Goal: Task Accomplishment & Management: Use online tool/utility

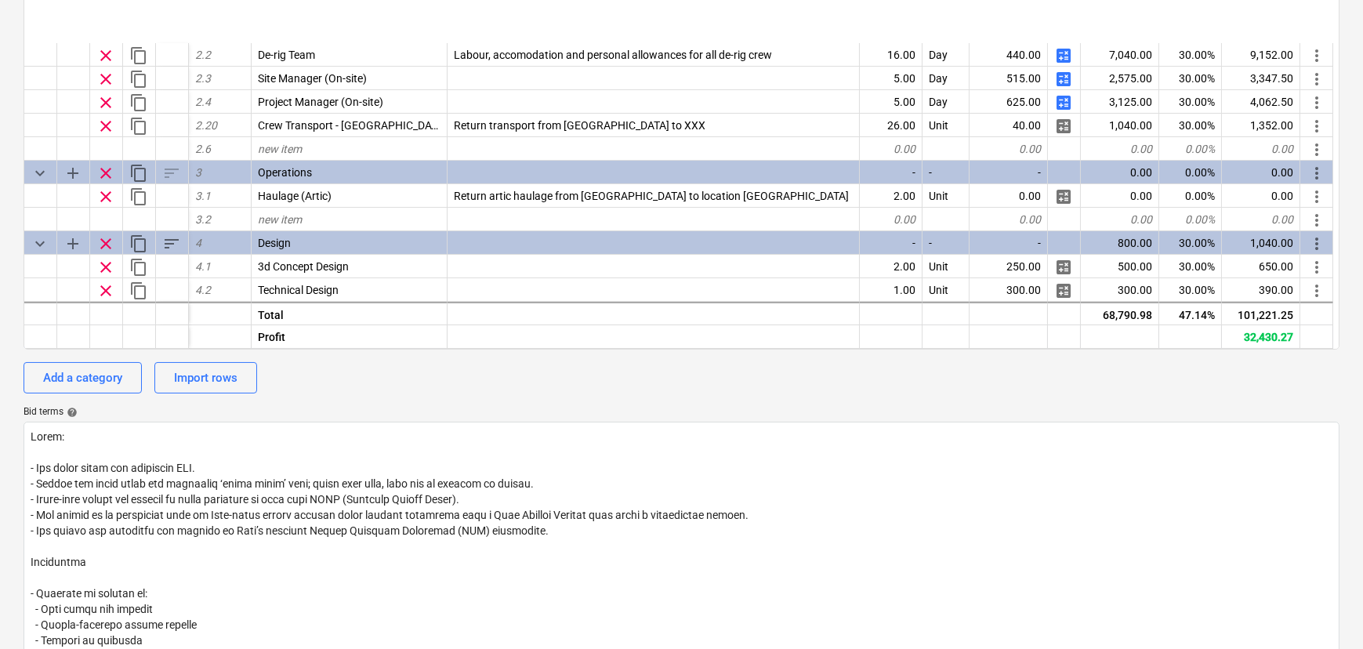
scroll to position [279, 0]
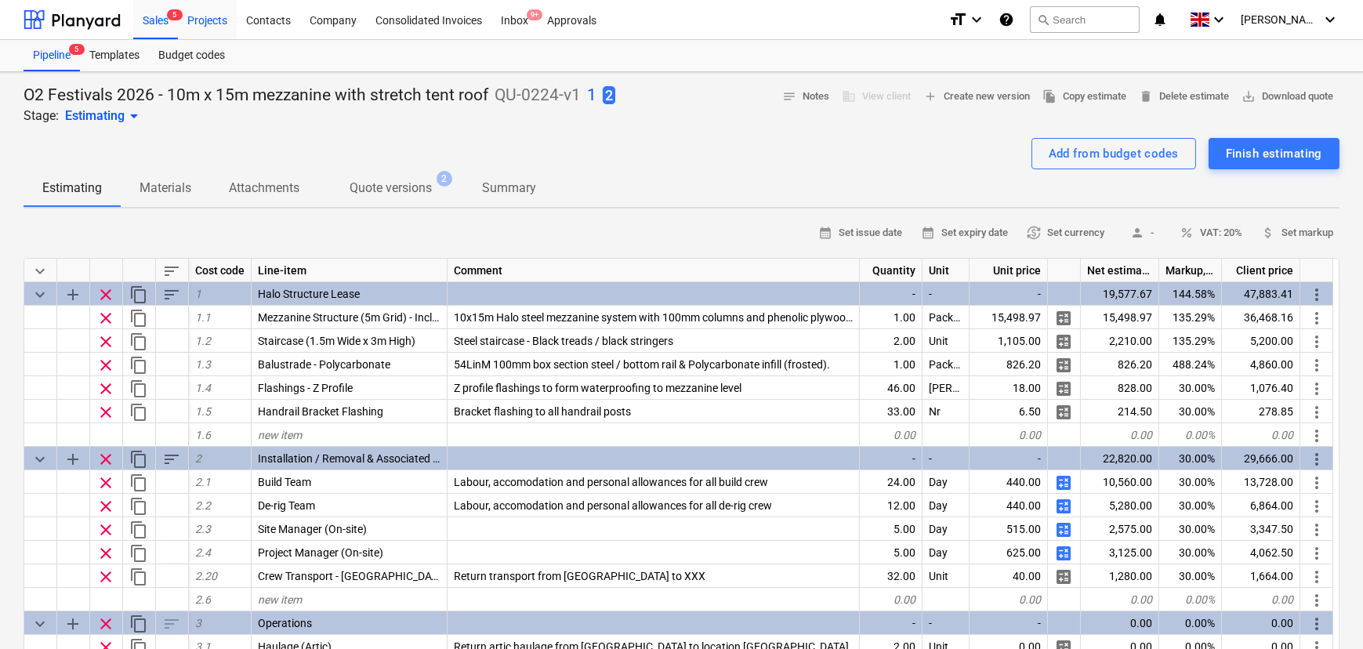
click at [215, 5] on div "Projects" at bounding box center [207, 19] width 59 height 40
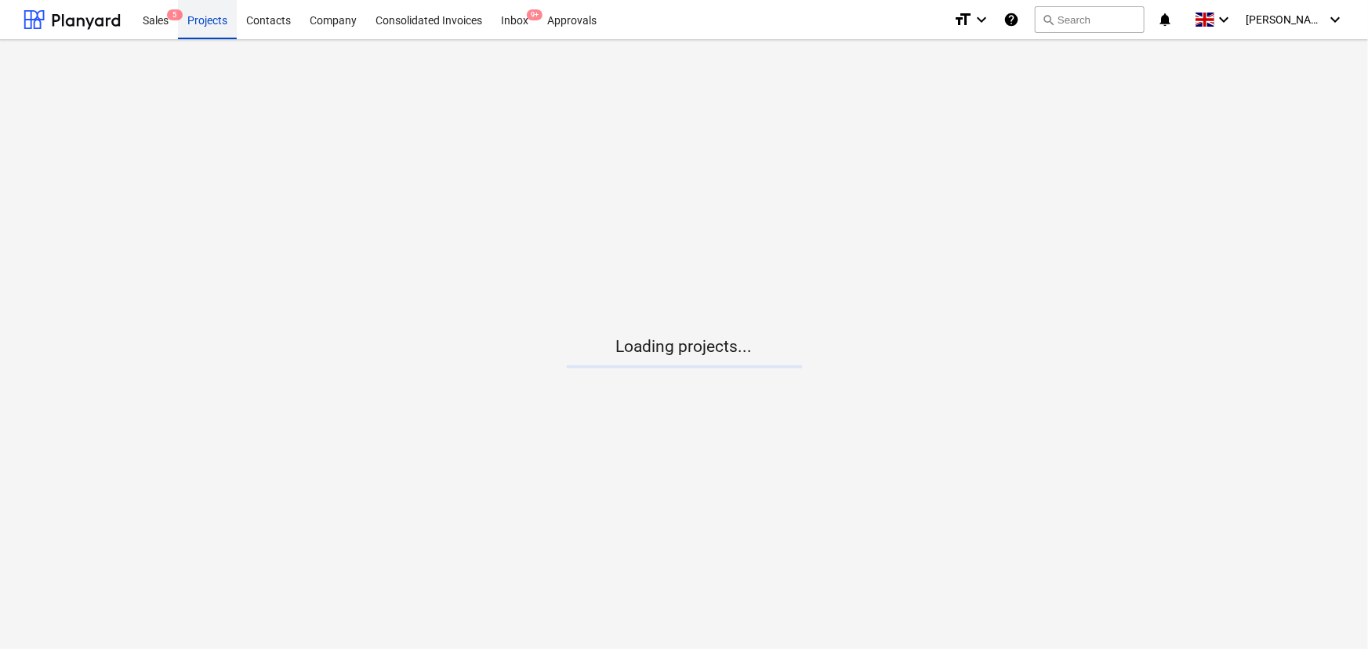
click at [219, 20] on div "Projects" at bounding box center [207, 19] width 59 height 40
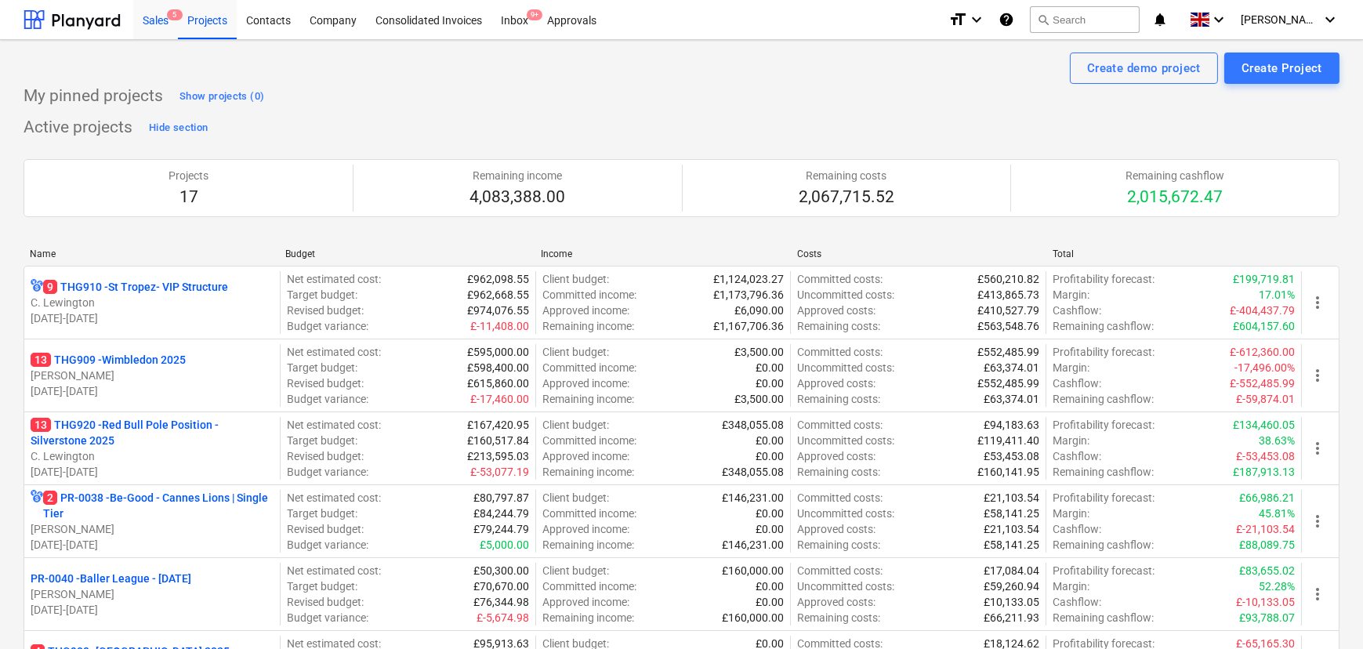
click at [177, 25] on div "Sales 5" at bounding box center [155, 19] width 45 height 40
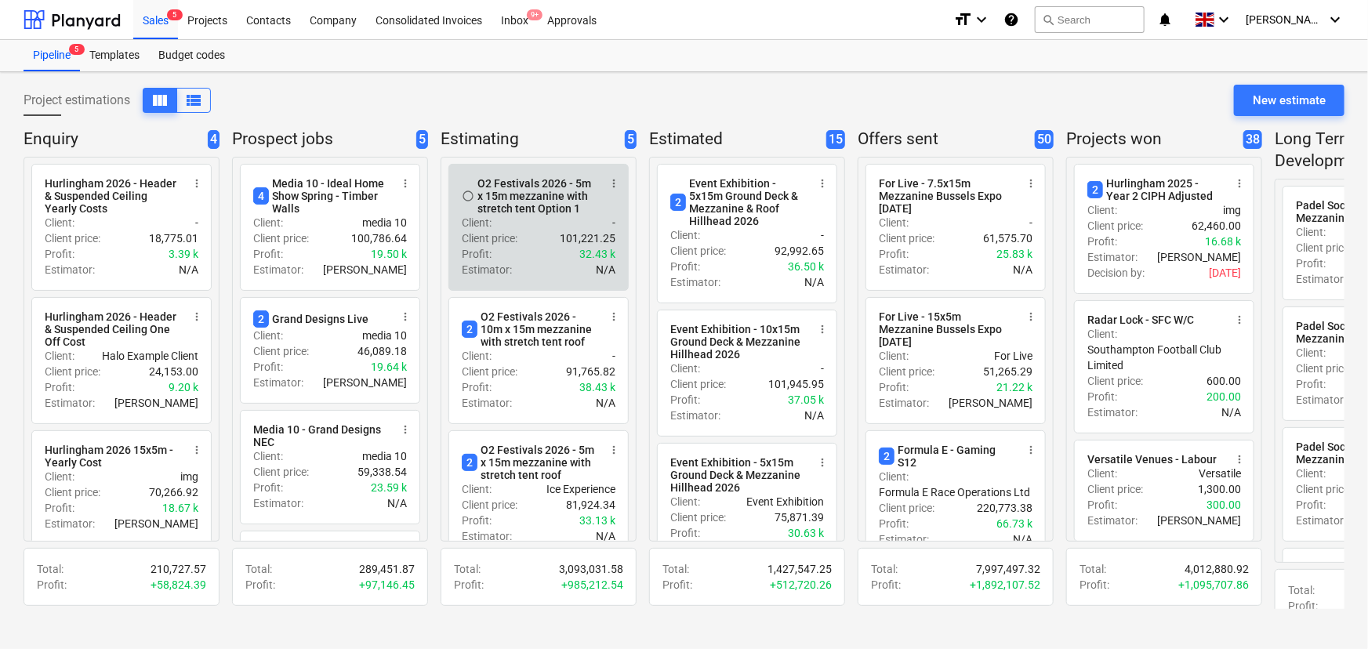
click at [537, 228] on div "Client : -" at bounding box center [539, 223] width 154 height 16
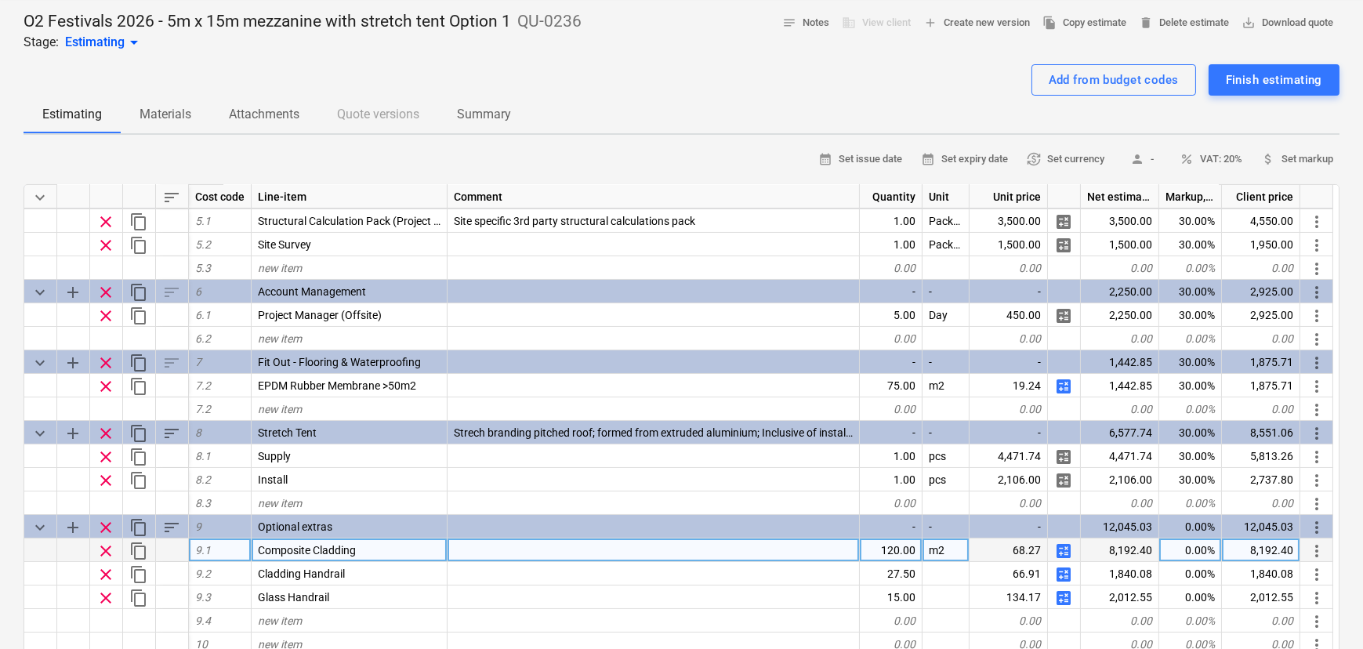
scroll to position [285, 0]
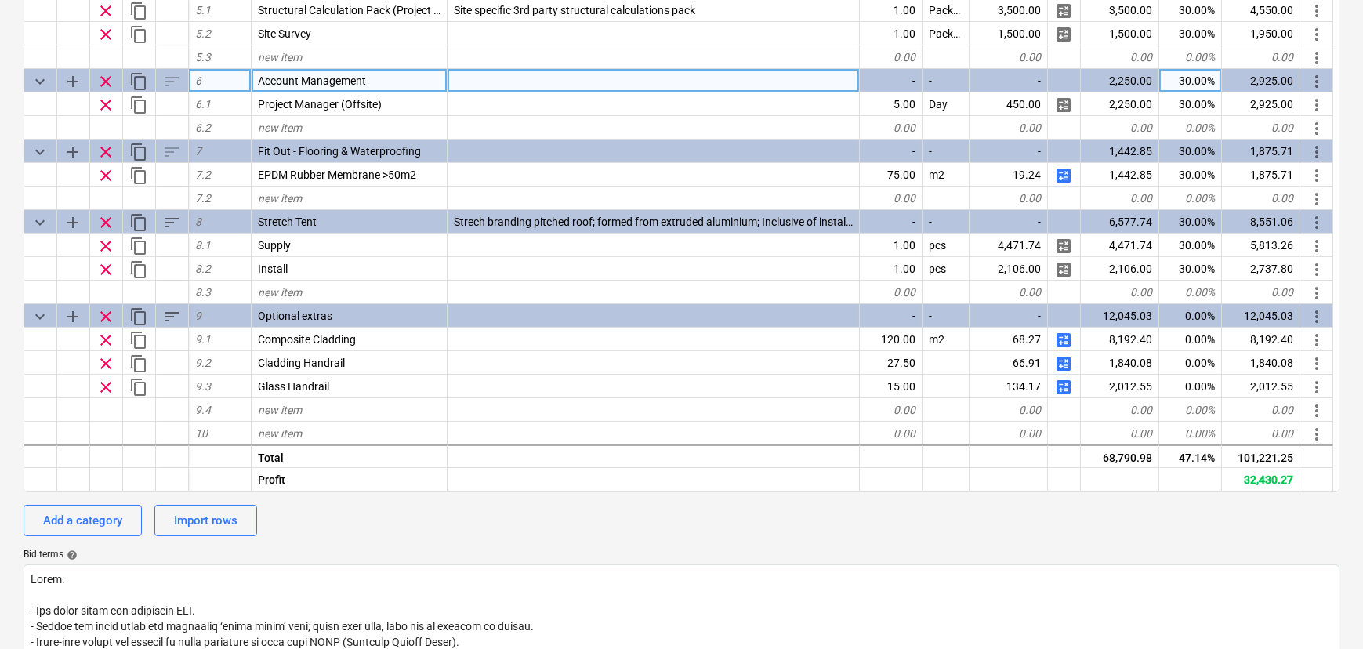
click at [658, 92] on div at bounding box center [654, 81] width 412 height 24
click at [917, 548] on div "calendar_month Set issue date calendar_month Set expiry date currency_exchange …" at bounding box center [682, 438] width 1316 height 1003
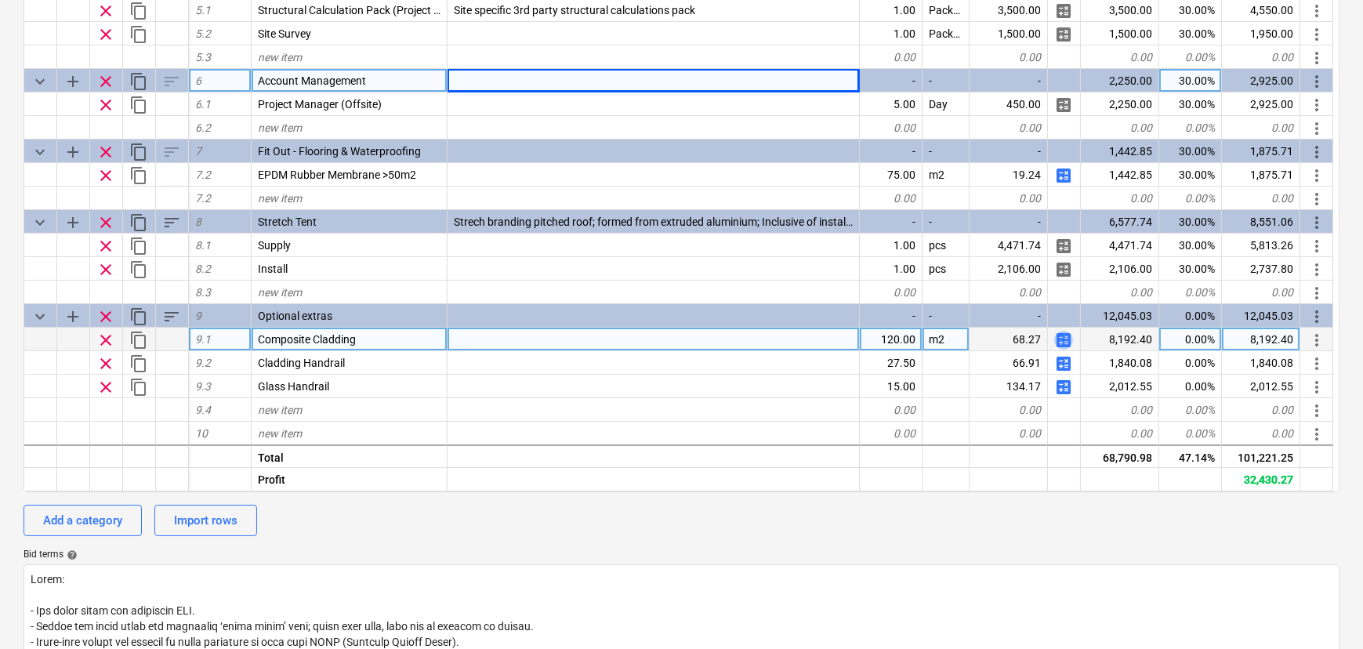
click at [1064, 339] on span "calculate" at bounding box center [1063, 340] width 19 height 19
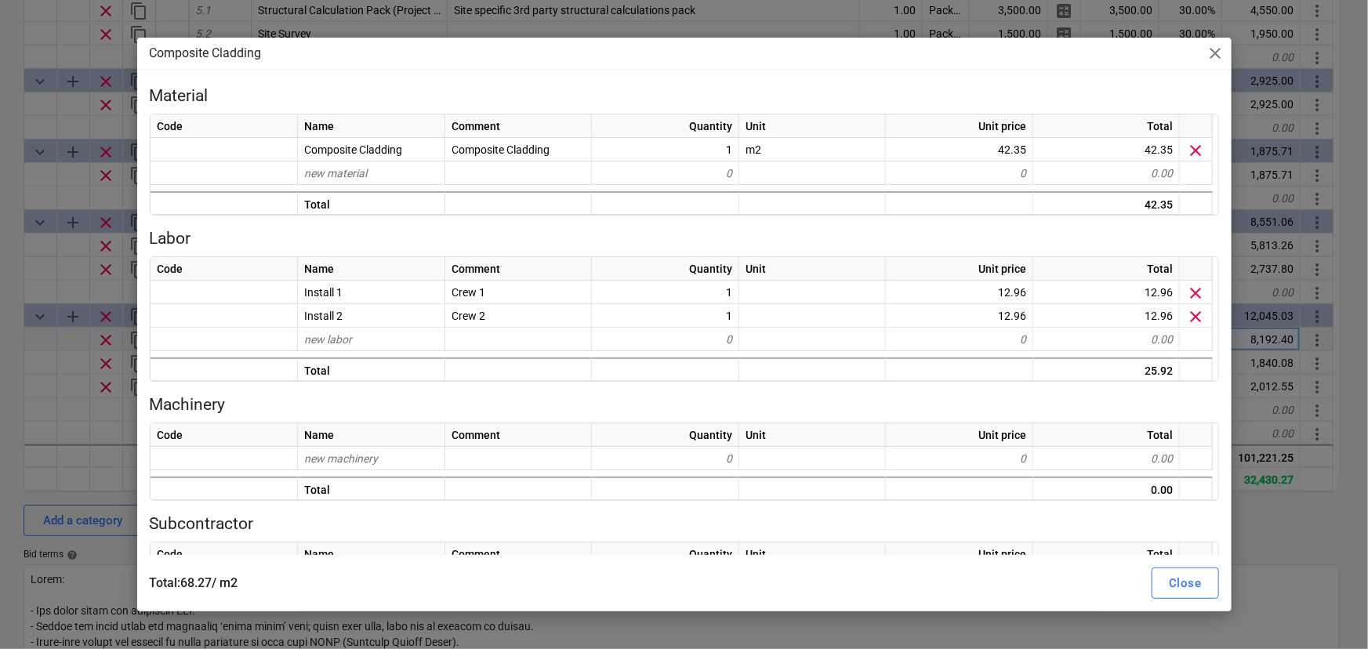
drag, startPoint x: 114, startPoint y: 470, endPoint x: 259, endPoint y: 507, distance: 149.6
click at [115, 471] on div "Composite Cladding close Material Code Name Comment Quantity Unit Unit price To…" at bounding box center [684, 324] width 1368 height 649
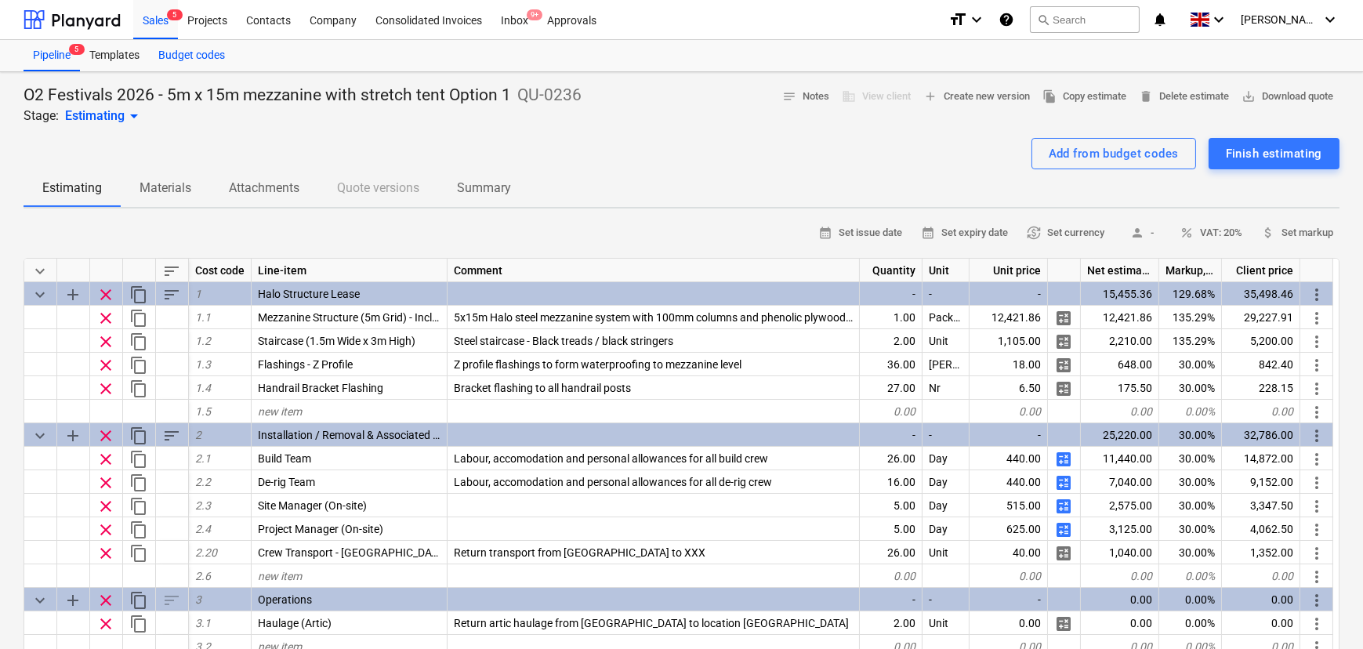
click at [160, 27] on div "Sales 5" at bounding box center [155, 19] width 45 height 40
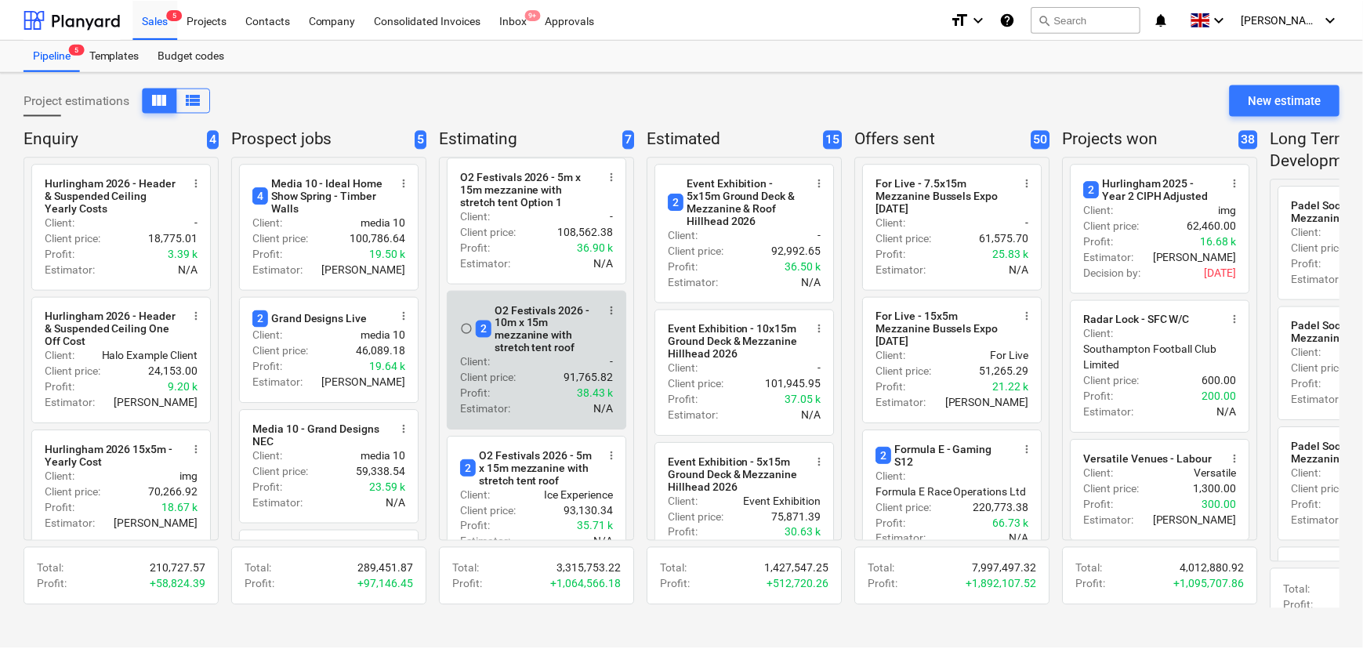
scroll to position [285, 0]
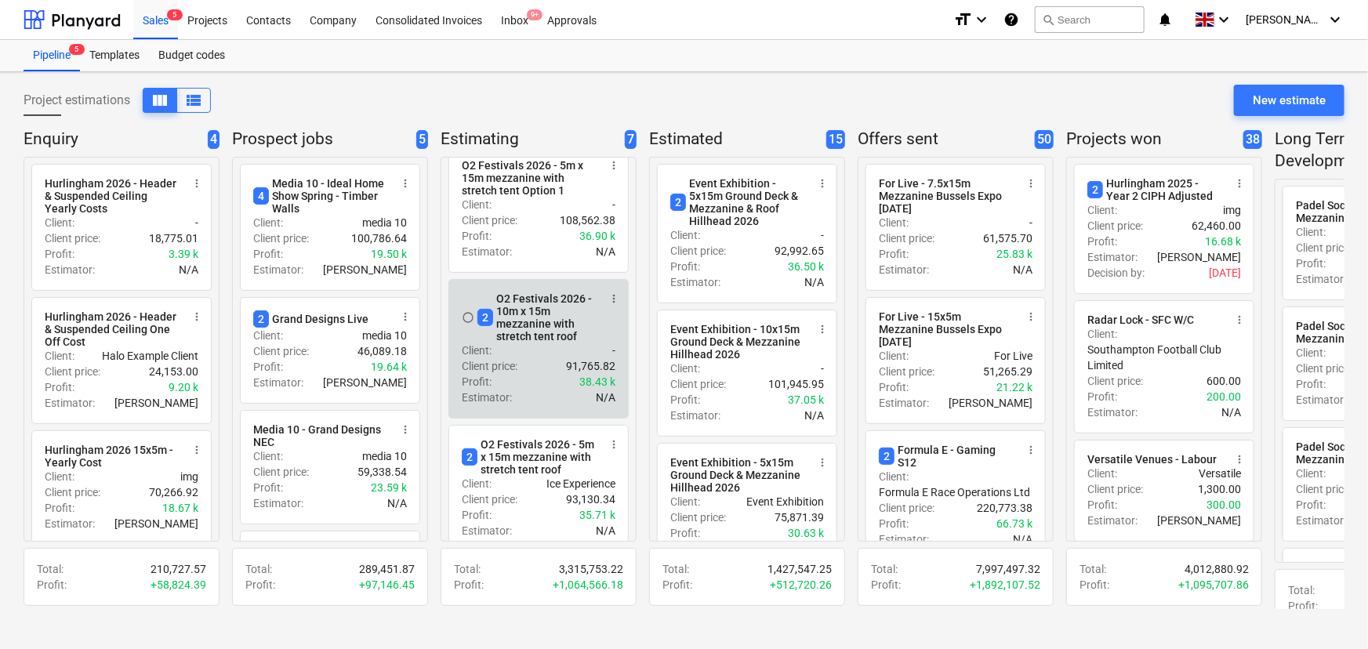
click at [543, 358] on div "Client : -" at bounding box center [539, 351] width 154 height 16
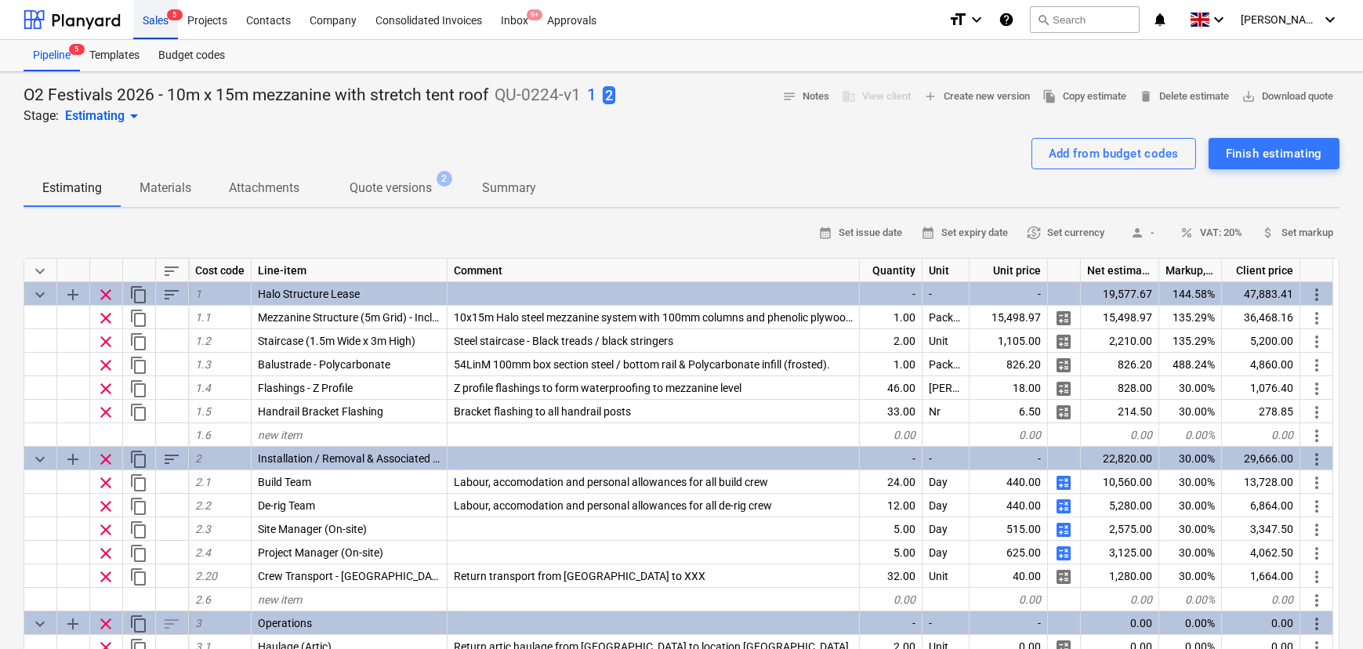
click at [153, 9] on div "Sales 5" at bounding box center [155, 19] width 45 height 40
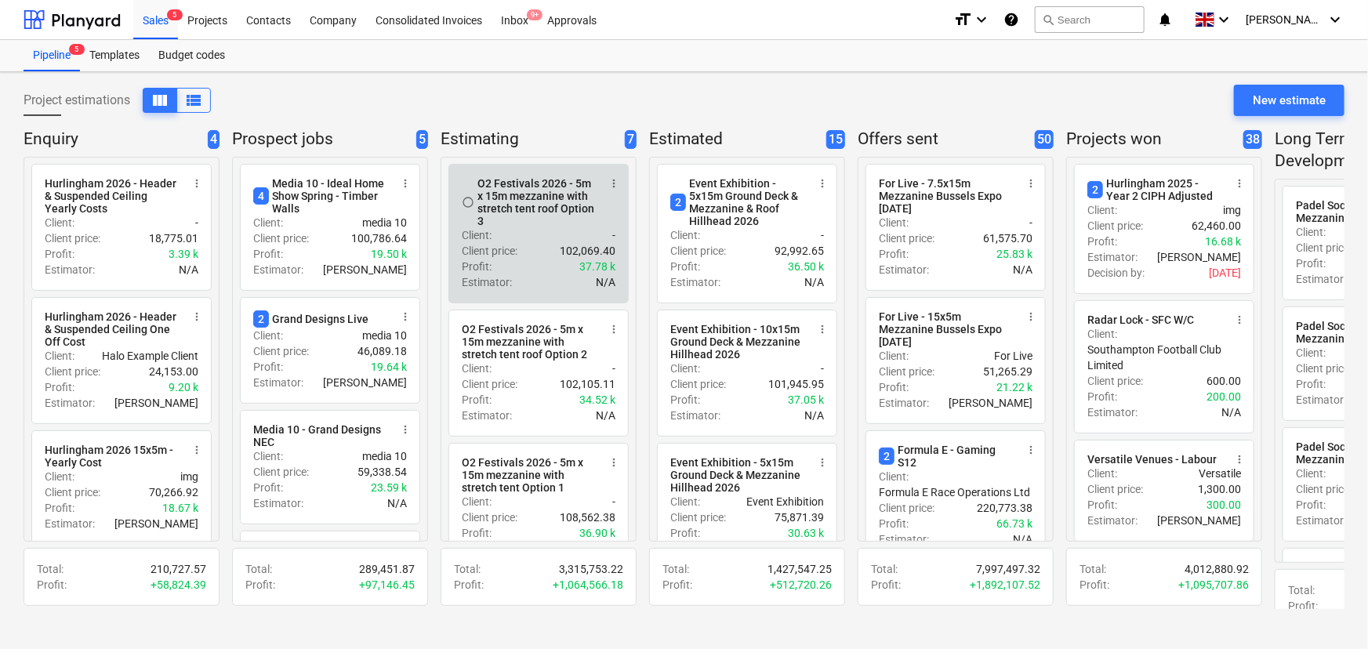
click at [578, 234] on div "Client : -" at bounding box center [539, 235] width 154 height 16
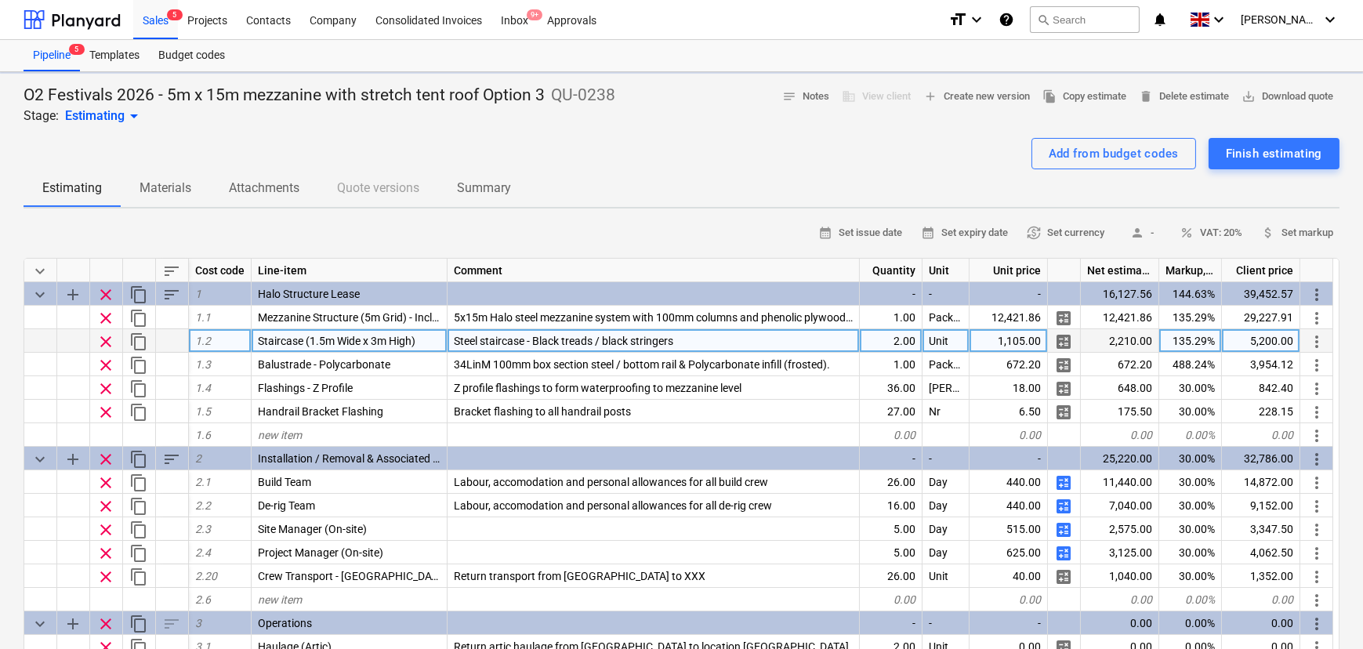
type textarea "x"
click at [873, 343] on div "2.00" at bounding box center [891, 341] width 63 height 24
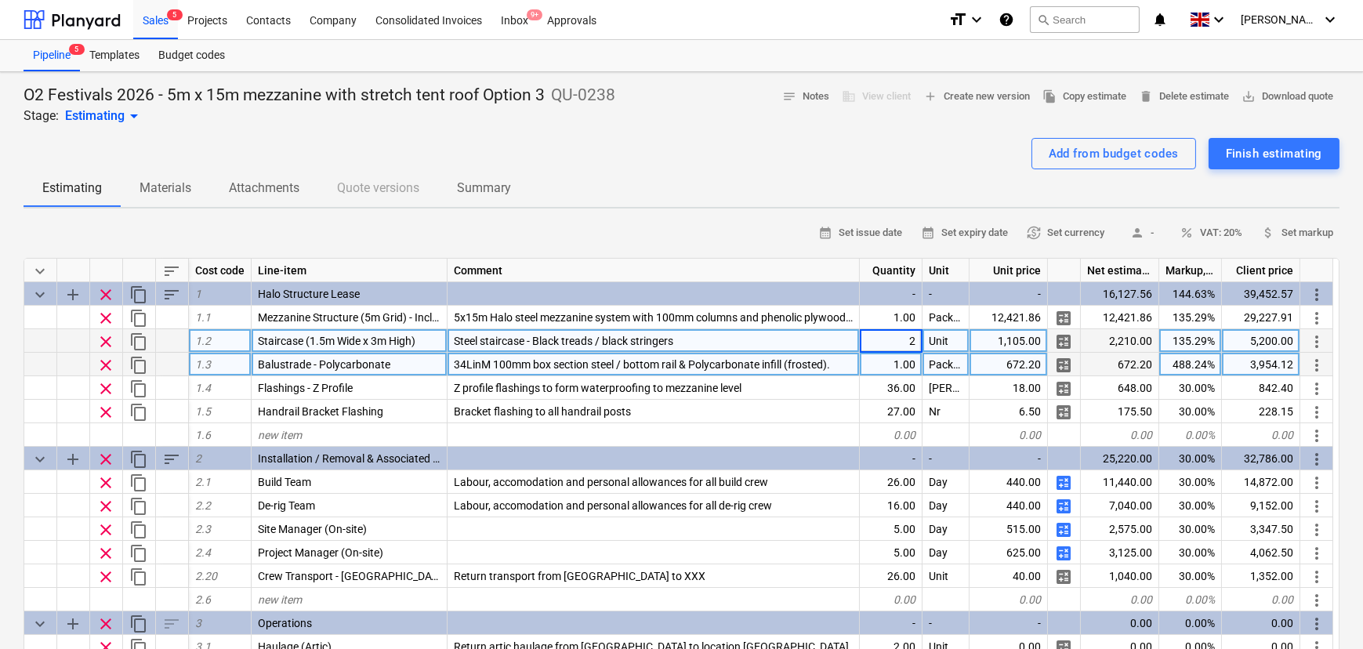
type input "1"
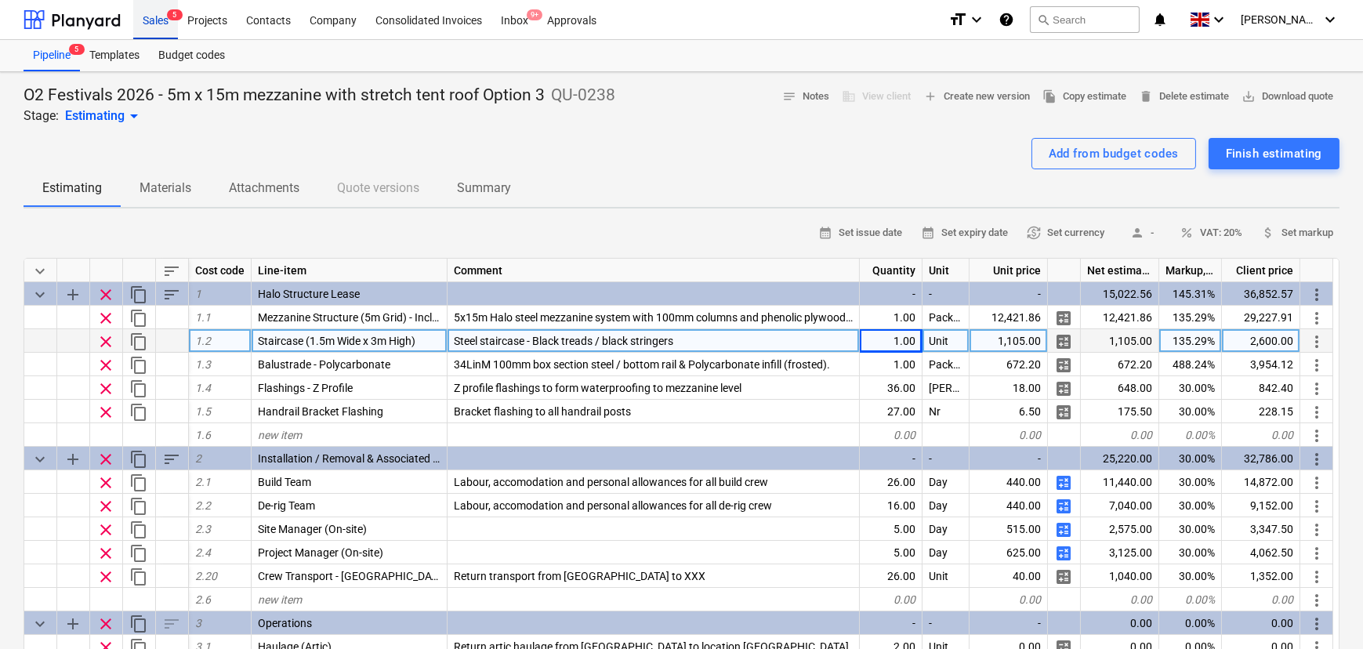
click at [159, 26] on div "Sales 5" at bounding box center [155, 19] width 45 height 40
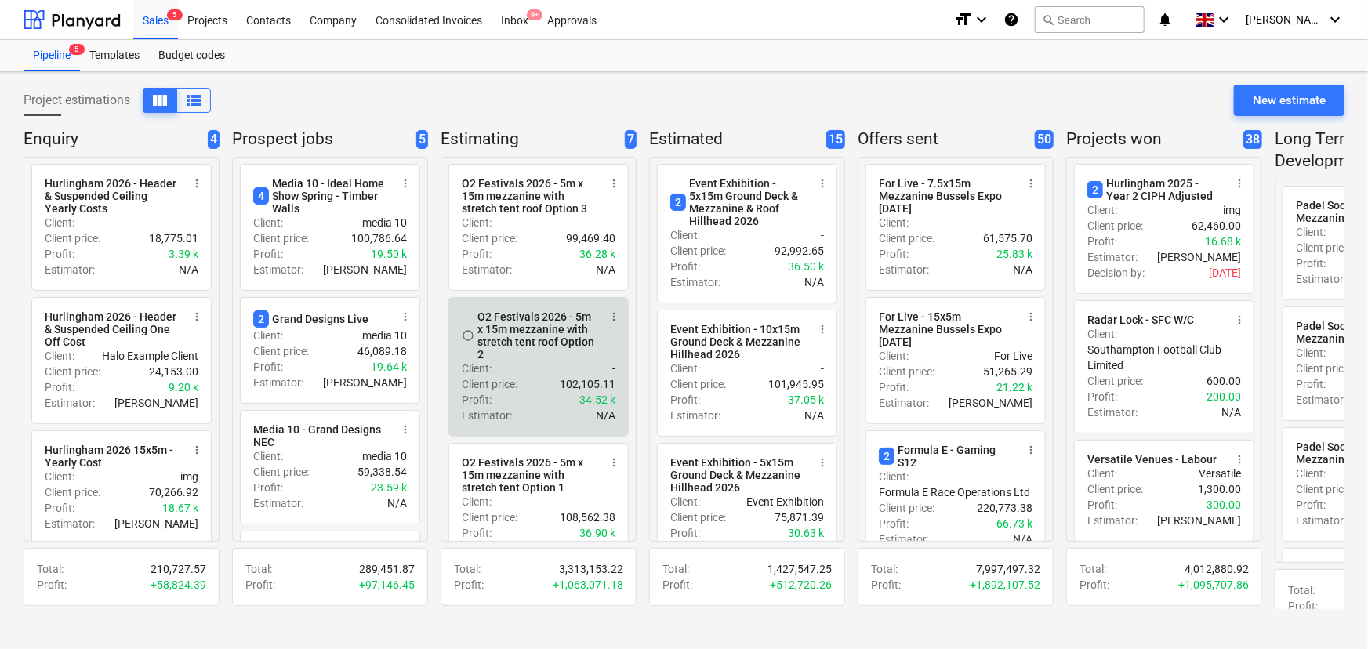
click at [511, 357] on div "O2 Festivals 2026 - 5m x 15m mezzanine with stretch tent roof Option 2" at bounding box center [537, 335] width 121 height 50
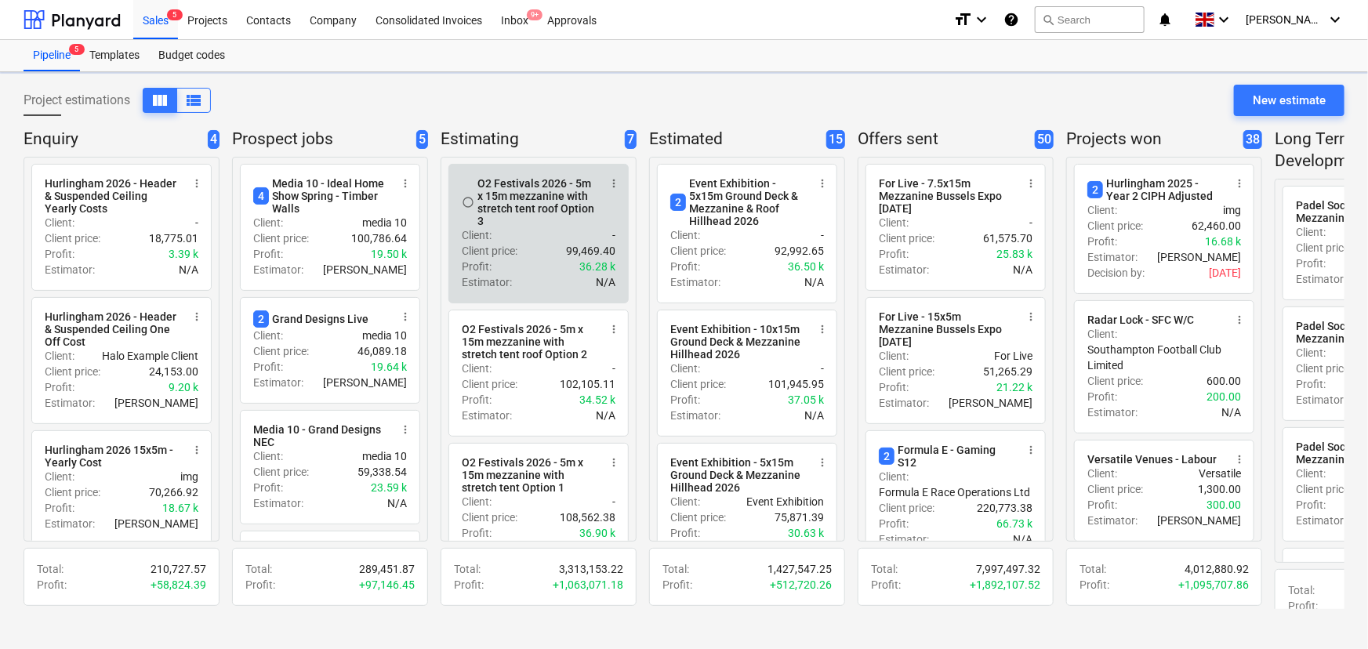
click at [520, 256] on div "Client price : 99,469.40" at bounding box center [539, 251] width 154 height 16
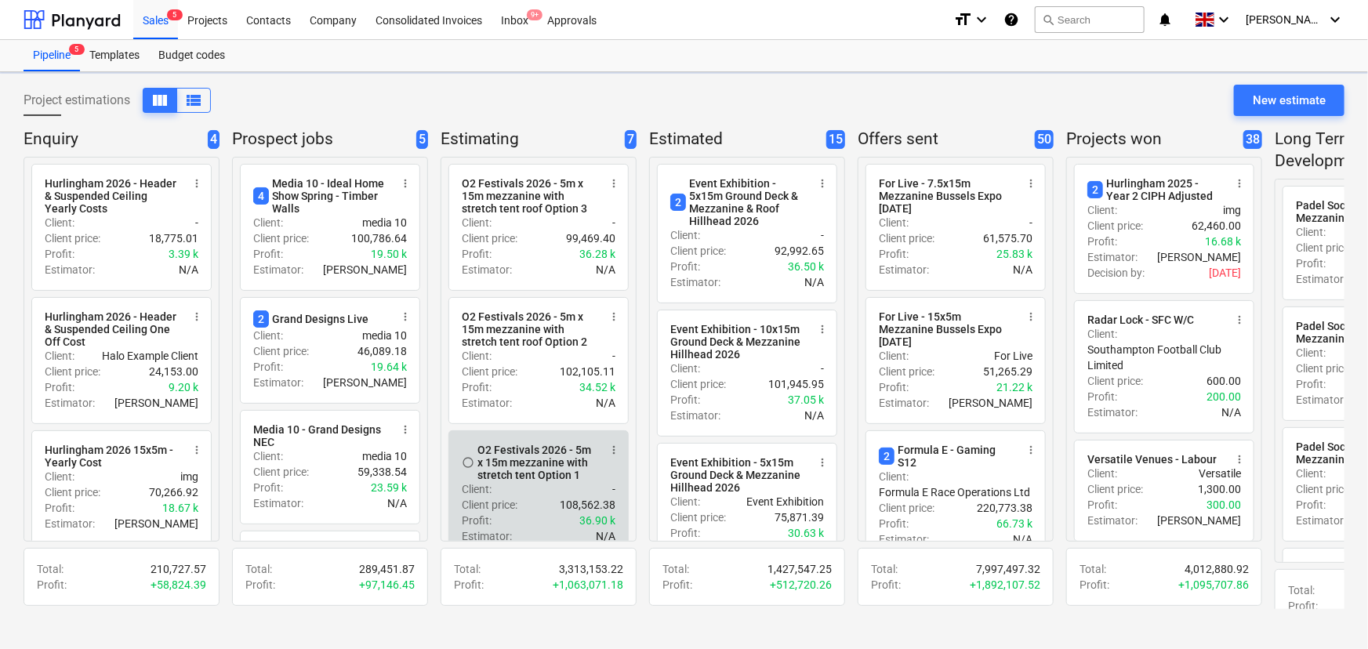
click at [544, 491] on div "Client : -" at bounding box center [539, 489] width 154 height 16
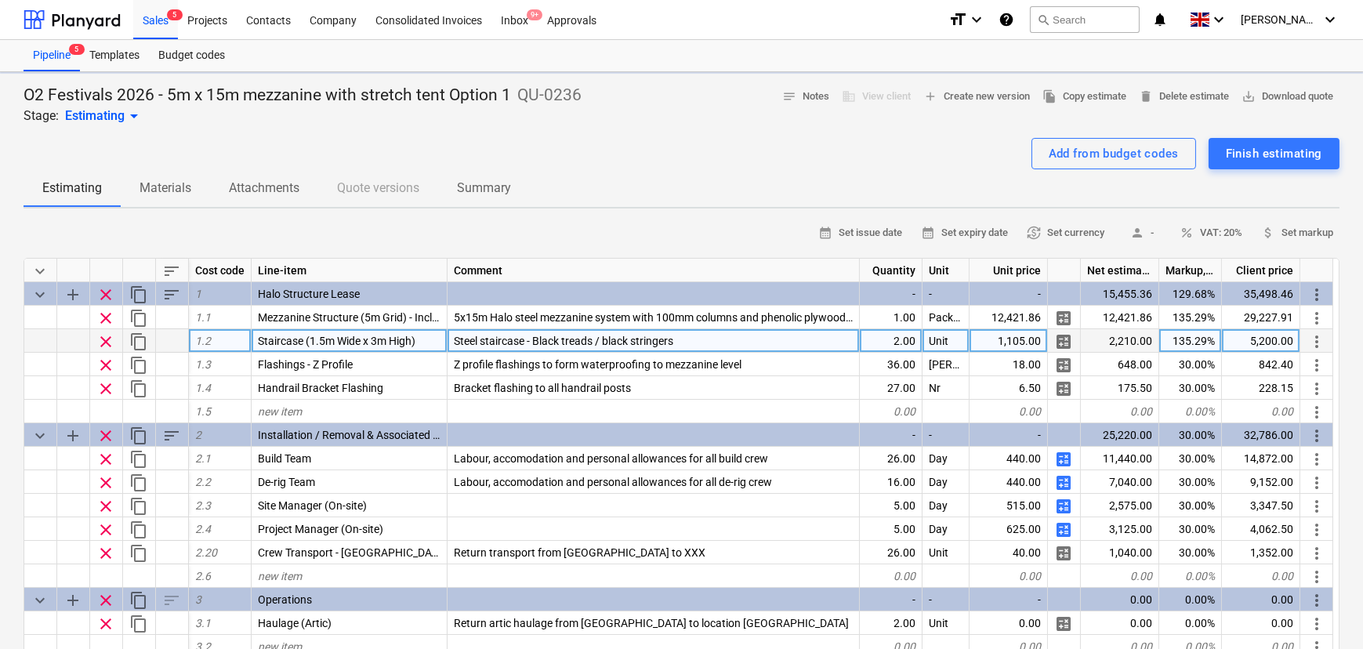
click at [0, 0] on div "clear content_copy 1.2 Staircase (1.5m Wide x 3m High) Steel staircase - Black …" at bounding box center [0, 0] width 0 height 0
type textarea "x"
click at [865, 342] on div "2.00" at bounding box center [891, 341] width 63 height 24
type input "1"
drag, startPoint x: 470, startPoint y: 145, endPoint x: 452, endPoint y: 0, distance: 146.1
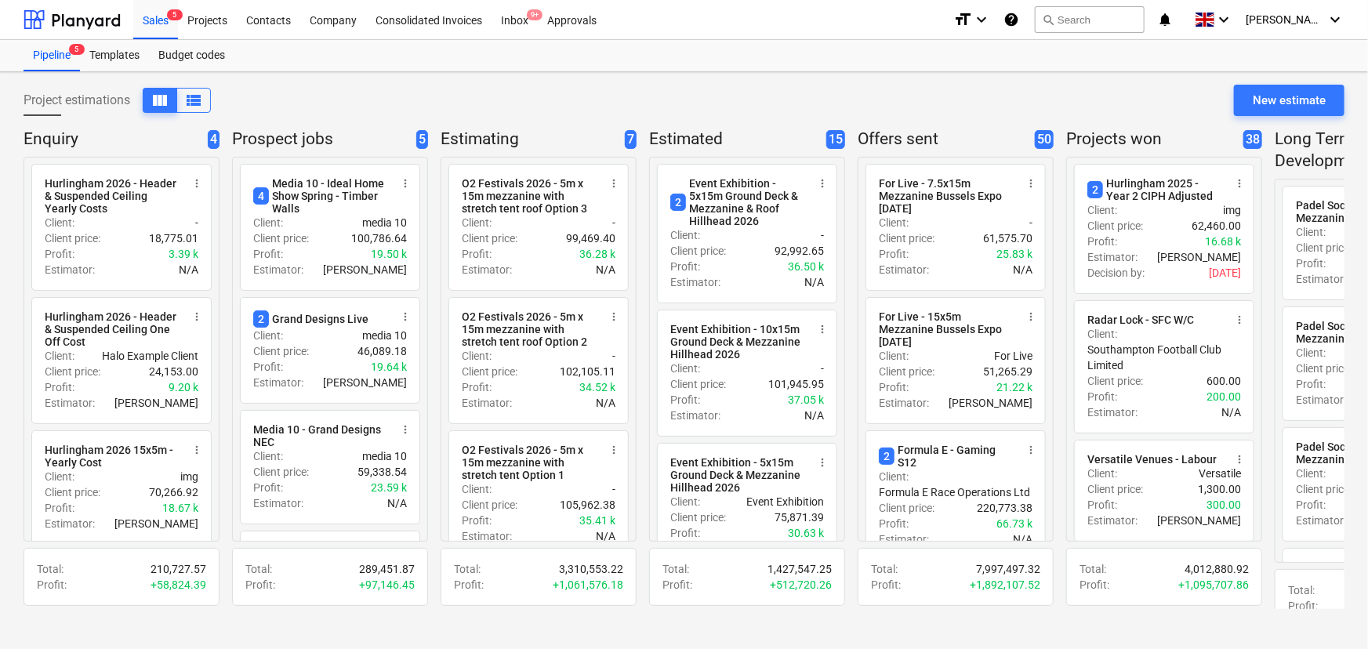
drag, startPoint x: 793, startPoint y: 190, endPoint x: 572, endPoint y: 63, distance: 255.3
click at [572, 63] on div "Pipeline 5 Templates Budget codes" at bounding box center [684, 55] width 1321 height 31
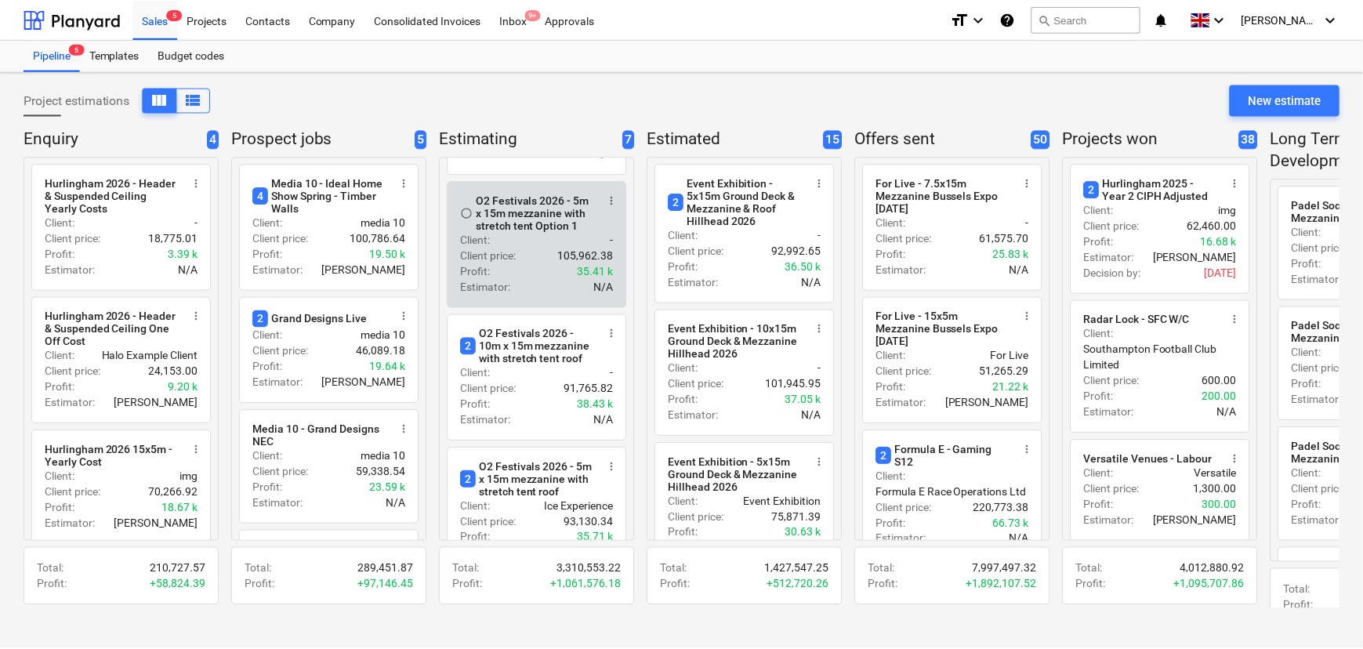
scroll to position [258, 0]
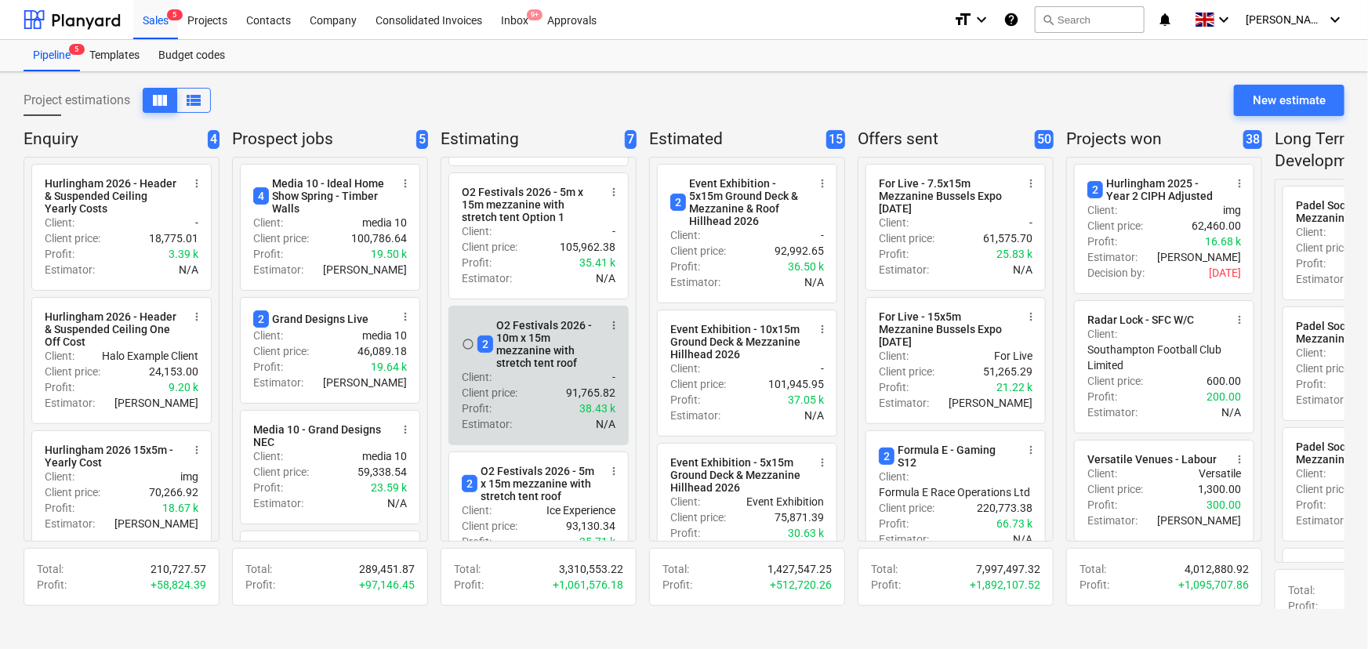
click at [499, 383] on div "Client : -" at bounding box center [539, 377] width 154 height 16
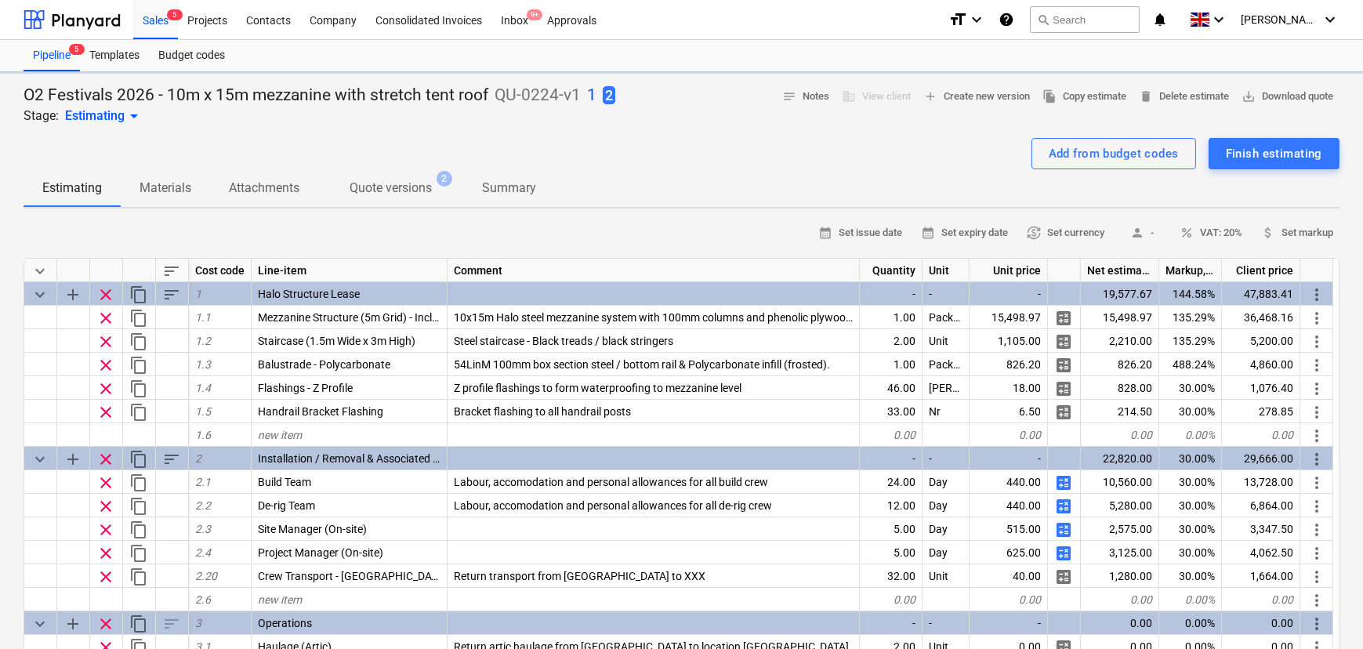
type textarea "x"
click at [1057, 101] on span "file_copy Copy estimate" at bounding box center [1084, 97] width 84 height 18
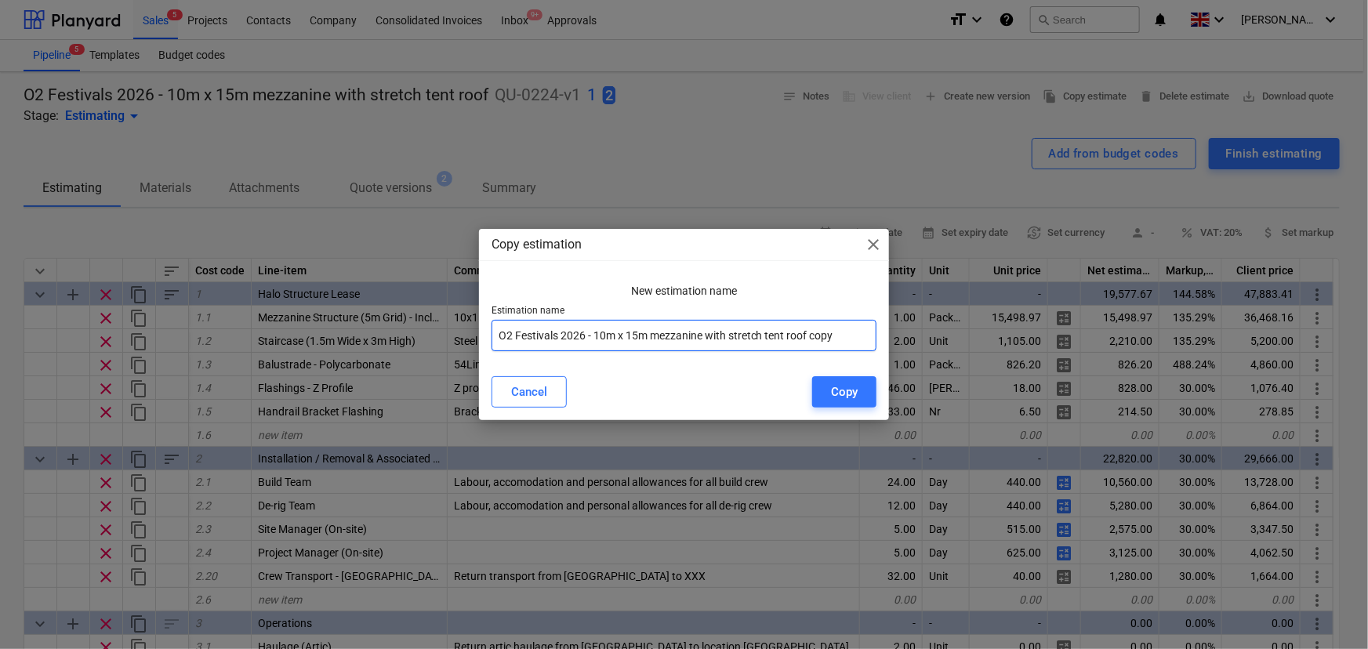
drag, startPoint x: 857, startPoint y: 339, endPoint x: 810, endPoint y: 346, distance: 46.8
click at [810, 346] on input "O2 Festivals 2026 - 10m x 15m mezzanine with stretch tent roof copy" at bounding box center [684, 335] width 386 height 31
type input "O2 Festivals 2026 - 10m x 15m mezzanine with stretch tent roof Option 4"
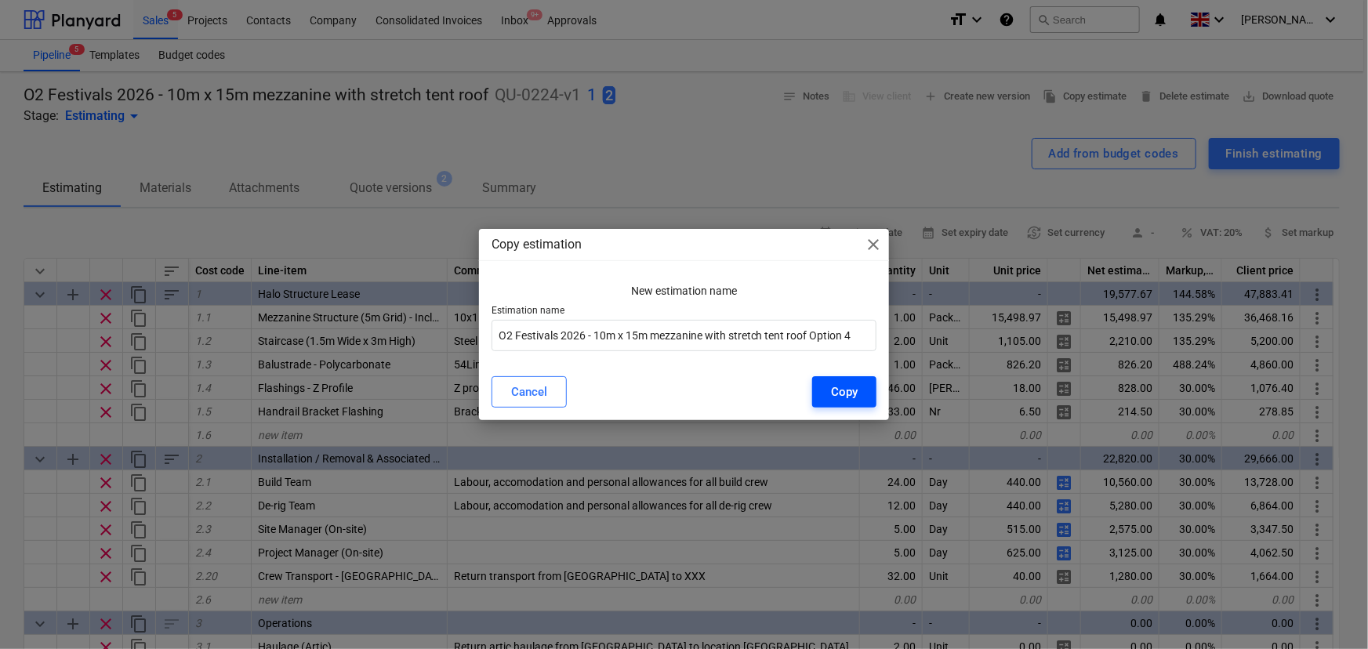
click at [859, 389] on button "Copy" at bounding box center [844, 391] width 64 height 31
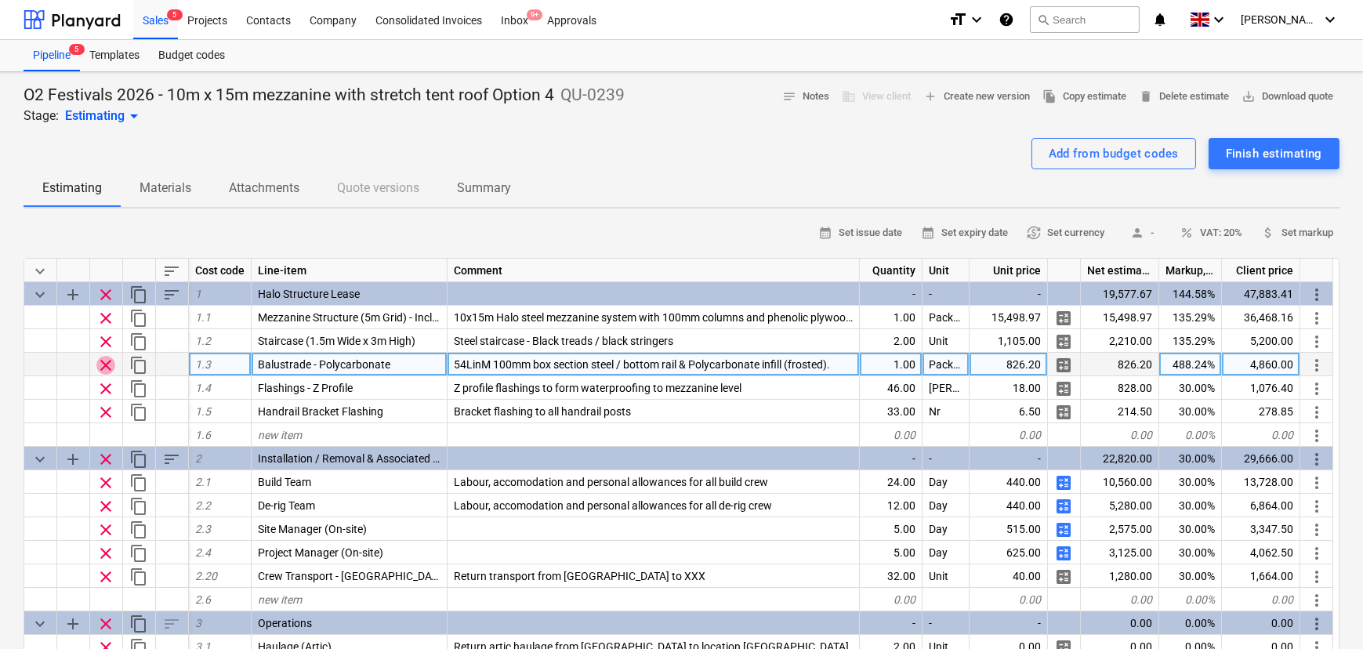
click at [105, 366] on span "clear" at bounding box center [105, 365] width 19 height 19
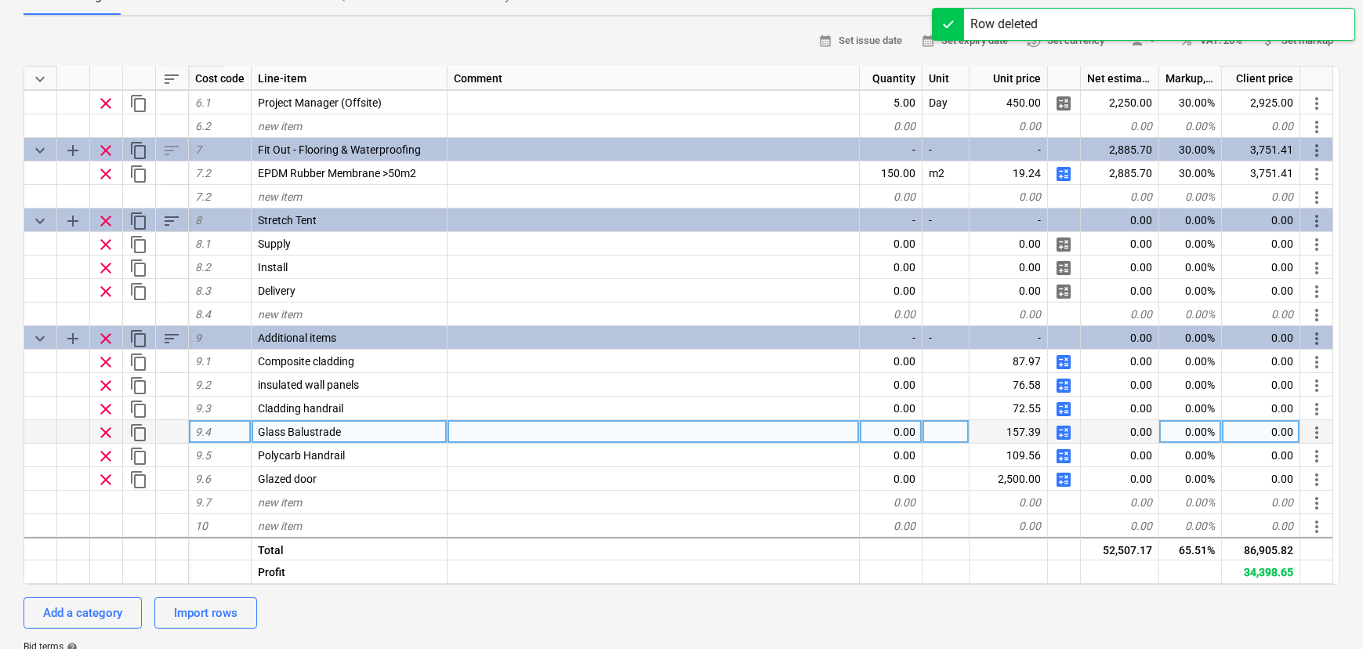
scroll to position [213, 0]
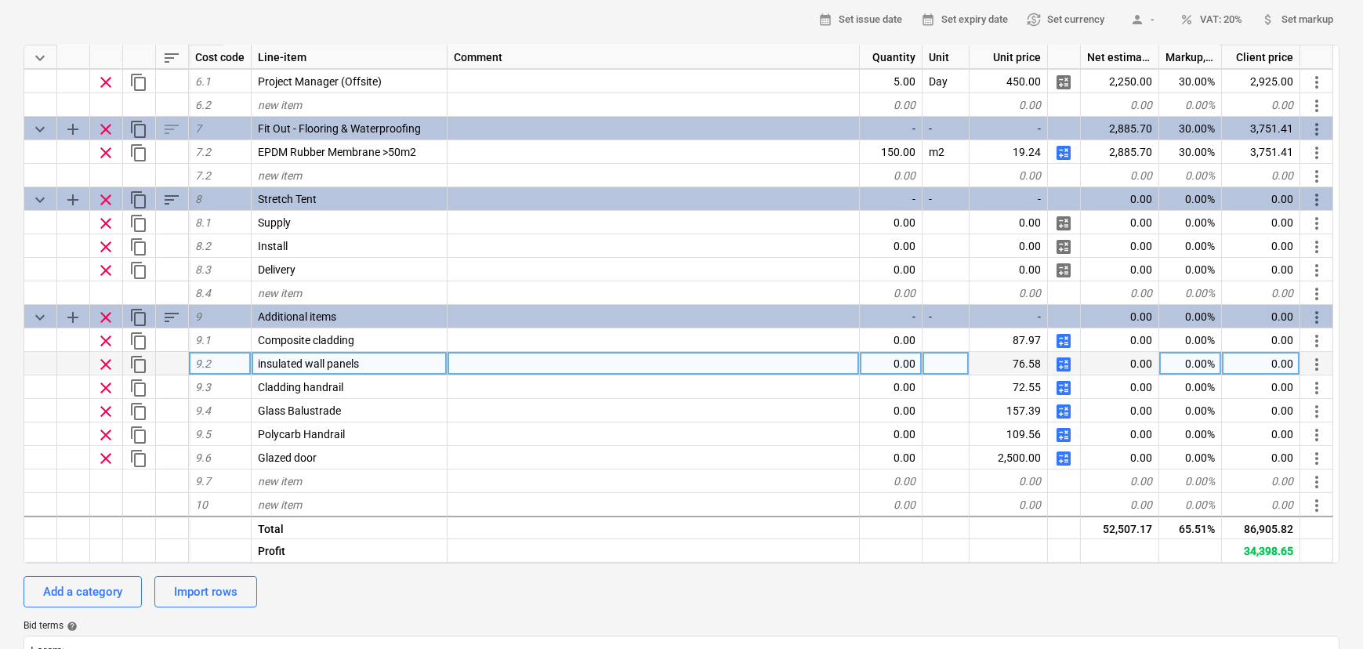
click at [101, 368] on span "clear" at bounding box center [105, 364] width 19 height 19
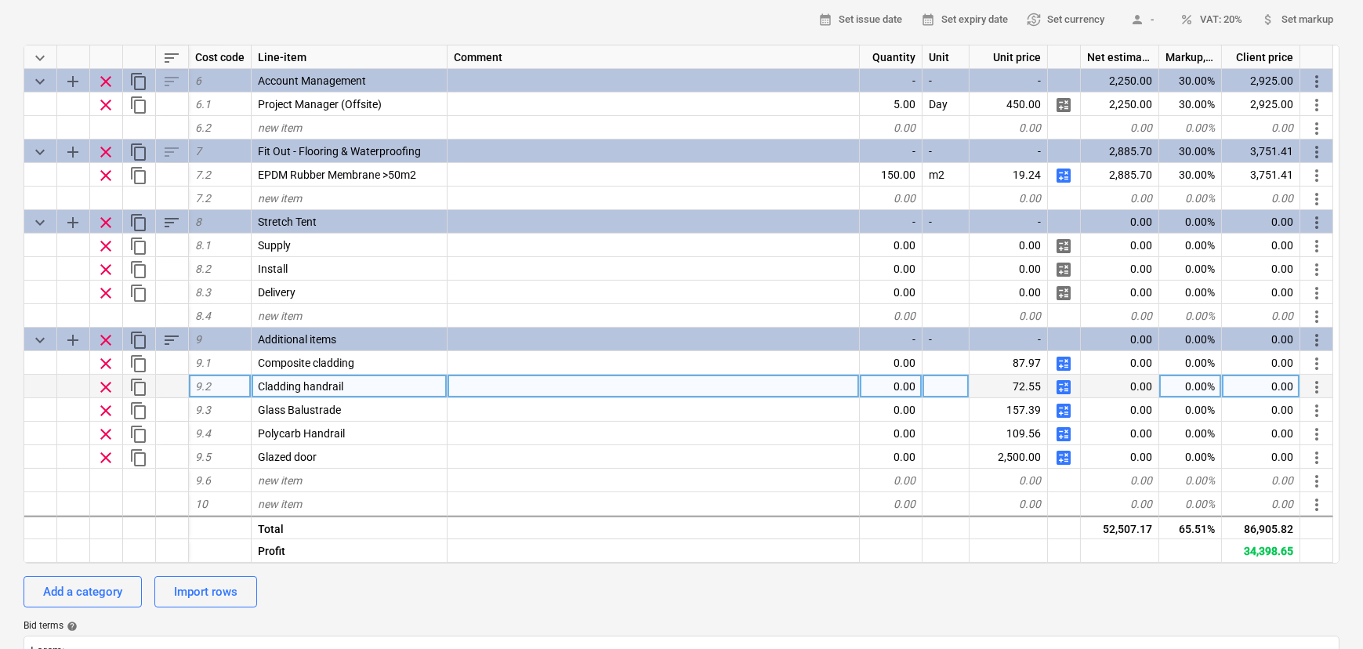
scroll to position [564, 0]
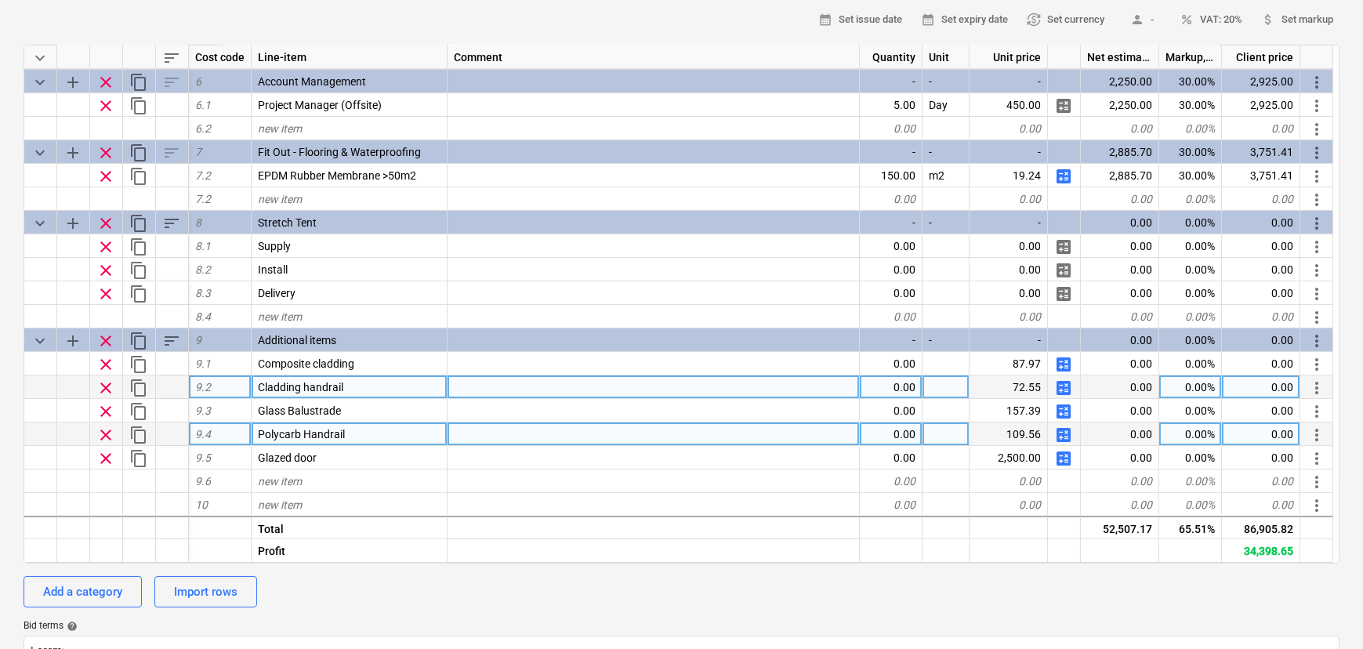
click at [107, 434] on span "clear" at bounding box center [105, 435] width 19 height 19
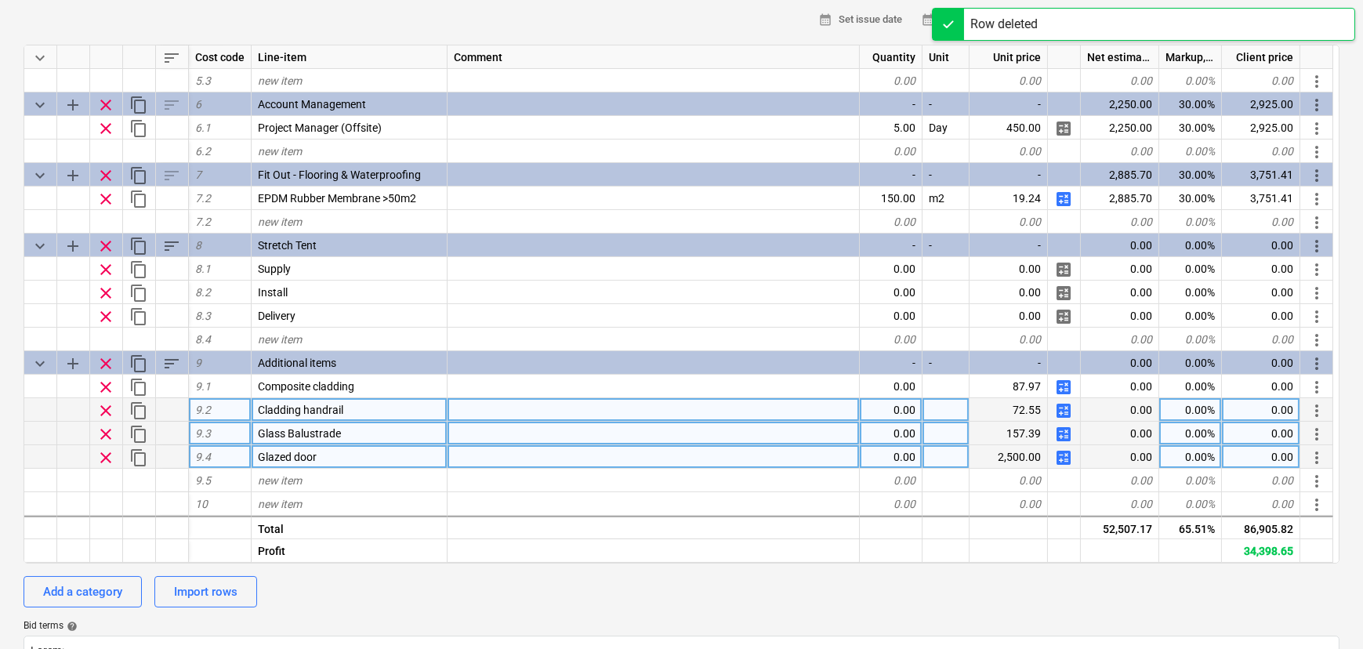
scroll to position [540, 0]
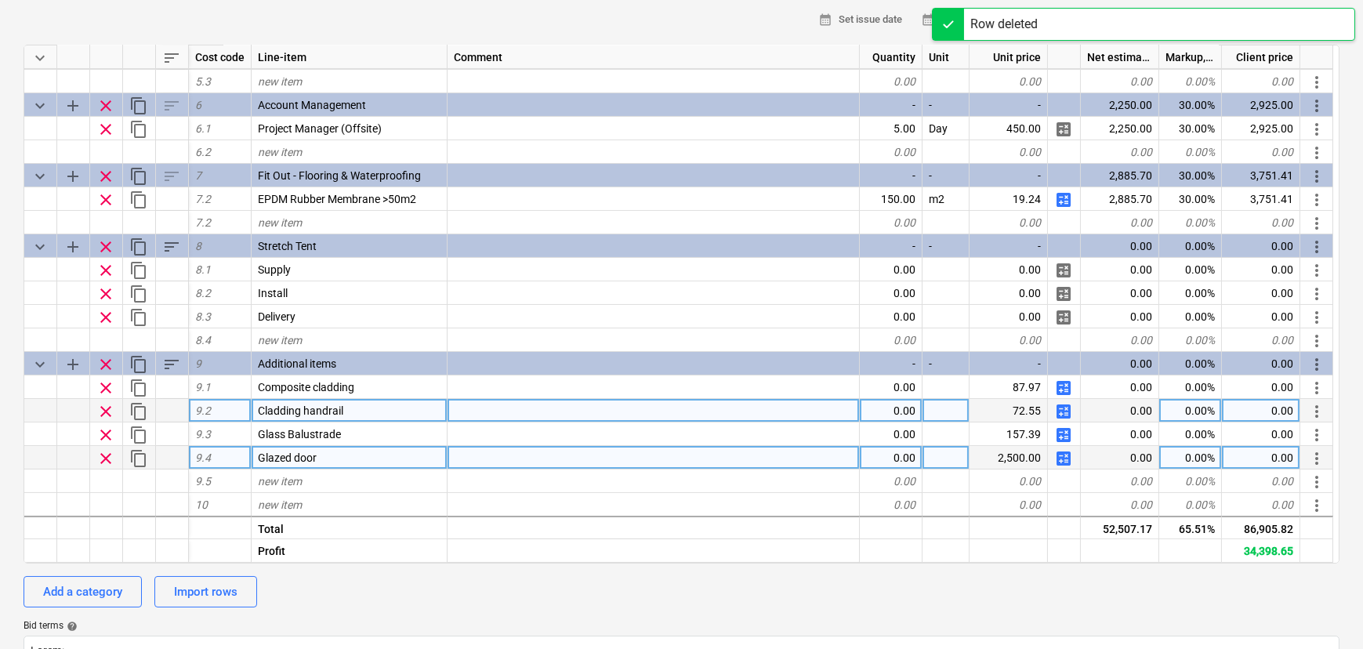
click at [107, 456] on span "clear" at bounding box center [105, 458] width 19 height 19
type textarea "x"
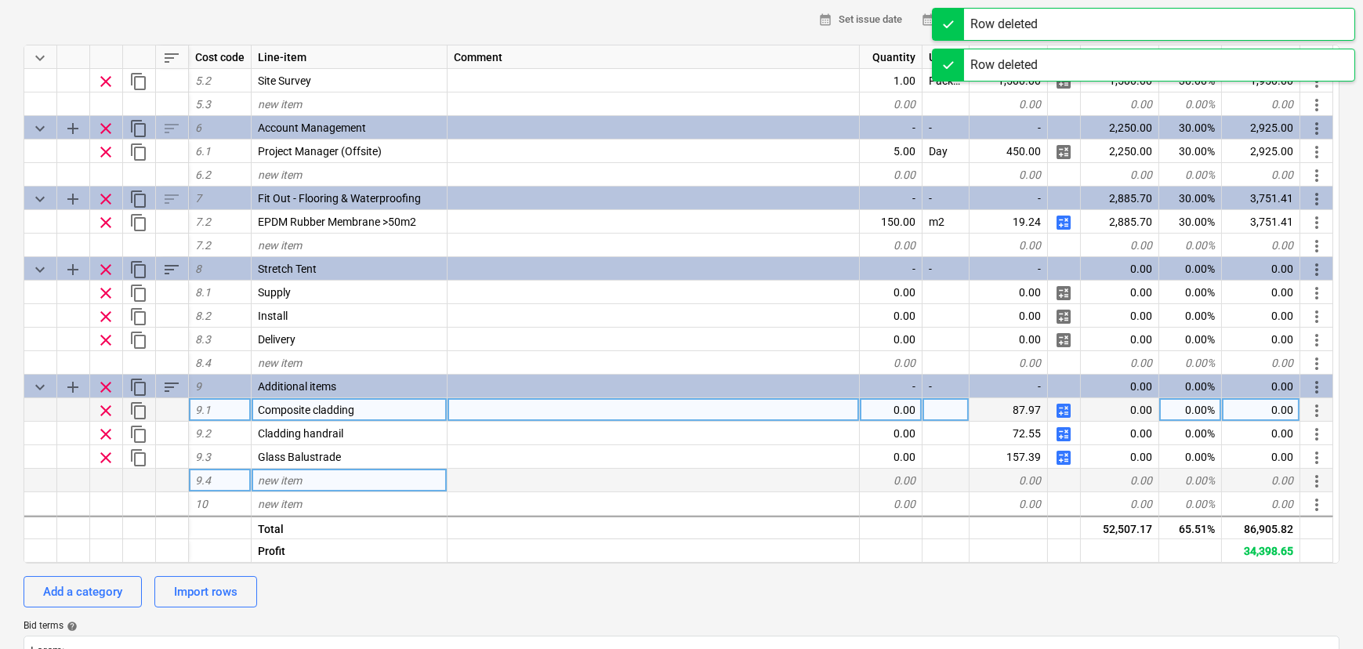
scroll to position [517, 0]
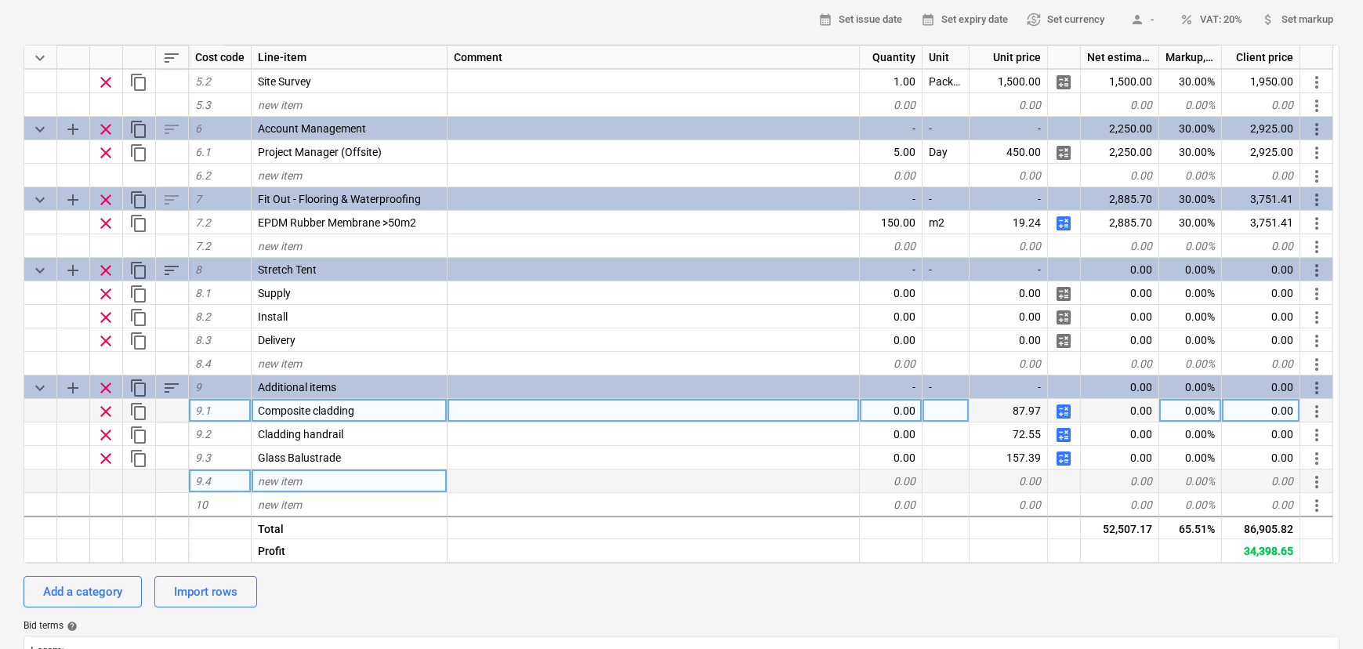
click at [898, 413] on div "0.00" at bounding box center [891, 411] width 63 height 24
type input "155"
type textarea "x"
type input "49"
type textarea "x"
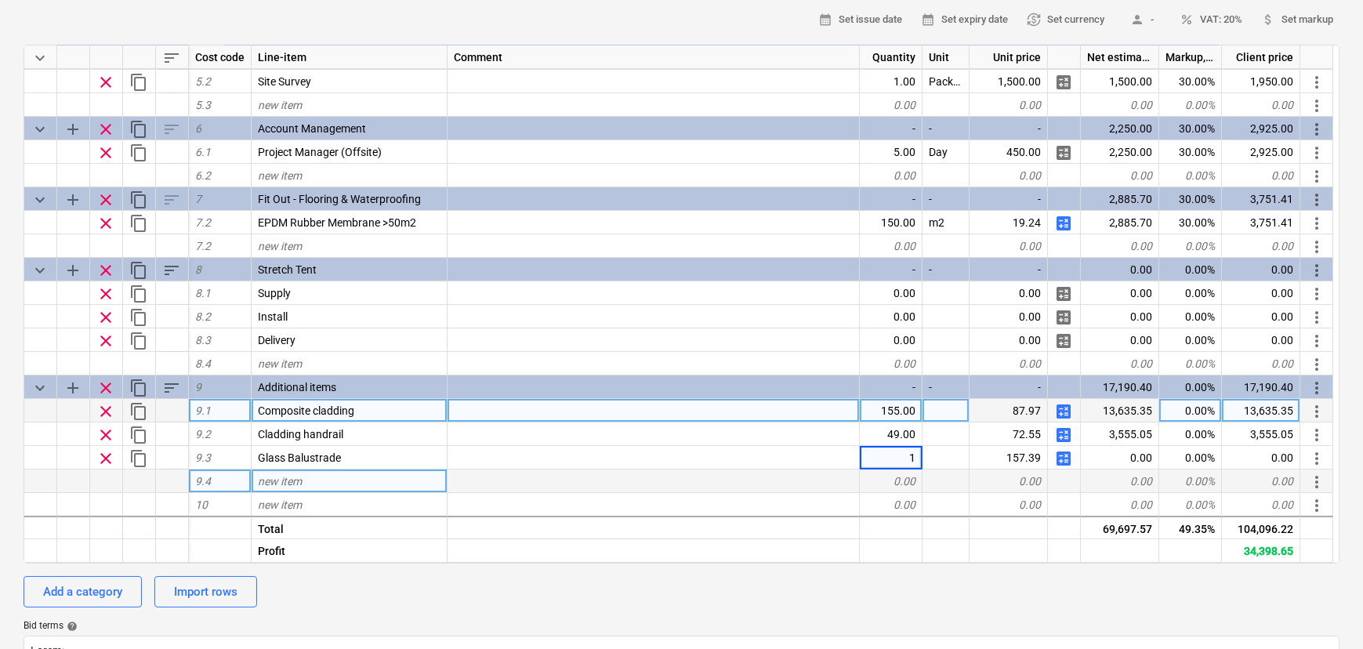
type input "15"
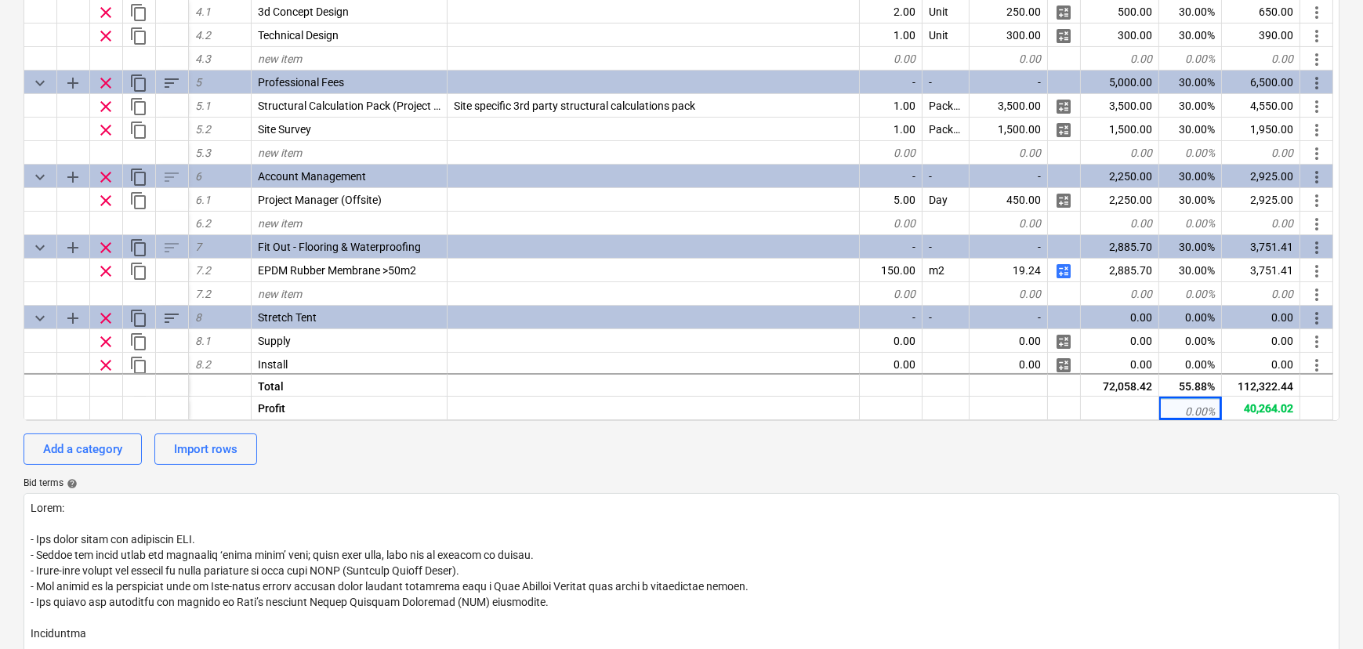
scroll to position [356, 0]
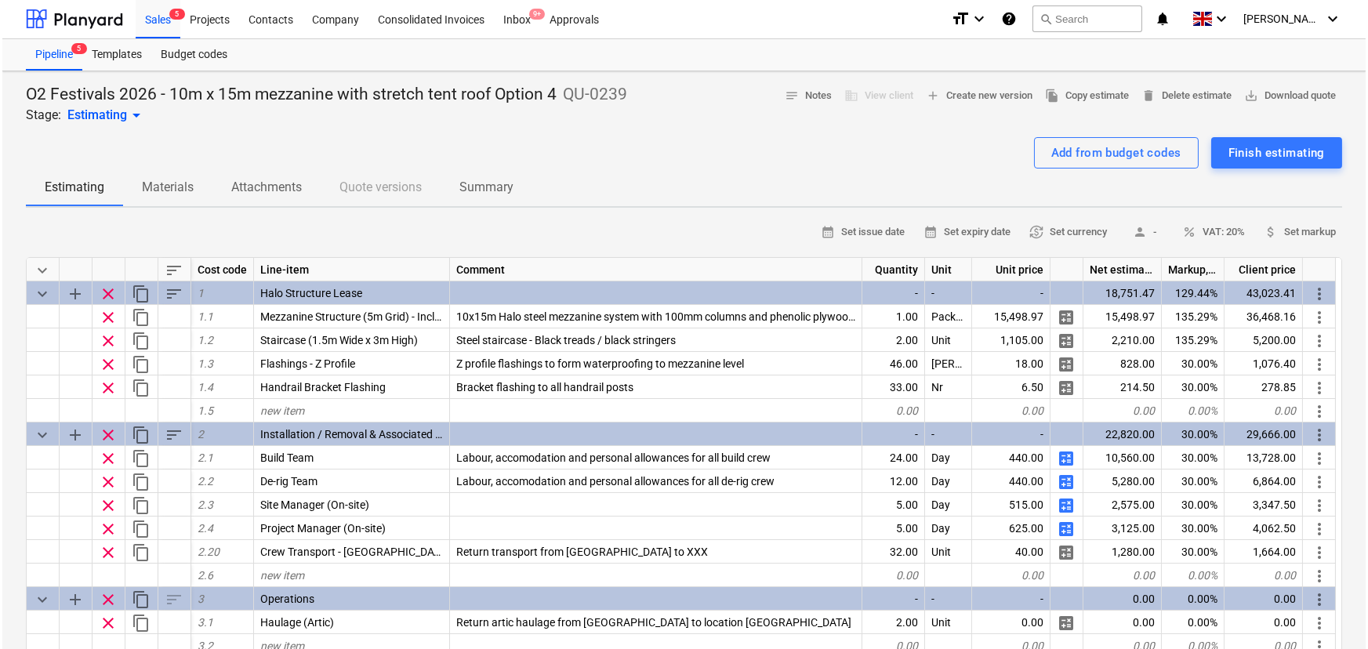
scroll to position [0, 0]
click at [77, 21] on div at bounding box center [72, 19] width 97 height 39
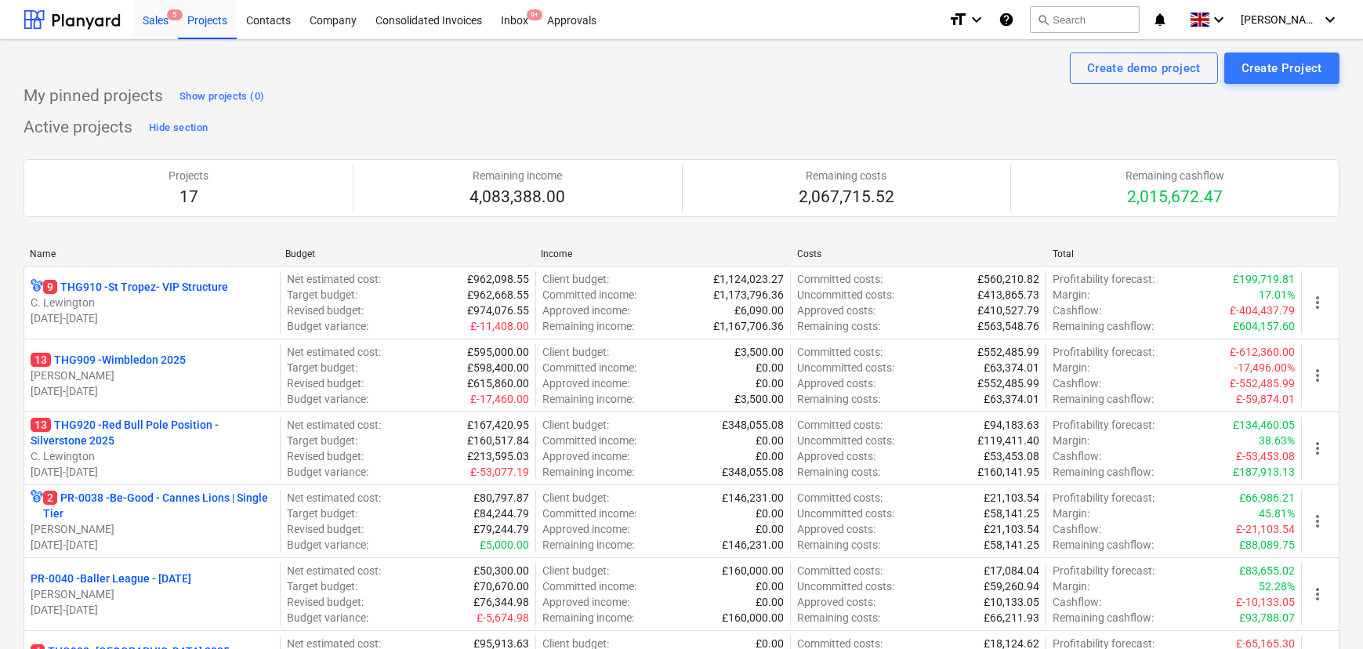
click at [159, 15] on div "Sales 5" at bounding box center [155, 19] width 45 height 40
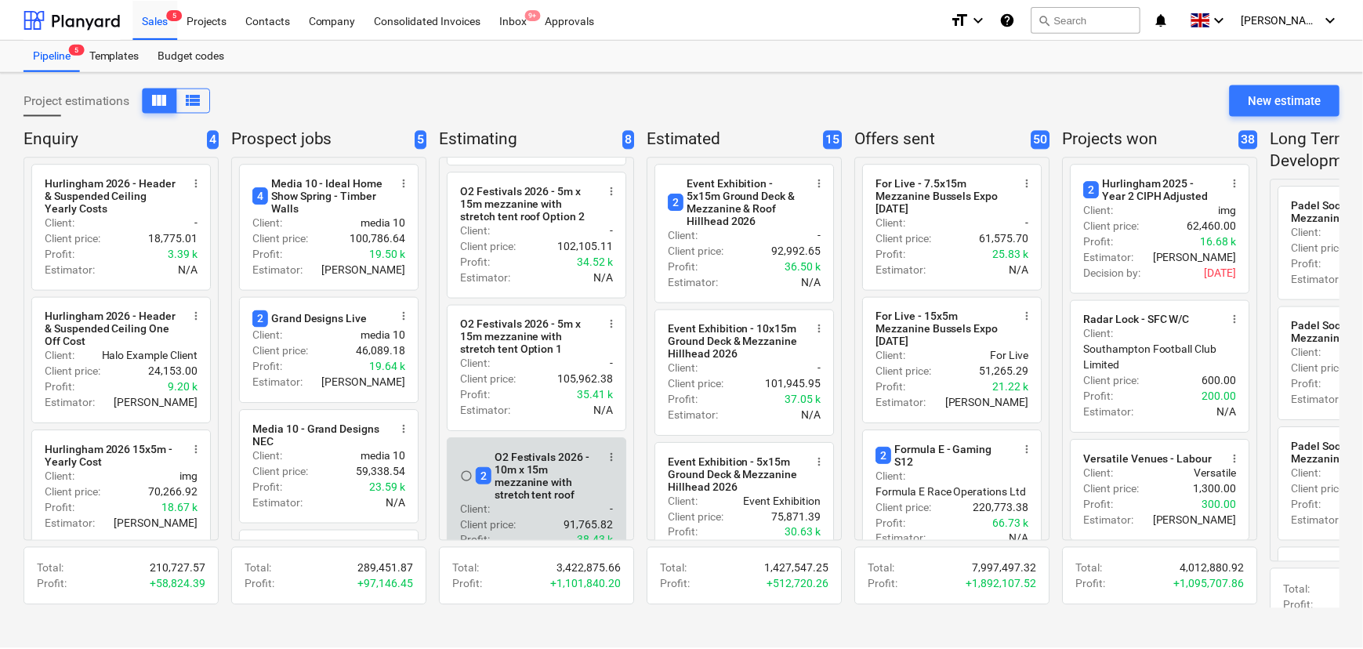
scroll to position [356, 0]
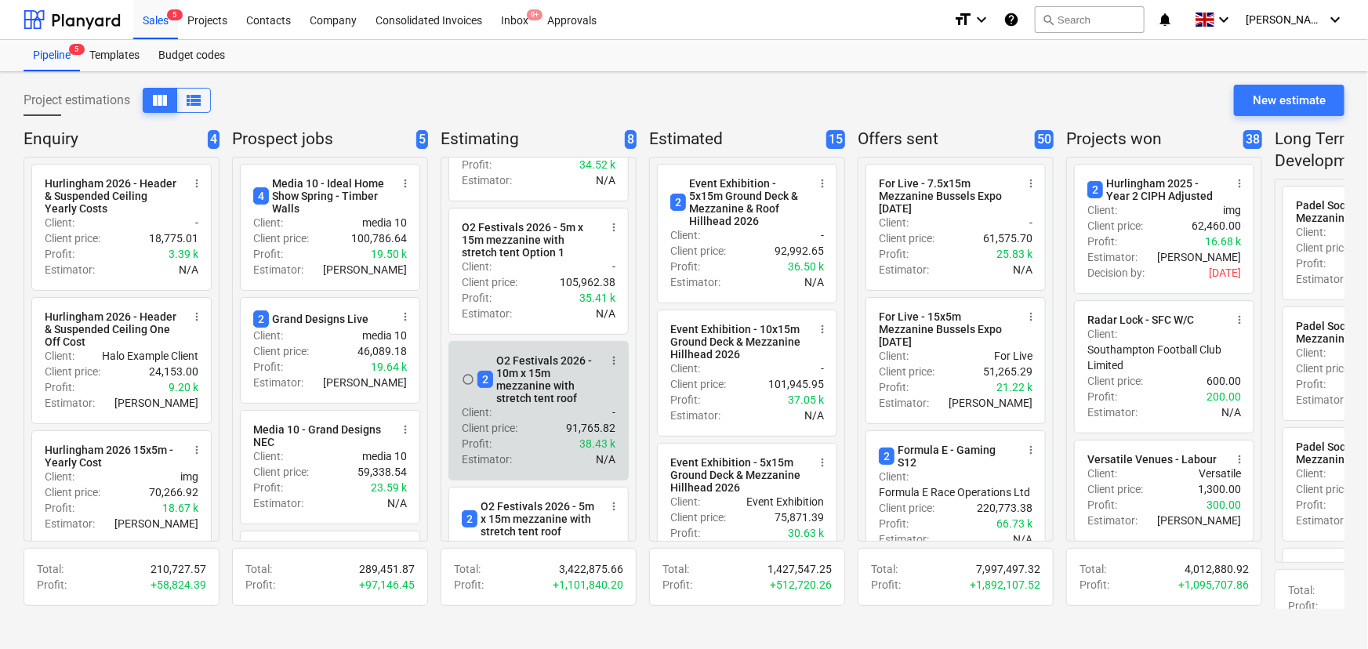
click at [527, 404] on div "2 O2 Festivals 2026 - 10m x 15m mezzanine with stretch tent roof" at bounding box center [537, 379] width 121 height 50
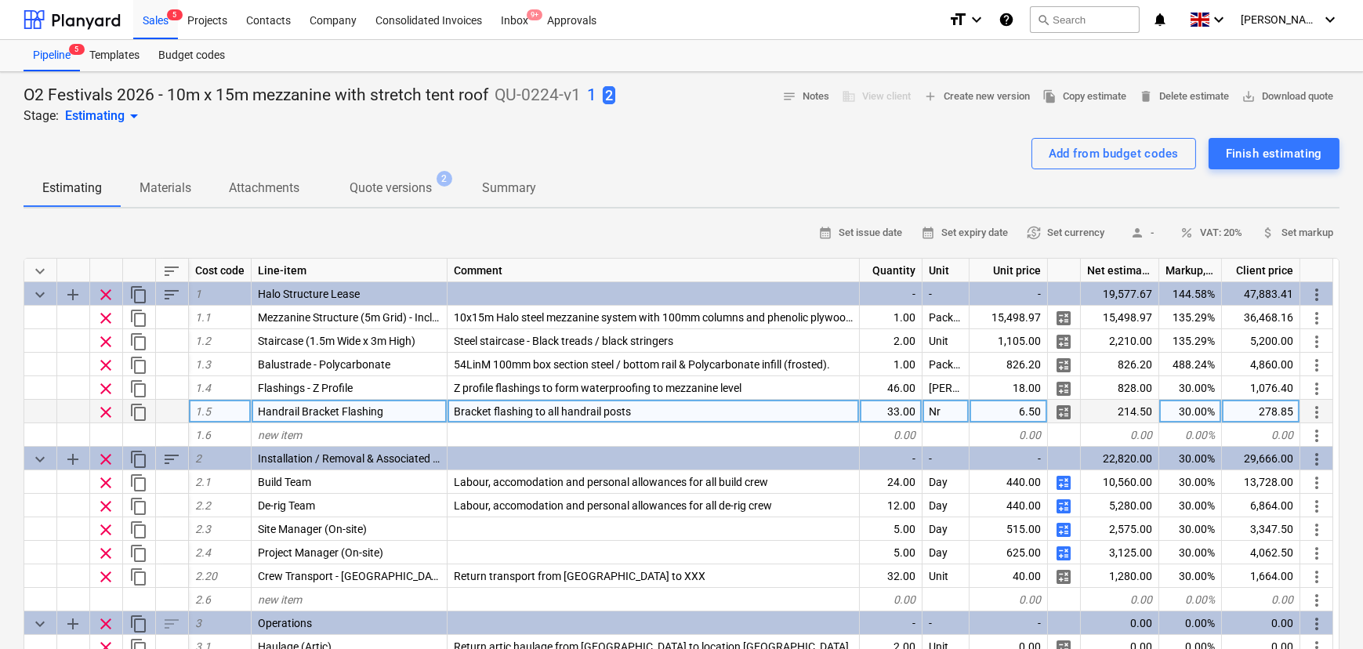
type textarea "x"
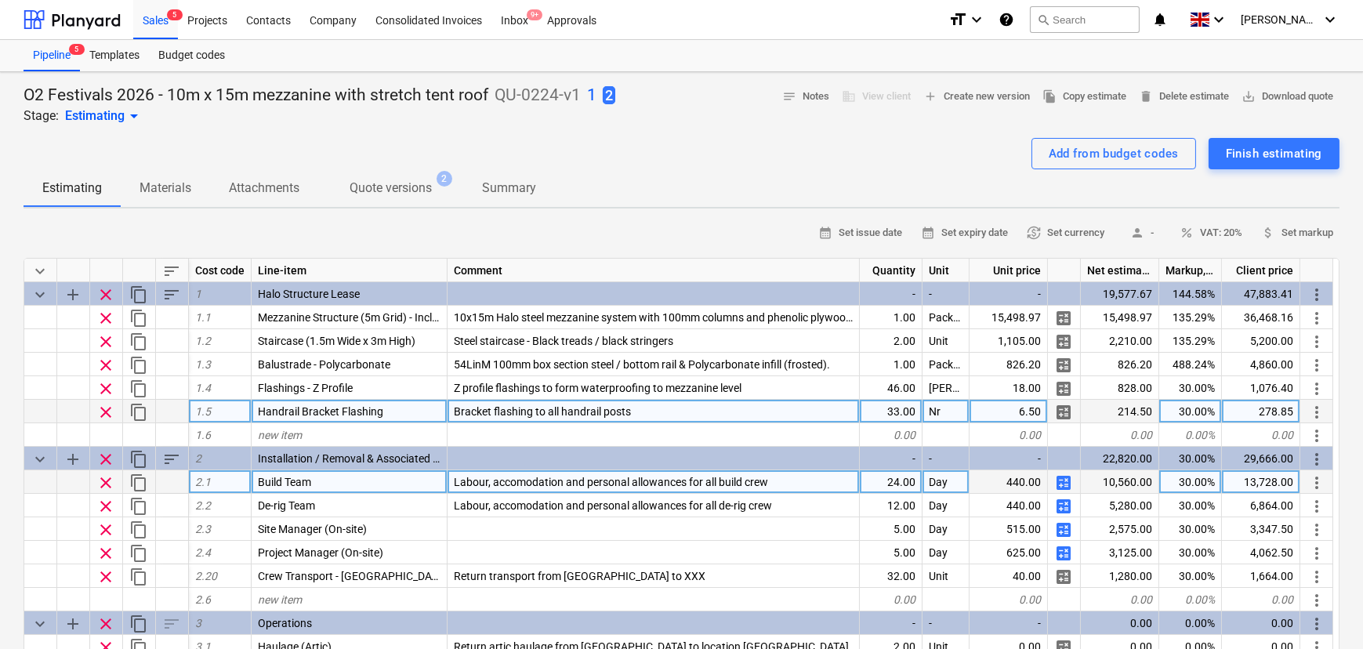
click at [887, 486] on div "24.00" at bounding box center [891, 482] width 63 height 24
type input "18"
type textarea "x"
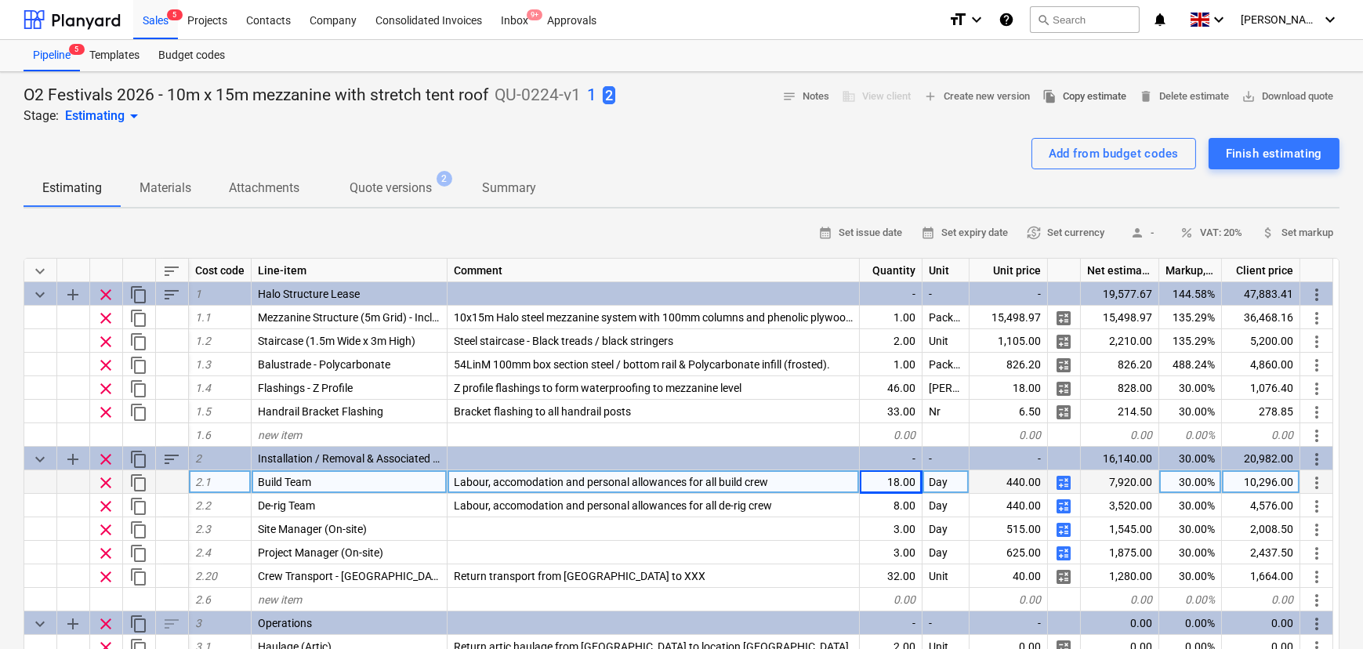
click at [1042, 98] on span "file_copy Copy estimate" at bounding box center [1084, 97] width 84 height 18
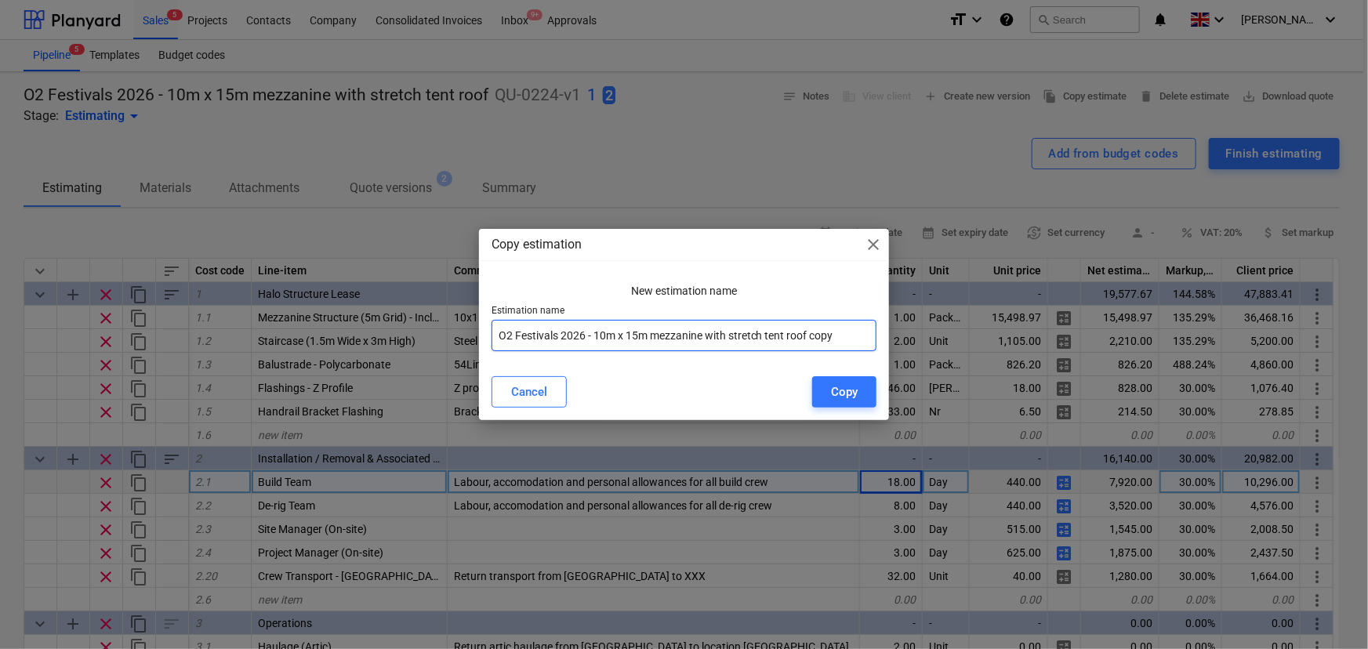
drag, startPoint x: 847, startPoint y: 332, endPoint x: 810, endPoint y: 334, distance: 36.9
click at [810, 334] on input "O2 Festivals 2026 - 10m x 15m mezzanine with stretch tent roof copy" at bounding box center [684, 335] width 386 height 31
type input "O2 Festivals 2026 - 10m x 15m mezzanine with stretch tent roof Option 5"
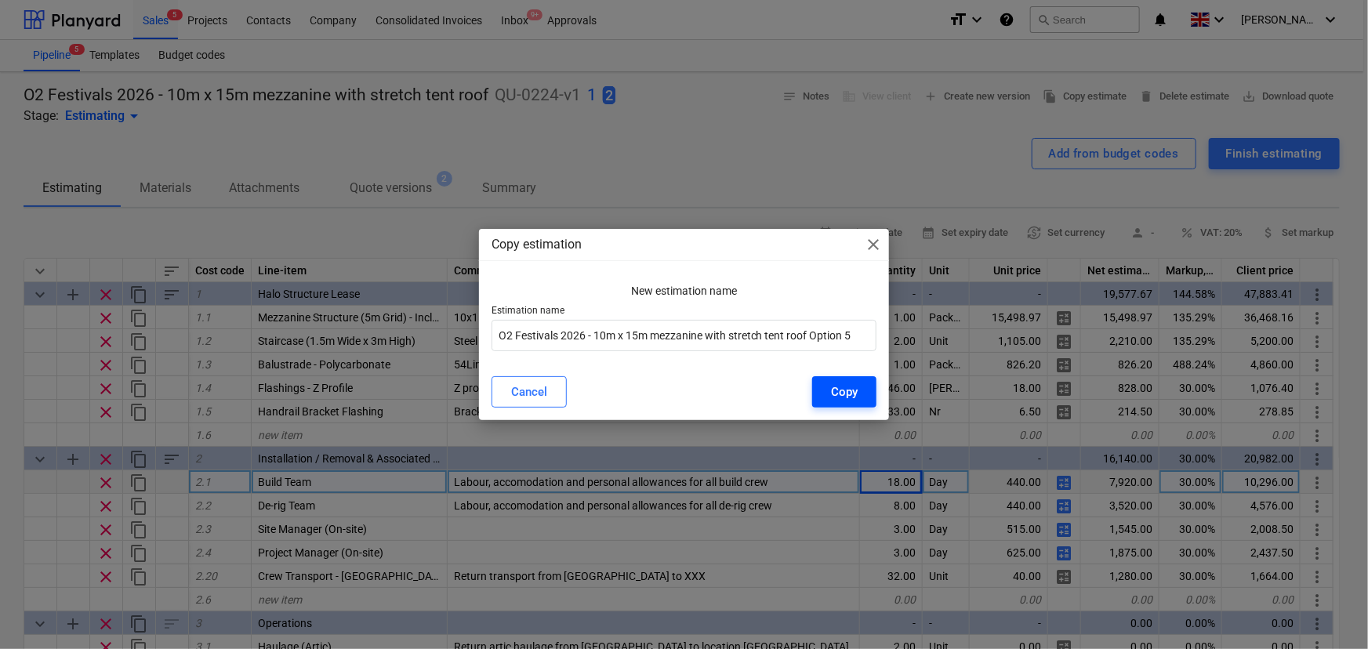
click at [852, 391] on div "Copy" at bounding box center [844, 392] width 27 height 20
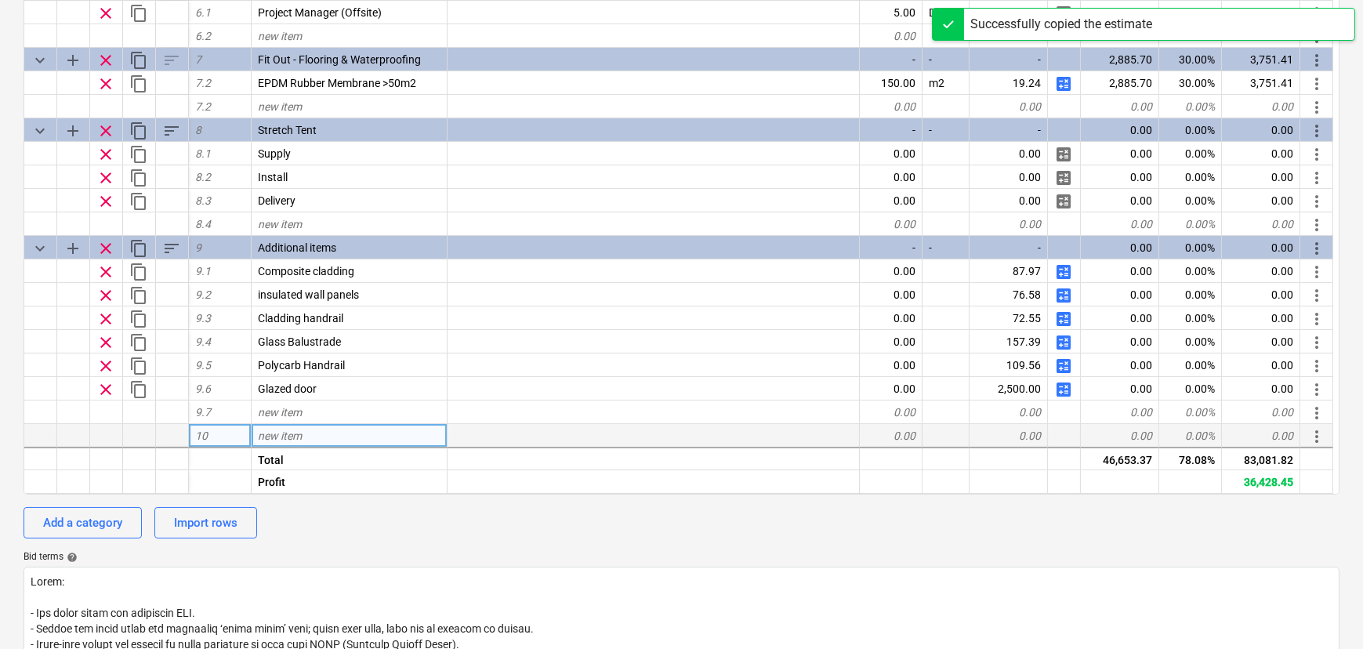
scroll to position [285, 0]
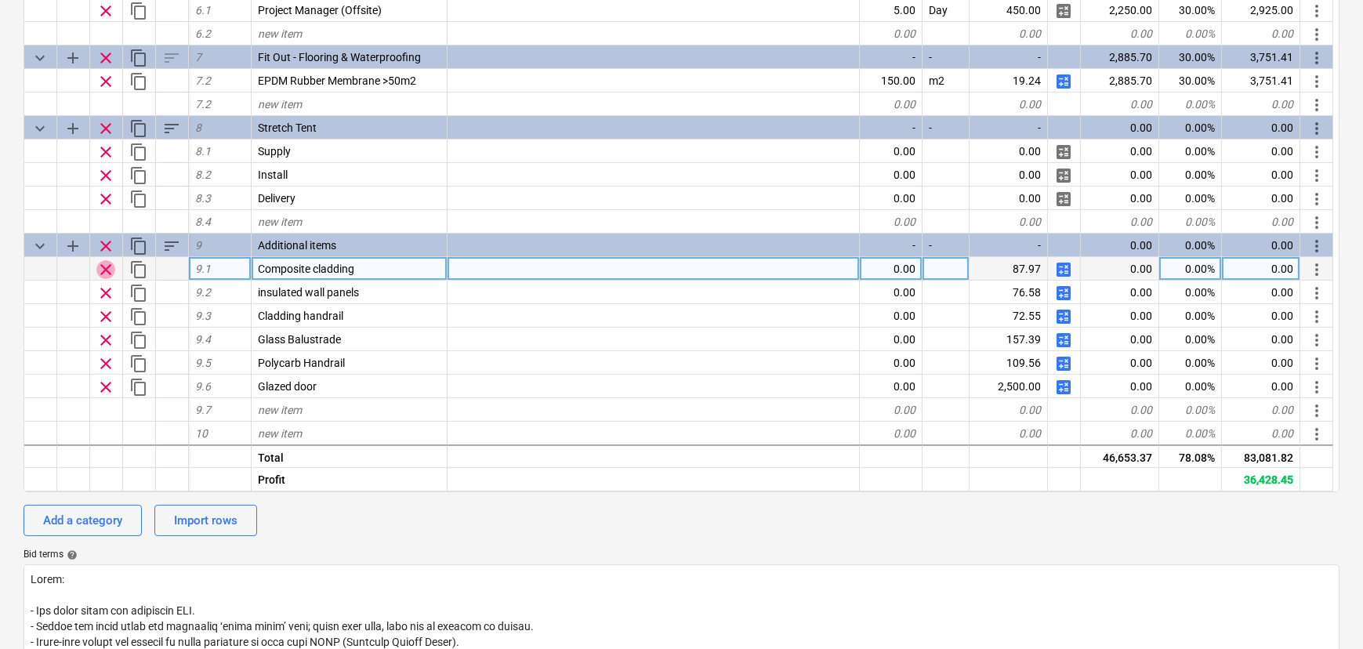
click at [108, 276] on span "clear" at bounding box center [105, 269] width 19 height 19
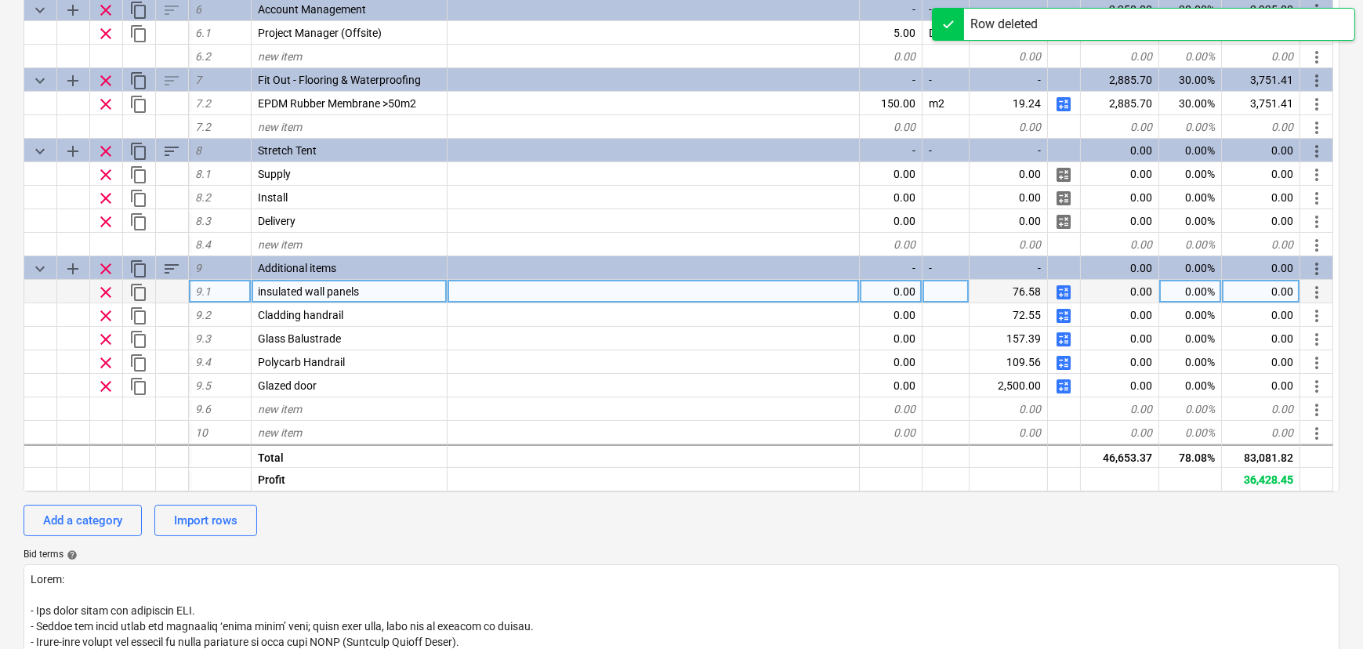
scroll to position [587, 0]
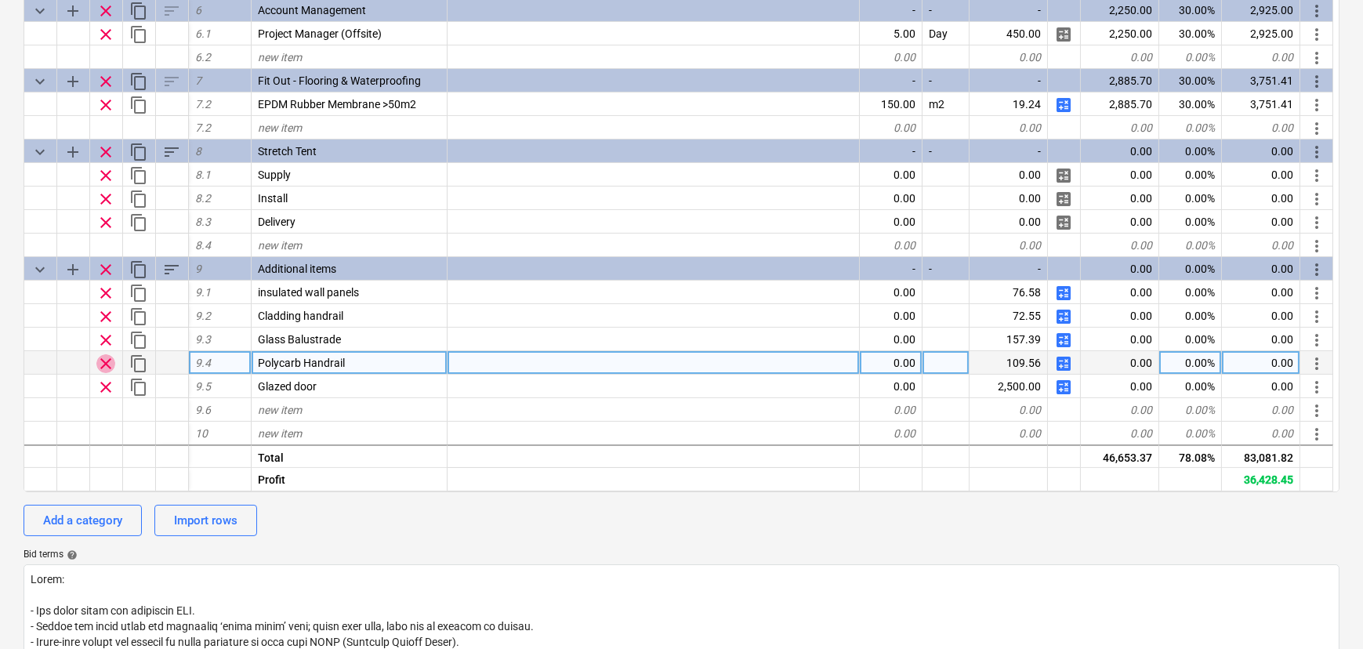
click at [112, 364] on span "clear" at bounding box center [105, 363] width 19 height 19
type textarea "x"
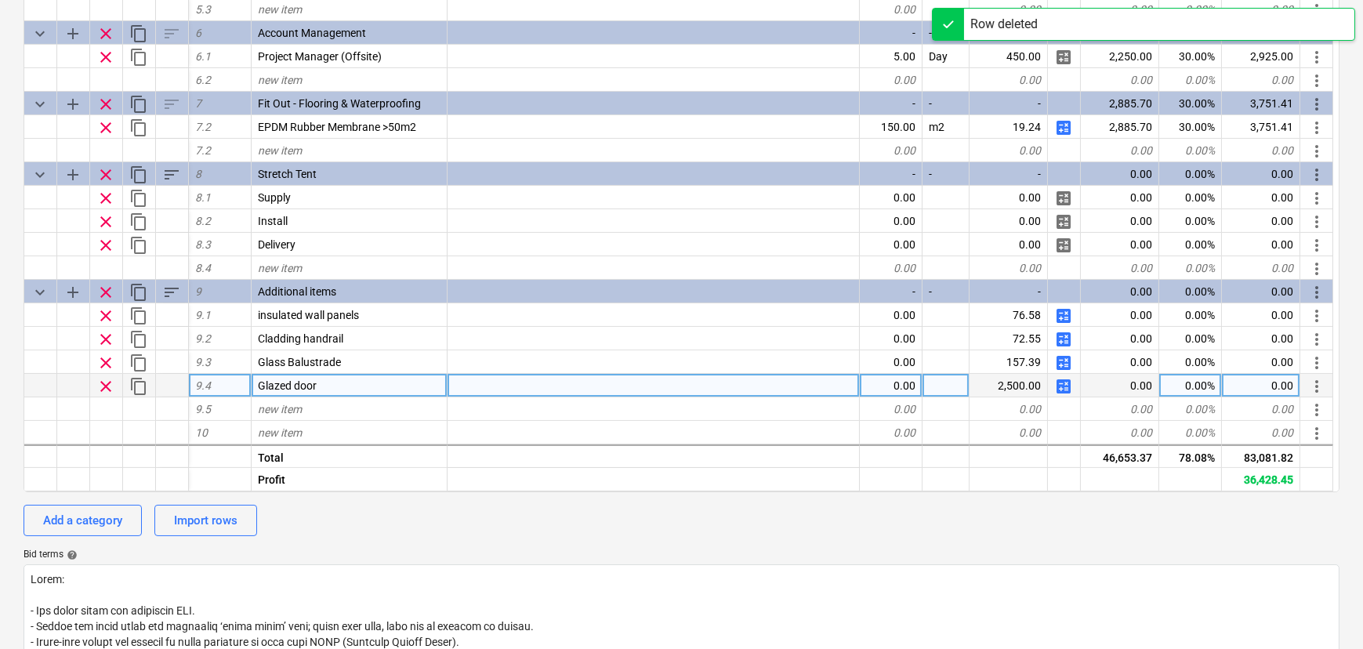
scroll to position [564, 0]
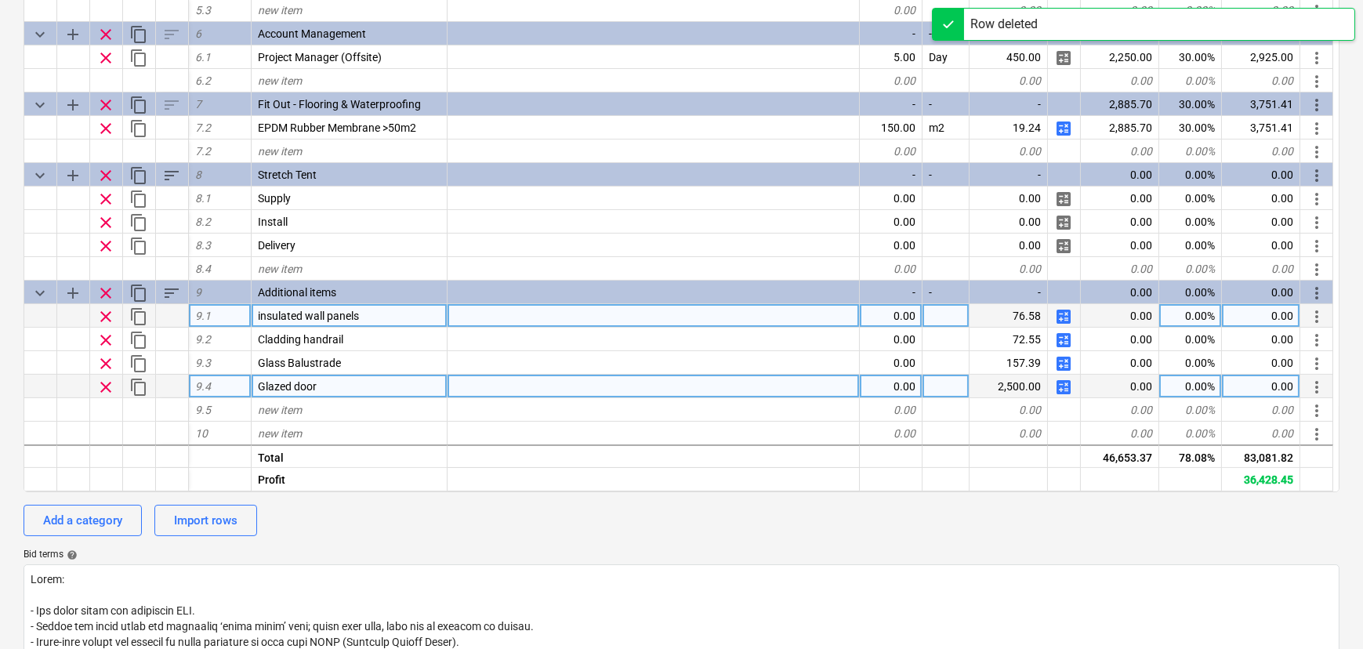
click at [900, 311] on div "0.00" at bounding box center [891, 316] width 63 height 24
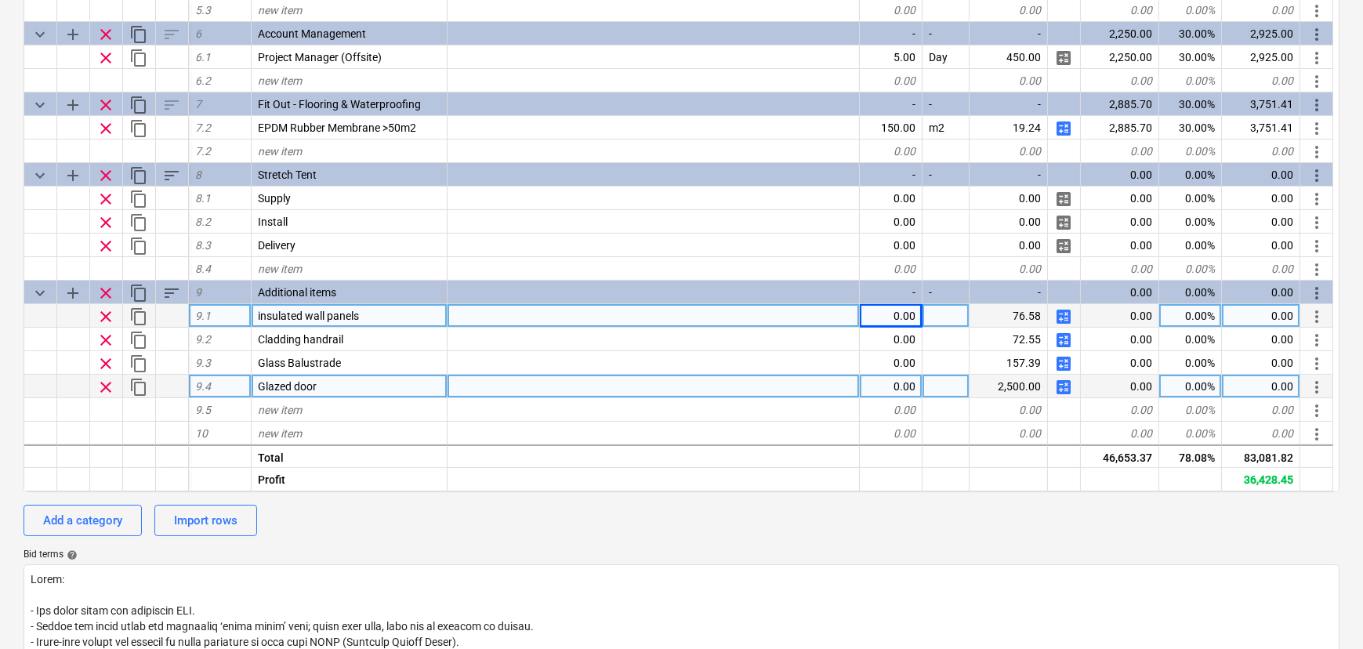
click at [885, 311] on div "0.00" at bounding box center [891, 316] width 63 height 24
type input "0"
type input "120"
type textarea "x"
type input "47"
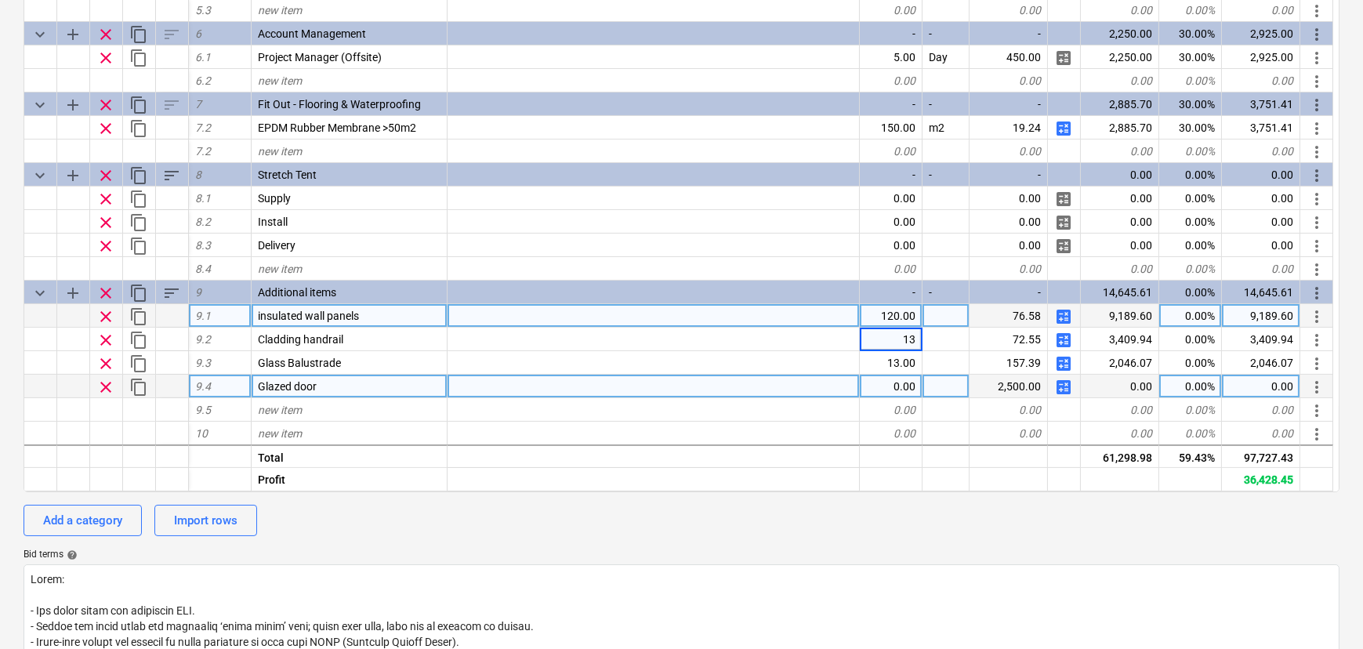
type textarea "x"
type input "1"
type input "47"
click at [1067, 387] on span "calculate" at bounding box center [1063, 387] width 19 height 19
type textarea "x"
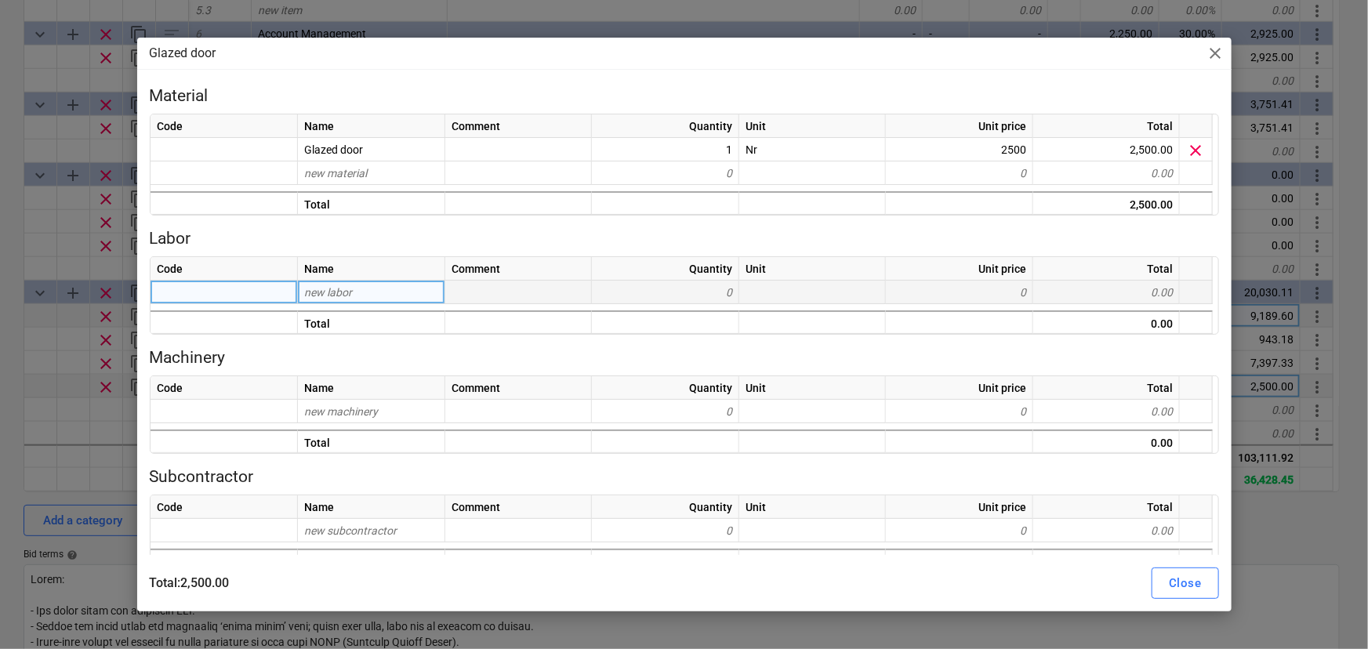
click at [350, 284] on div "new labor" at bounding box center [371, 293] width 147 height 24
type input "Labou"
type input "r"
type input "Labour 1"
type textarea "x"
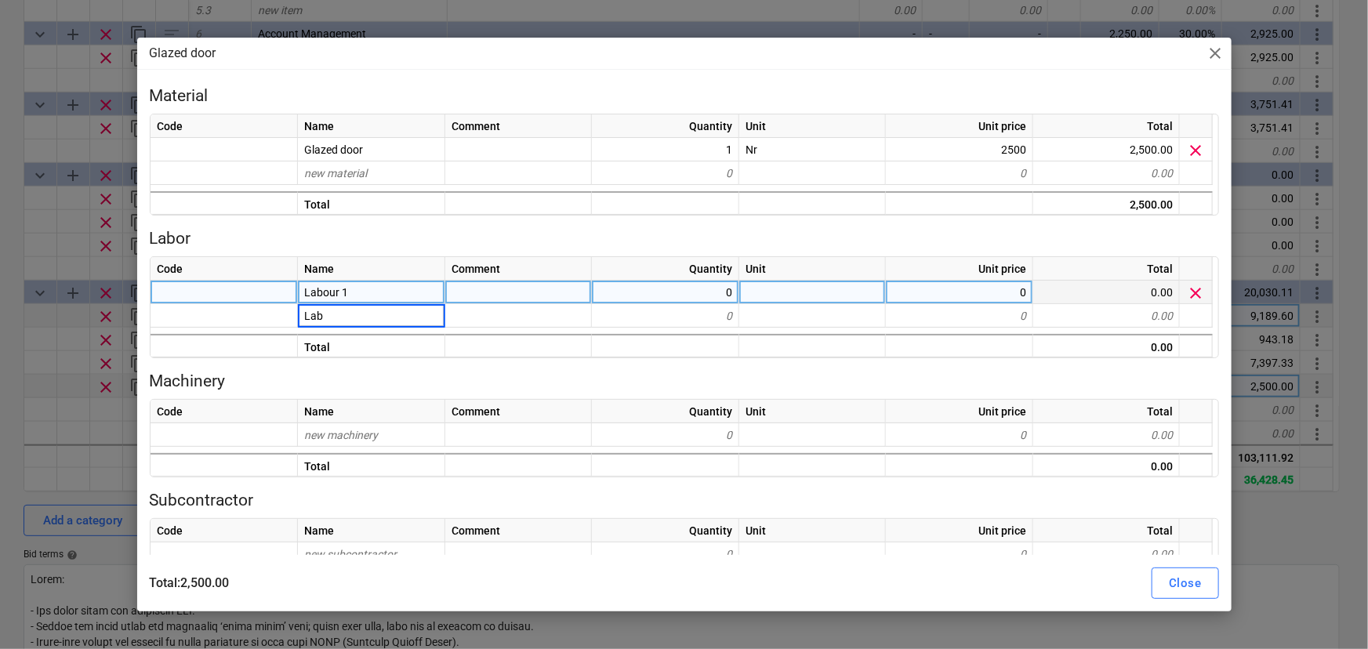
type input "Labo"
type input "u"
type input "Labour 2"
type textarea "x"
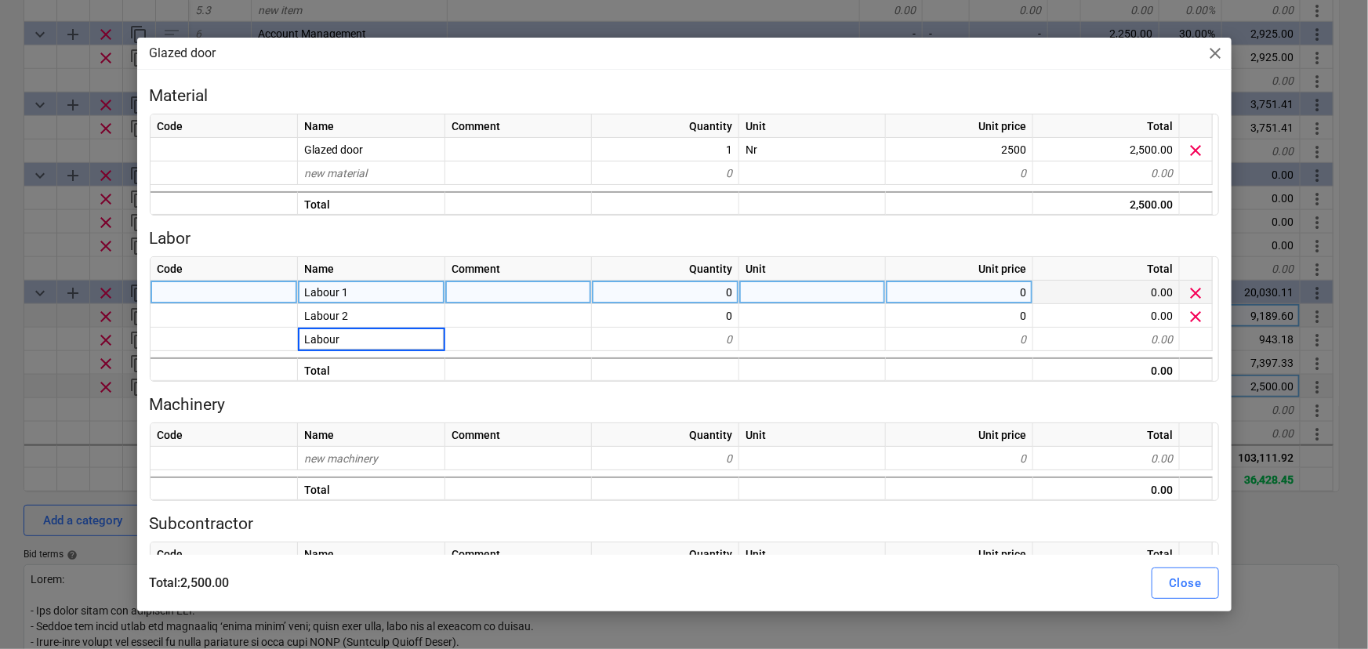
type input "Labour 2"
type textarea "x"
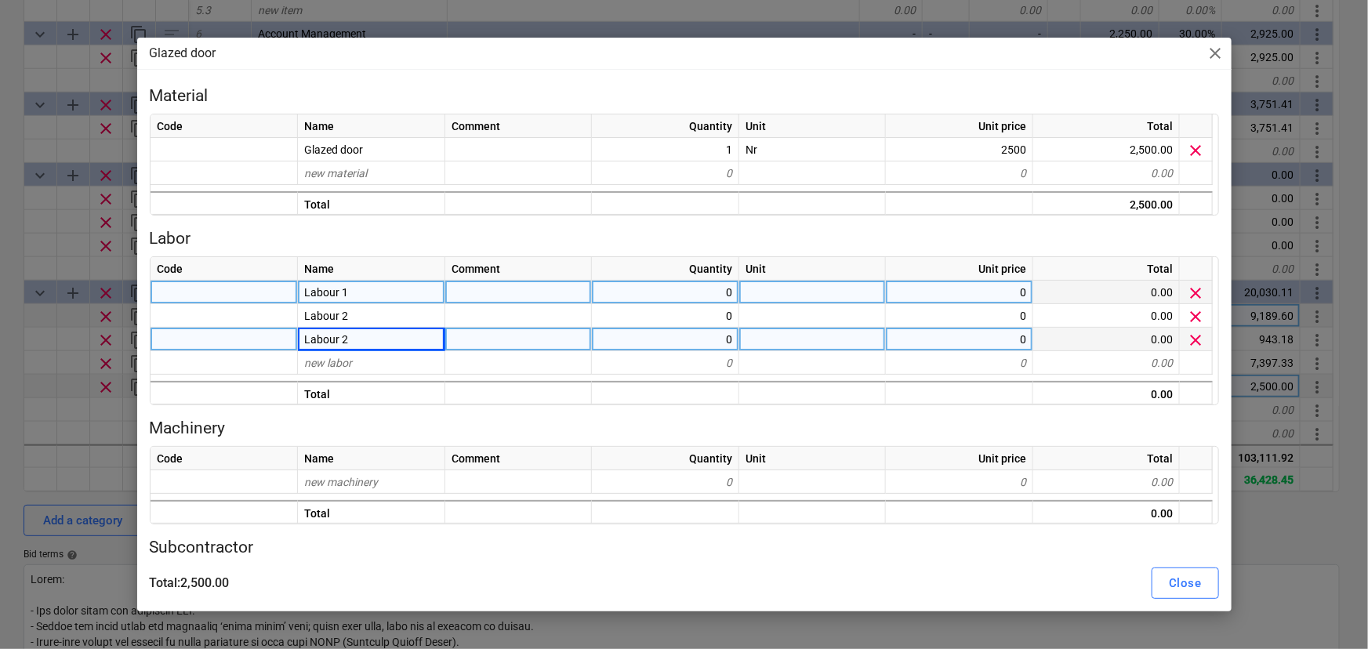
click at [355, 343] on div "Labour 2" at bounding box center [371, 340] width 147 height 24
click at [355, 343] on input "Labour 2" at bounding box center [371, 339] width 147 height 23
click at [359, 343] on input "Labour 2" at bounding box center [371, 339] width 147 height 23
type input "Labour 3"
type textarea "x"
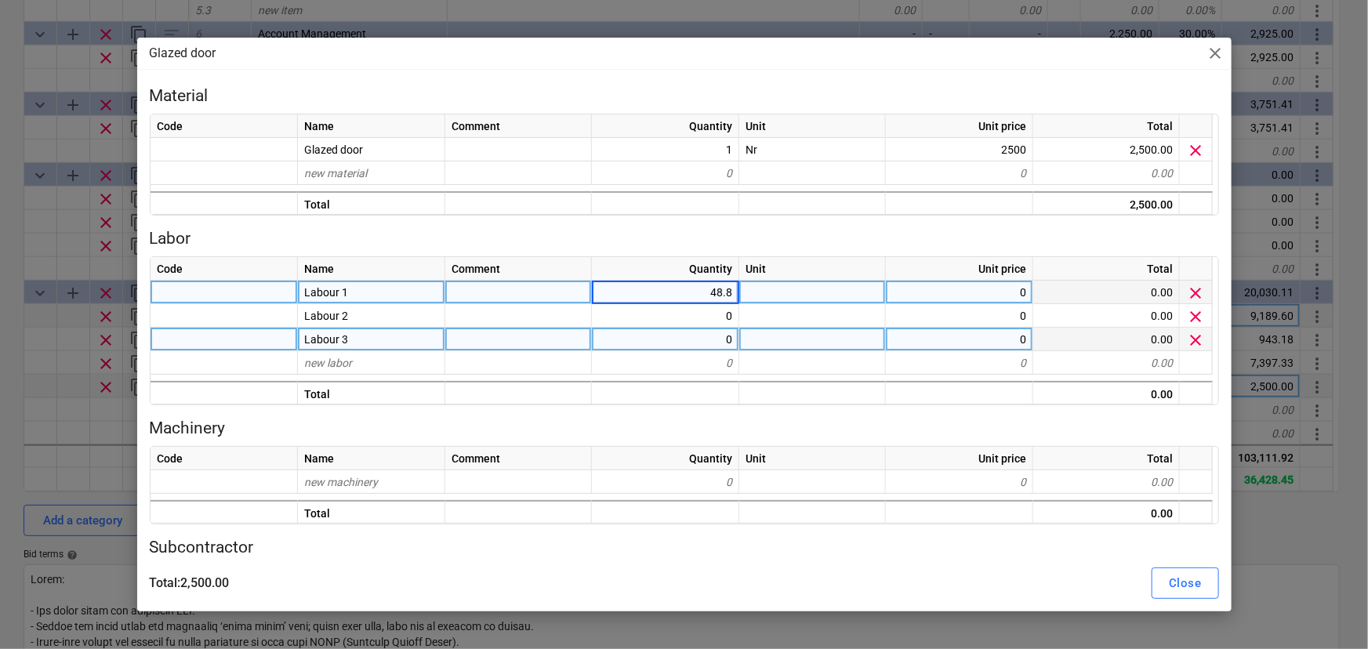
type input "48.89"
type textarea "x"
type input "8"
type input "48.89"
type textarea "x"
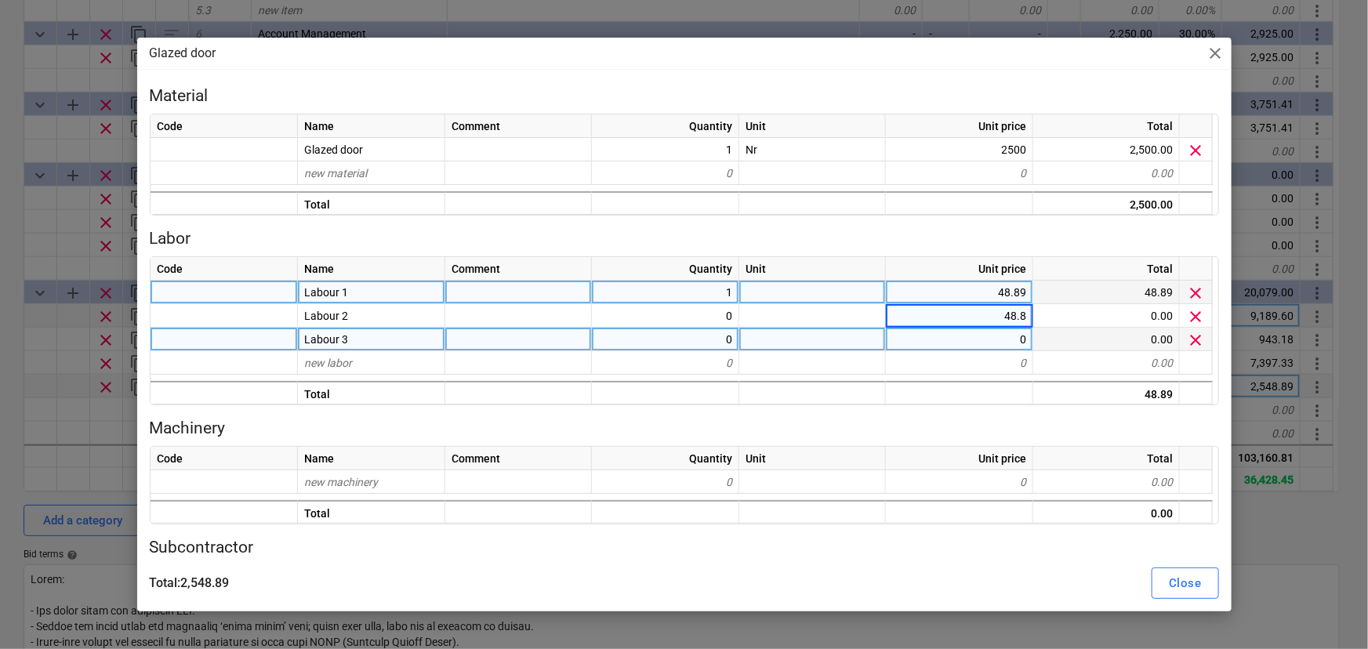
type input "48.89"
type textarea "x"
type input "48.89"
click at [1151, 586] on button "Close" at bounding box center [1184, 582] width 67 height 31
type textarea "x"
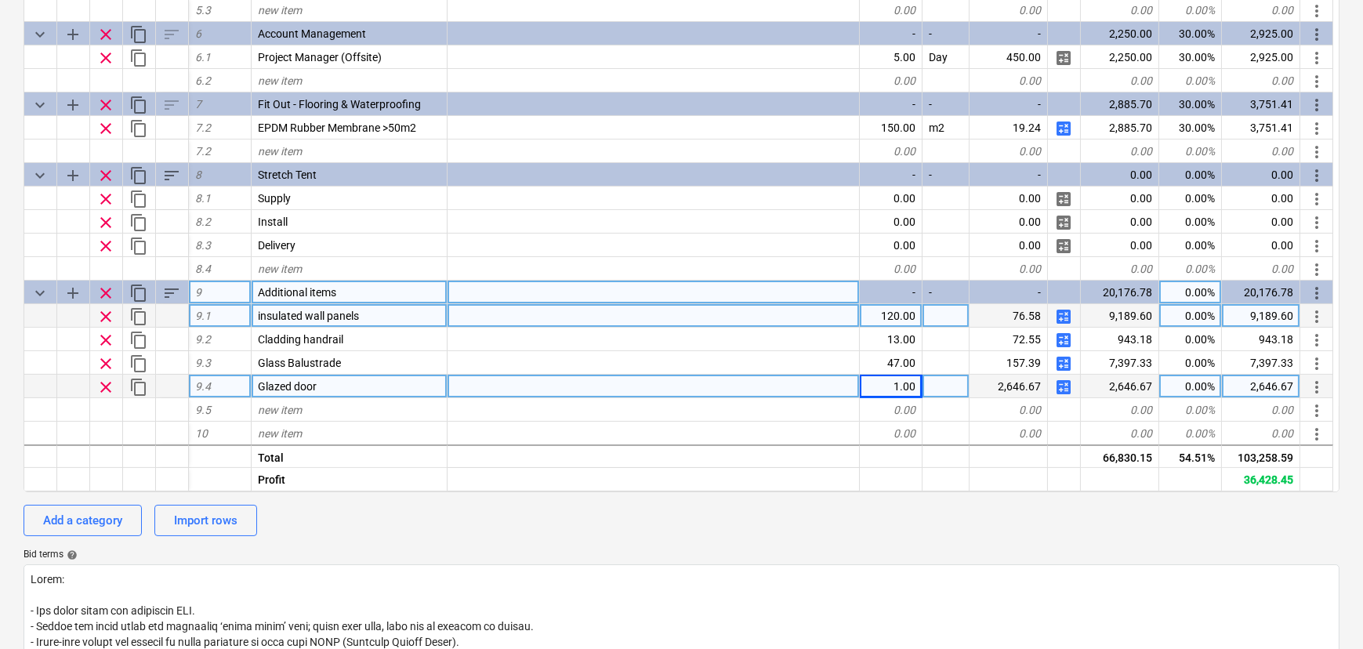
click at [1173, 298] on div "0.00%" at bounding box center [1190, 293] width 63 height 24
type input "30"
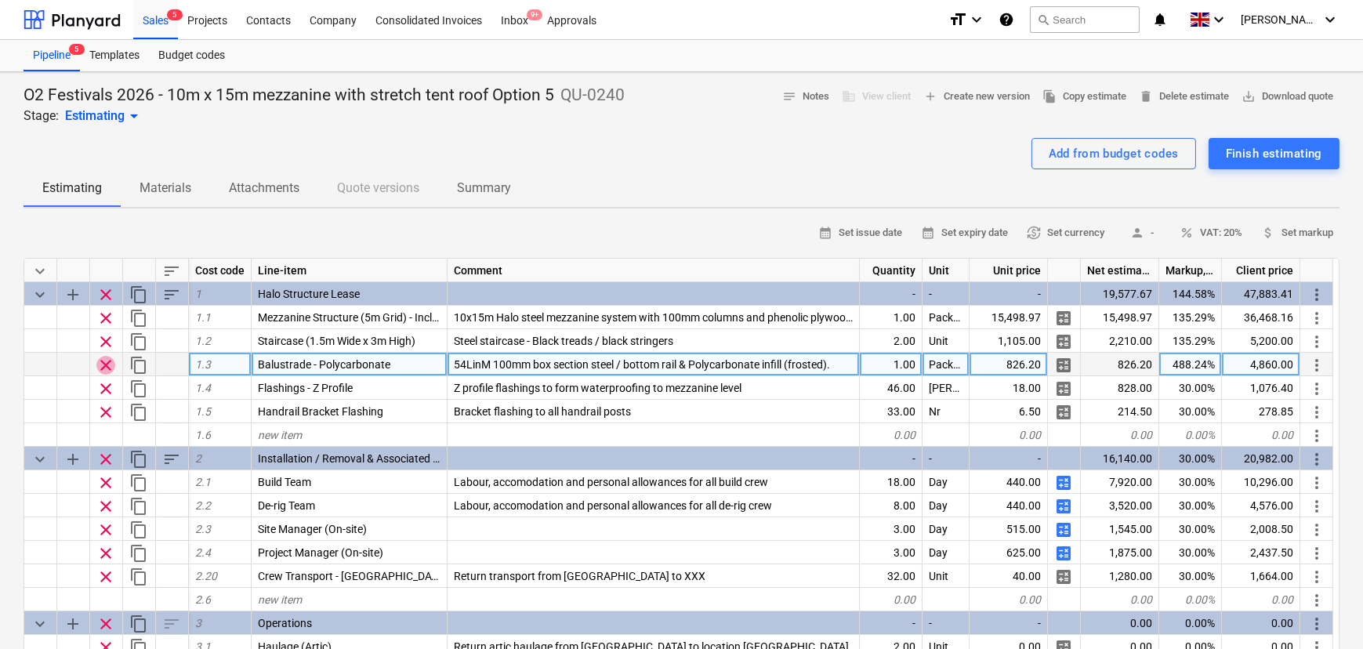
click at [109, 364] on span "clear" at bounding box center [105, 365] width 19 height 19
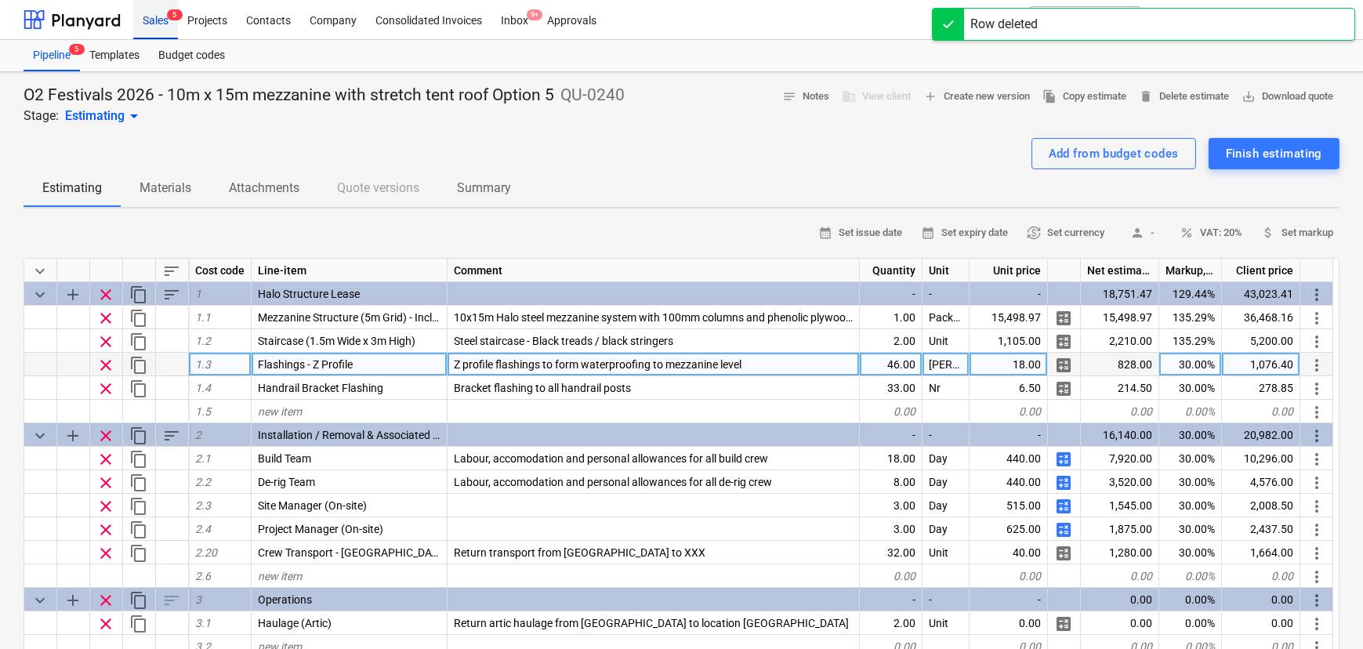
click at [148, 26] on div "Sales 5" at bounding box center [155, 19] width 45 height 40
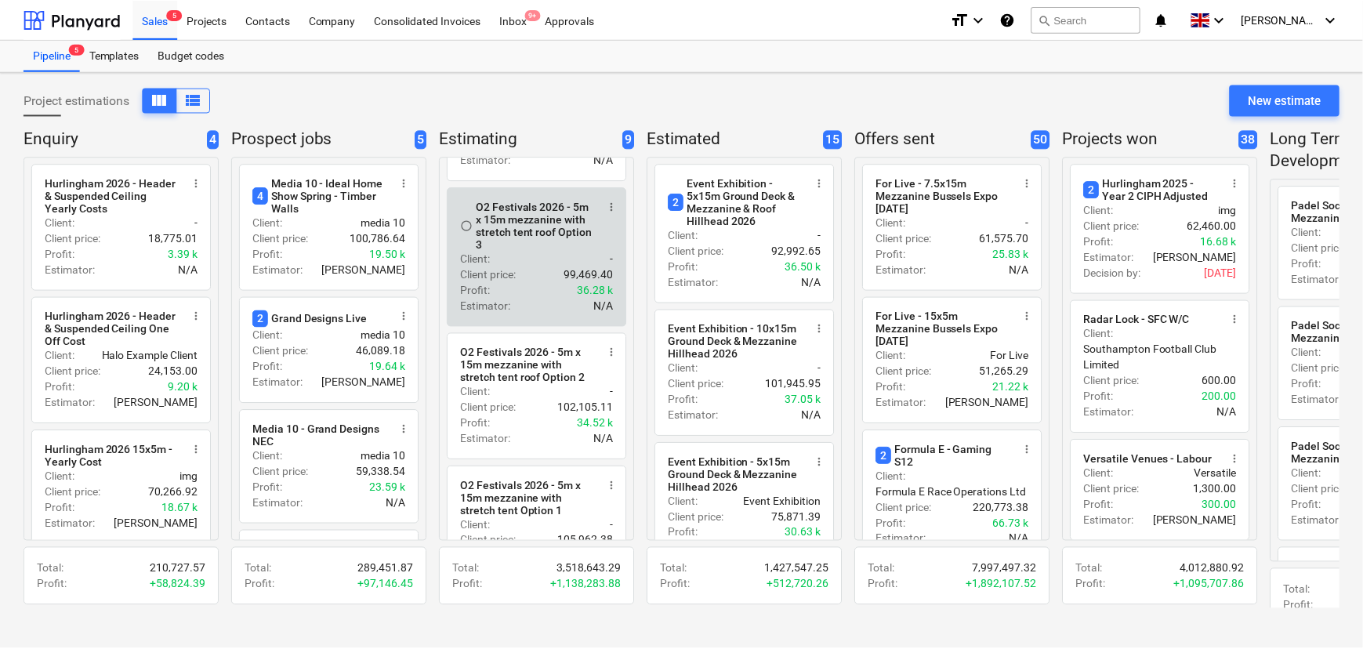
scroll to position [142, 0]
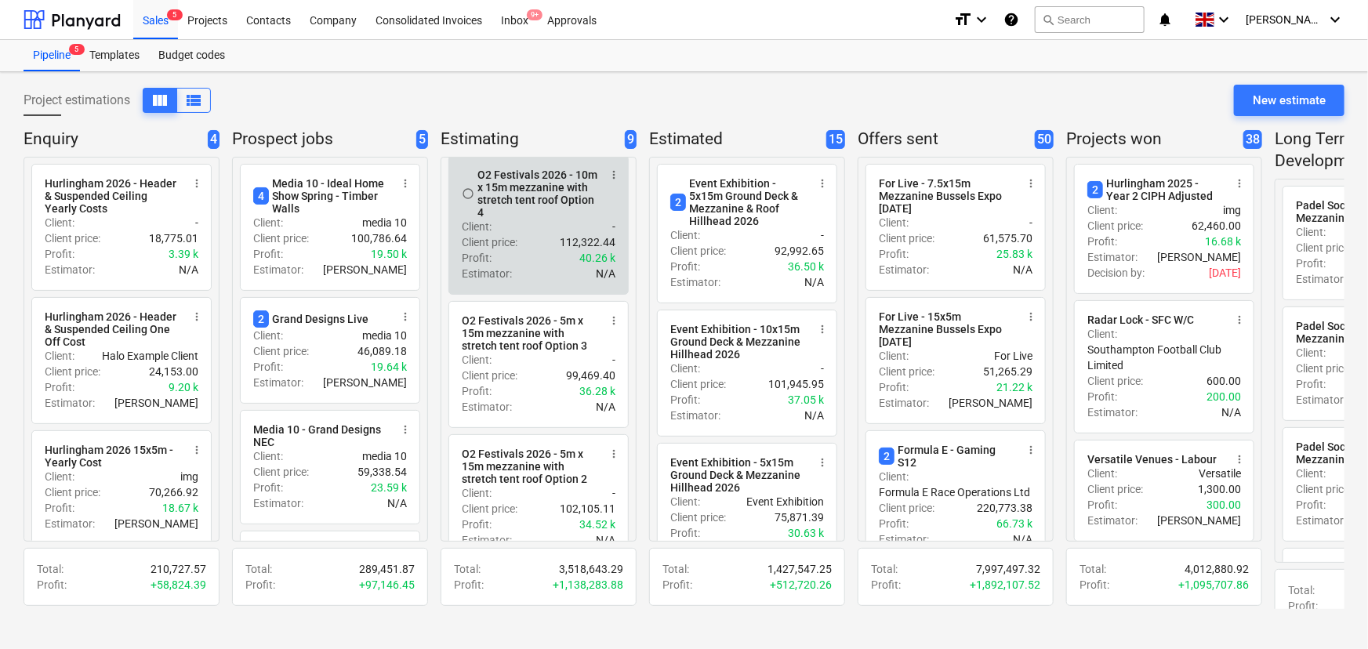
click at [517, 227] on div "Client : -" at bounding box center [539, 227] width 154 height 16
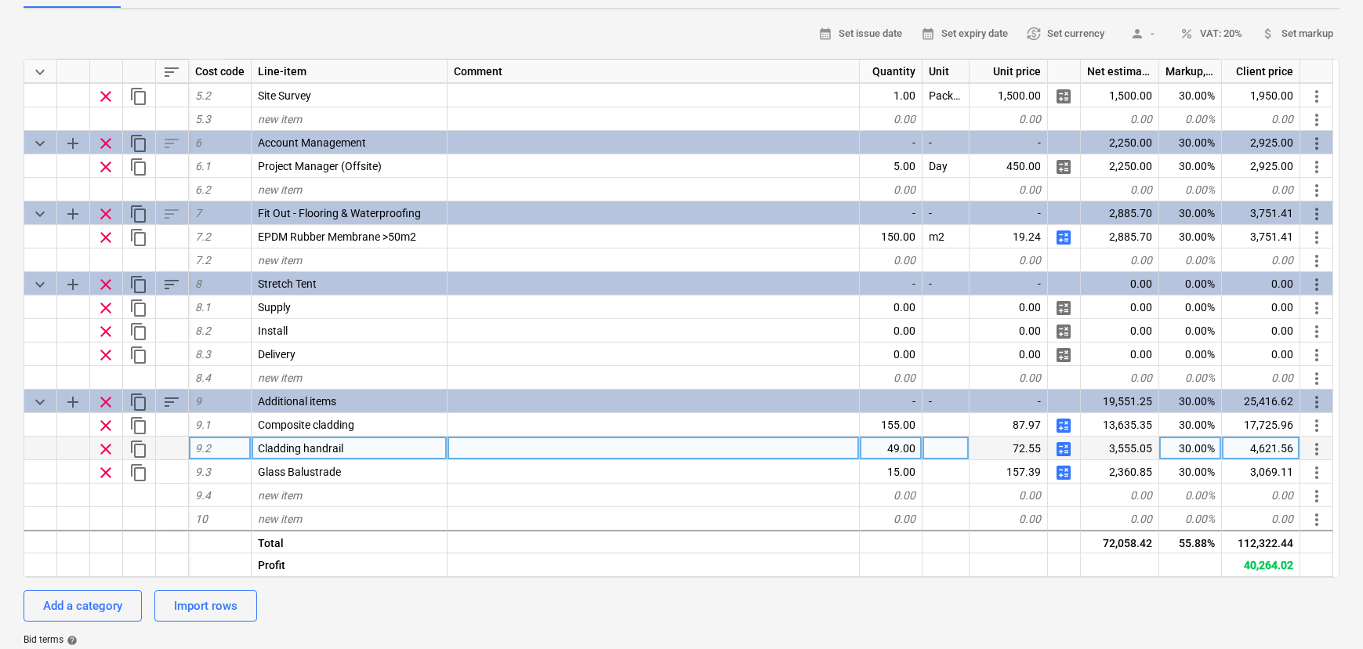
scroll to position [213, 0]
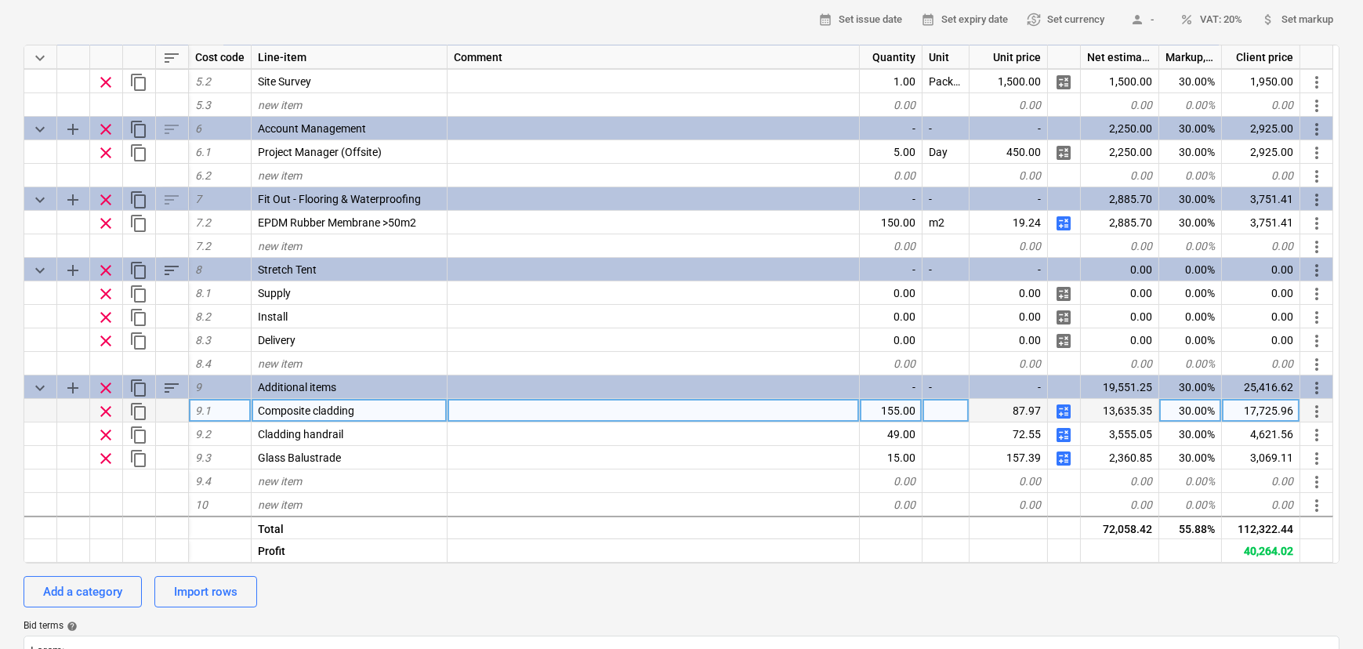
click at [1068, 419] on span "calculate" at bounding box center [1063, 411] width 19 height 19
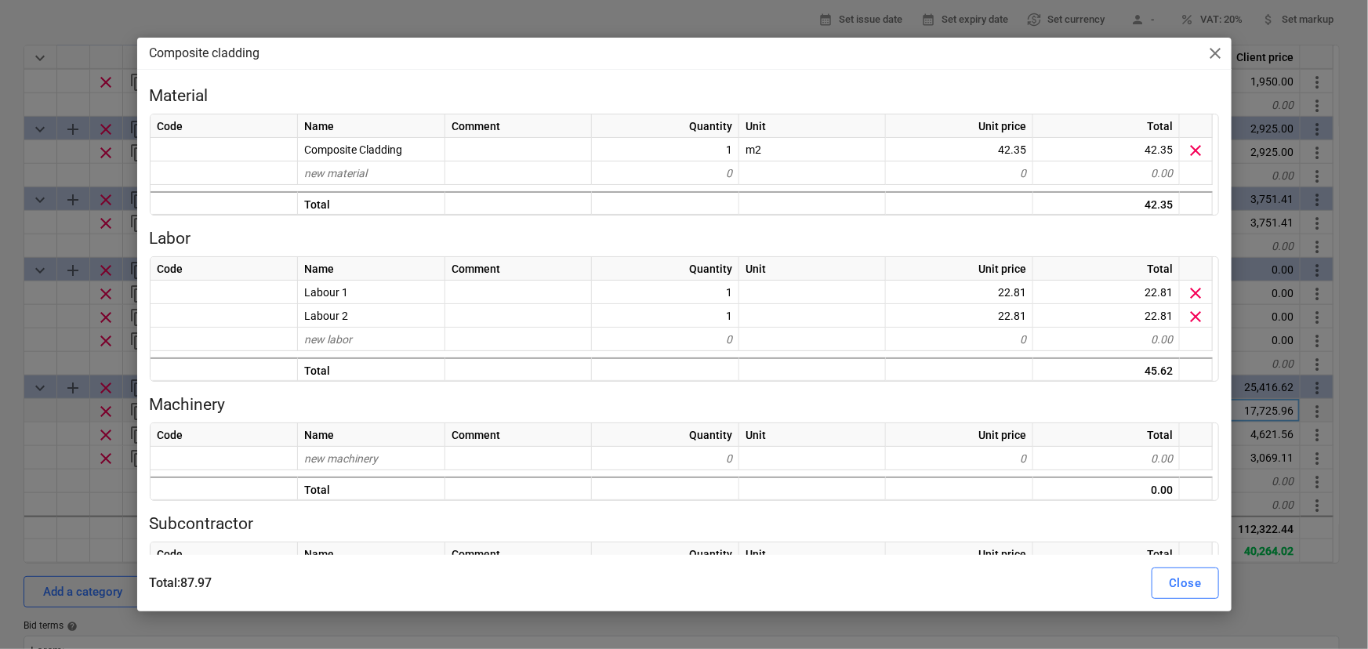
click at [1215, 63] on div "Composite cladding close" at bounding box center [684, 53] width 1094 height 31
click at [1213, 53] on span "close" at bounding box center [1215, 53] width 19 height 19
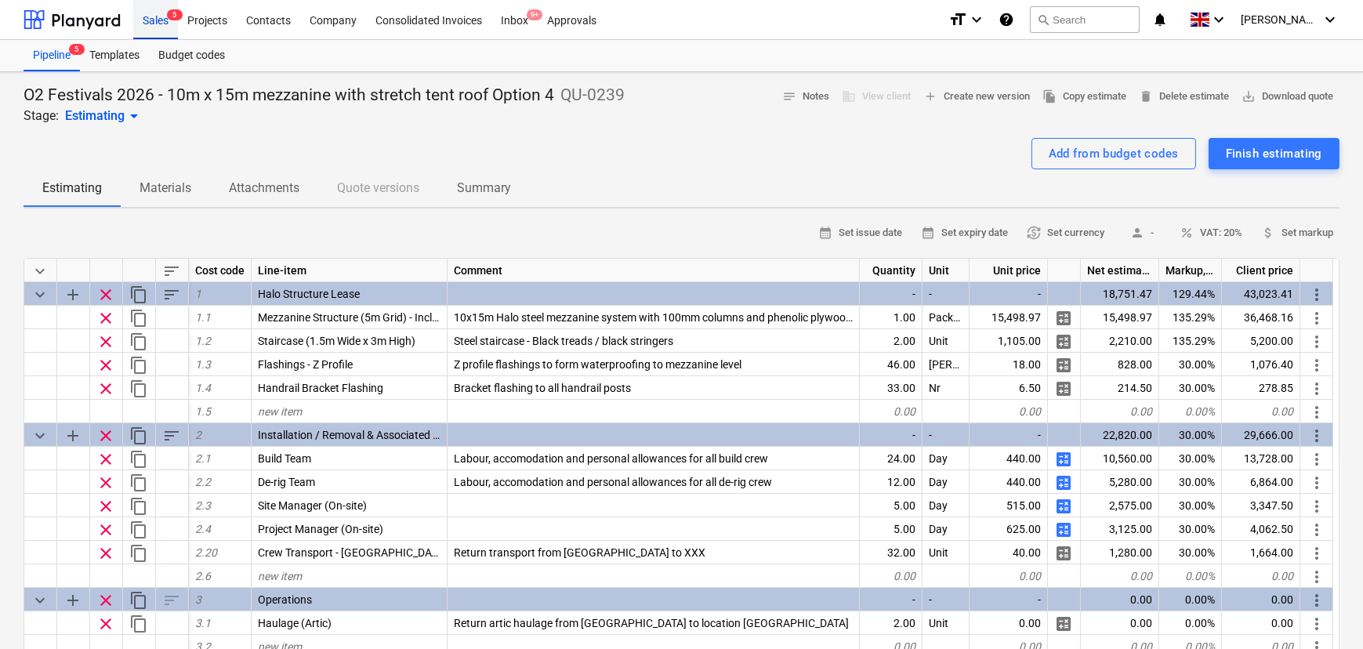
click at [158, 19] on div "Sales 5" at bounding box center [155, 19] width 45 height 40
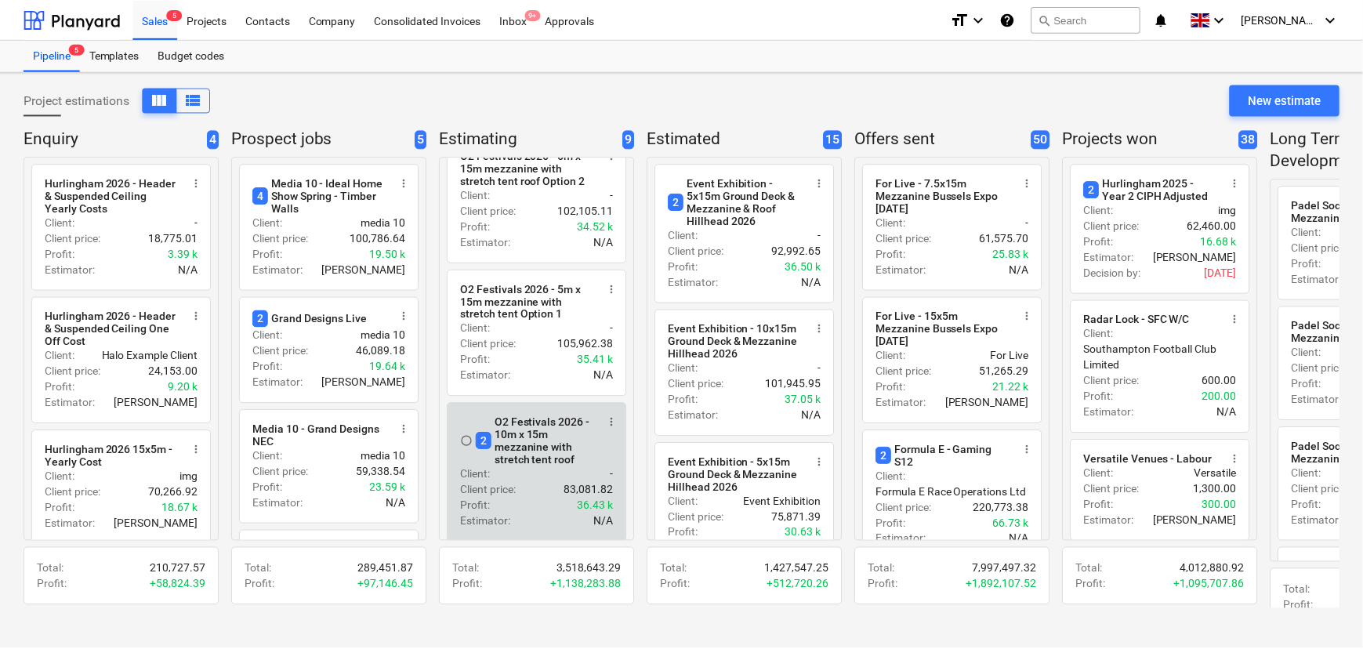
scroll to position [414, 0]
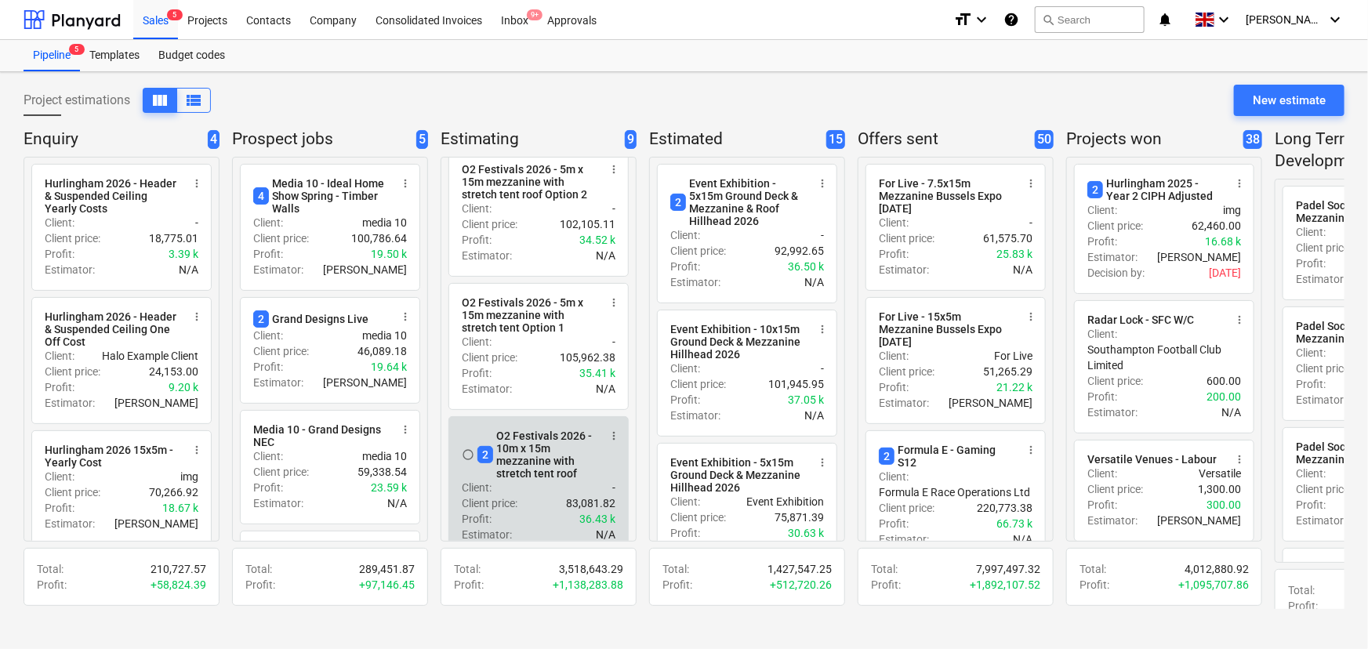
click at [527, 480] on div "2 O2 Festivals 2026 - 10m x 15m mezzanine with stretch tent roof" at bounding box center [537, 455] width 121 height 50
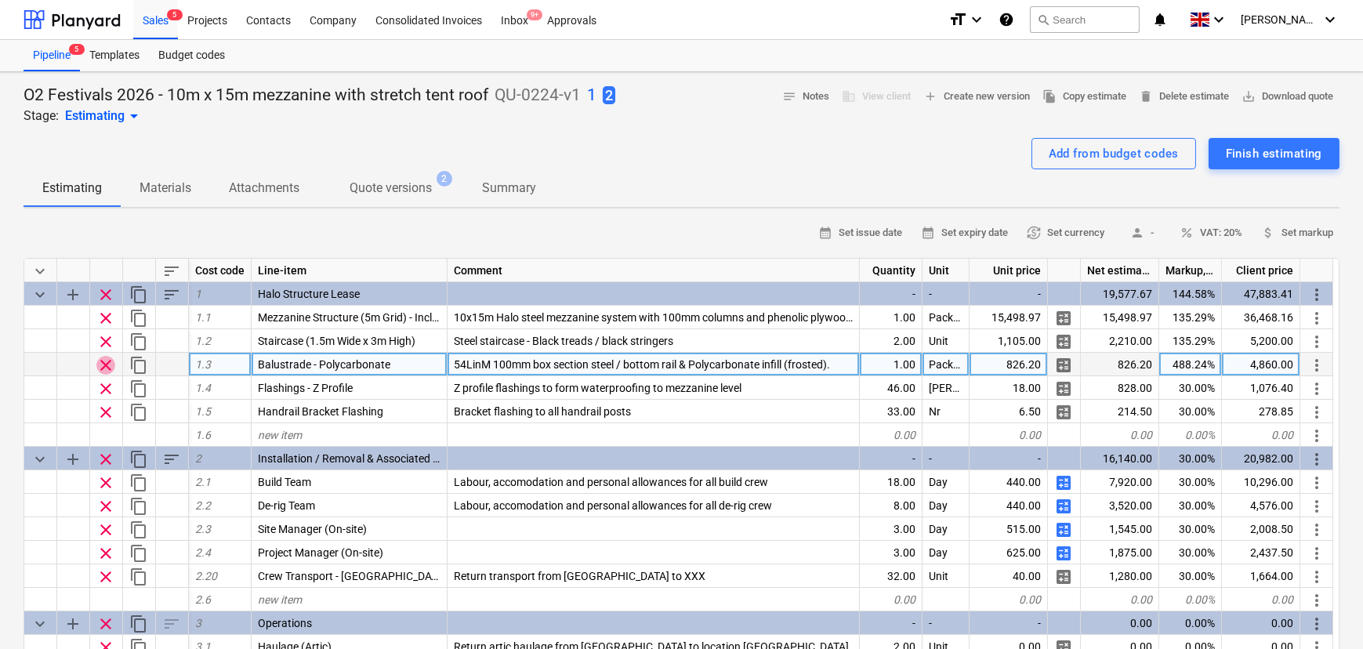
click at [111, 370] on span "clear" at bounding box center [105, 365] width 19 height 19
type textarea "x"
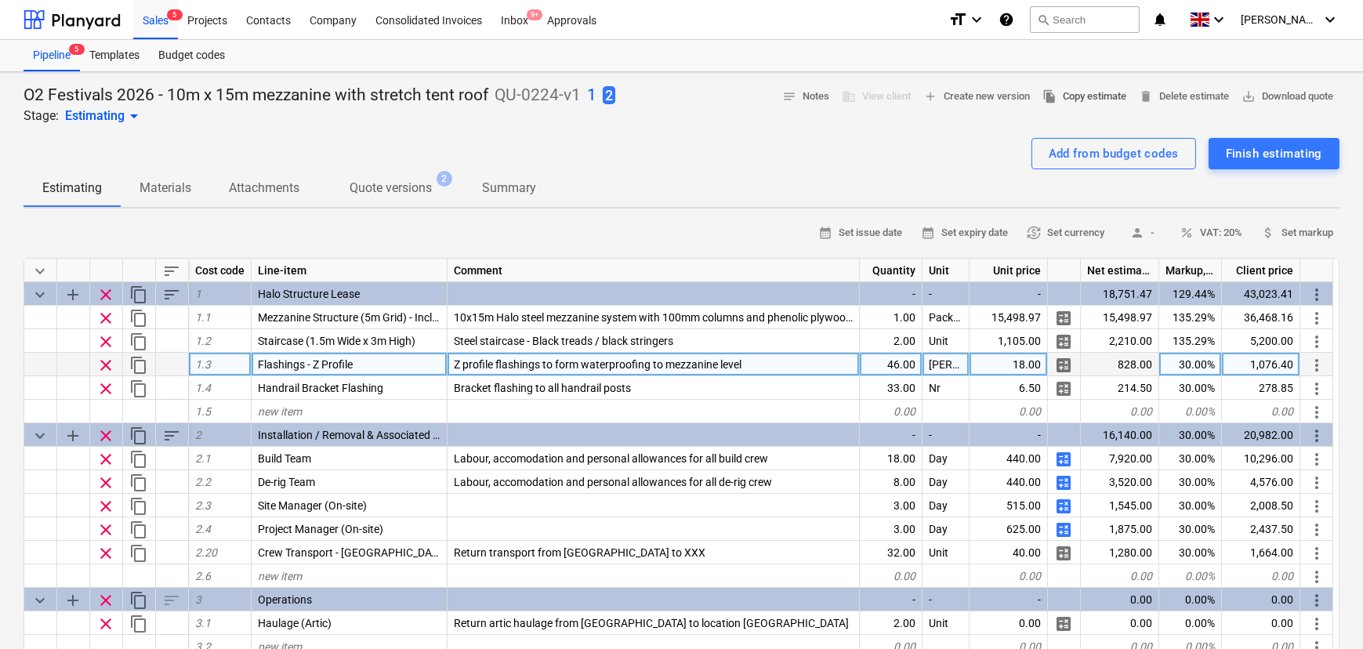
click at [1042, 102] on span "file_copy Copy estimate" at bounding box center [1084, 97] width 84 height 18
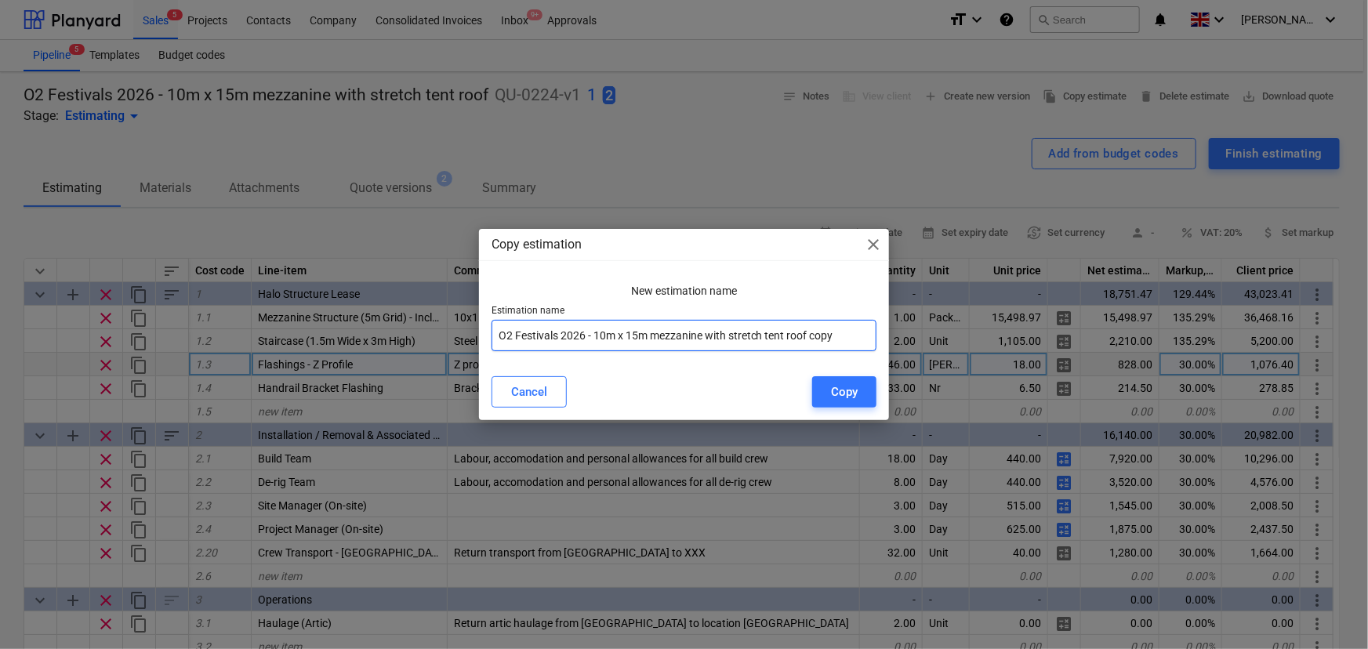
drag, startPoint x: 854, startPoint y: 337, endPoint x: 811, endPoint y: 343, distance: 43.6
click at [811, 343] on input "O2 Festivals 2026 - 10m x 15m mezzanine with stretch tent roof copy" at bounding box center [684, 335] width 386 height 31
type input "O2 Festivals 2026 - 10m x 15m mezzanine with stretch tent roof Option 6"
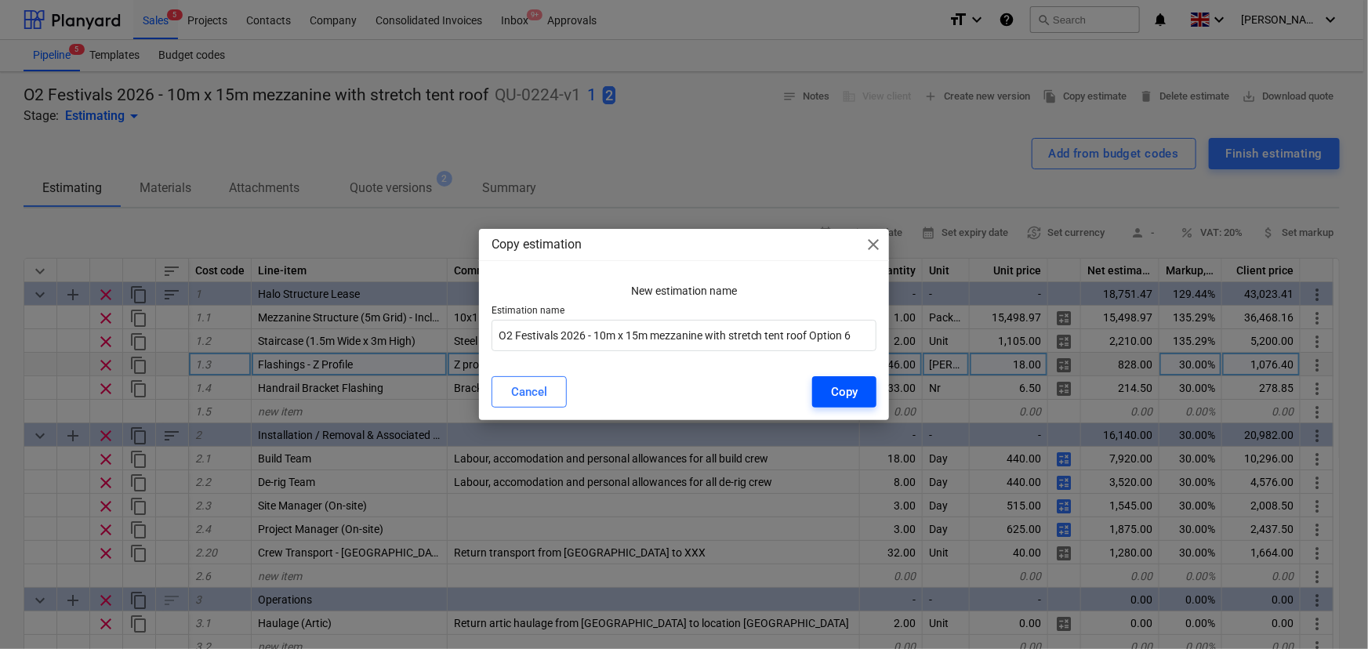
click at [839, 399] on div "Copy" at bounding box center [844, 392] width 27 height 20
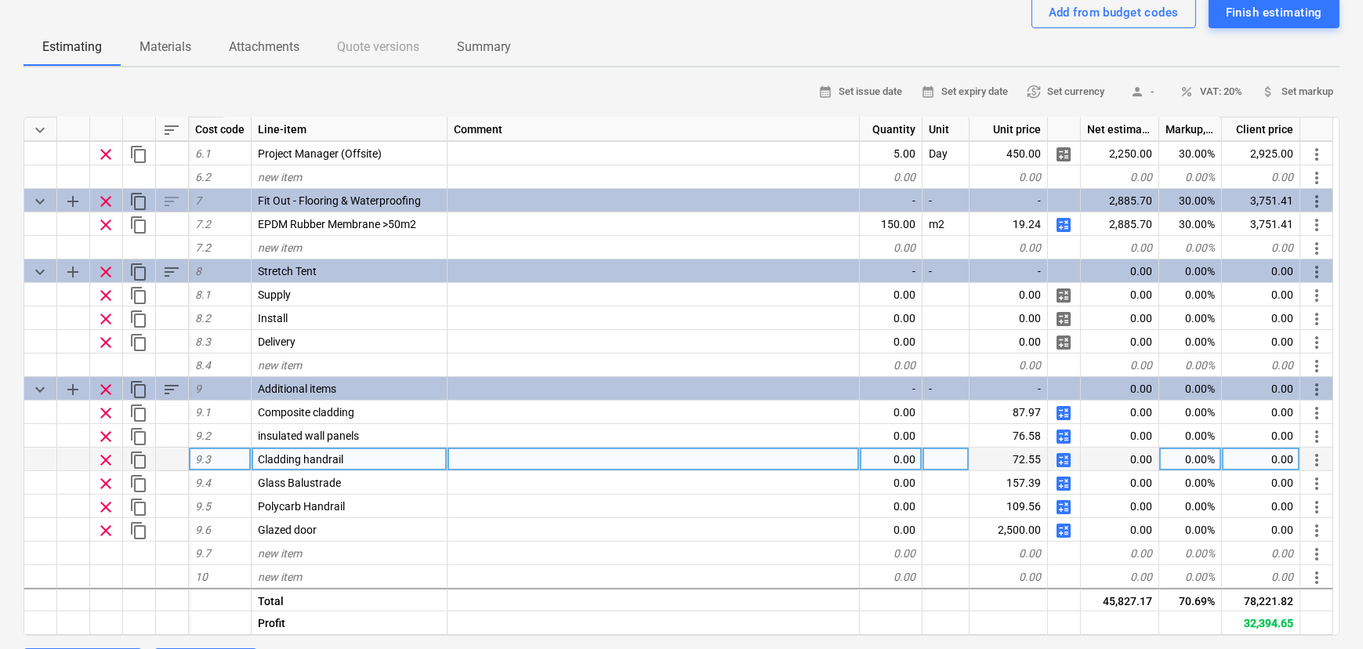
scroll to position [142, 0]
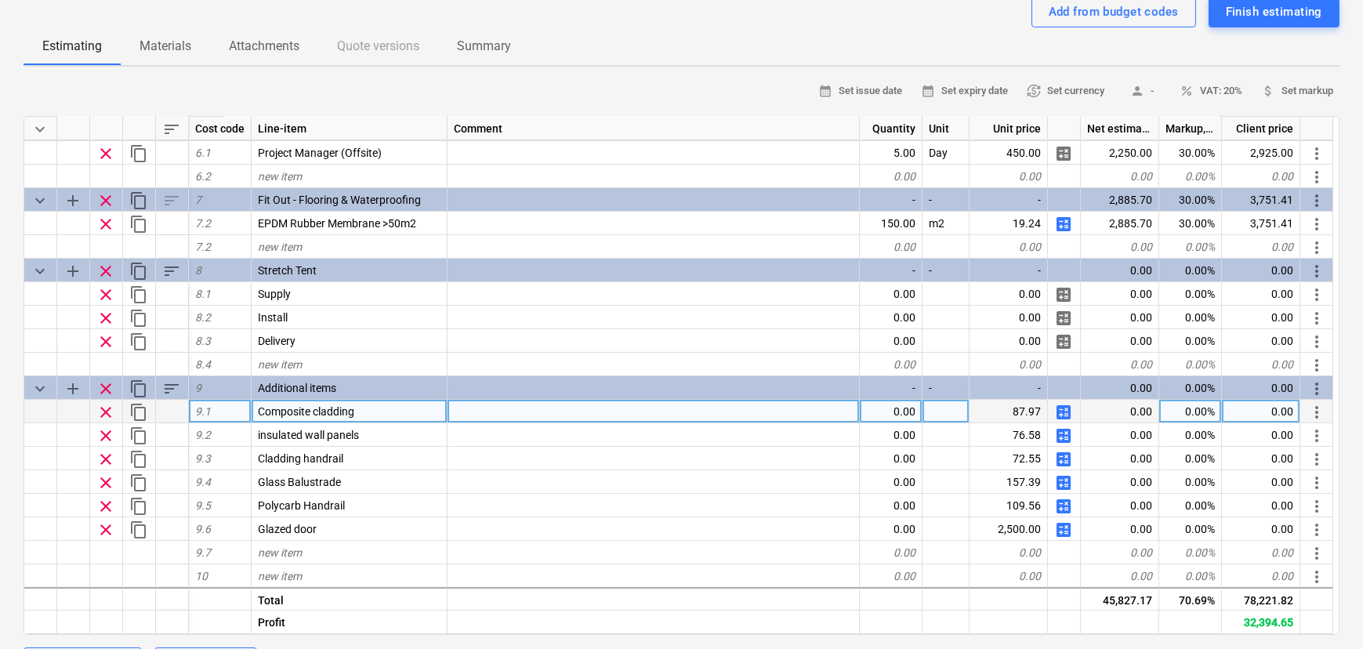
click at [897, 423] on div "0.00" at bounding box center [891, 412] width 63 height 24
click at [108, 415] on span "clear" at bounding box center [105, 412] width 19 height 19
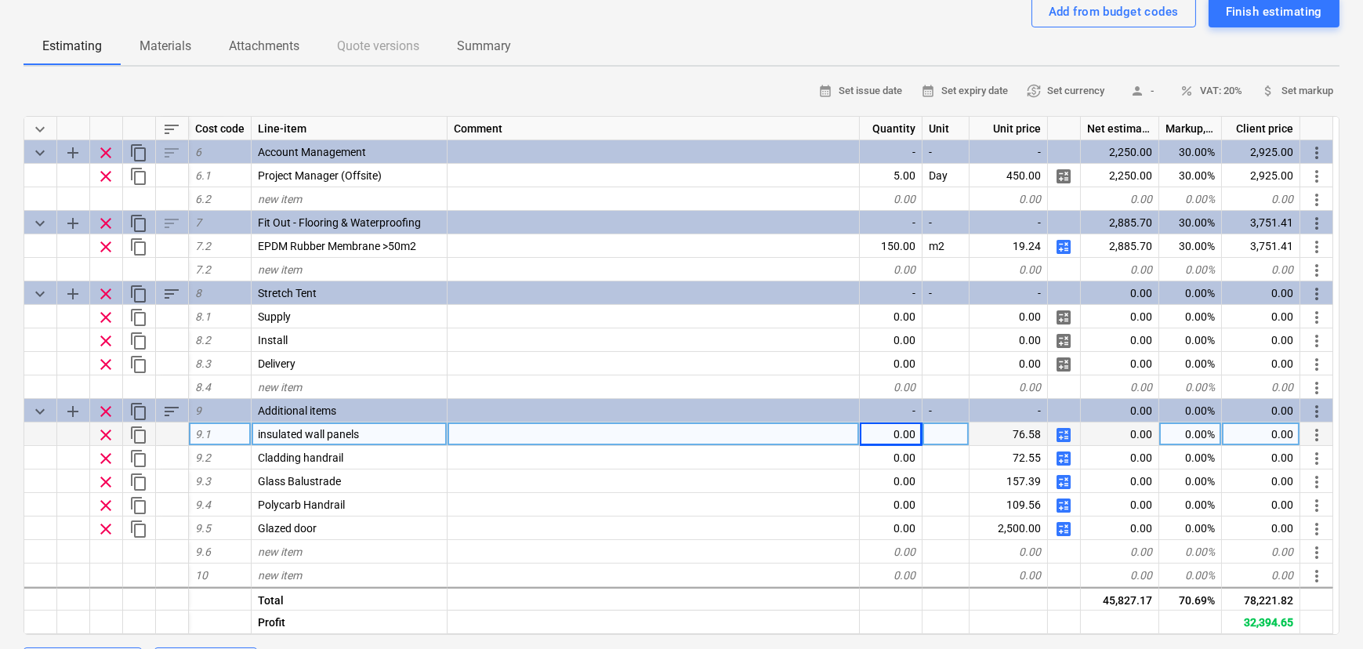
scroll to position [564, 0]
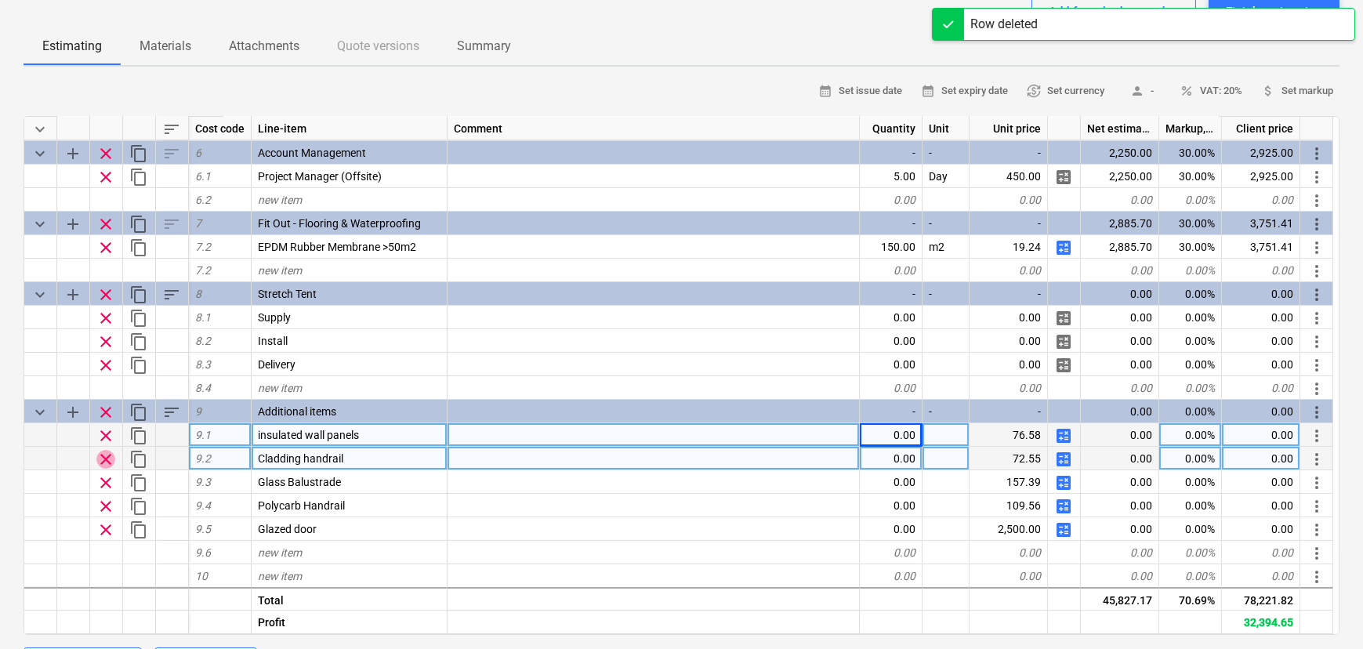
click at [107, 462] on span "clear" at bounding box center [105, 459] width 19 height 19
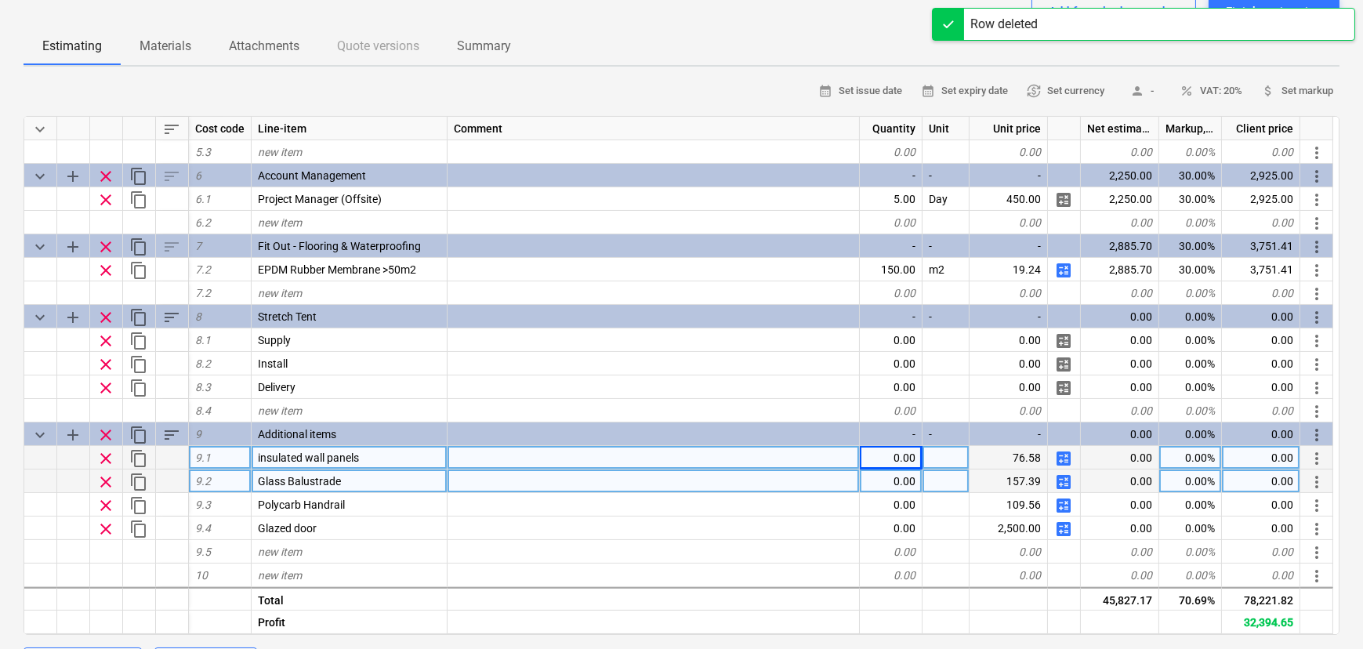
scroll to position [540, 0]
click at [103, 480] on span "clear" at bounding box center [105, 482] width 19 height 19
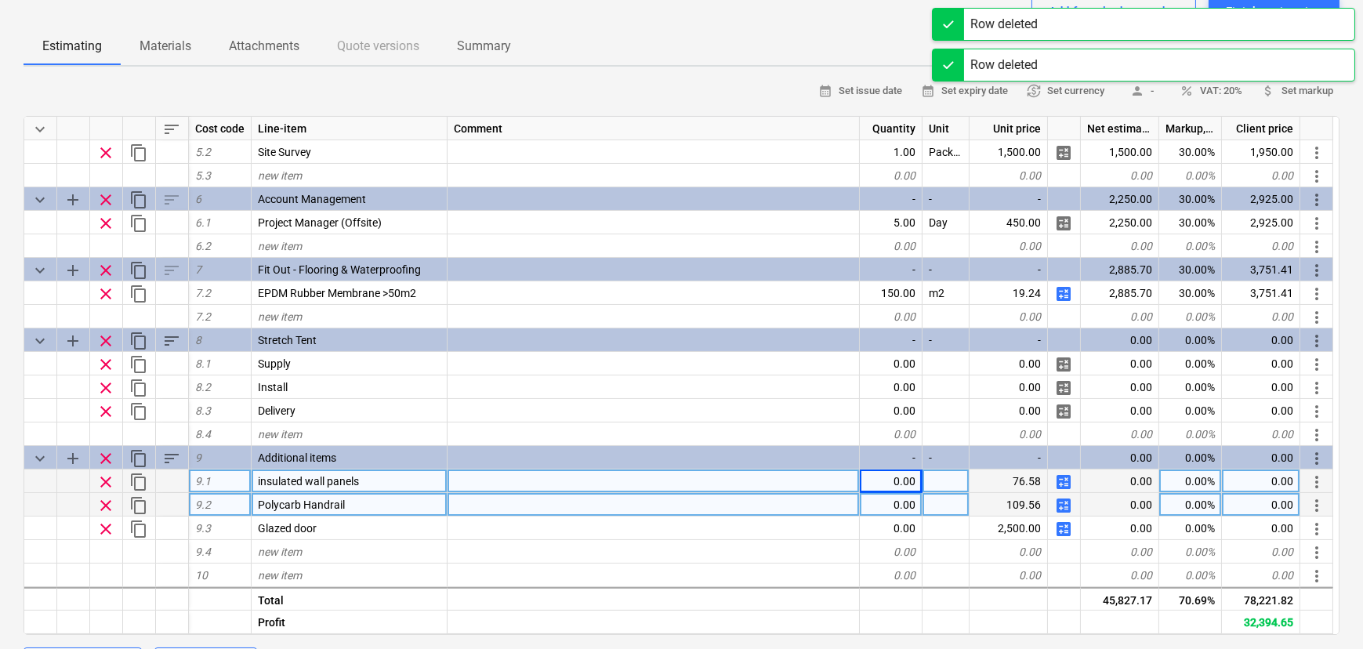
scroll to position [517, 0]
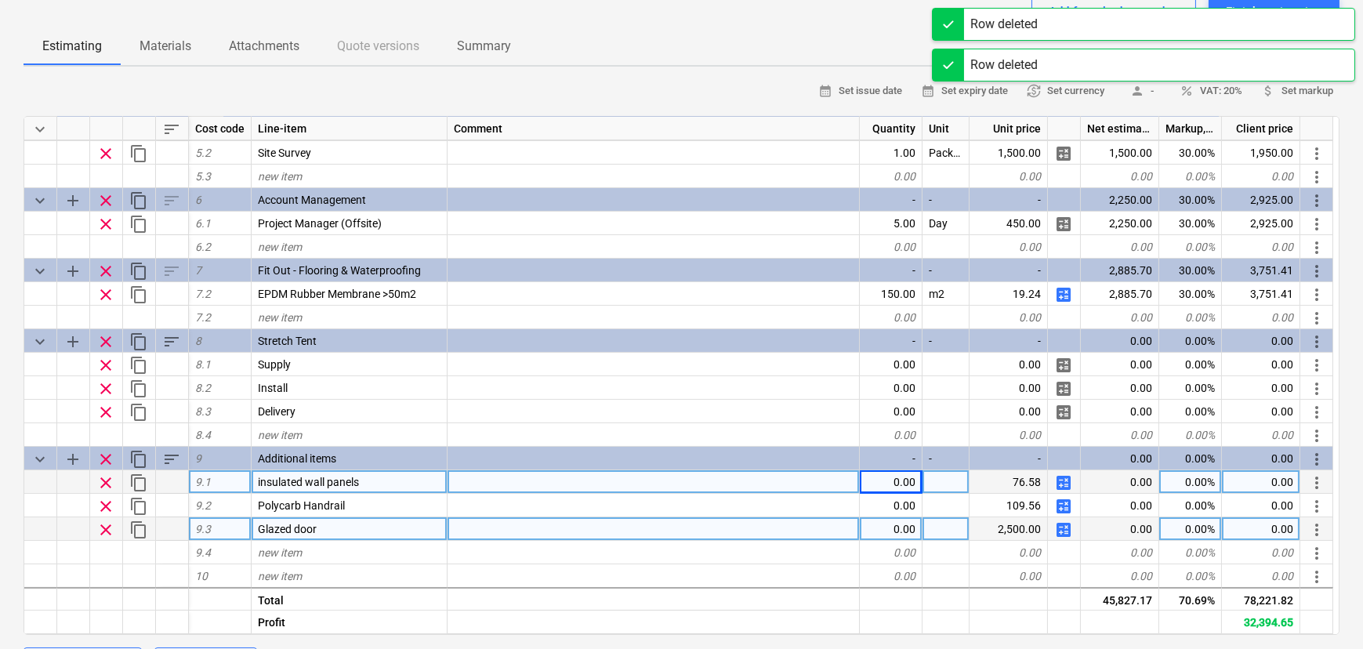
click at [101, 531] on span "clear" at bounding box center [105, 529] width 19 height 19
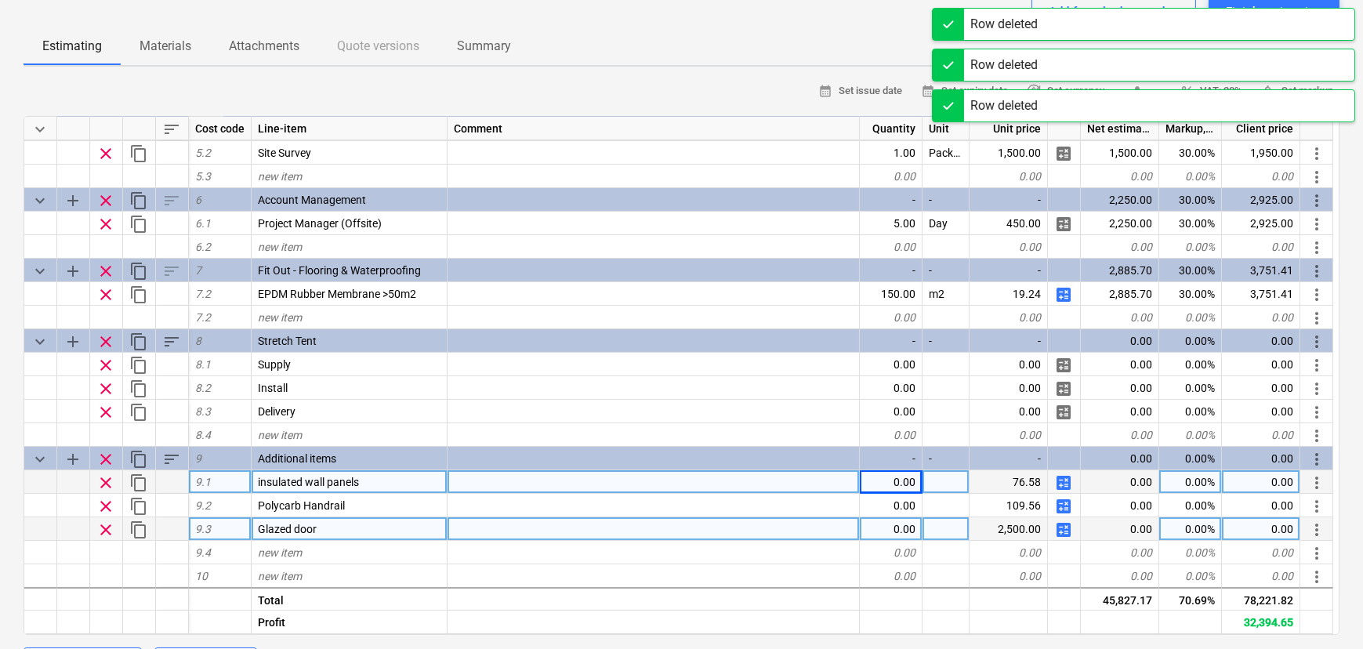
type textarea "x"
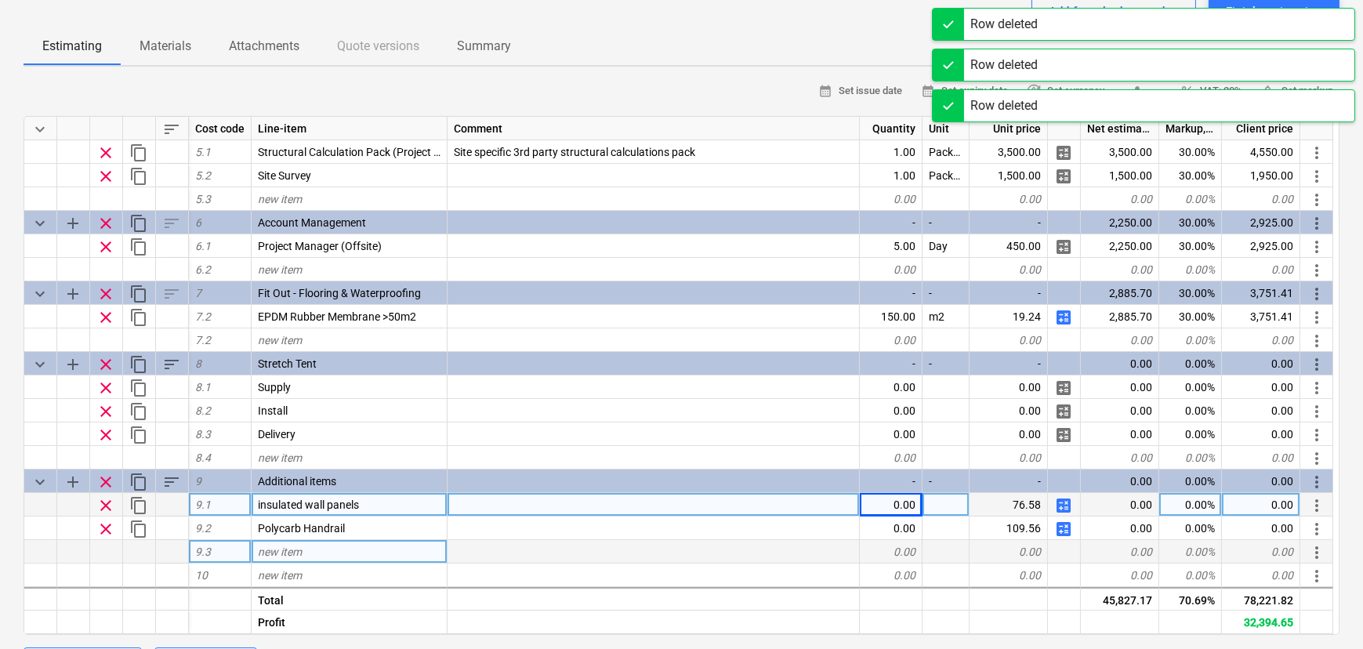
scroll to position [493, 0]
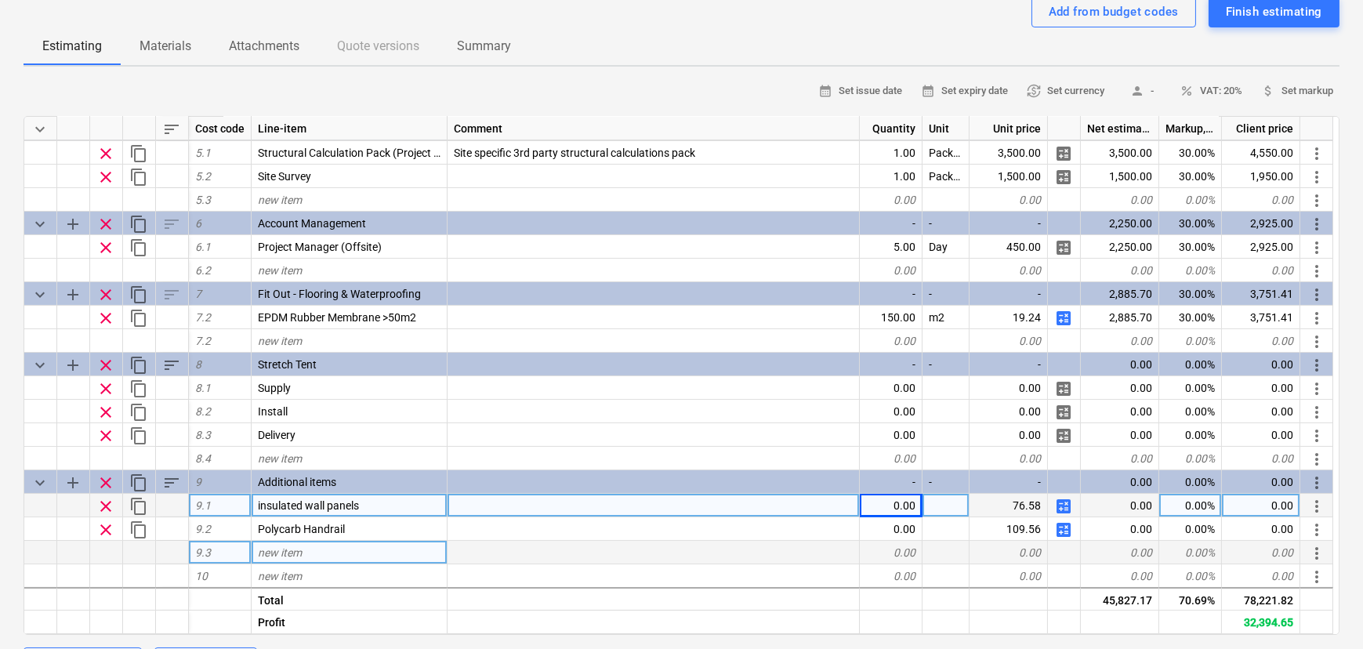
click at [883, 517] on div "0.00" at bounding box center [891, 506] width 63 height 24
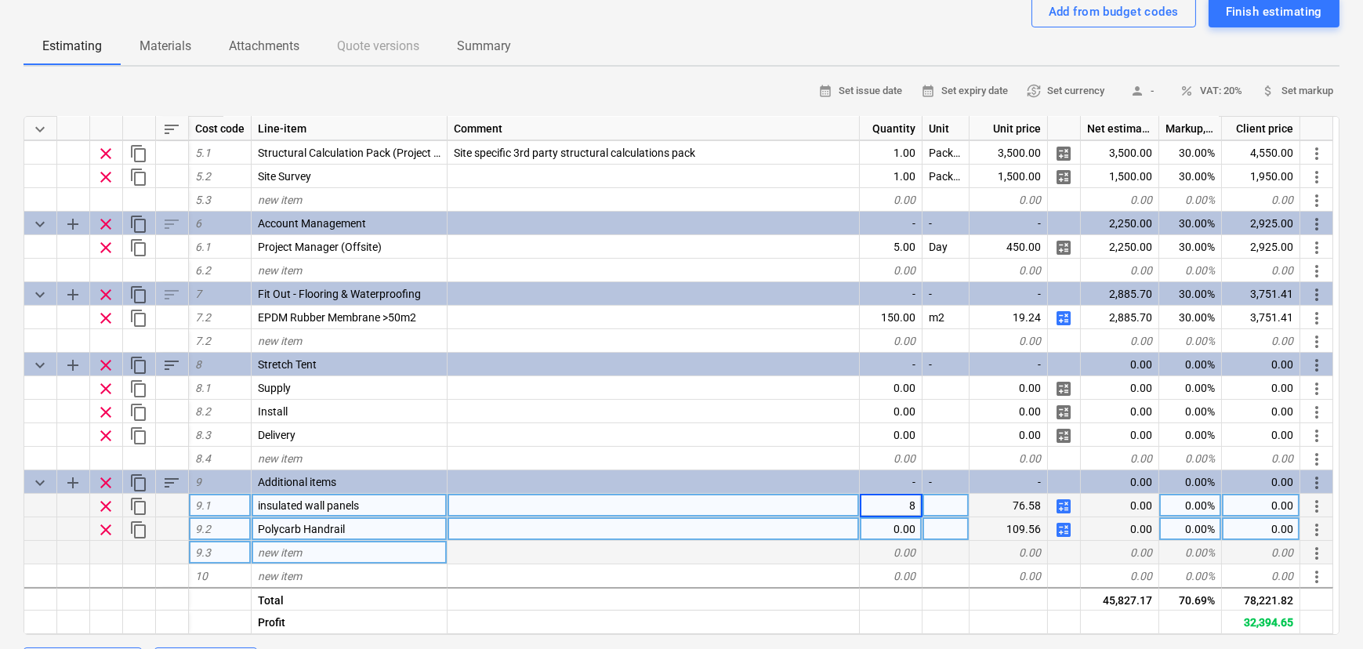
type input "80"
type textarea "x"
type input "71"
type textarea "x"
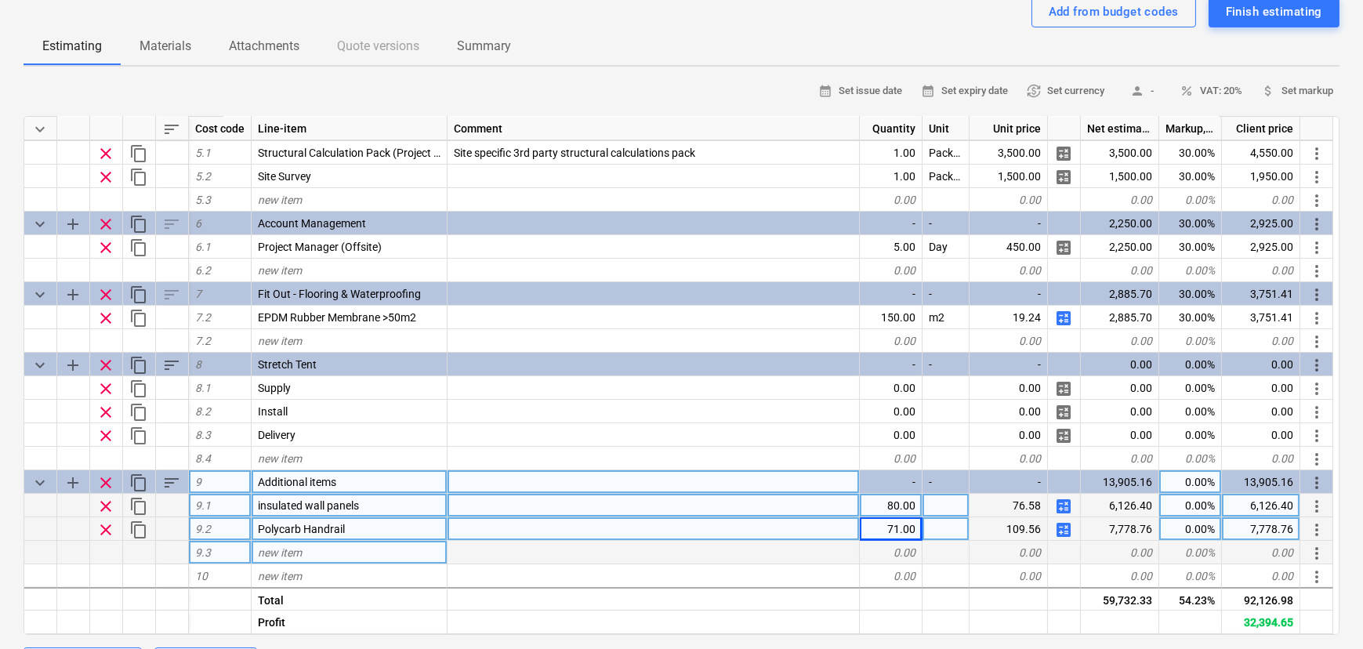
click at [1200, 490] on div "0.00%" at bounding box center [1190, 482] width 63 height 24
type input "30"
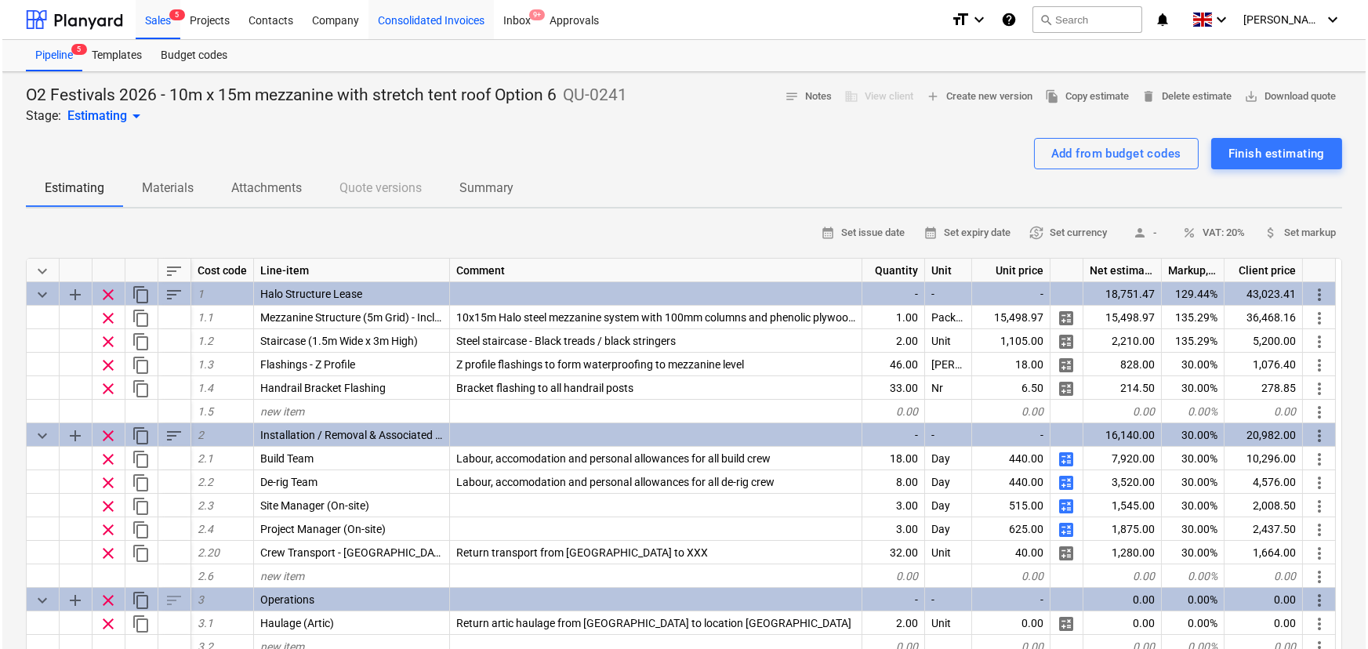
scroll to position [0, 0]
click at [177, 16] on span "5" at bounding box center [175, 14] width 16 height 11
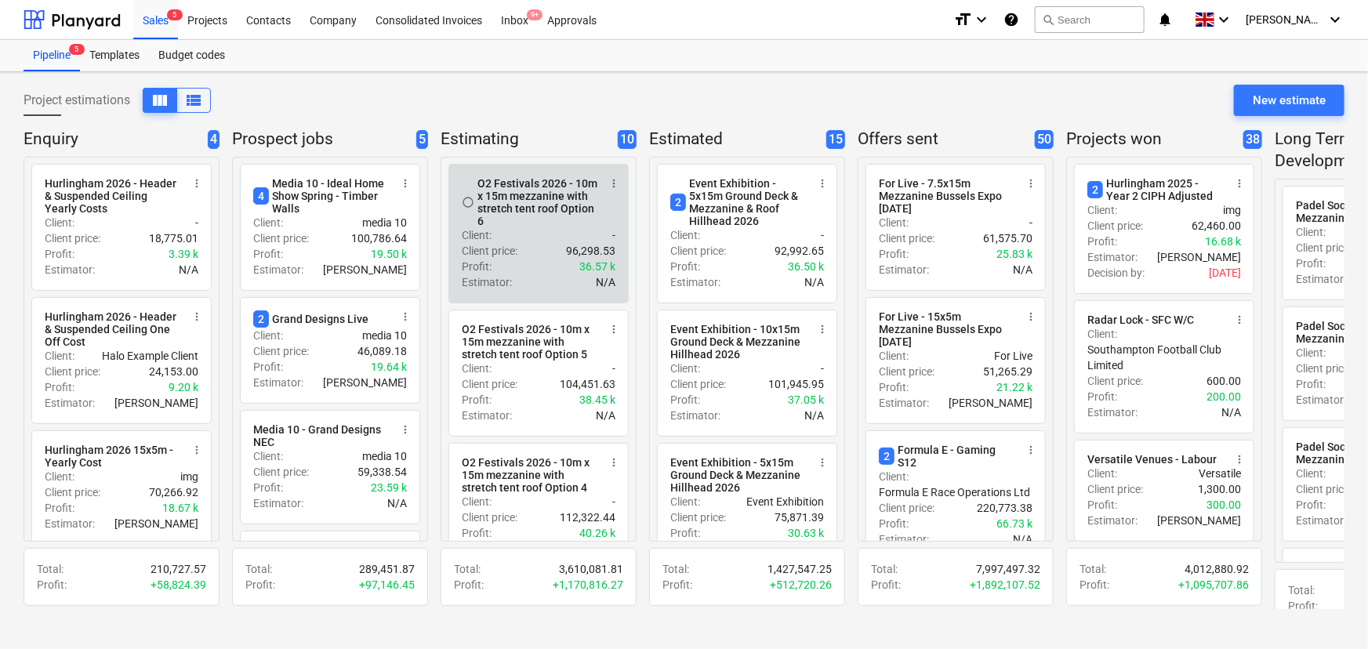
click at [514, 227] on div "O2 Festivals 2026 - 10m x 15m mezzanine with stretch tent roof Option 6" at bounding box center [537, 202] width 121 height 50
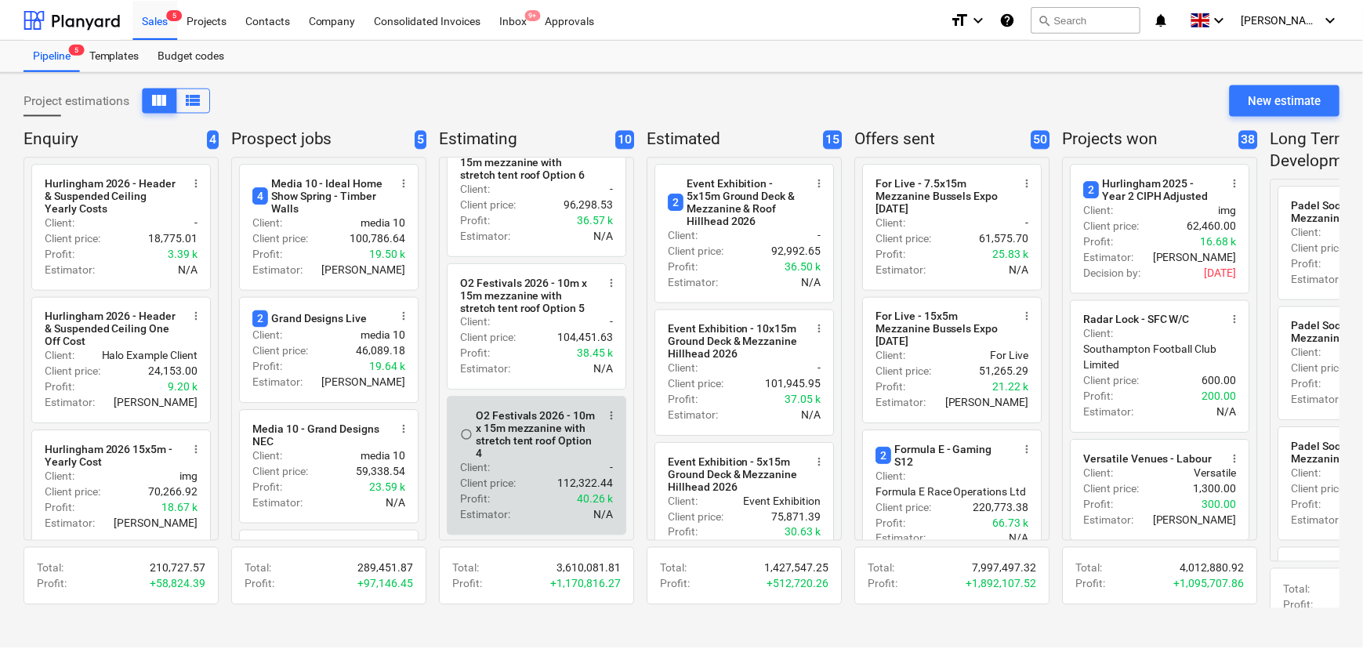
scroll to position [142, 0]
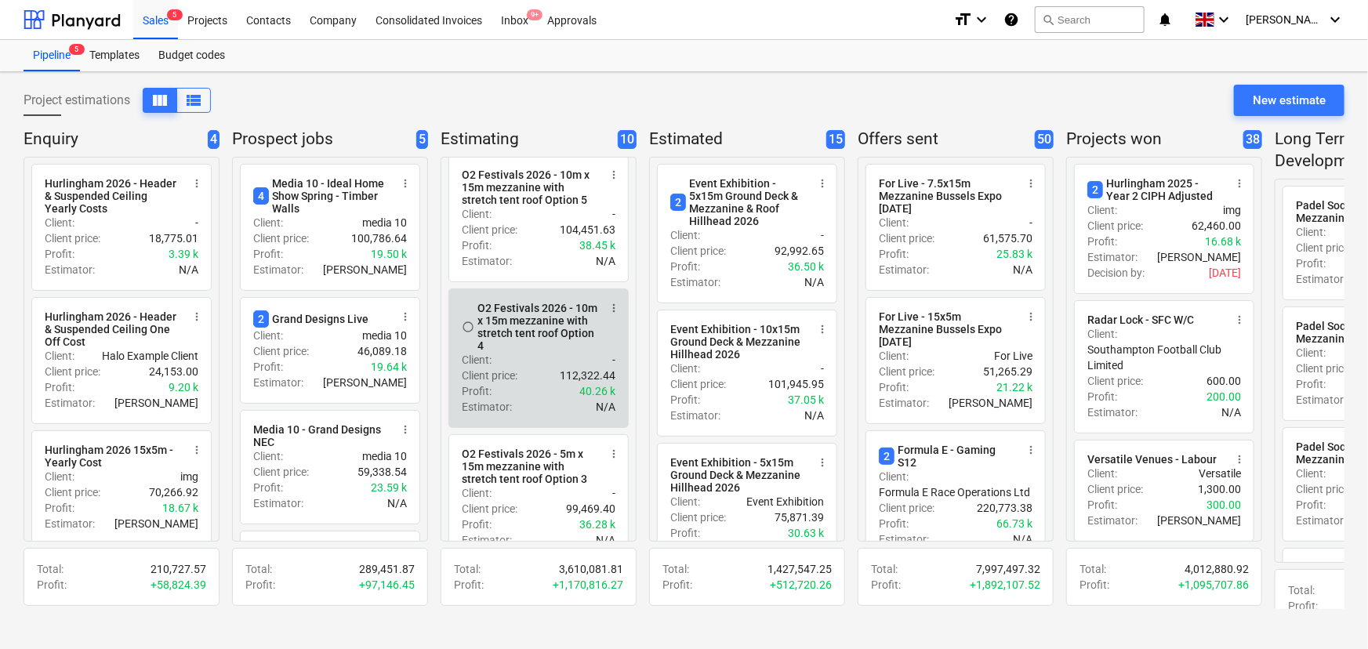
click at [517, 352] on div "O2 Festivals 2026 - 10m x 15m mezzanine with stretch tent roof Option 4" at bounding box center [537, 327] width 121 height 50
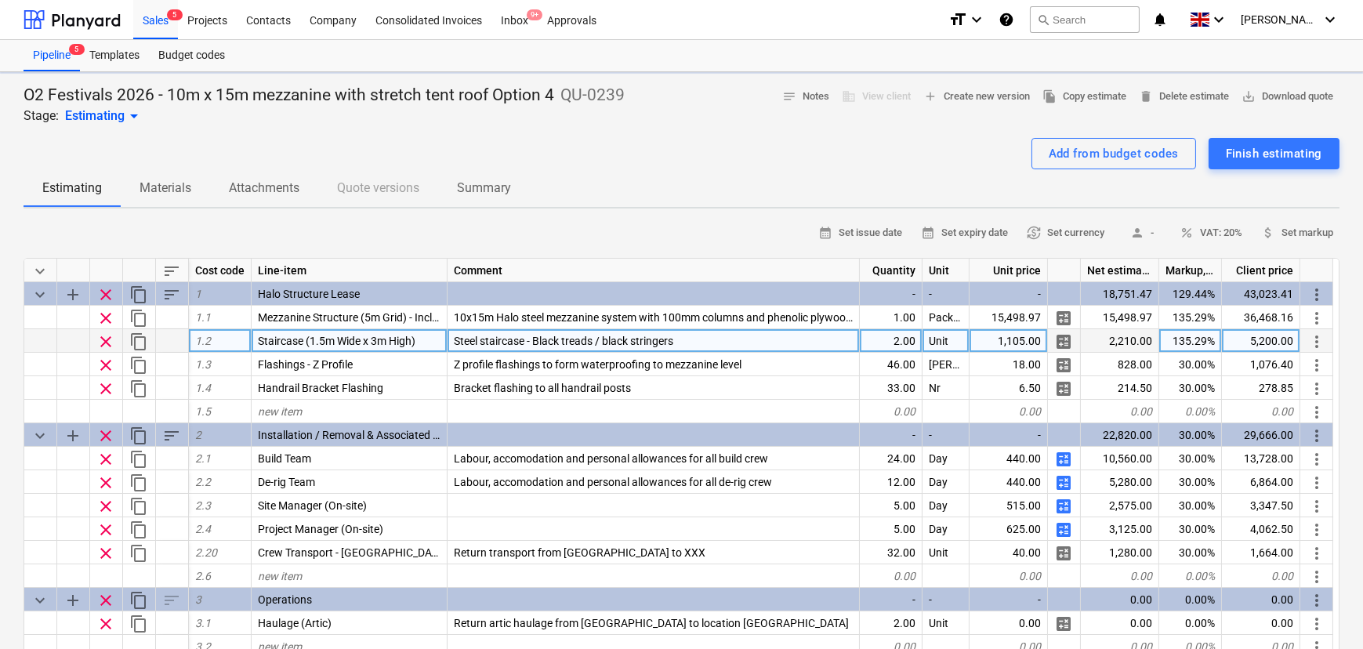
type textarea "x"
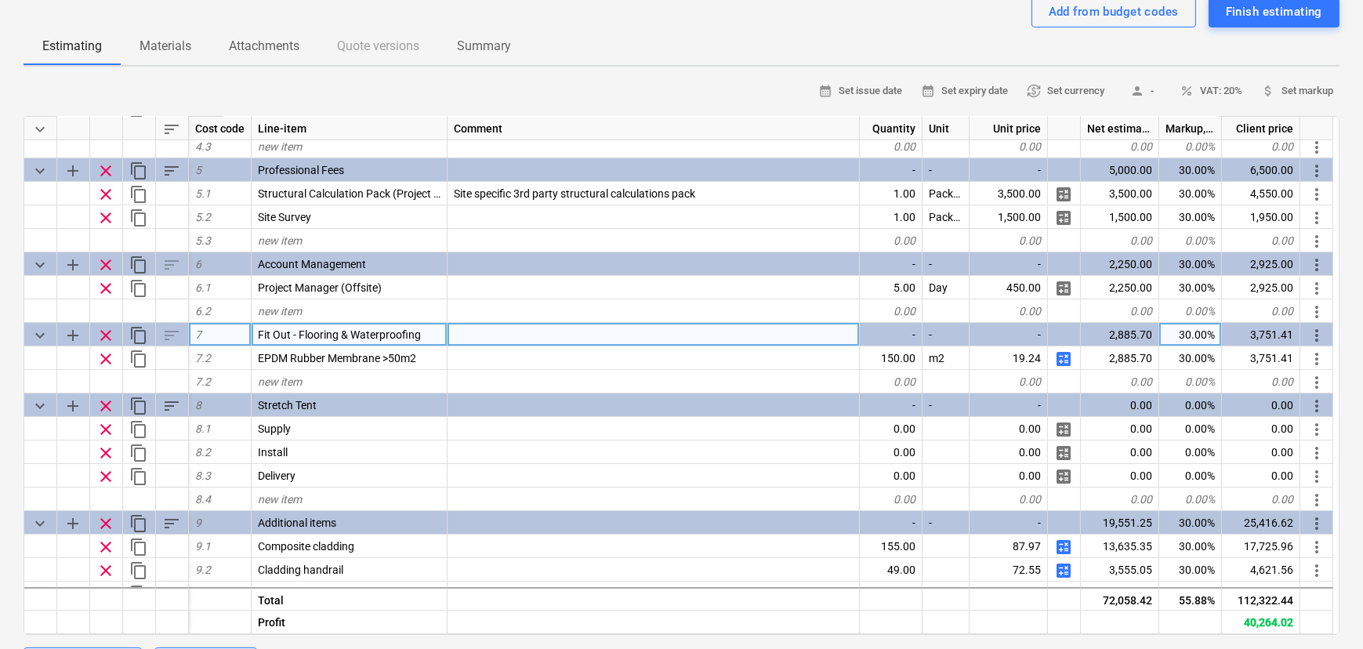
scroll to position [517, 0]
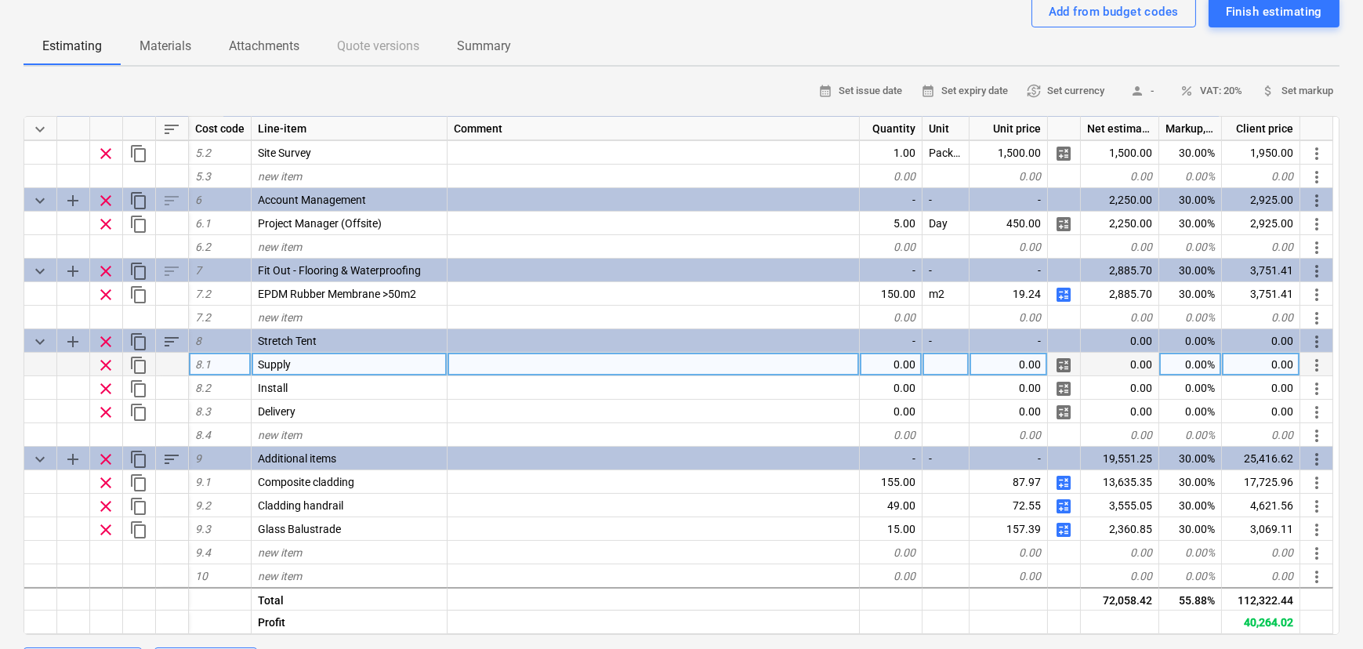
click at [897, 372] on div "0.00" at bounding box center [891, 365] width 63 height 24
click at [901, 375] on div "0.00" at bounding box center [891, 365] width 63 height 24
type input "1"
type textarea "x"
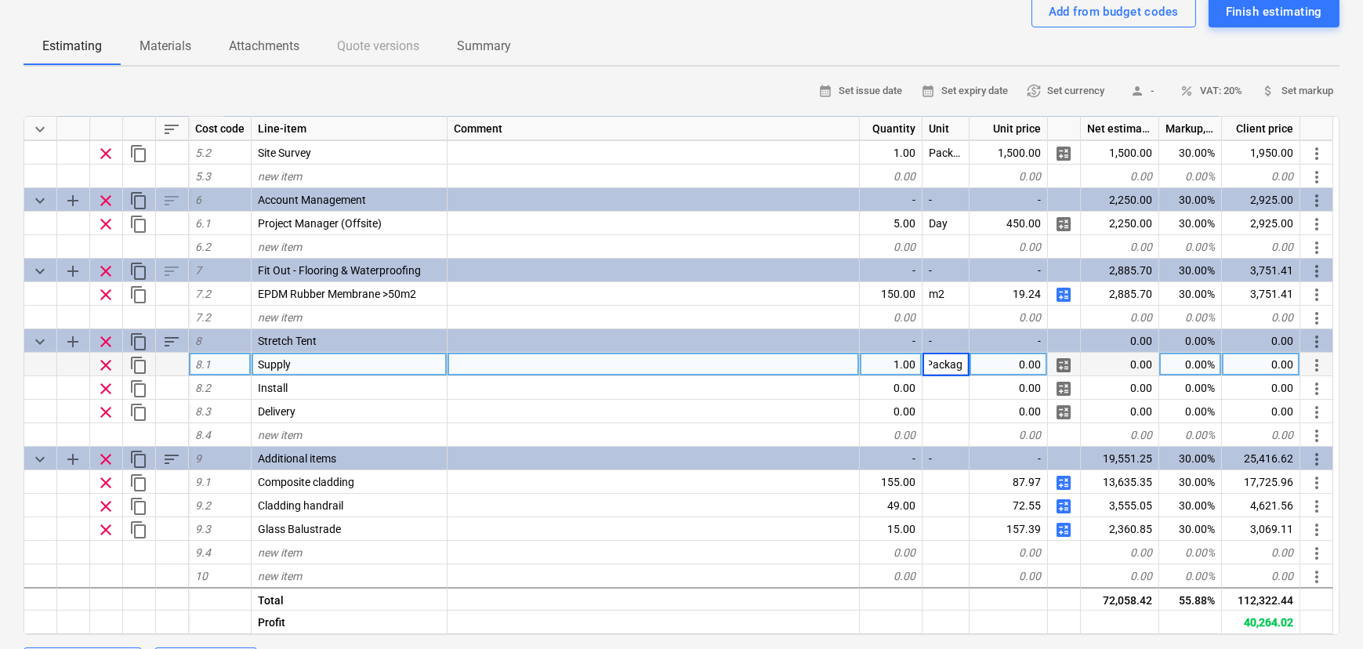
type input "Package"
type textarea "x"
type input "3"
type input "6388.2"
type textarea "x"
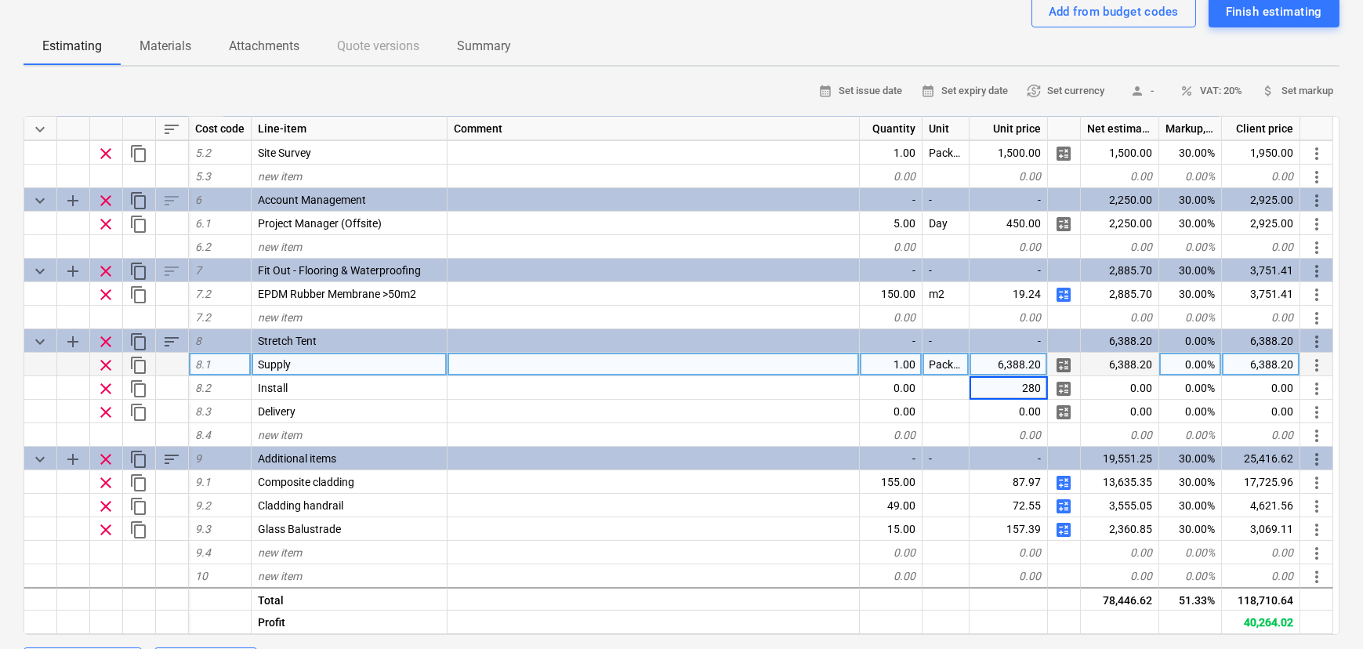
type input "2808"
type textarea "x"
type input "Package"
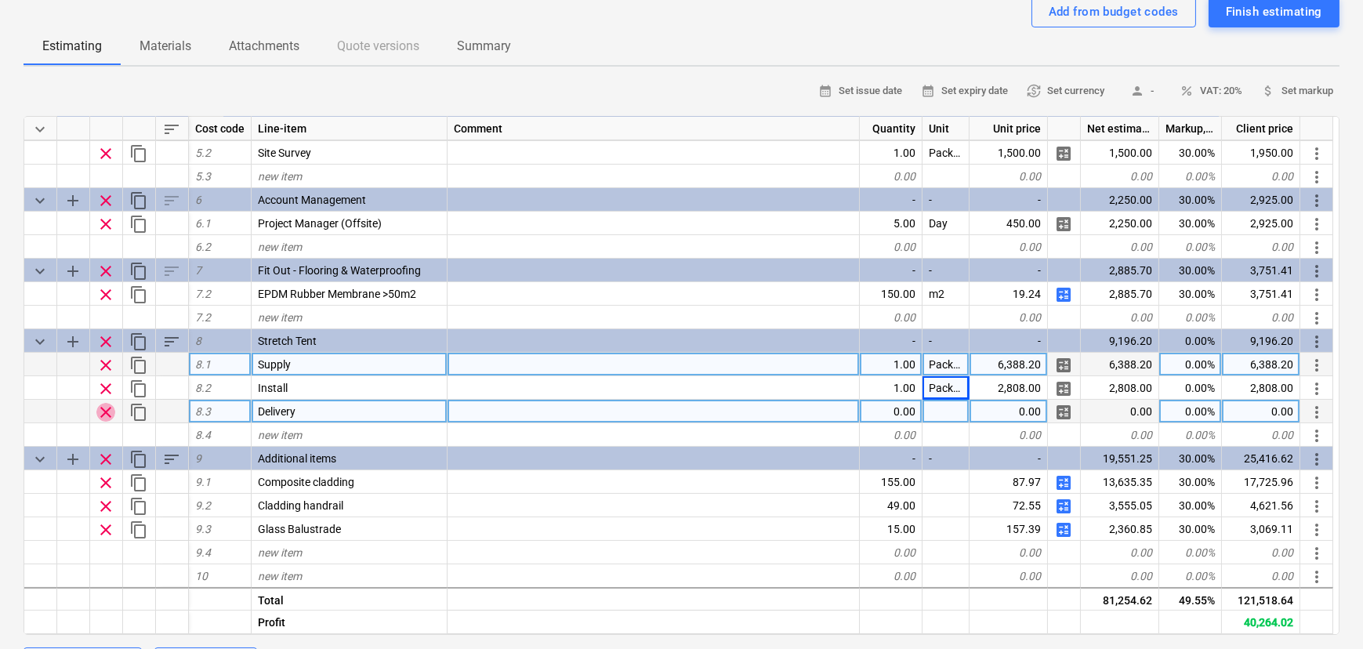
click at [107, 411] on span "clear" at bounding box center [105, 412] width 19 height 19
type textarea "x"
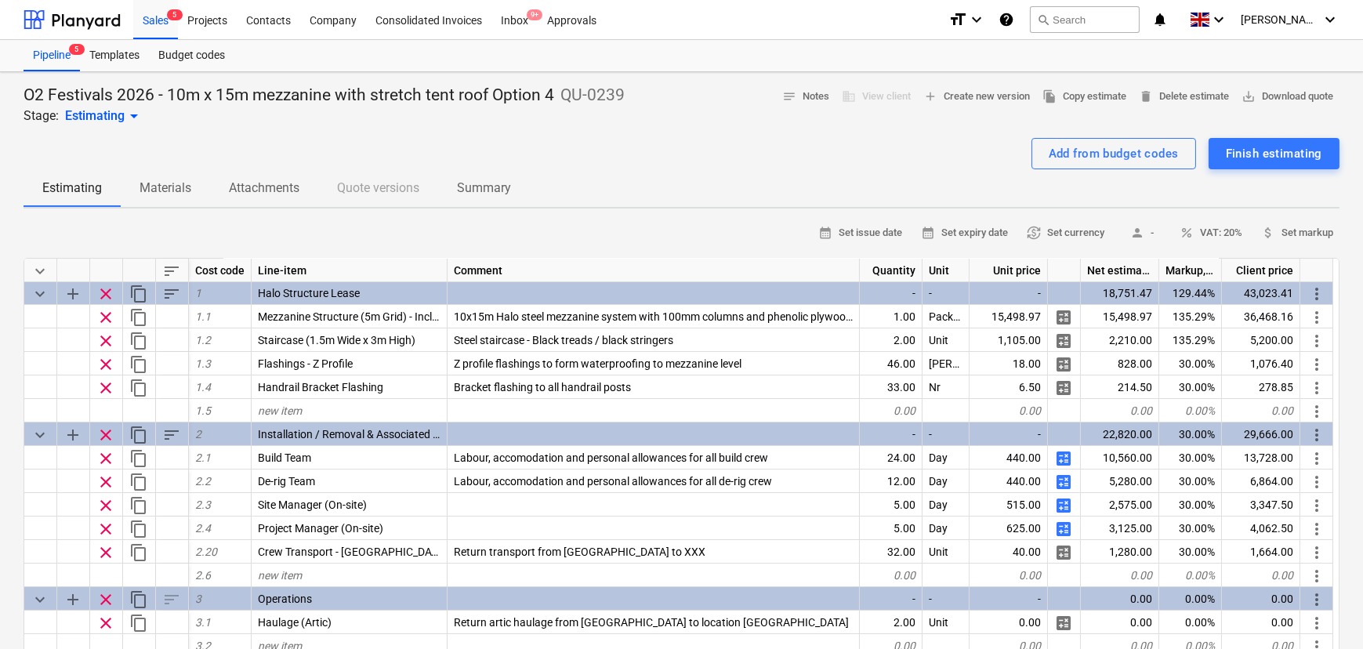
scroll to position [0, 0]
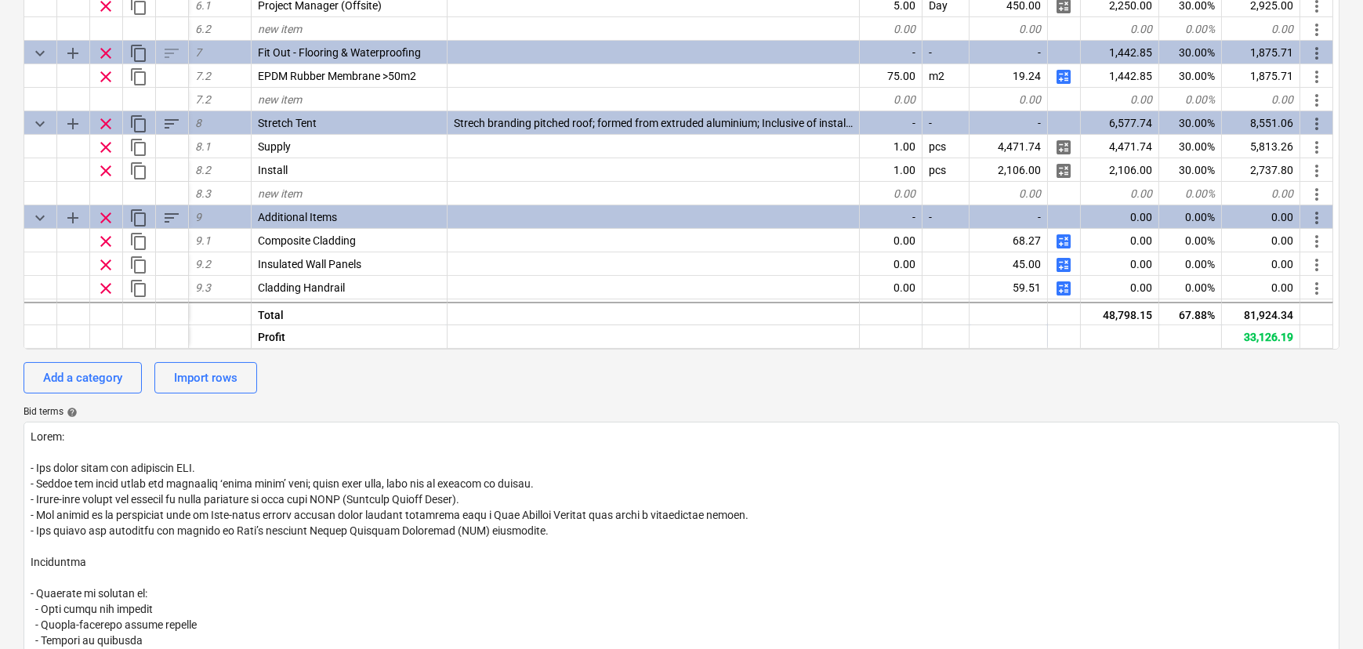
scroll to position [564, 0]
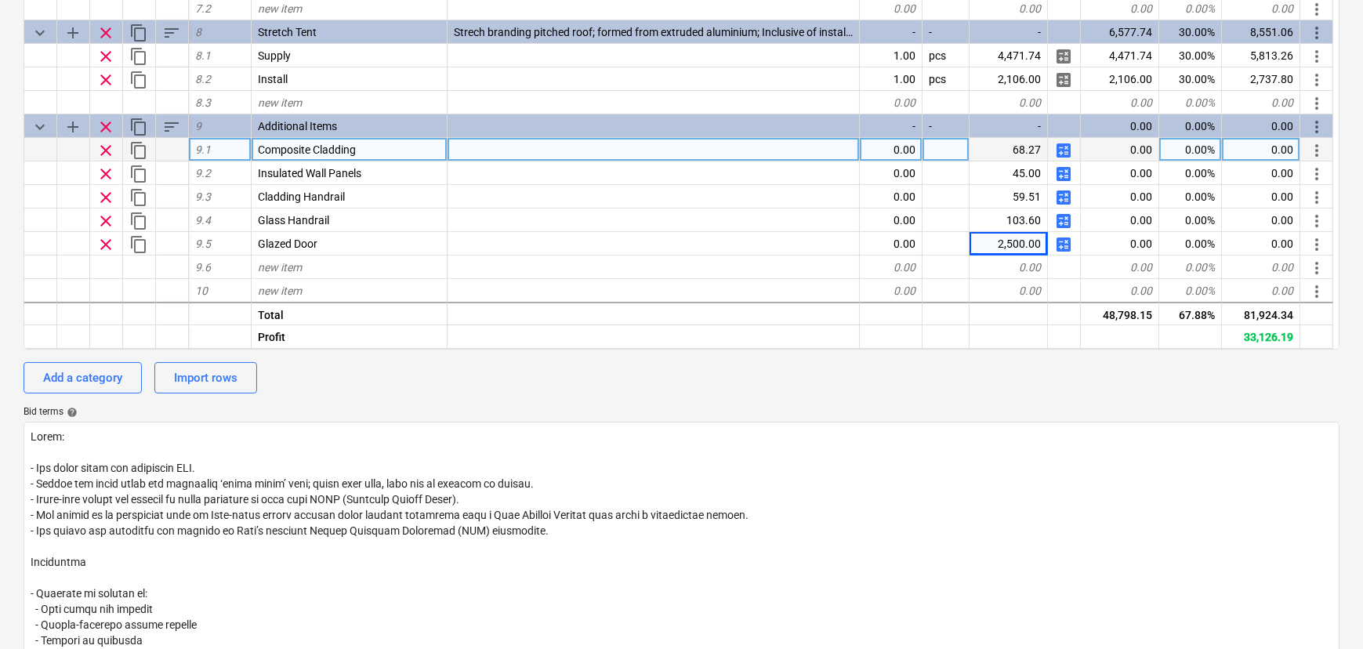
click at [1062, 157] on span "calculate" at bounding box center [1063, 150] width 19 height 19
type textarea "x"
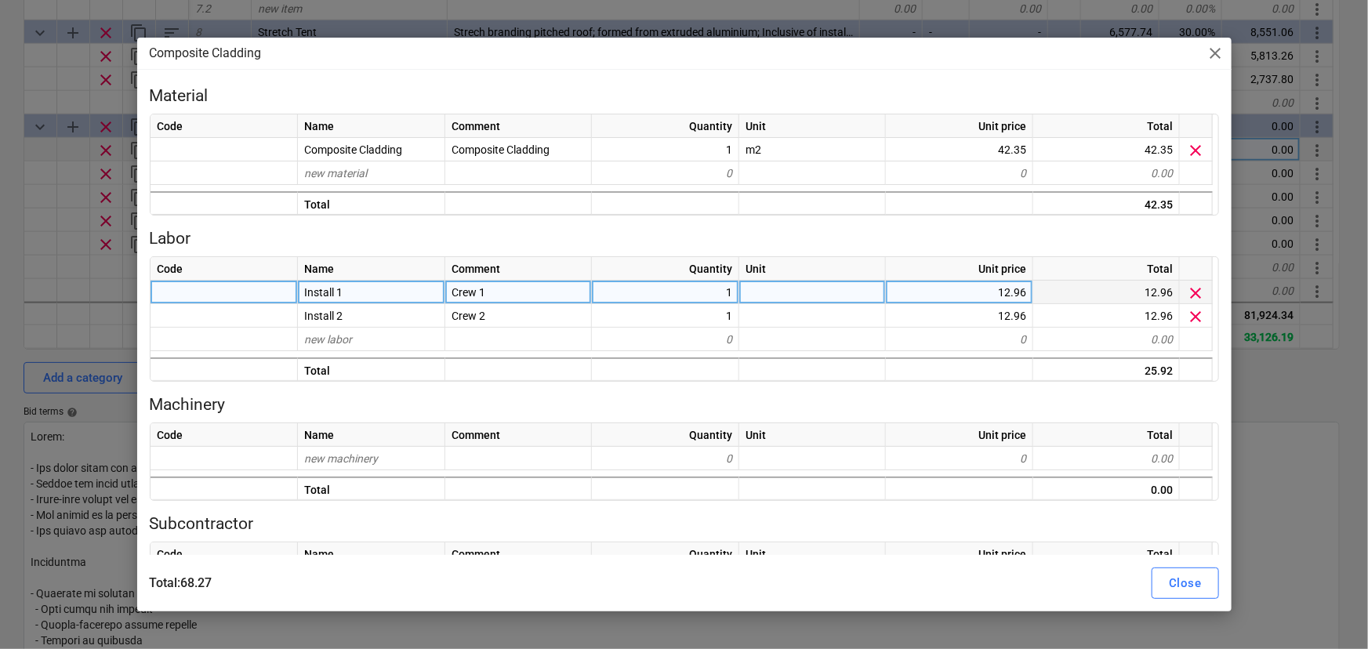
click at [947, 293] on div "12.96" at bounding box center [959, 293] width 147 height 24
type input "22.81"
type textarea "x"
type input "22.81"
click at [1184, 573] on div "Close" at bounding box center [1185, 583] width 32 height 20
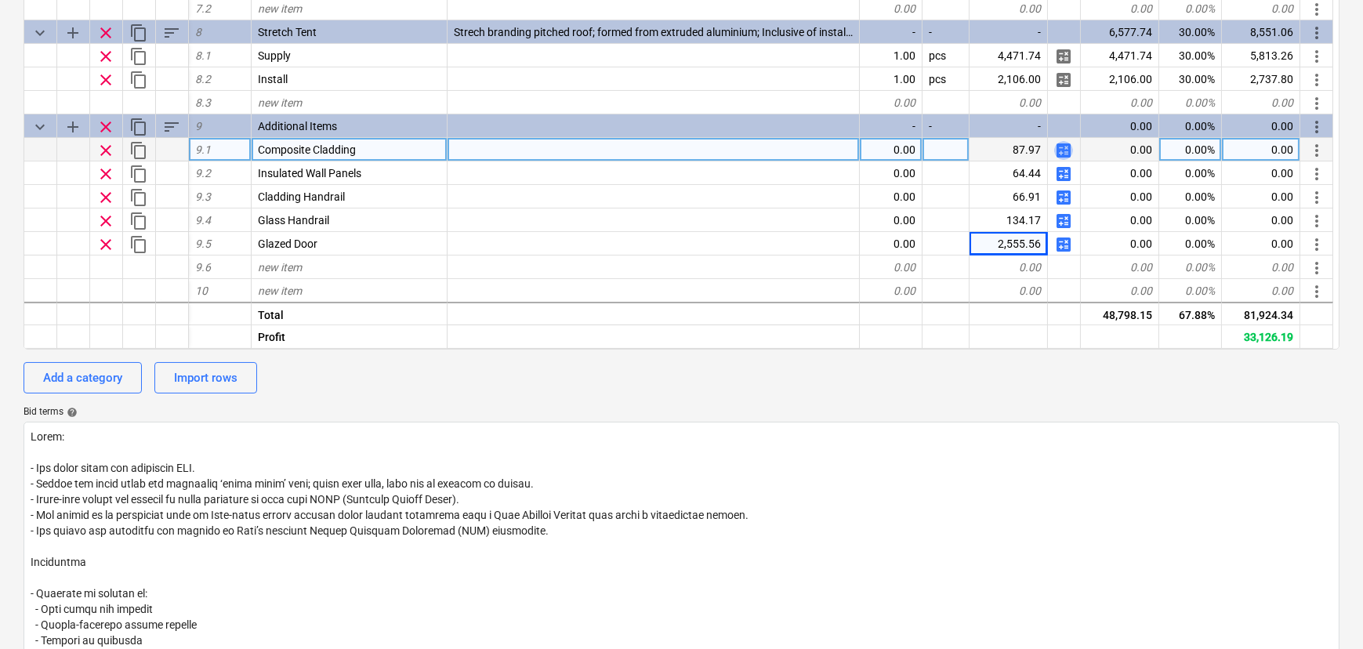
click at [1064, 156] on span "calculate" at bounding box center [1063, 150] width 19 height 19
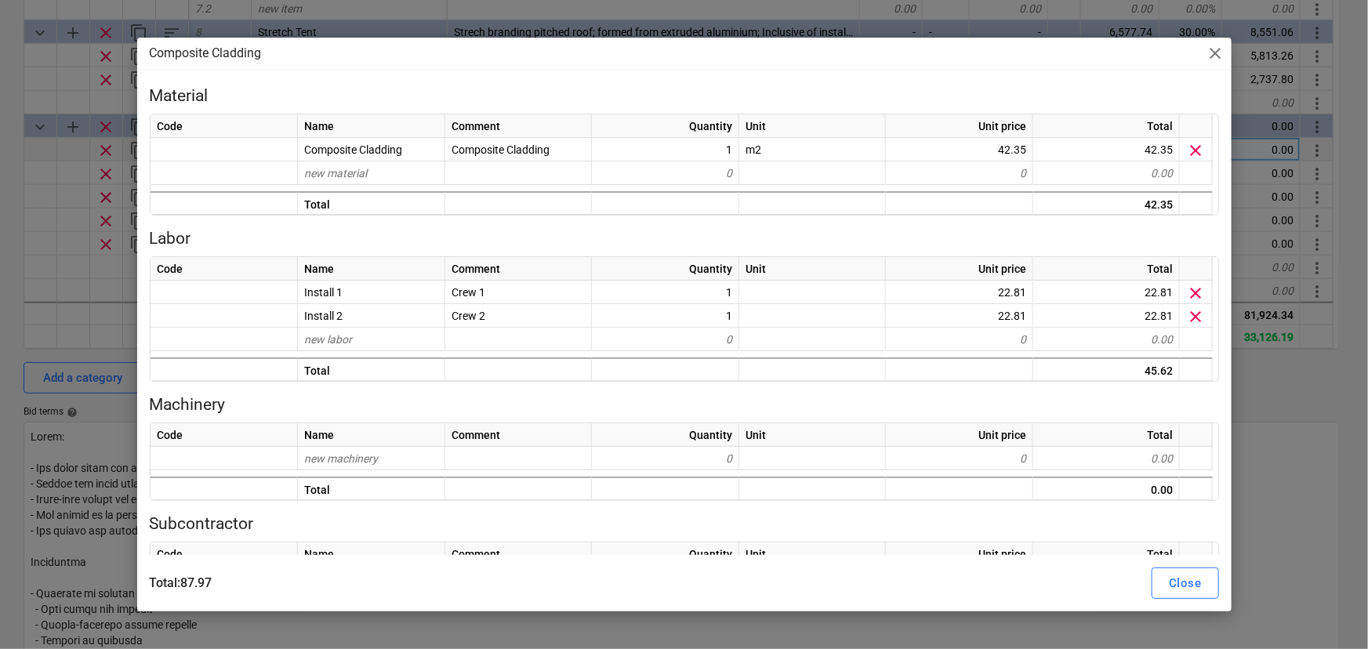
click at [1221, 71] on div "Composite Cladding close Material Code Name Comment Quantity Unit Unit price To…" at bounding box center [684, 325] width 1094 height 574
click at [1215, 53] on span "close" at bounding box center [1215, 53] width 19 height 19
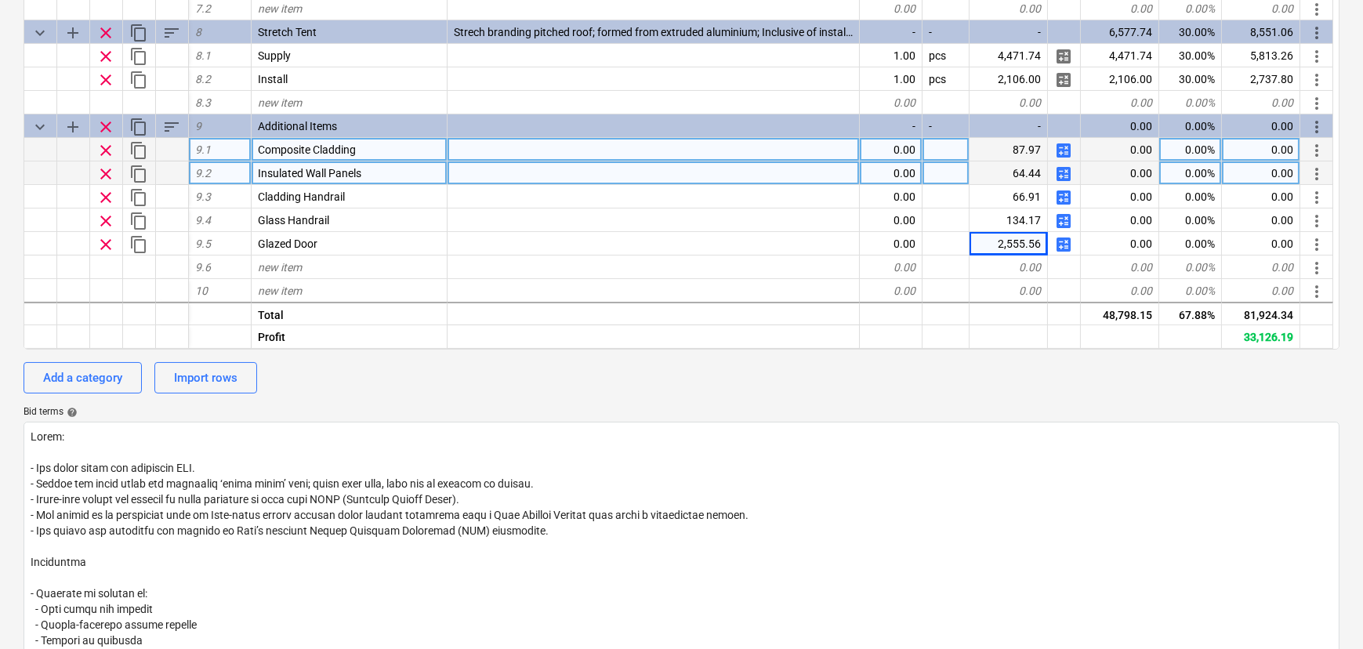
click at [1057, 179] on span "calculate" at bounding box center [1063, 174] width 19 height 19
type textarea "x"
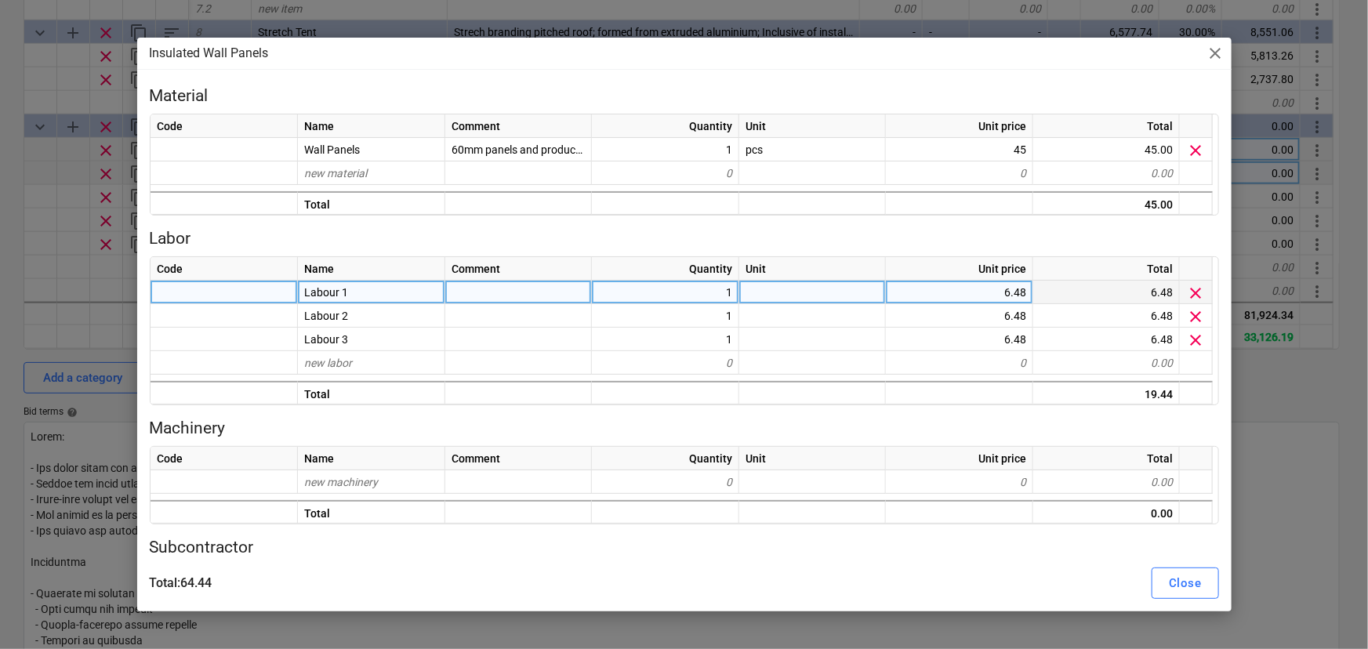
click at [964, 303] on div "6.48" at bounding box center [959, 293] width 147 height 24
type input "11.41"
type textarea "x"
type input "11.41"
type textarea "x"
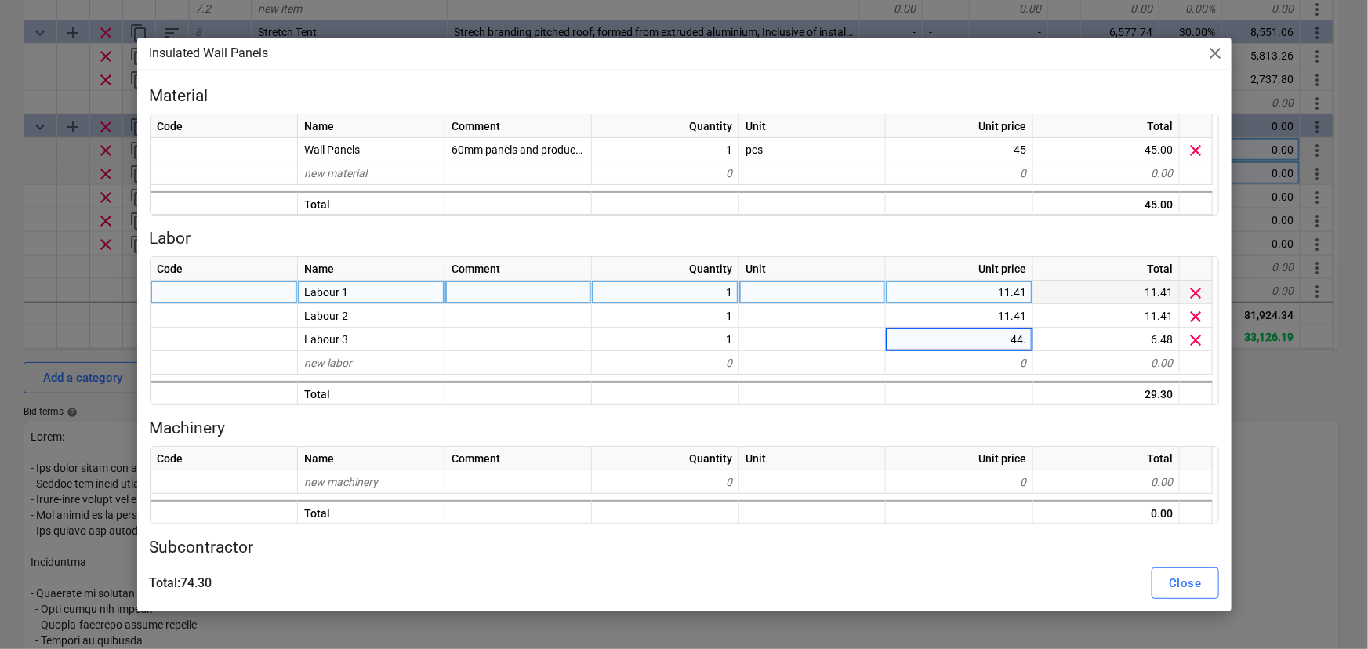
type input "44.1"
type textarea "x"
type input "11.41"
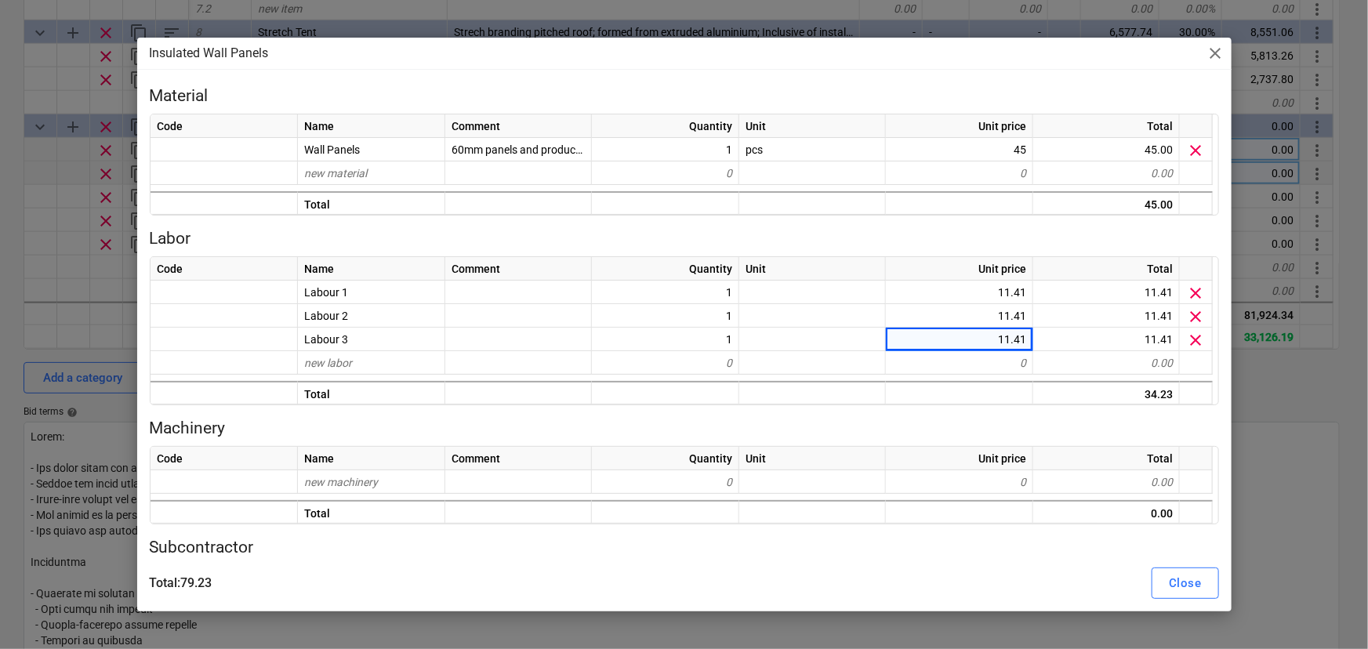
click at [1180, 600] on div "Total : 79.23 Close" at bounding box center [684, 583] width 1088 height 44
click at [1179, 583] on div "Close" at bounding box center [1185, 583] width 32 height 20
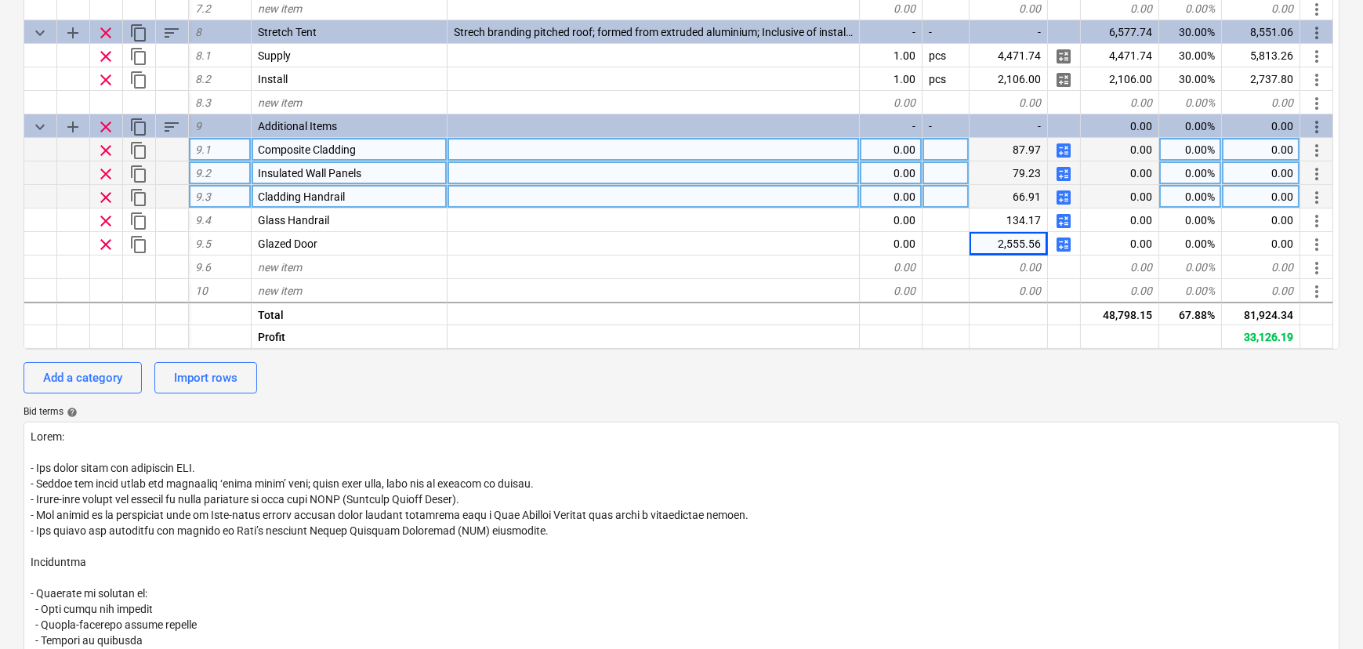
click at [1068, 198] on span "calculate" at bounding box center [1063, 197] width 19 height 19
type textarea "x"
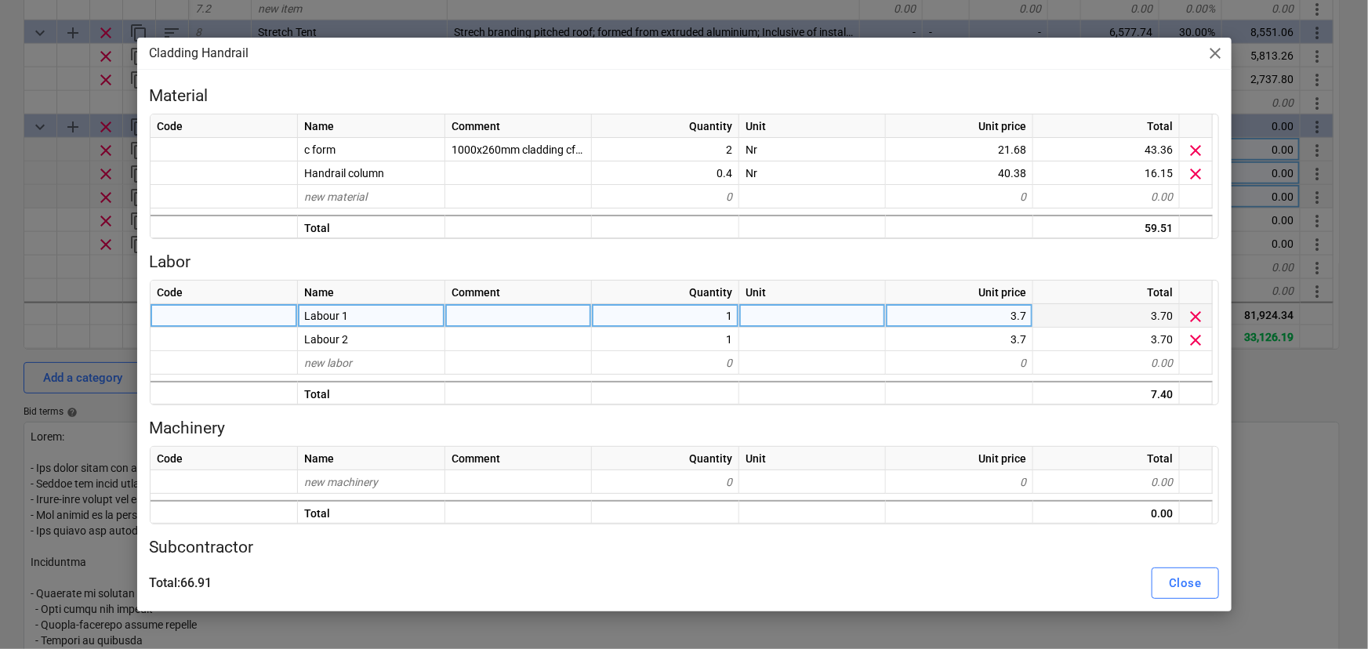
click at [982, 321] on div "3.7" at bounding box center [959, 316] width 147 height 24
type input "6.52"
type textarea "x"
type input "6.52"
click at [1178, 580] on div "Close" at bounding box center [1185, 583] width 32 height 20
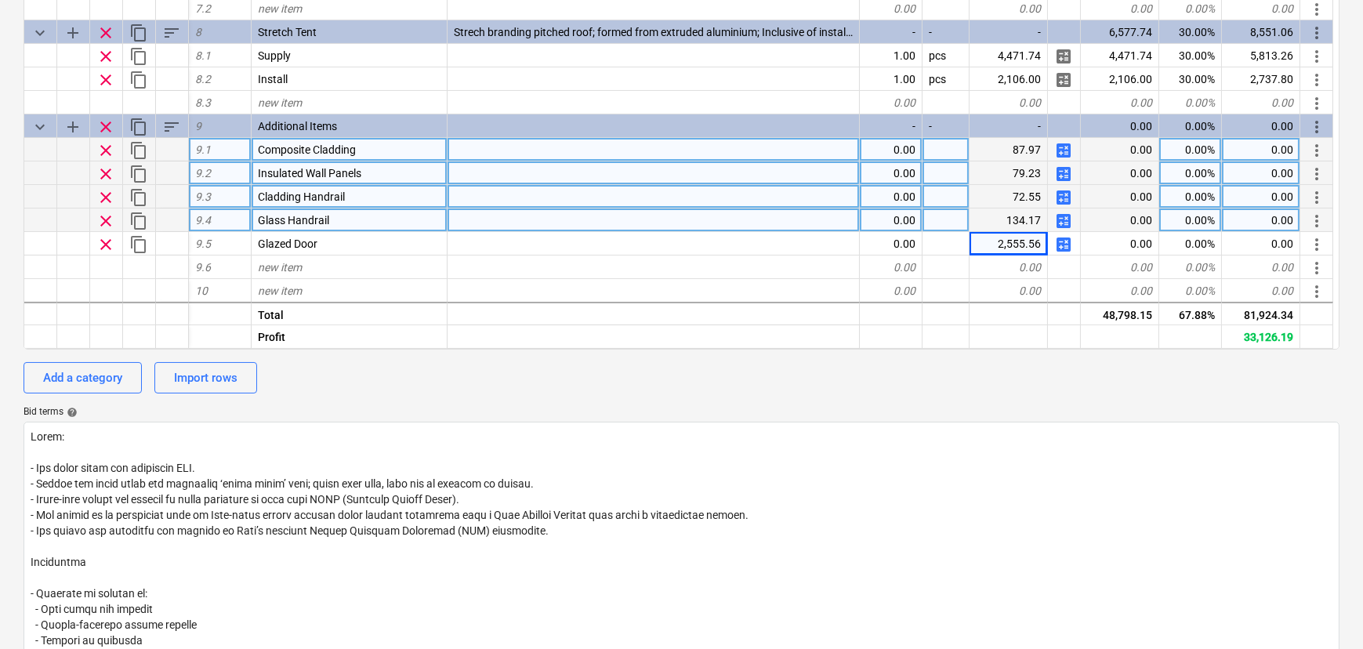
click at [1068, 227] on span "calculate" at bounding box center [1063, 221] width 19 height 19
type textarea "x"
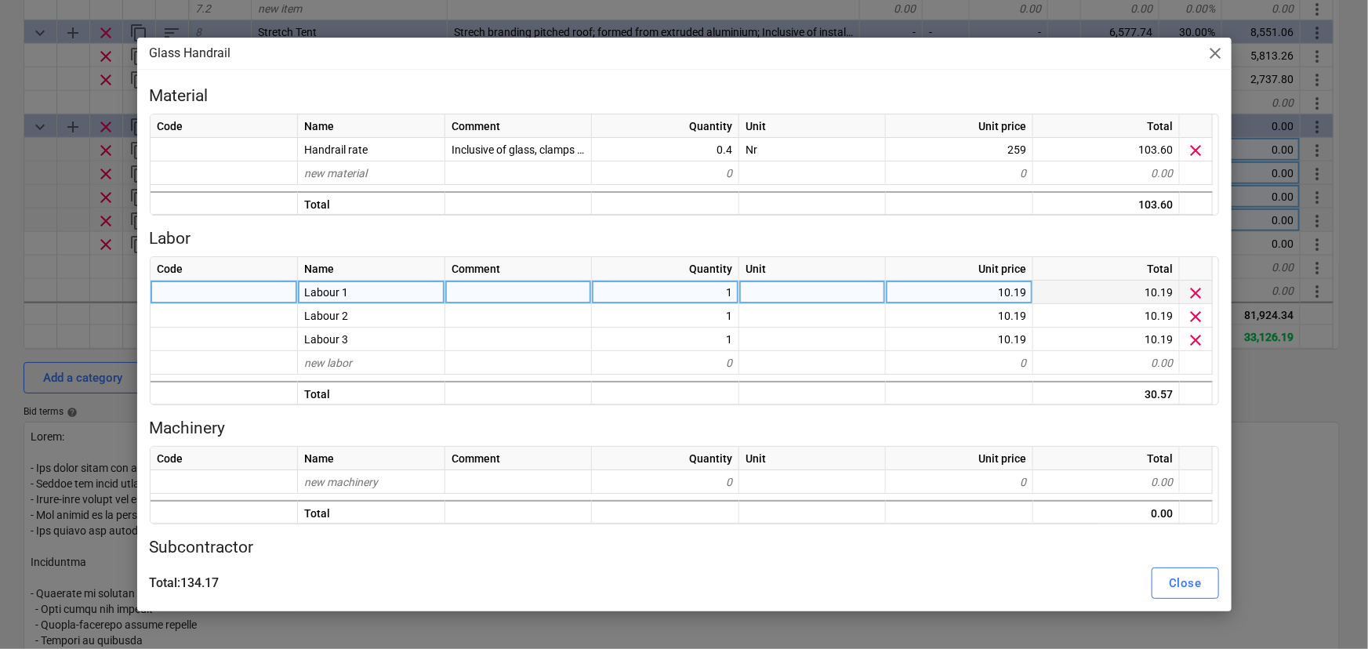
click at [989, 304] on div "10.19" at bounding box center [959, 293] width 147 height 24
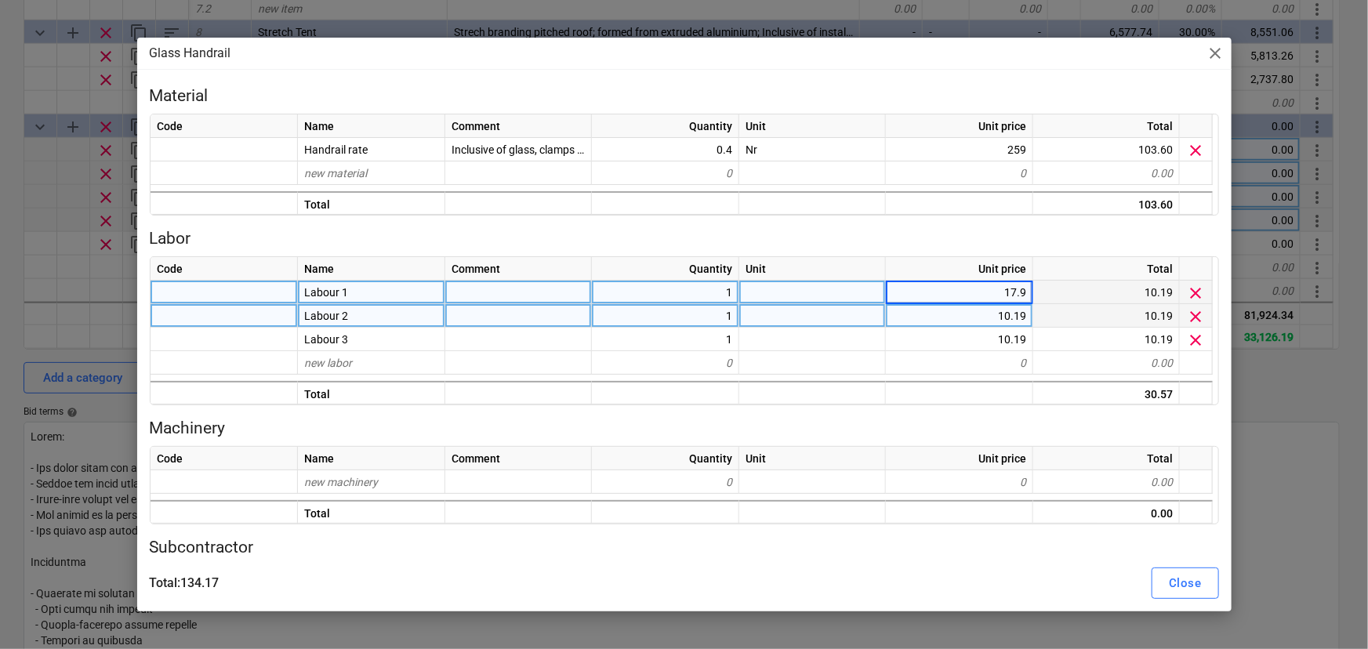
type input "17.93"
type textarea "x"
type input "17.93"
type textarea "x"
type input "17.93"
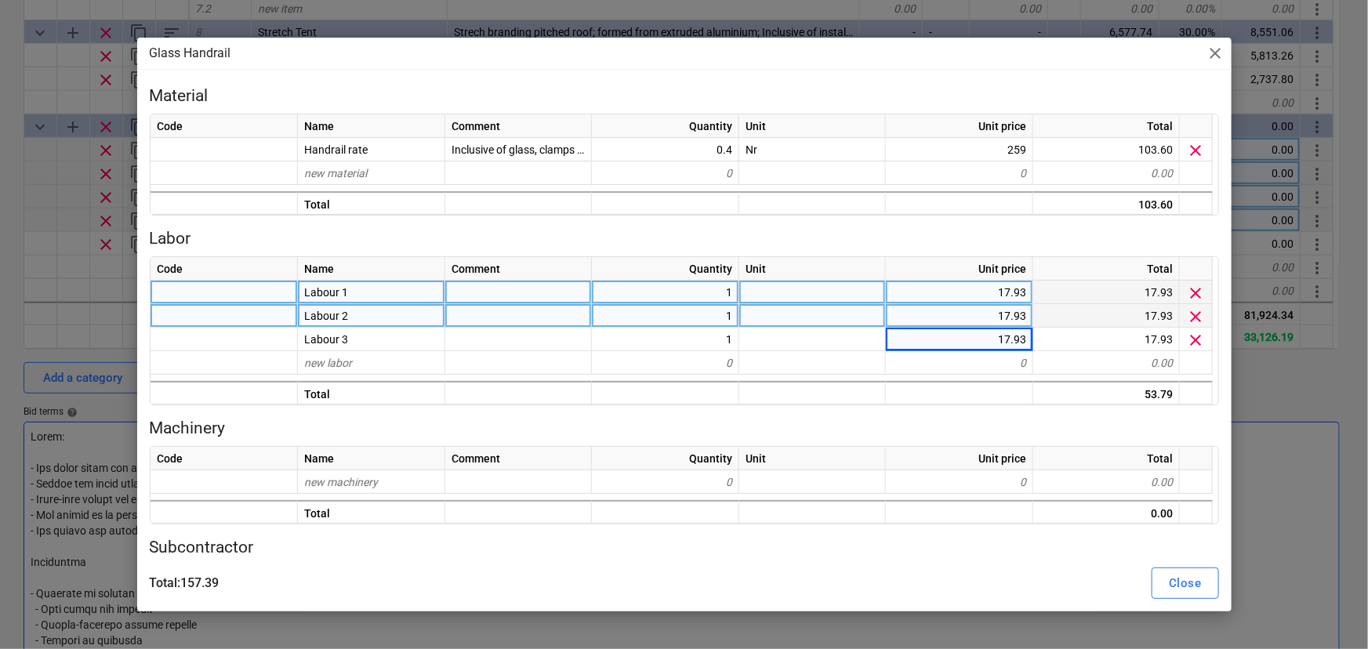
click at [1192, 593] on div "Close" at bounding box center [1185, 583] width 32 height 20
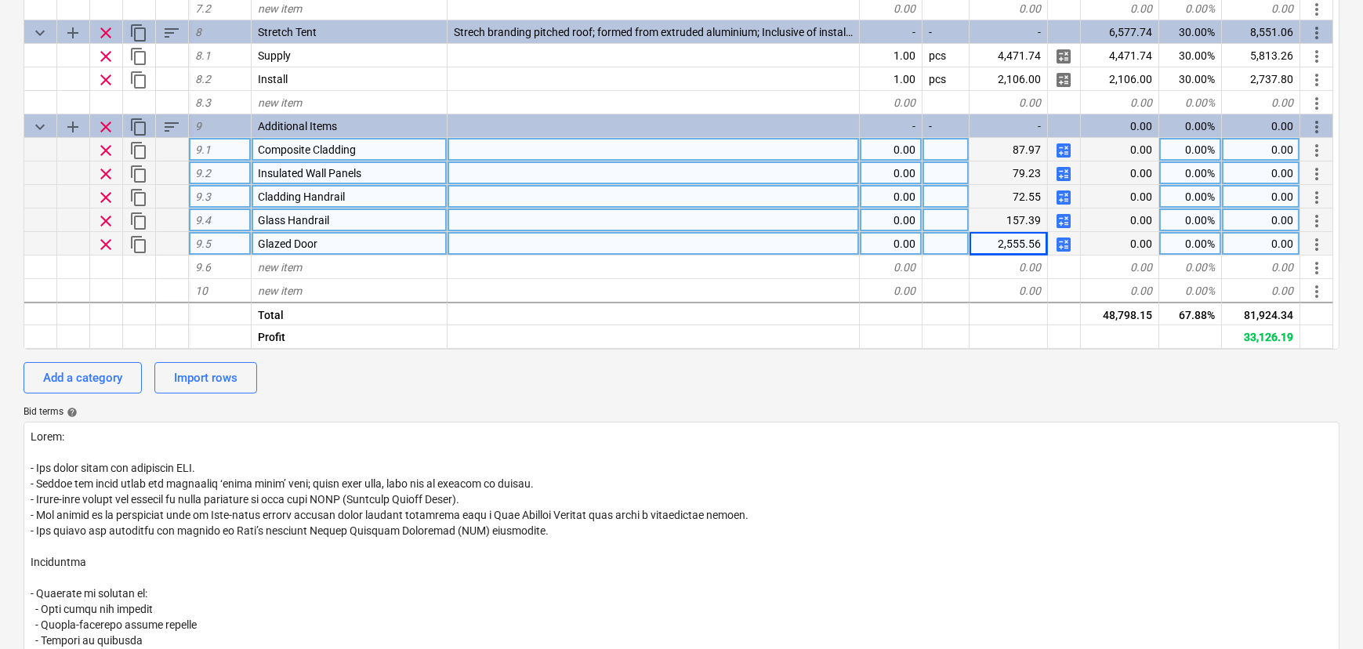
click at [1058, 245] on span "calculate" at bounding box center [1063, 244] width 19 height 19
type textarea "x"
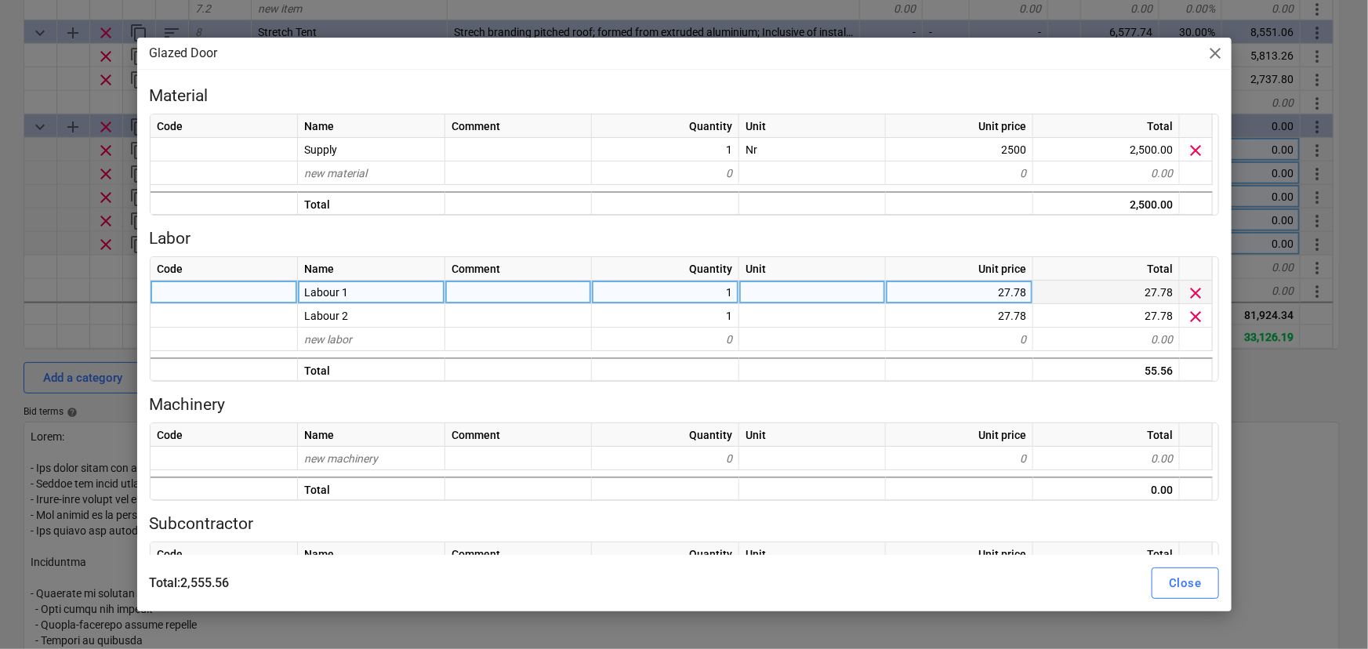
click at [1020, 296] on div "27.78" at bounding box center [959, 293] width 147 height 24
type input "48.89"
type textarea "x"
type input "48.89"
click at [1160, 584] on button "Close" at bounding box center [1184, 582] width 67 height 31
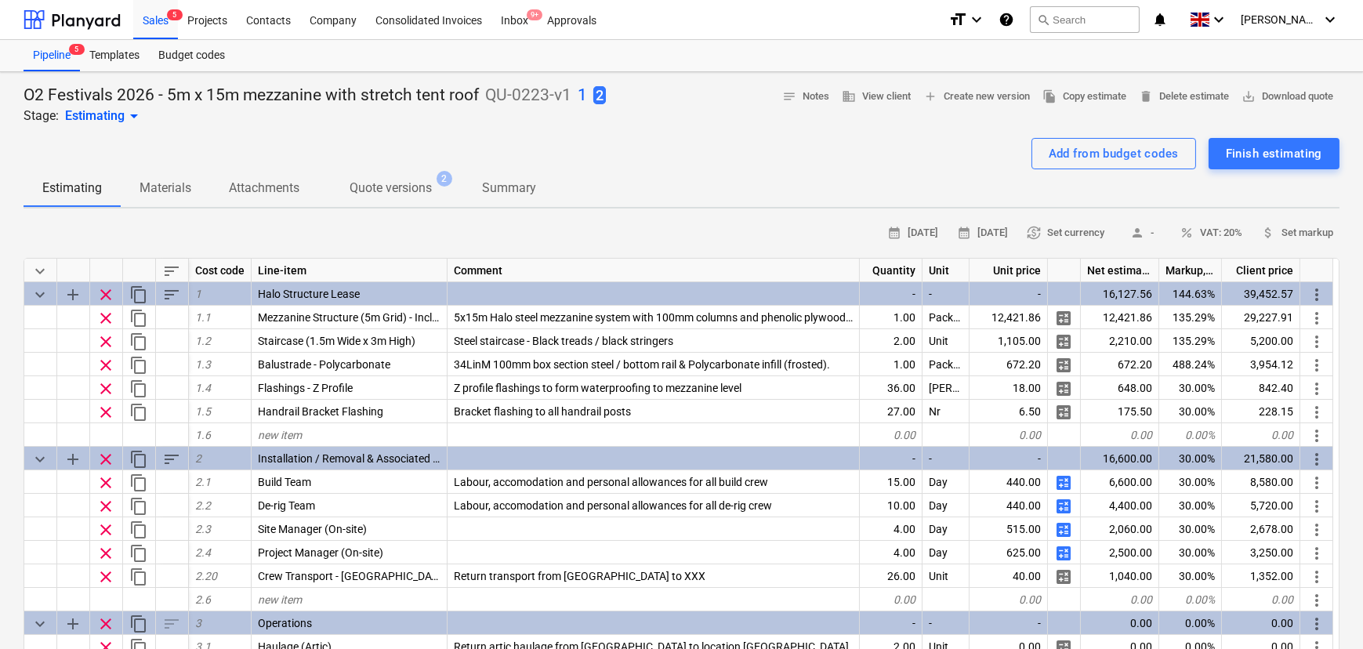
click at [578, 89] on p "1" at bounding box center [582, 96] width 9 height 22
click at [582, 93] on p "2" at bounding box center [579, 96] width 9 height 22
type textarea "x"
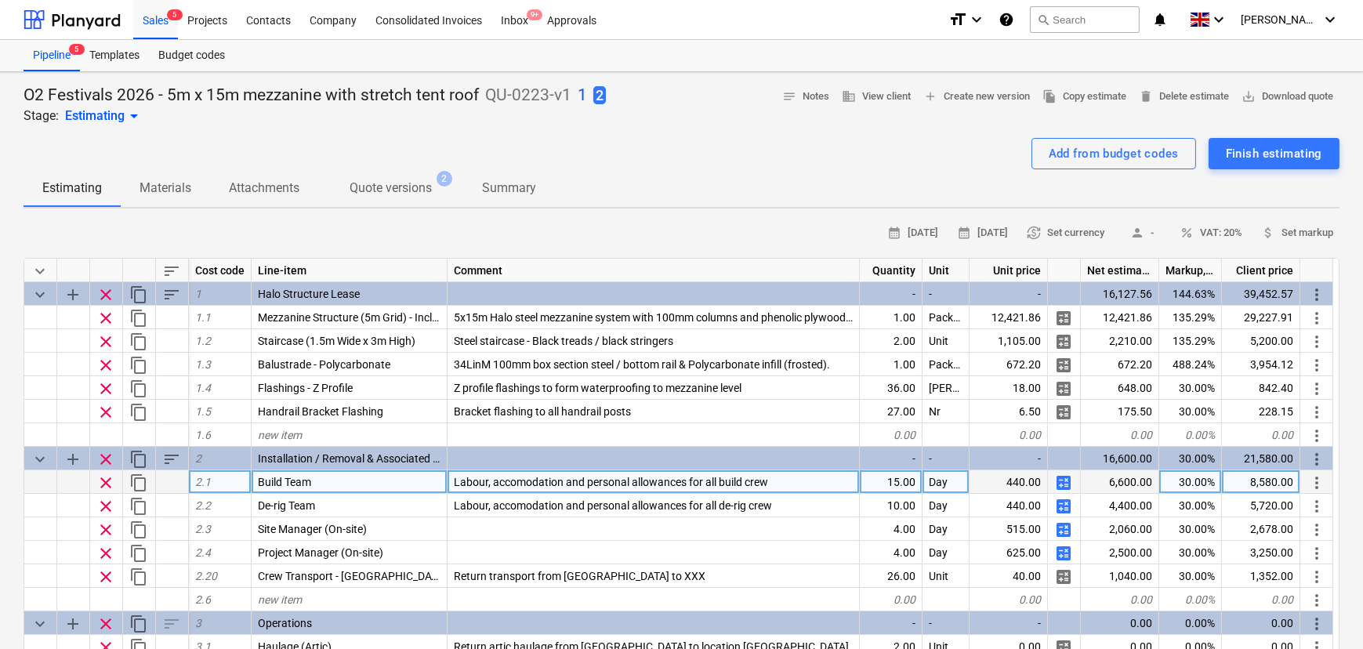
click at [883, 488] on div "15.00" at bounding box center [891, 482] width 63 height 24
type input "26"
type textarea "x"
type input "16"
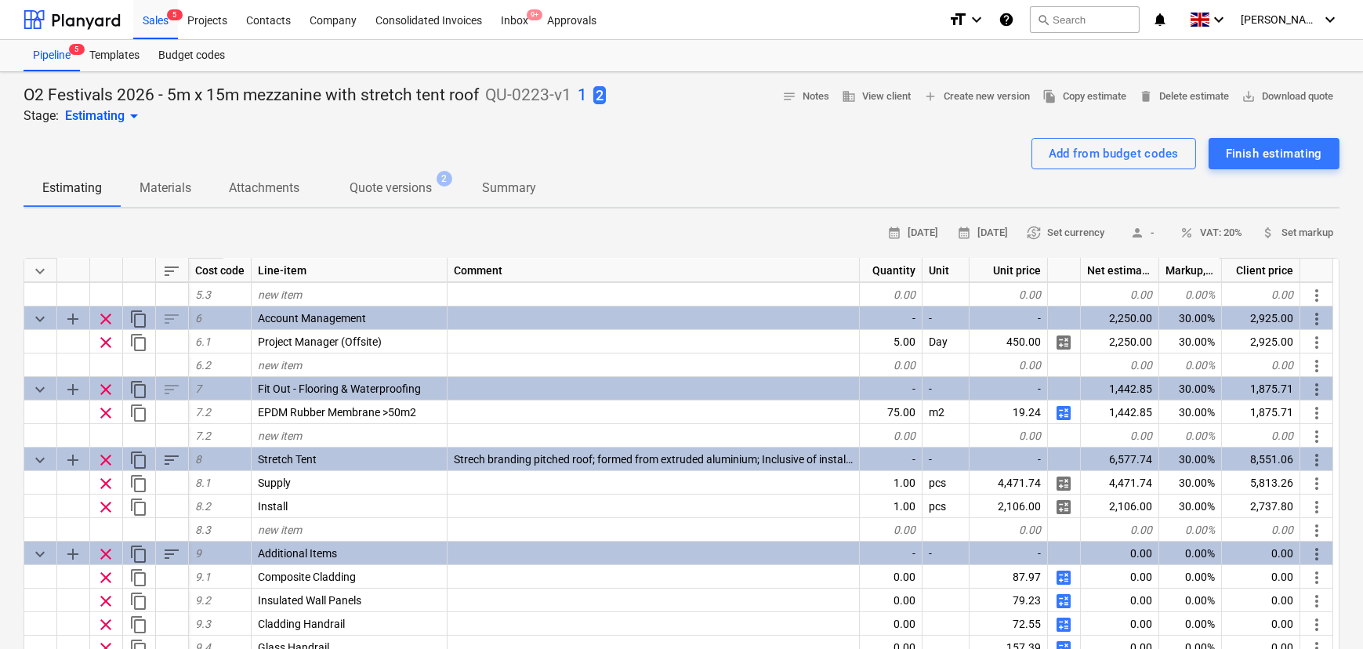
drag, startPoint x: 586, startPoint y: 450, endPoint x: 600, endPoint y: 252, distance: 198.0
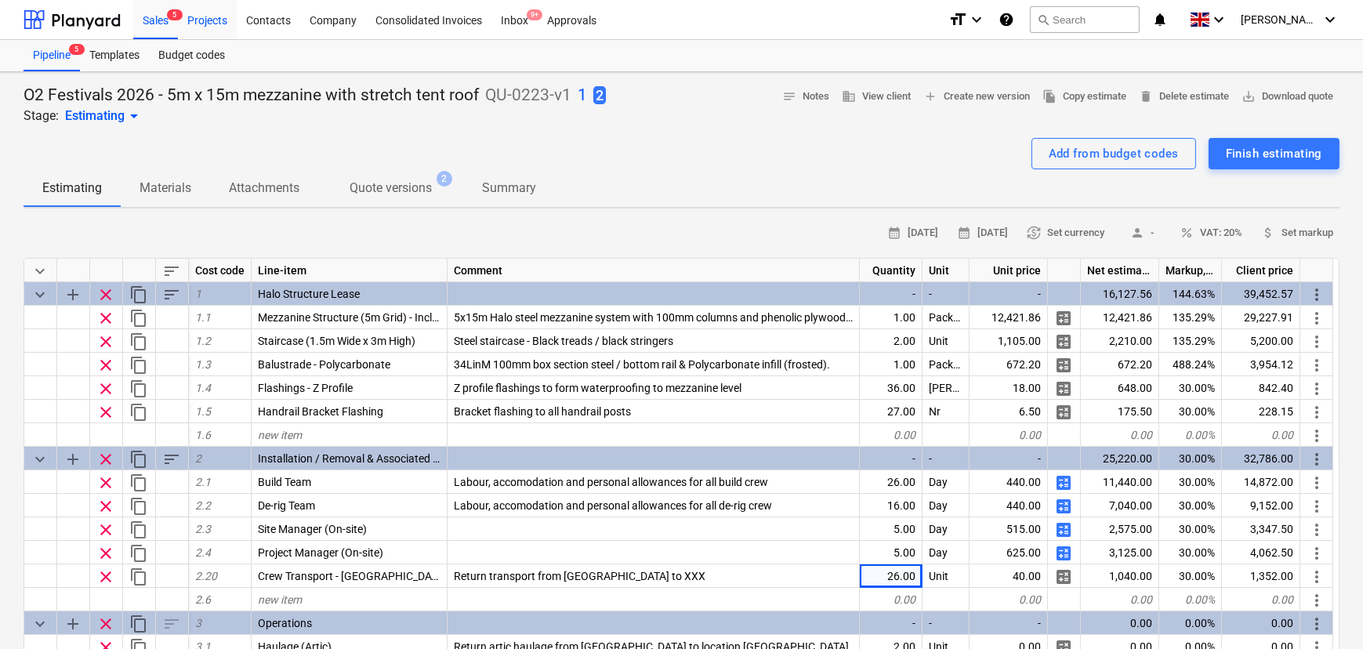
click at [212, 23] on div "Projects" at bounding box center [207, 19] width 59 height 40
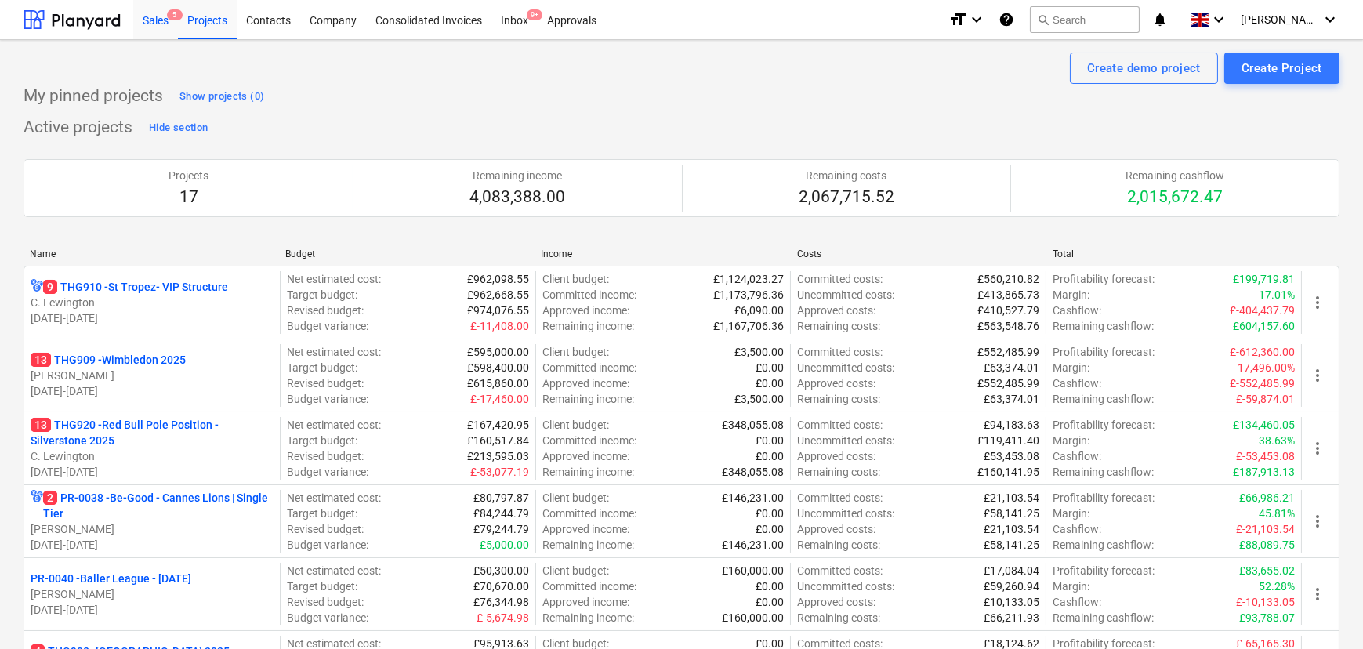
click at [162, 19] on div "Sales 5" at bounding box center [155, 19] width 45 height 40
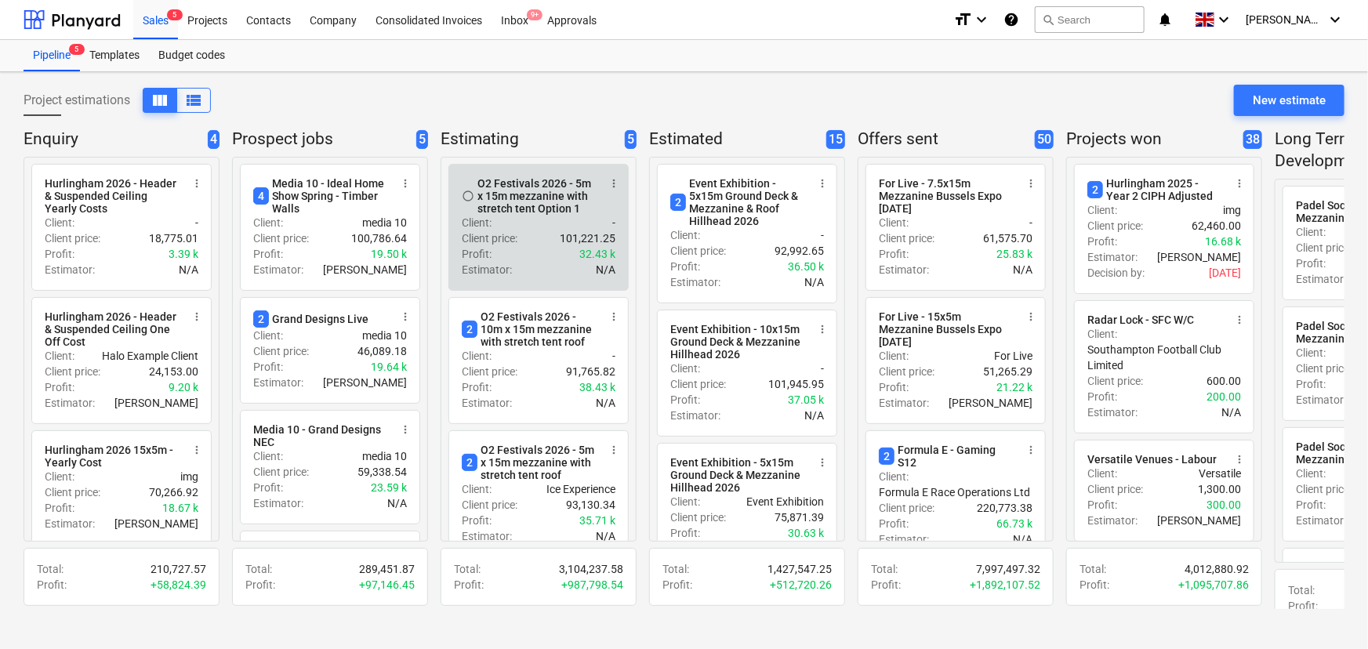
click at [575, 267] on div "Estimator : N/A" at bounding box center [539, 270] width 154 height 16
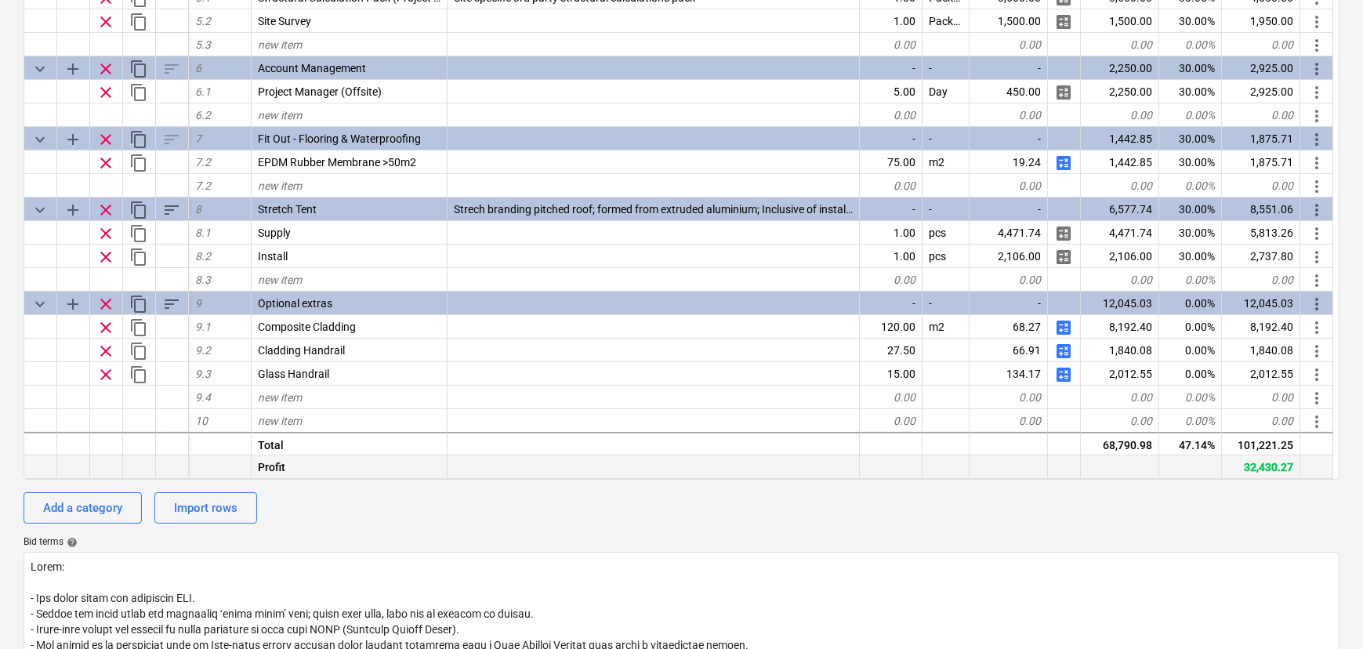
scroll to position [285, 0]
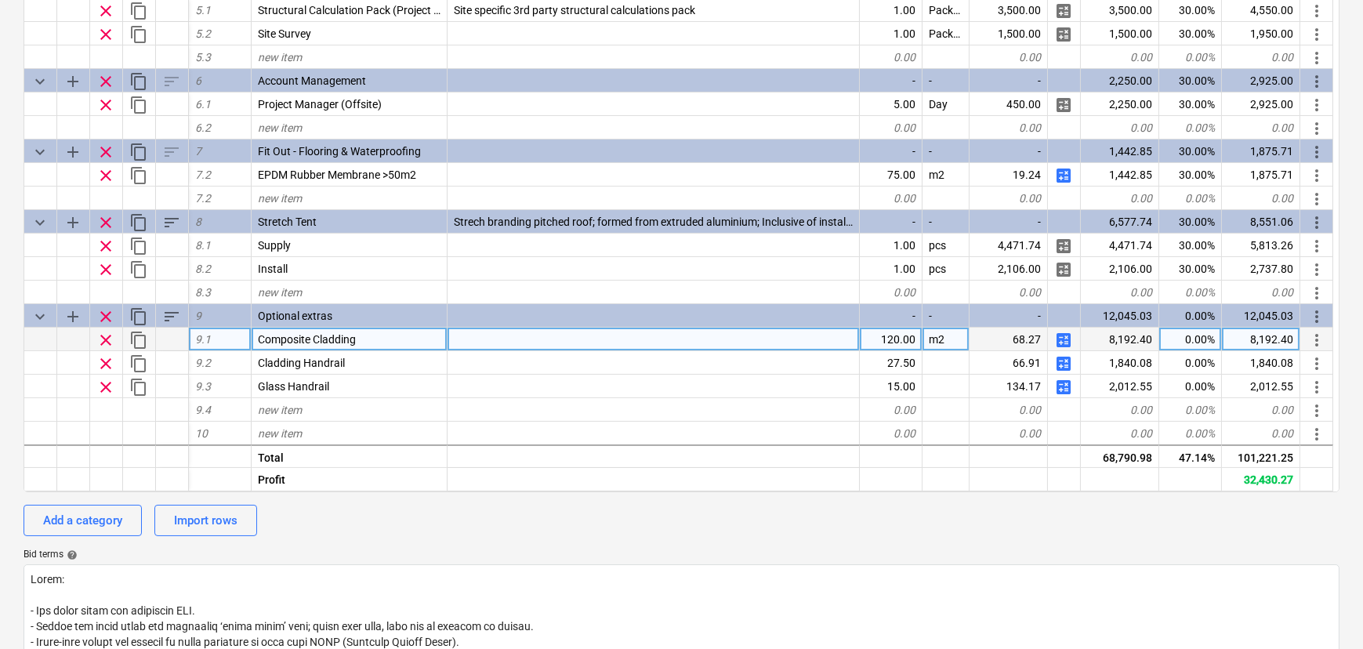
click at [1066, 343] on span "calculate" at bounding box center [1063, 340] width 19 height 19
type textarea "x"
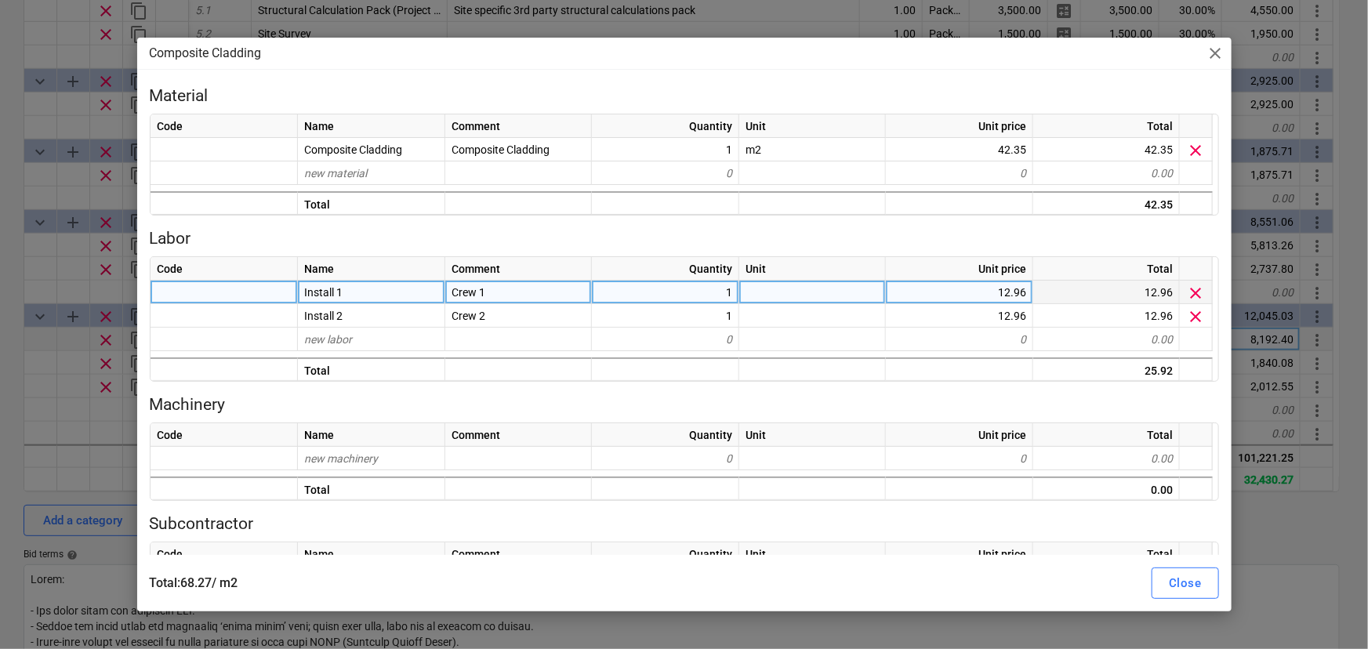
click at [915, 285] on div "12.96" at bounding box center [959, 293] width 147 height 24
type input "22.81"
type textarea "x"
type input "22.81"
click at [1199, 588] on div "Close" at bounding box center [1185, 583] width 32 height 20
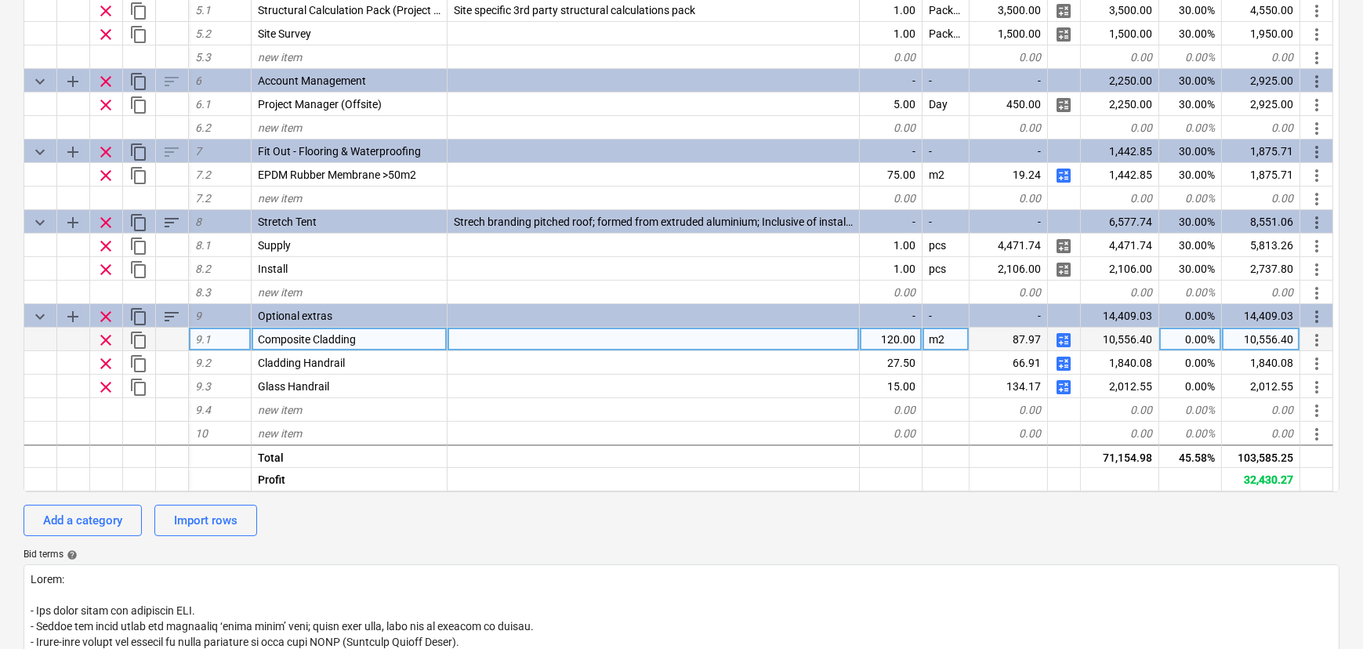
click at [1071, 347] on span "calculate" at bounding box center [1063, 340] width 19 height 19
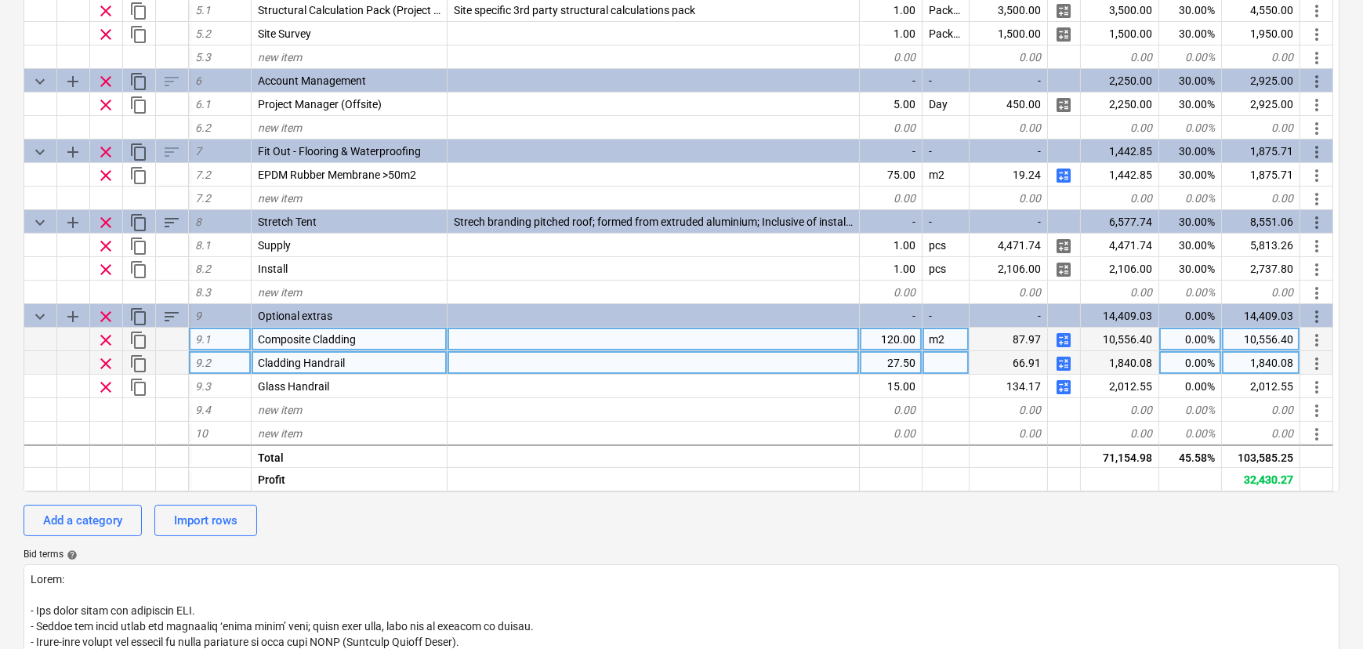
click at [1060, 364] on span "calculate" at bounding box center [1063, 363] width 19 height 19
type textarea "x"
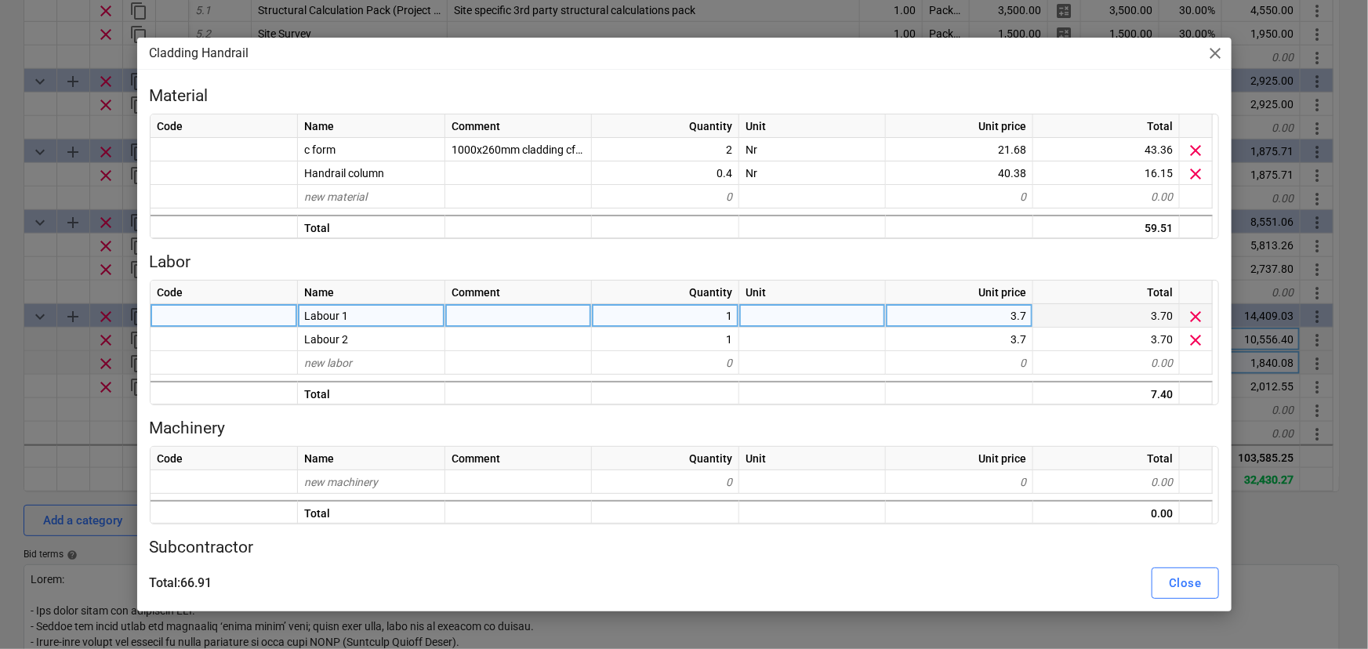
click at [971, 306] on div "3.7" at bounding box center [959, 316] width 147 height 24
type input "6.52"
type textarea "x"
type input "6"
type input "6.52"
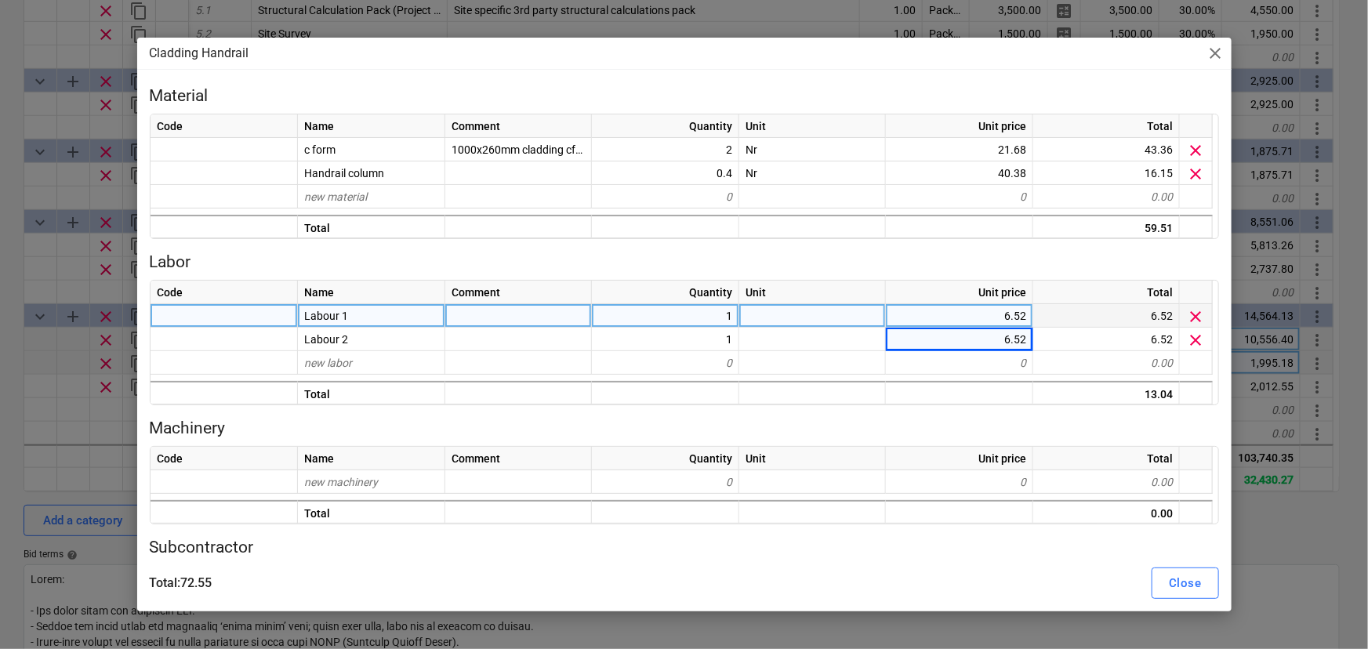
click at [1179, 602] on div "Total : 72.55 Close" at bounding box center [684, 583] width 1088 height 44
click at [1183, 588] on div "Close" at bounding box center [1185, 583] width 32 height 20
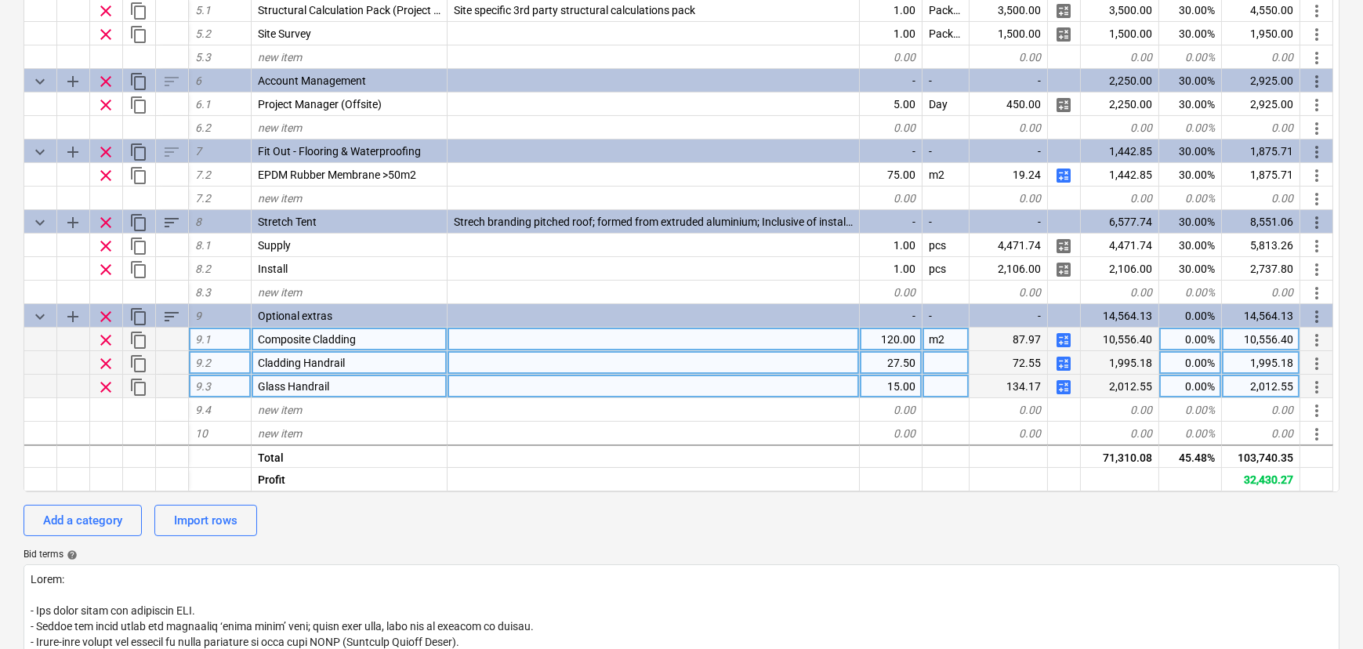
click at [1054, 392] on span "calculate" at bounding box center [1063, 387] width 19 height 19
type textarea "x"
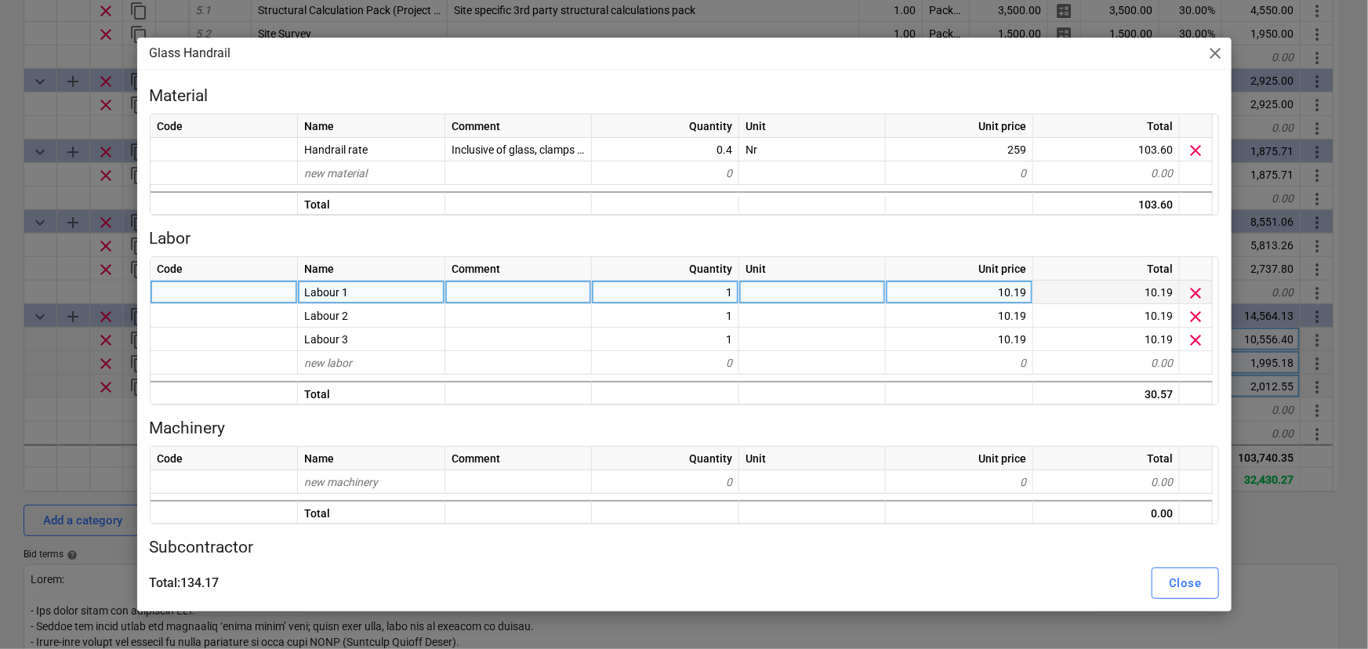
click at [1000, 289] on div "10.19" at bounding box center [959, 293] width 147 height 24
type input "17.93"
type textarea "x"
type input "17.93"
type textarea "x"
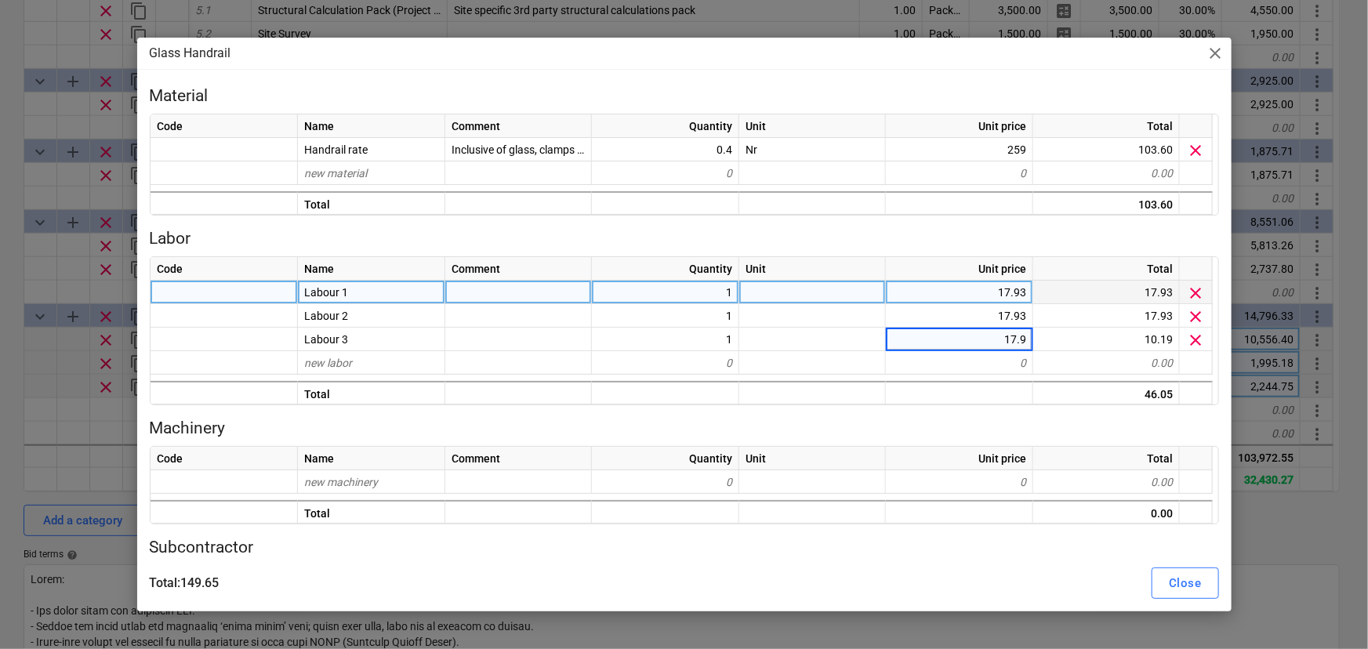
type input "17.93"
click at [1174, 582] on div "Close" at bounding box center [1185, 583] width 32 height 20
type textarea "x"
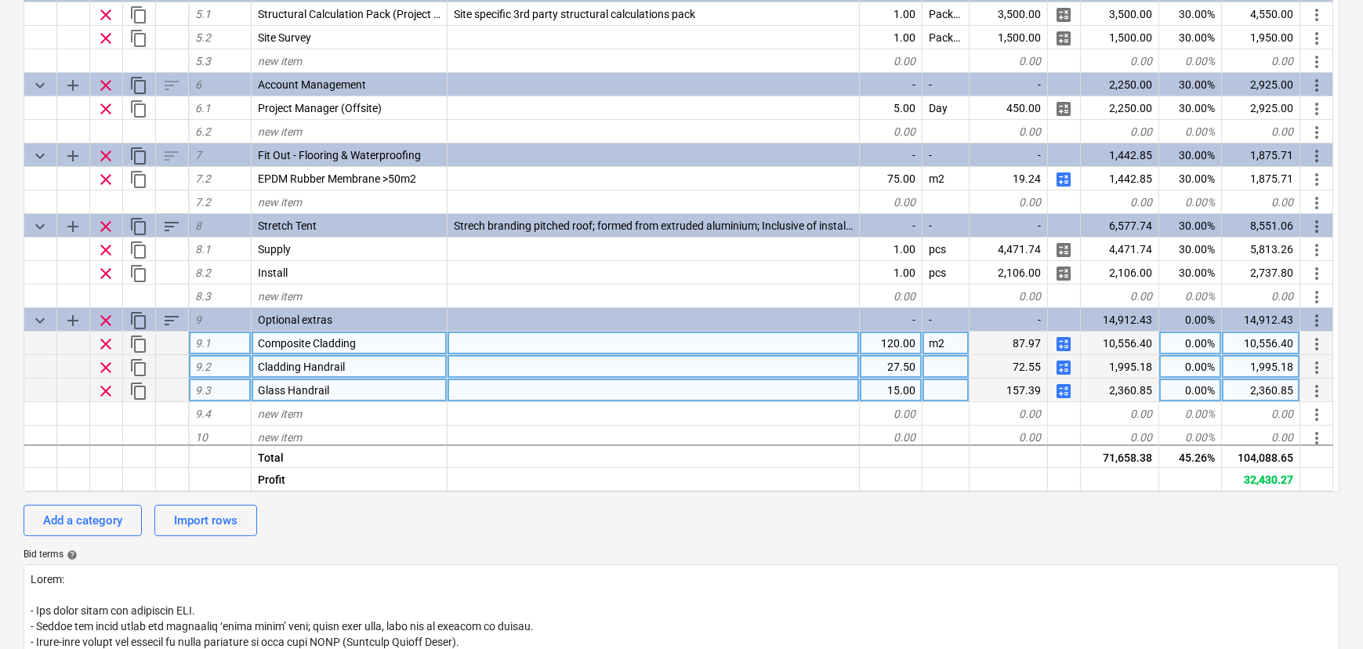
scroll to position [493, 0]
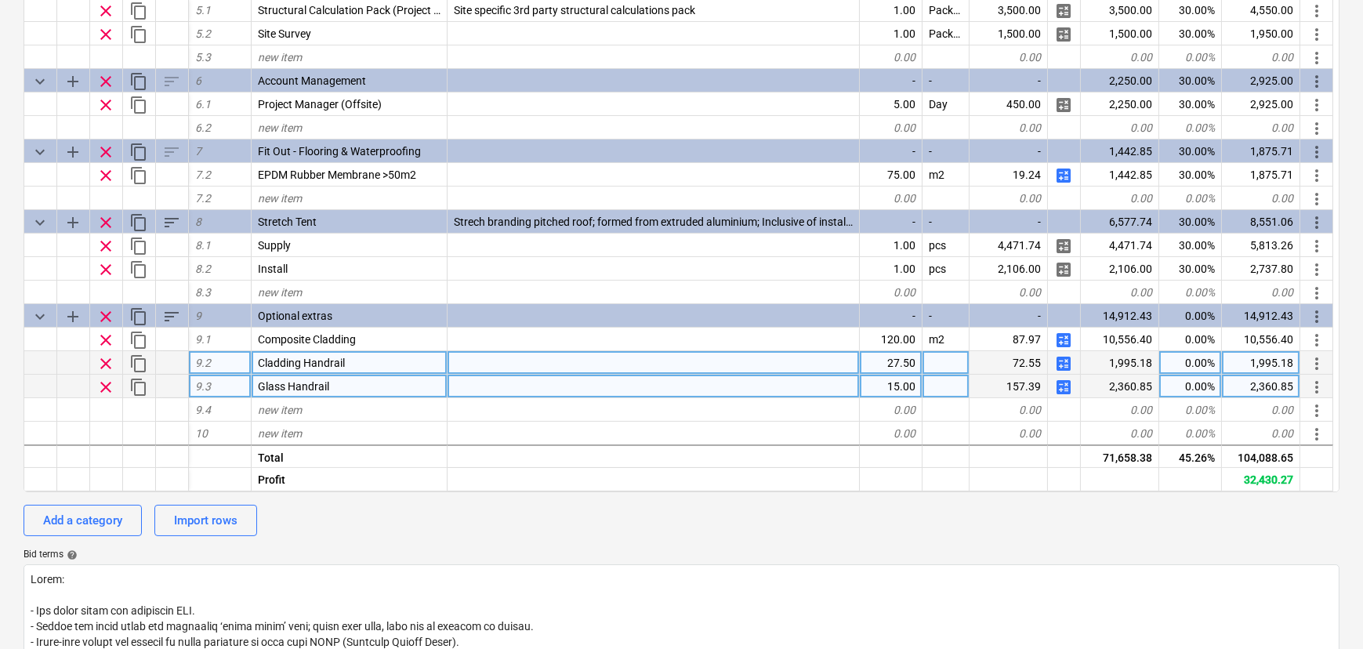
click at [987, 373] on div "72.55" at bounding box center [1009, 363] width 78 height 24
click at [951, 370] on div at bounding box center [946, 363] width 47 height 24
type input "LinM"
type textarea "x"
type input "LinM"
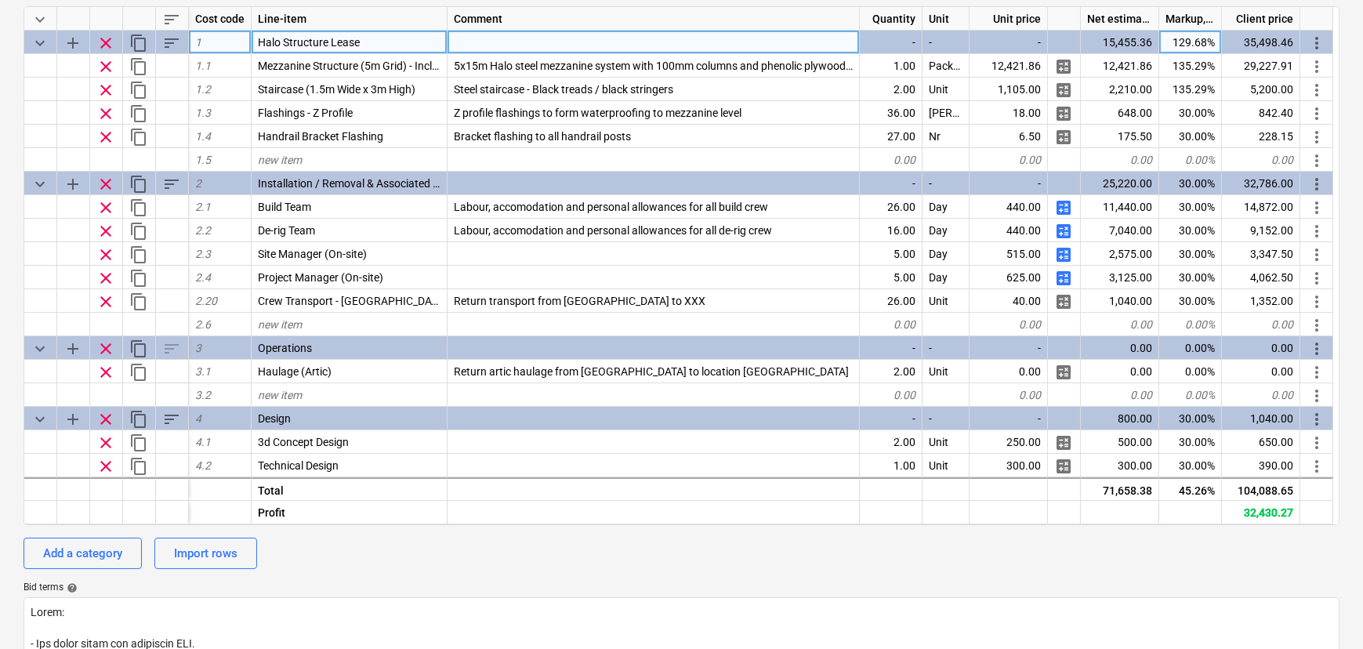
scroll to position [0, 0]
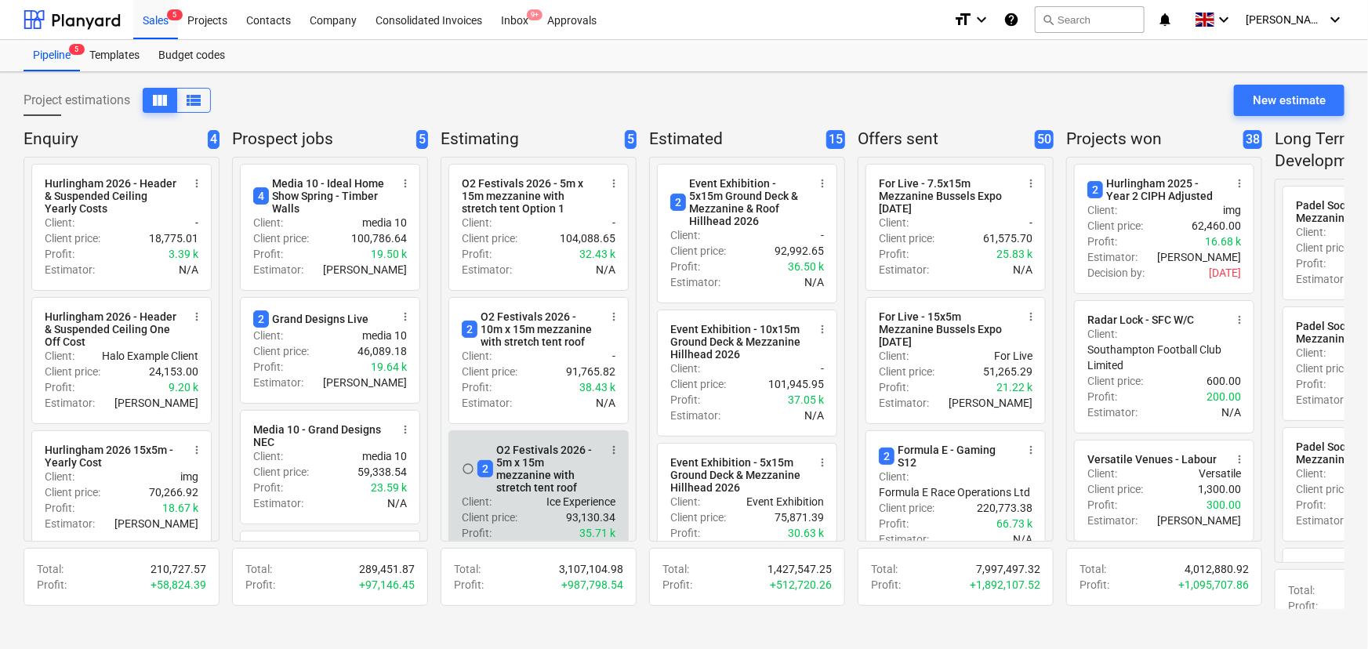
click at [524, 478] on div "2 O2 Festivals 2026 - 5m x 15m mezzanine with stretch tent roof" at bounding box center [537, 469] width 121 height 50
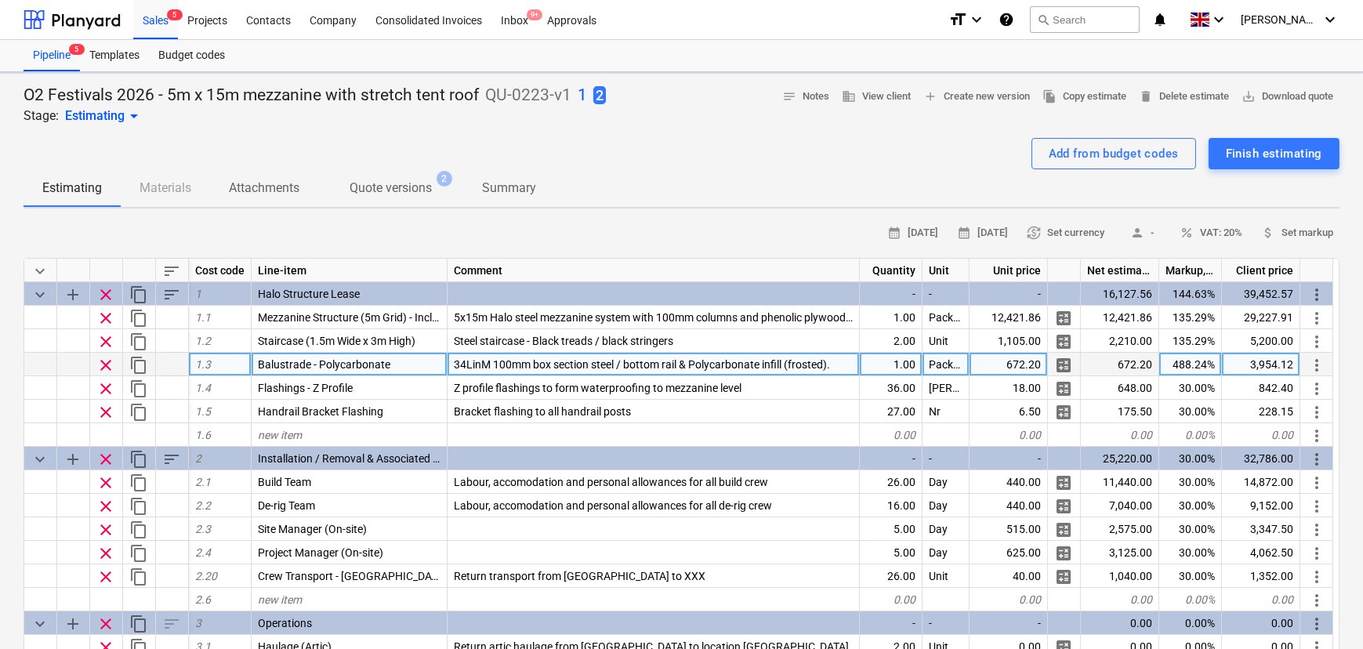
type textarea "x"
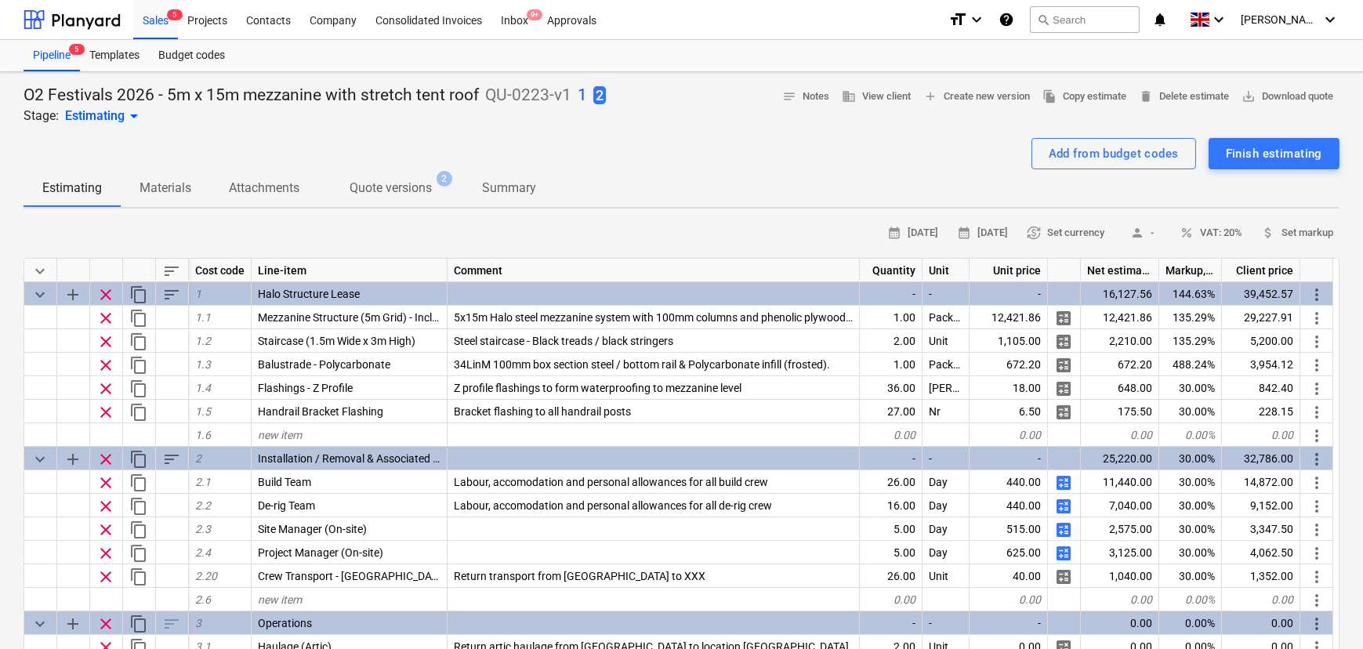
click at [603, 157] on div "Add from budget codes Finish estimating" at bounding box center [682, 153] width 1316 height 31
drag, startPoint x: 1249, startPoint y: 96, endPoint x: 749, endPoint y: 121, distance: 501.5
click at [747, 121] on div "O2 Festivals 2026 - 5m x 15m mezzanine with stretch tent roof QU-0223-v1 1 2 St…" at bounding box center [682, 105] width 1316 height 41
click at [1042, 93] on span "file_copy Copy estimate" at bounding box center [1084, 97] width 84 height 18
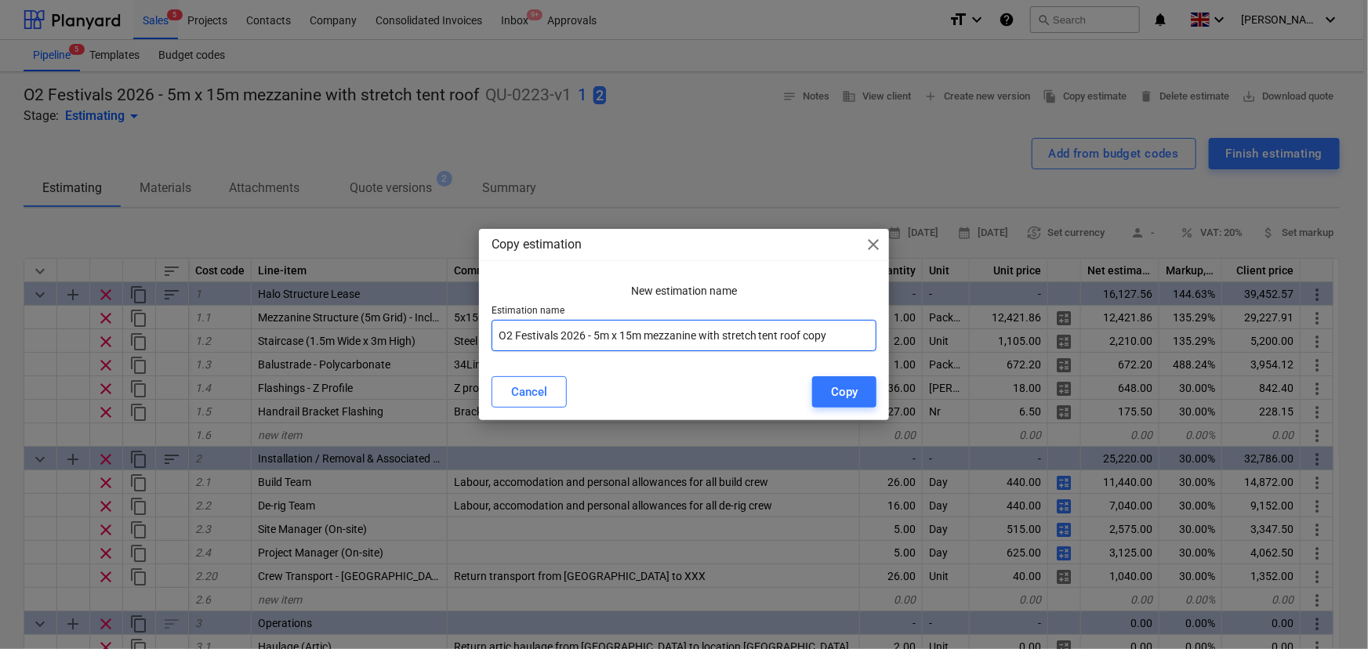
drag, startPoint x: 843, startPoint y: 329, endPoint x: 803, endPoint y: 329, distance: 39.2
click at [803, 334] on input "O2 Festivals 2026 - 5m x 15m mezzanine with stretch tent roof copy" at bounding box center [684, 335] width 386 height 31
type input "O2 Festivals 2026 - 5m x 15m mezzanine with stretch tent roof Option 2"
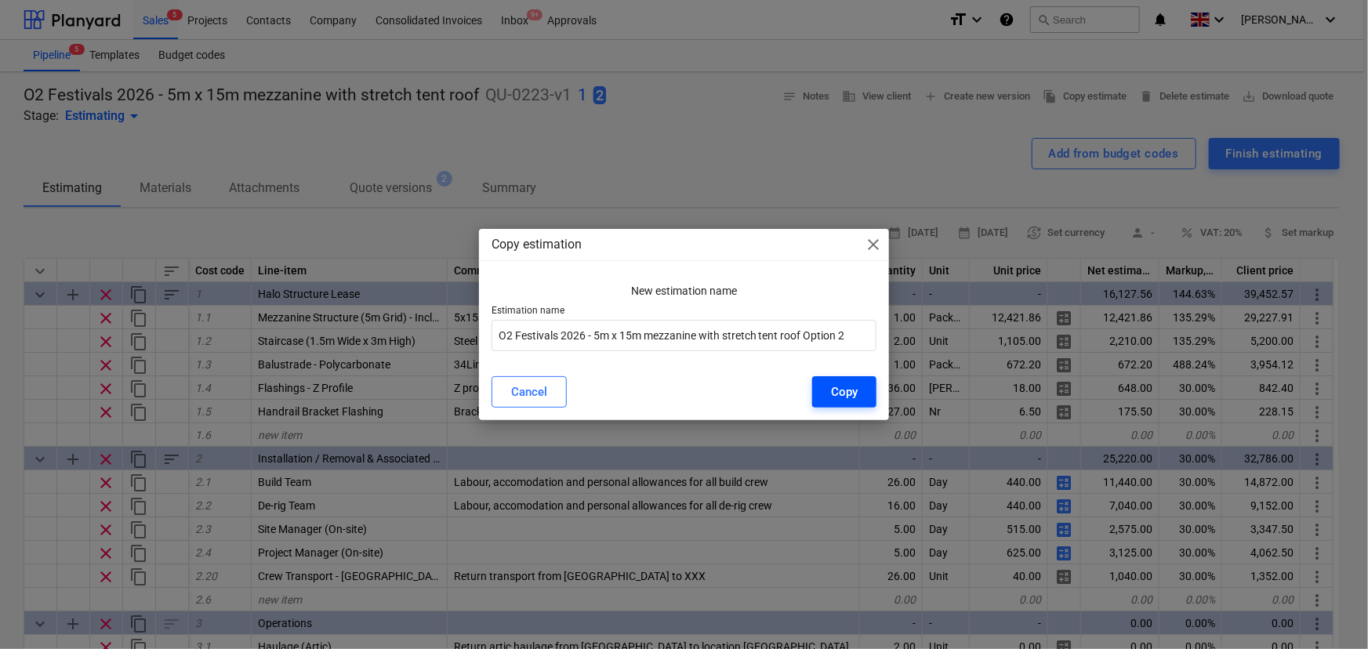
click at [834, 399] on div "Copy" at bounding box center [844, 392] width 27 height 20
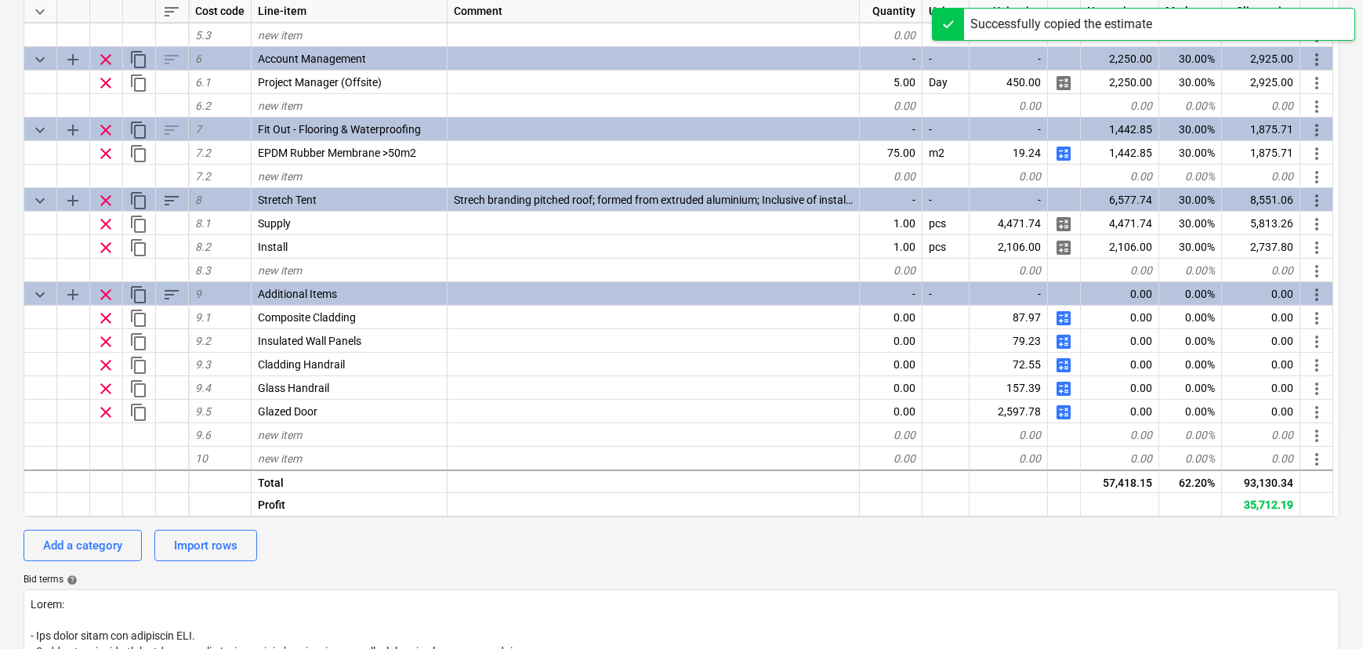
scroll to position [285, 0]
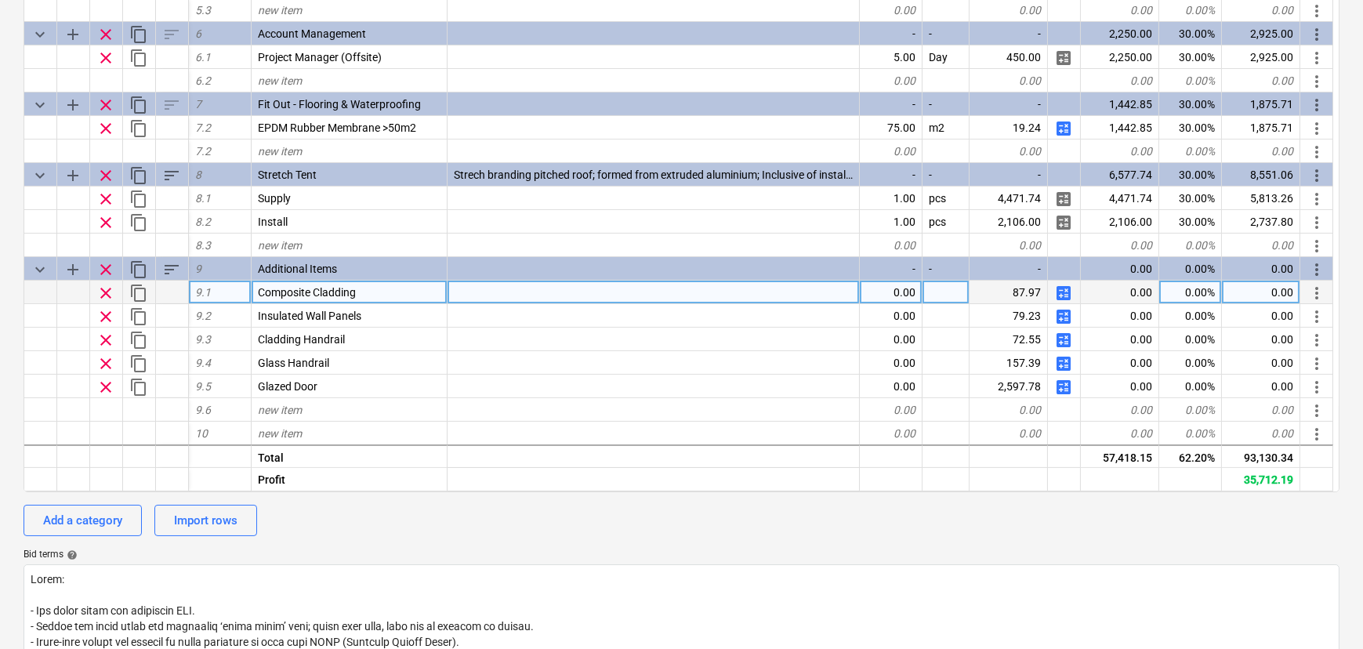
click at [105, 297] on span "clear" at bounding box center [105, 293] width 19 height 19
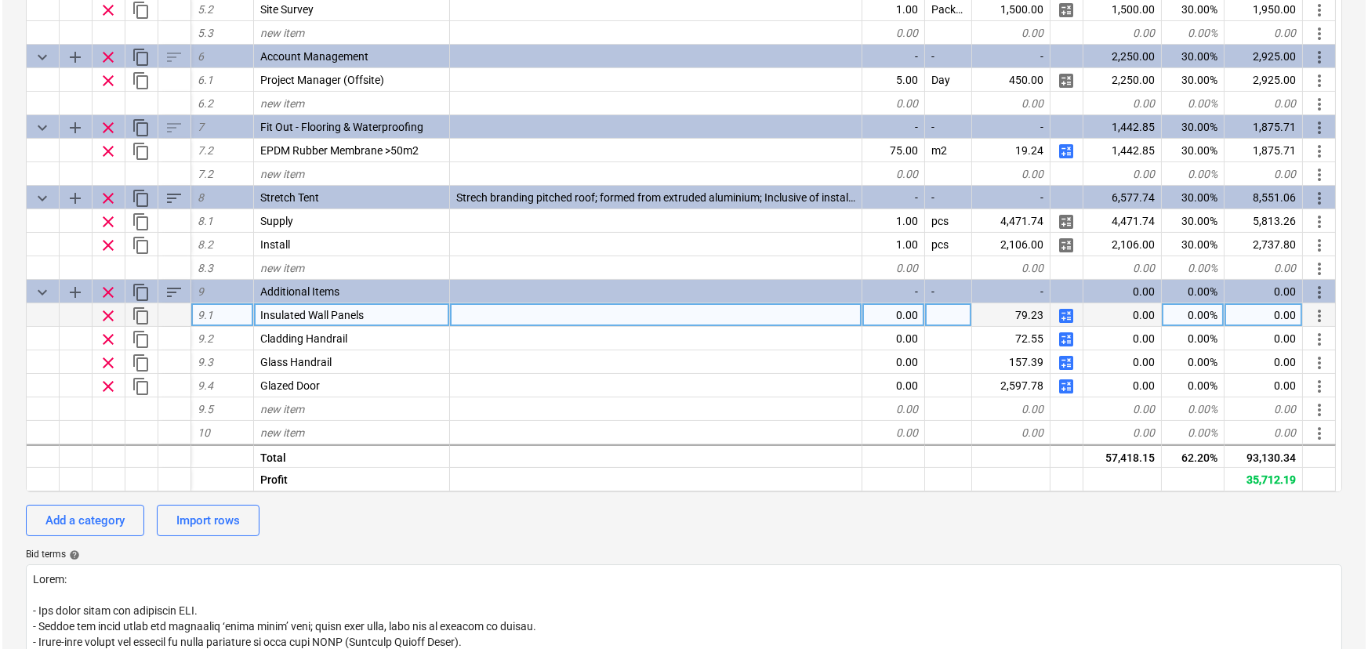
scroll to position [540, 0]
click at [1061, 325] on span "calculate" at bounding box center [1063, 316] width 19 height 19
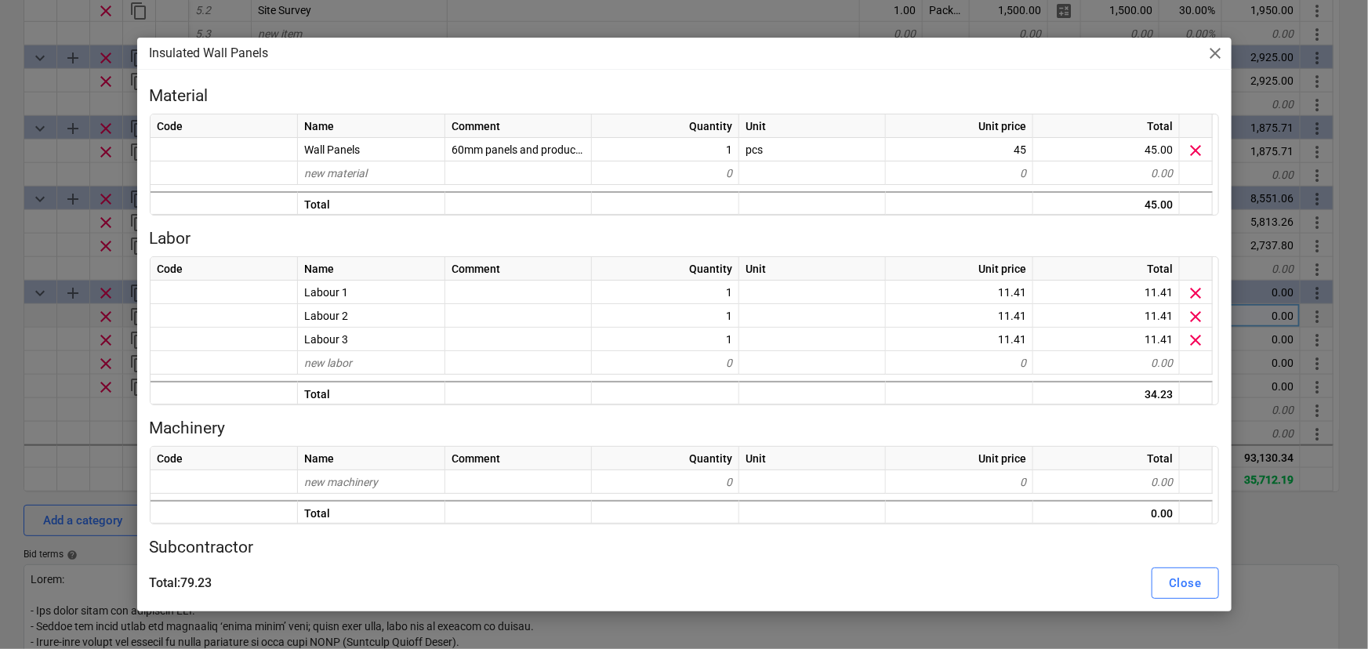
click at [2, 361] on div "Insulated Wall Panels close Material Code Name Comment Quantity Unit Unit price…" at bounding box center [684, 324] width 1368 height 649
type textarea "x"
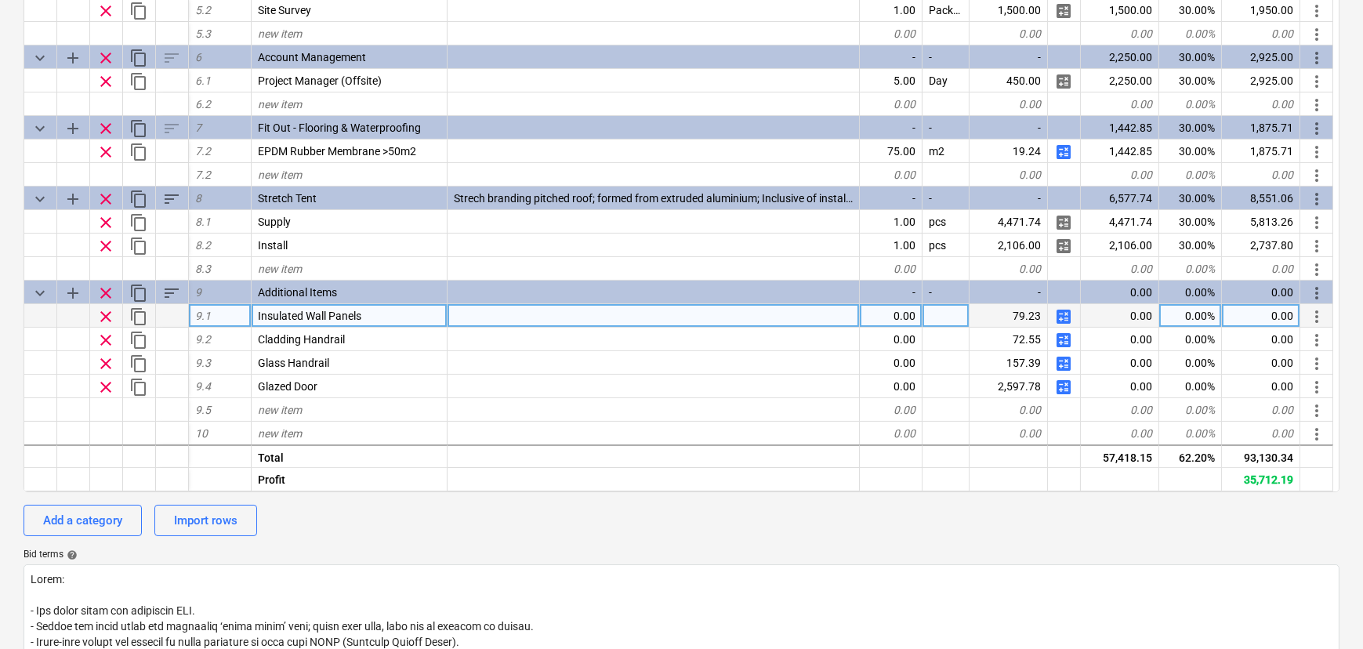
click at [885, 324] on div "0.00" at bounding box center [891, 316] width 63 height 24
type input "63"
type textarea "x"
type input "27.5"
type textarea "x"
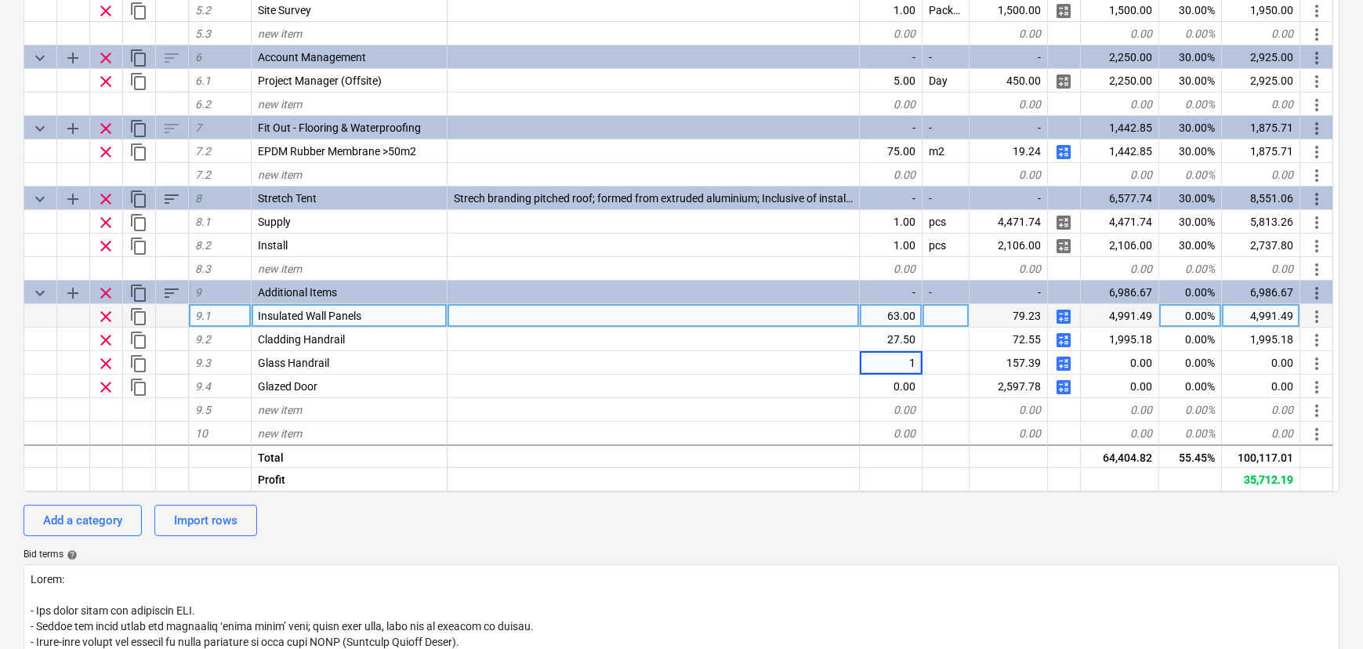
type input "15"
type textarea "x"
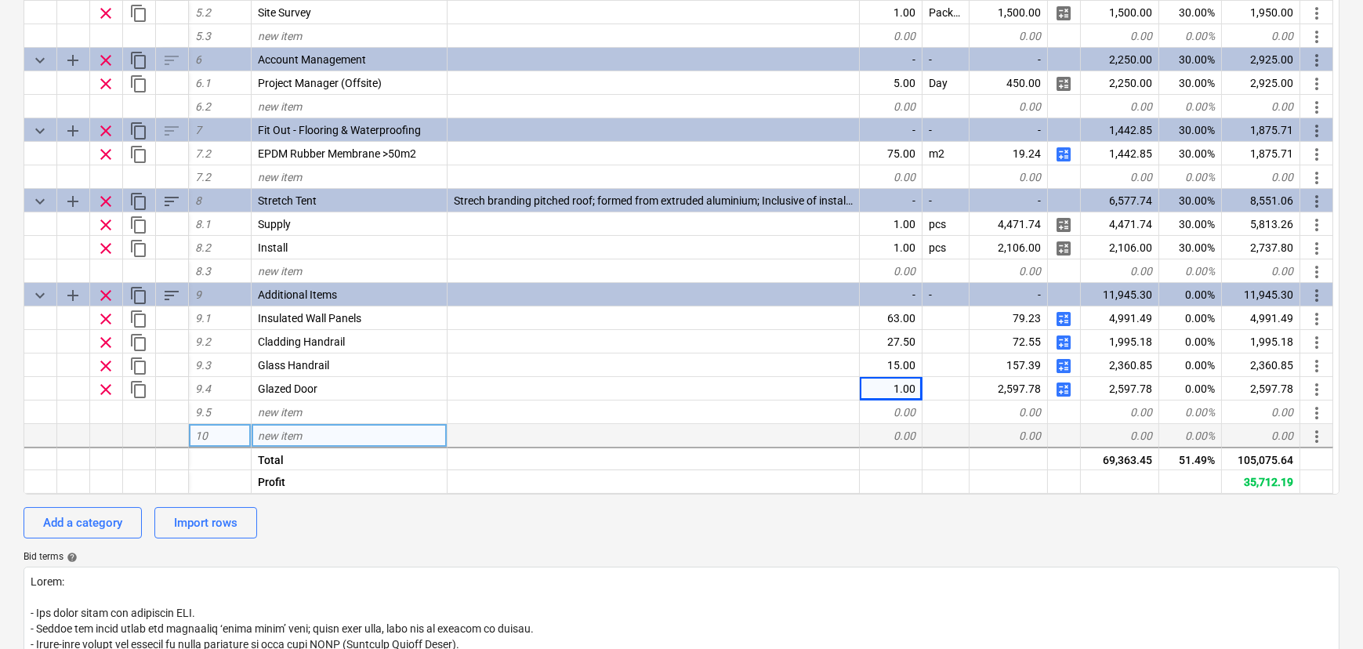
scroll to position [285, 0]
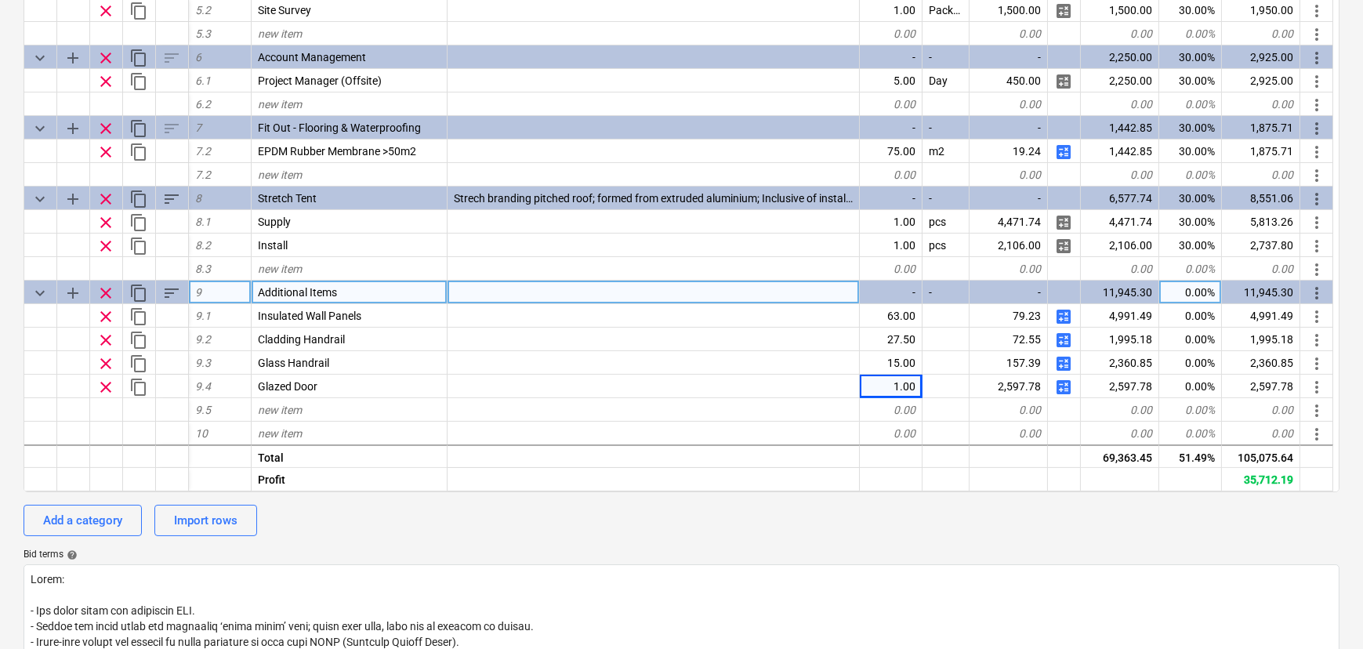
click at [1211, 298] on div "0.00%" at bounding box center [1190, 293] width 63 height 24
type input "30"
type textarea "x"
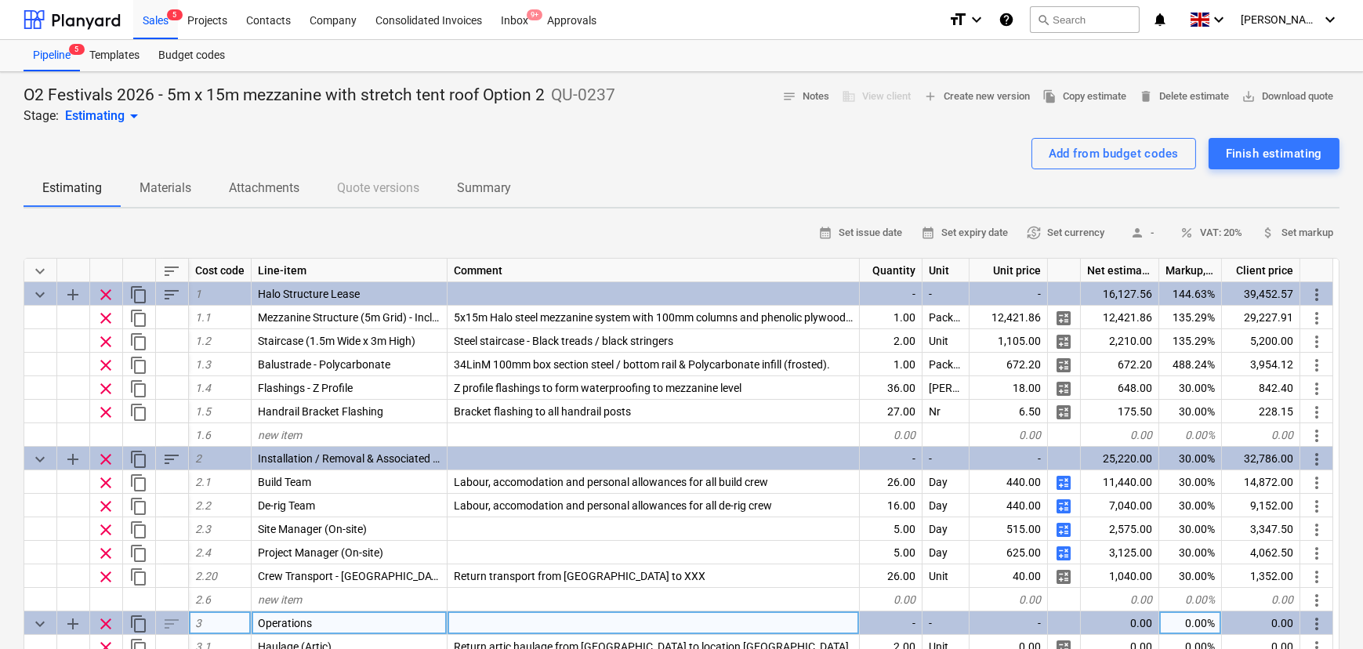
scroll to position [0, 0]
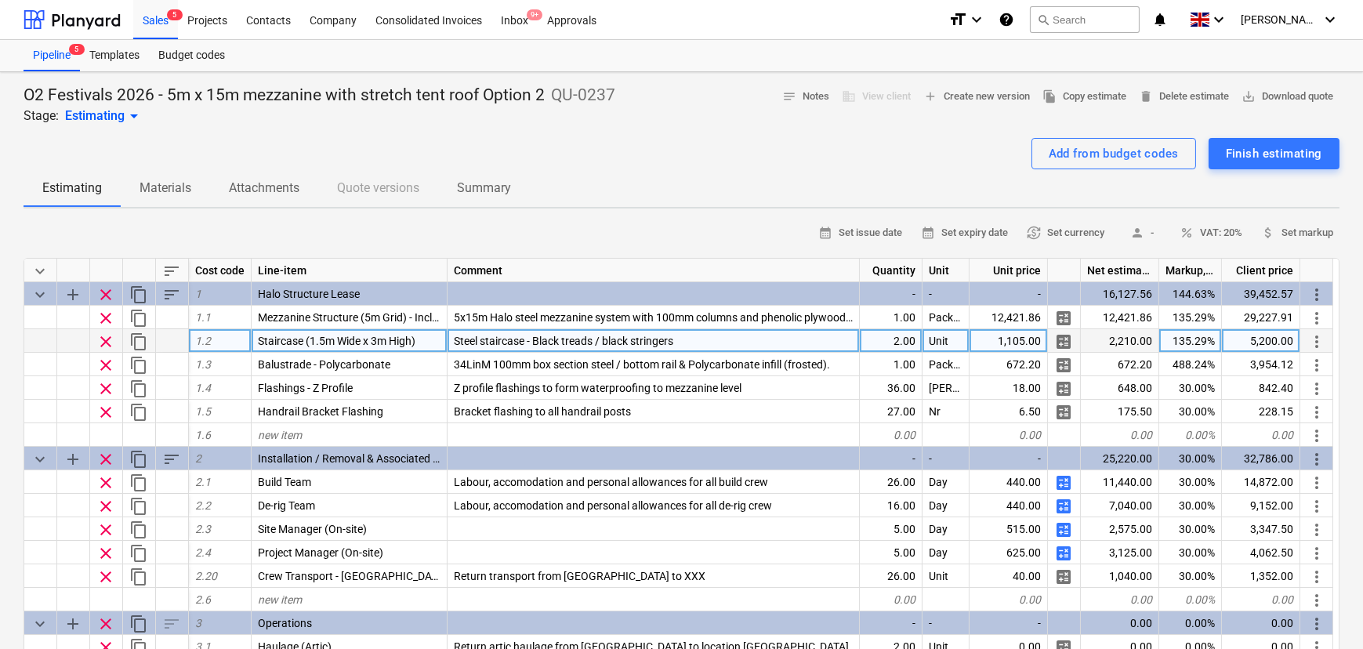
click at [887, 346] on div "2.00" at bounding box center [891, 341] width 63 height 24
type input "1"
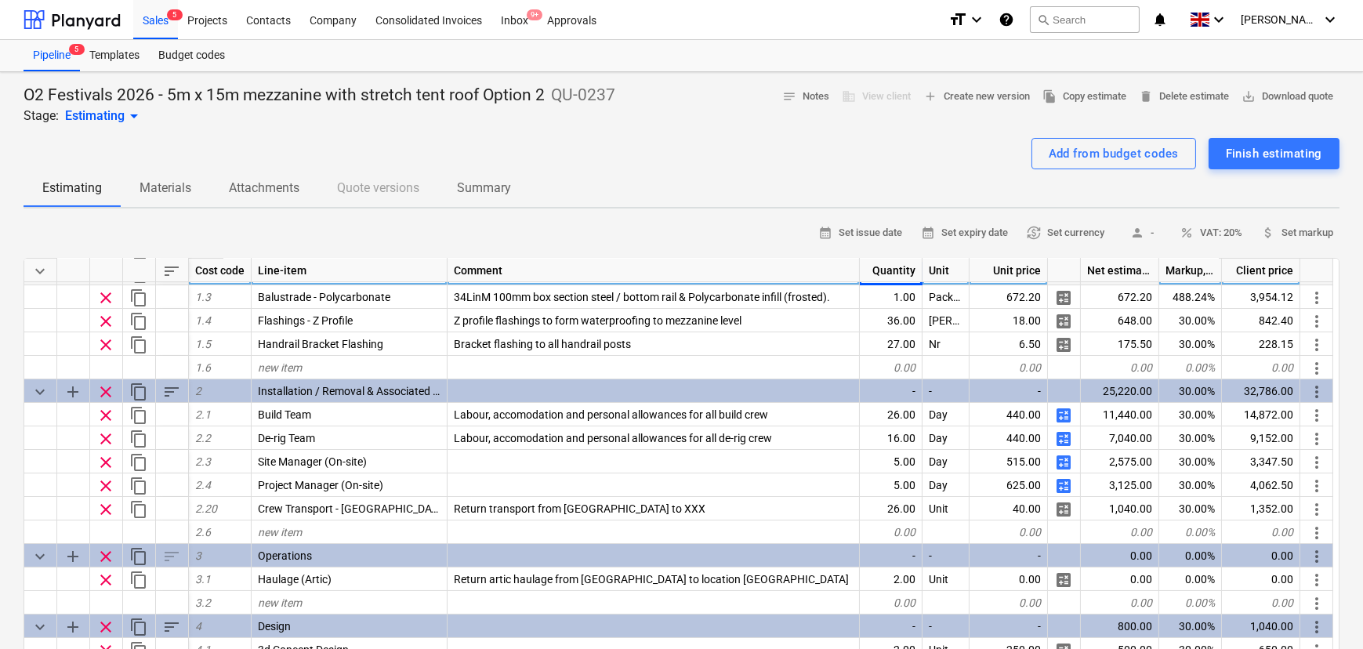
scroll to position [71, 0]
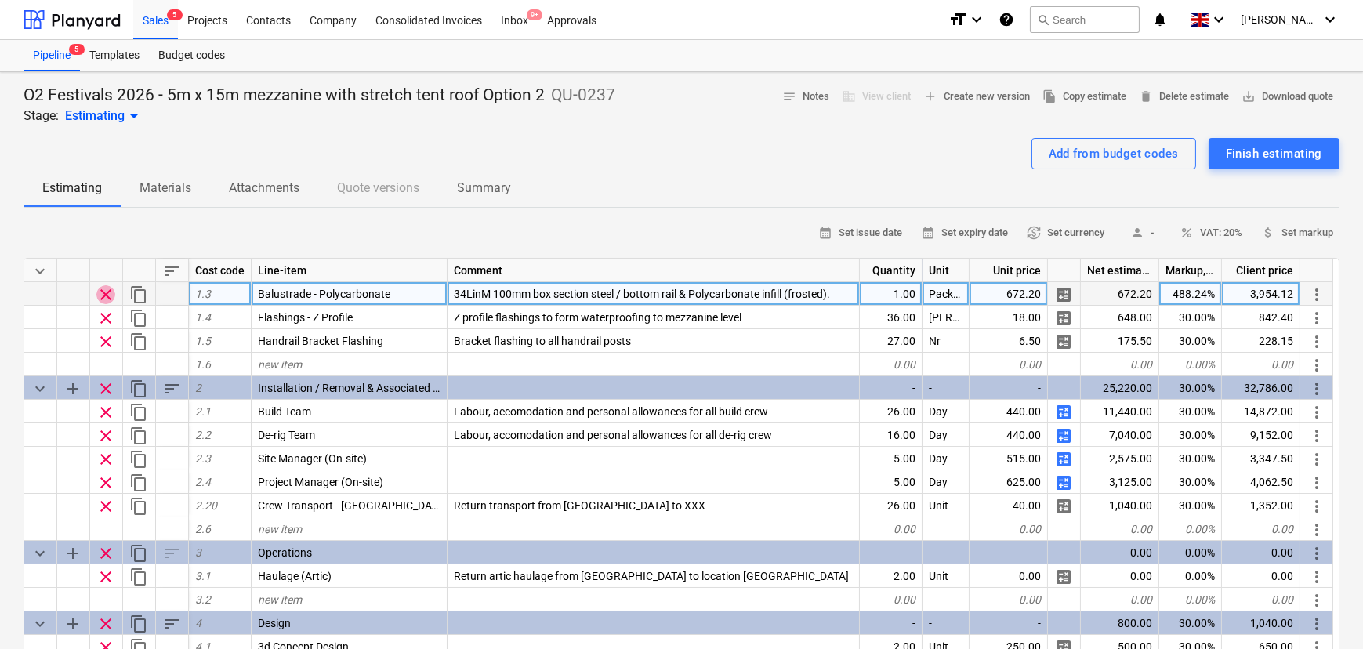
click at [107, 300] on span "clear" at bounding box center [105, 294] width 19 height 19
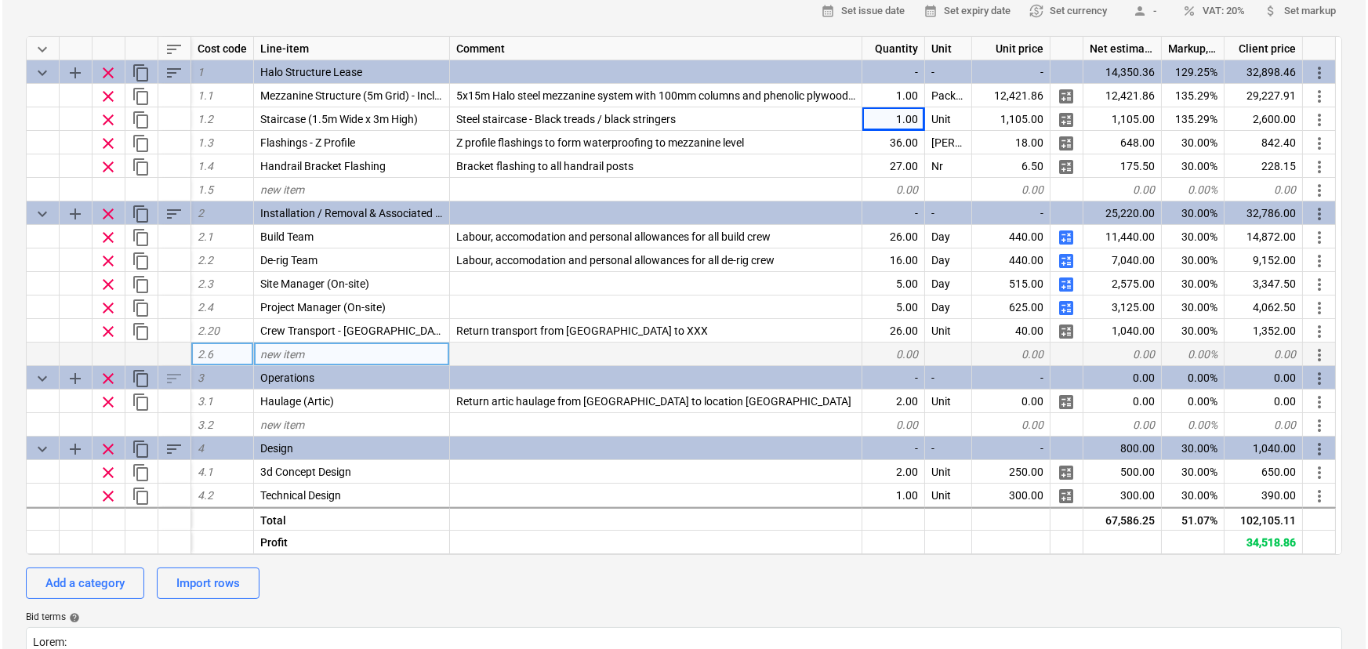
scroll to position [0, 0]
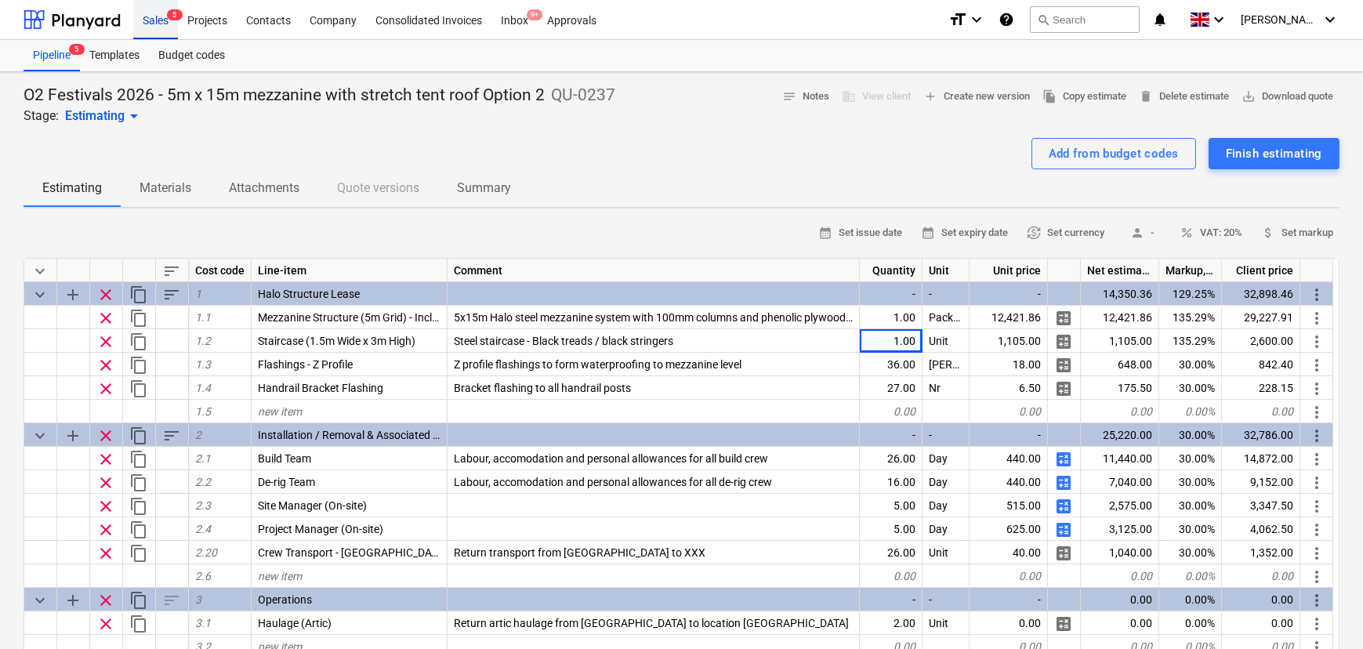
click at [155, 26] on div "Sales 5" at bounding box center [155, 19] width 45 height 40
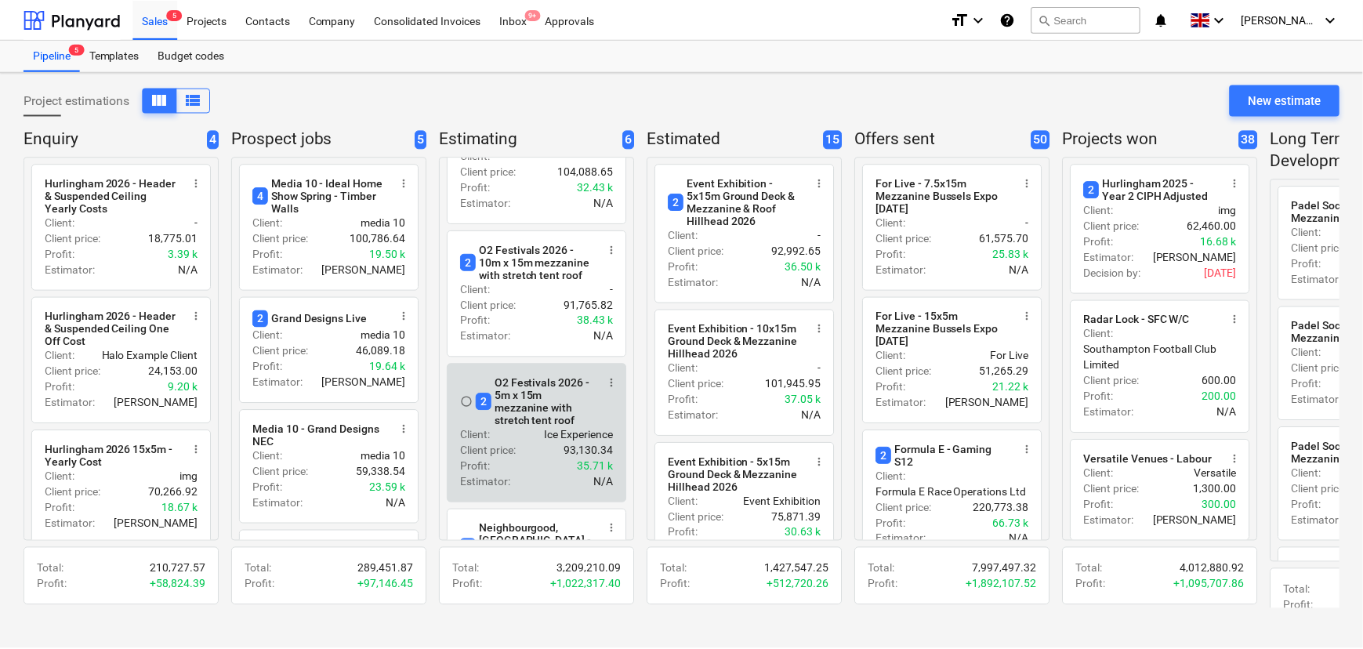
scroll to position [213, 0]
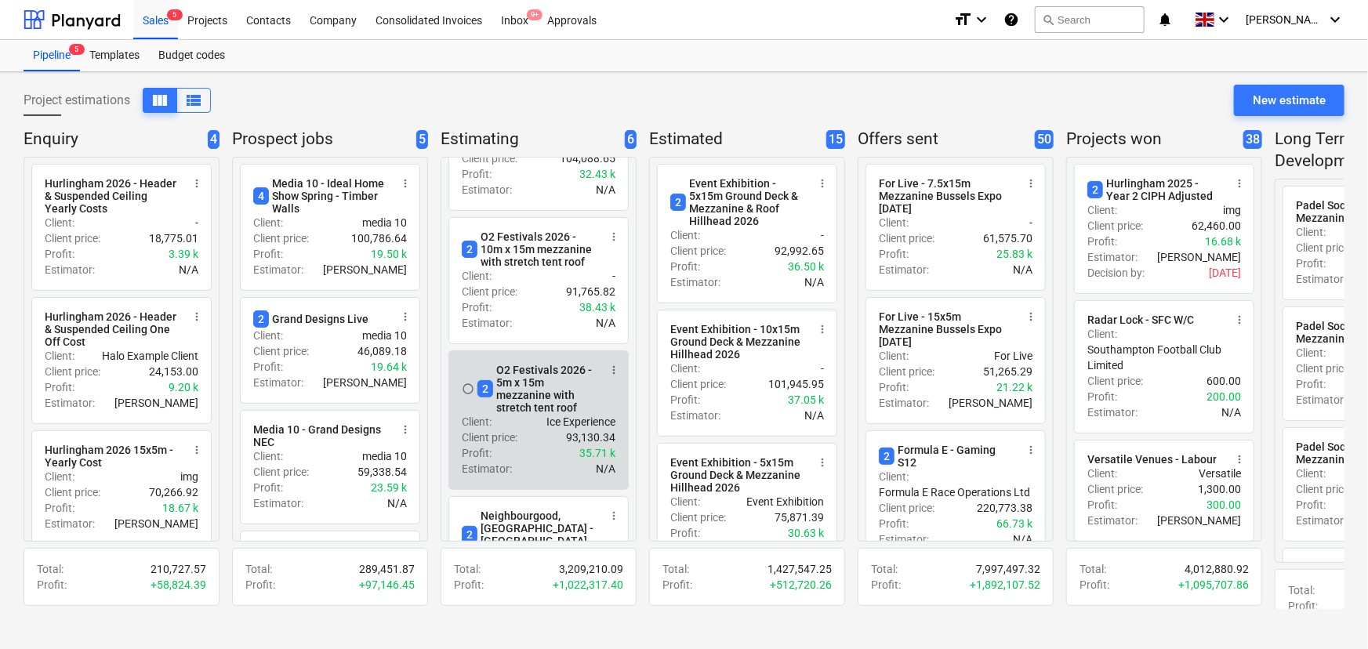
click at [502, 414] on div "2 O2 Festivals 2026 - 5m x 15m mezzanine with stretch tent roof" at bounding box center [537, 389] width 121 height 50
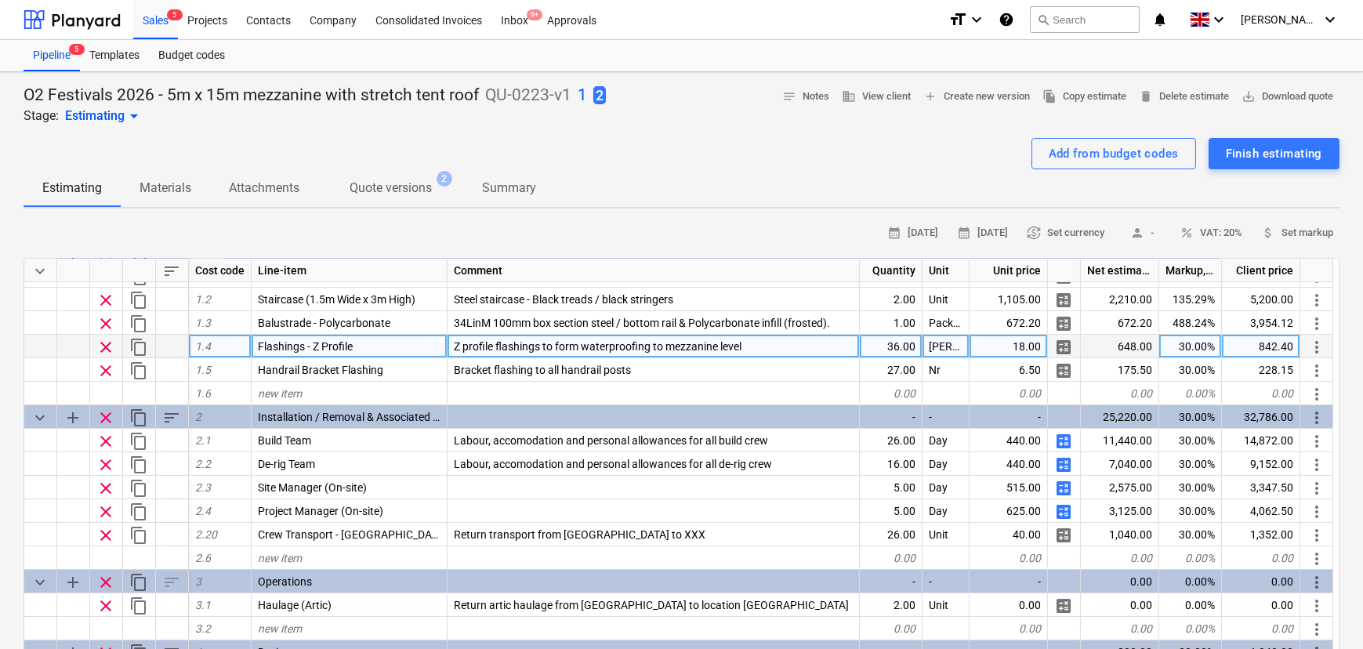
type textarea "x"
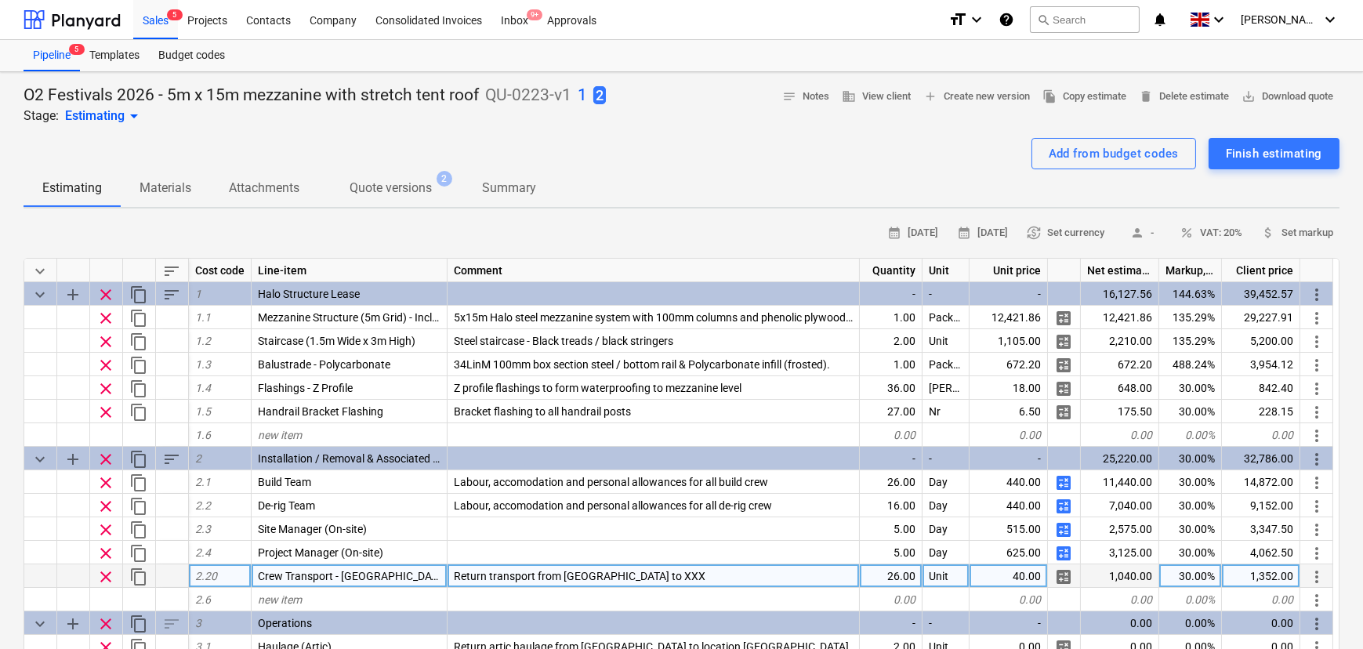
click at [676, 588] on div "Return transport from [GEOGRAPHIC_DATA] to XXX" at bounding box center [654, 576] width 412 height 24
click at [673, 580] on input "Return transport from [GEOGRAPHIC_DATA] to XXX" at bounding box center [654, 575] width 412 height 23
click at [665, 580] on input "Return transport from [GEOGRAPHIC_DATA] to XXX" at bounding box center [654, 575] width 412 height 23
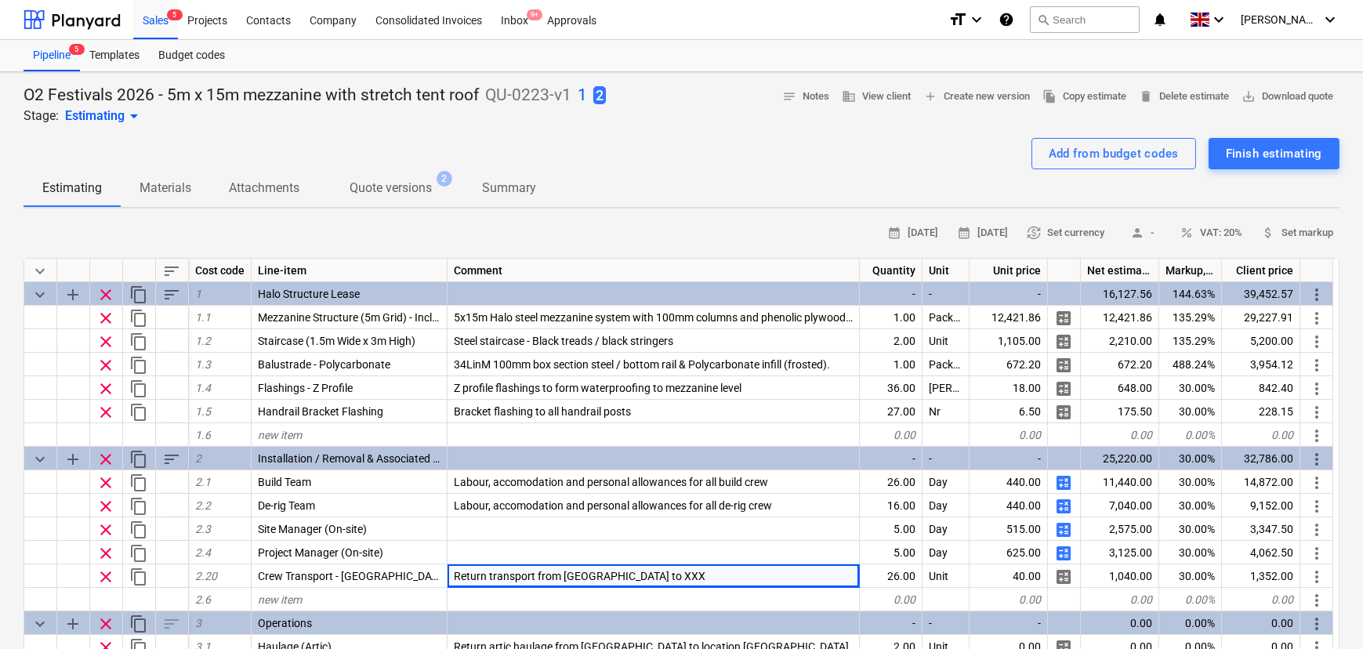
click at [483, 245] on div "calendar_month 24 Sep 2025 calendar_month 08 Oct 2025 currency_exchange Set cur…" at bounding box center [682, 233] width 1316 height 24
click at [1070, 98] on span "file_copy Copy estimate" at bounding box center [1084, 97] width 84 height 18
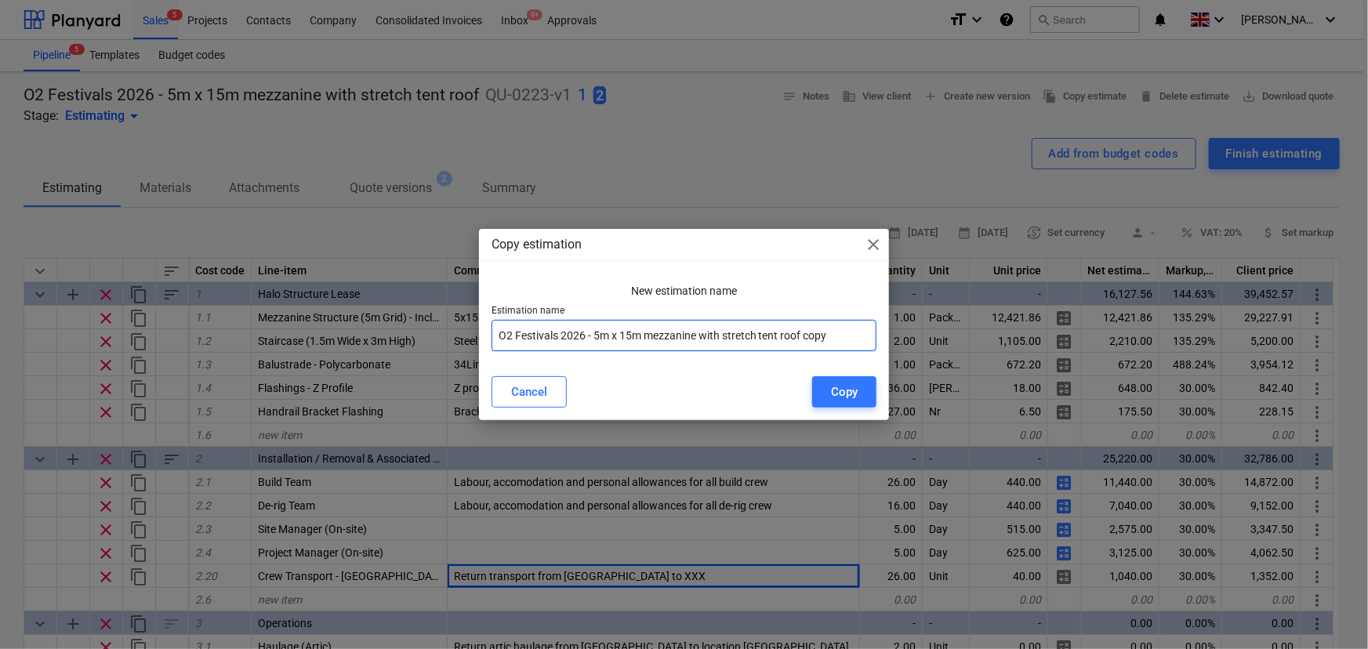
drag, startPoint x: 852, startPoint y: 339, endPoint x: 806, endPoint y: 349, distance: 47.4
click at [806, 349] on input "O2 Festivals 2026 - 5m x 15m mezzanine with stretch tent roof copy" at bounding box center [684, 335] width 386 height 31
type input "O2 Festivals 2026 - 5m x 15m mezzanine with stretch tent roof Option 3"
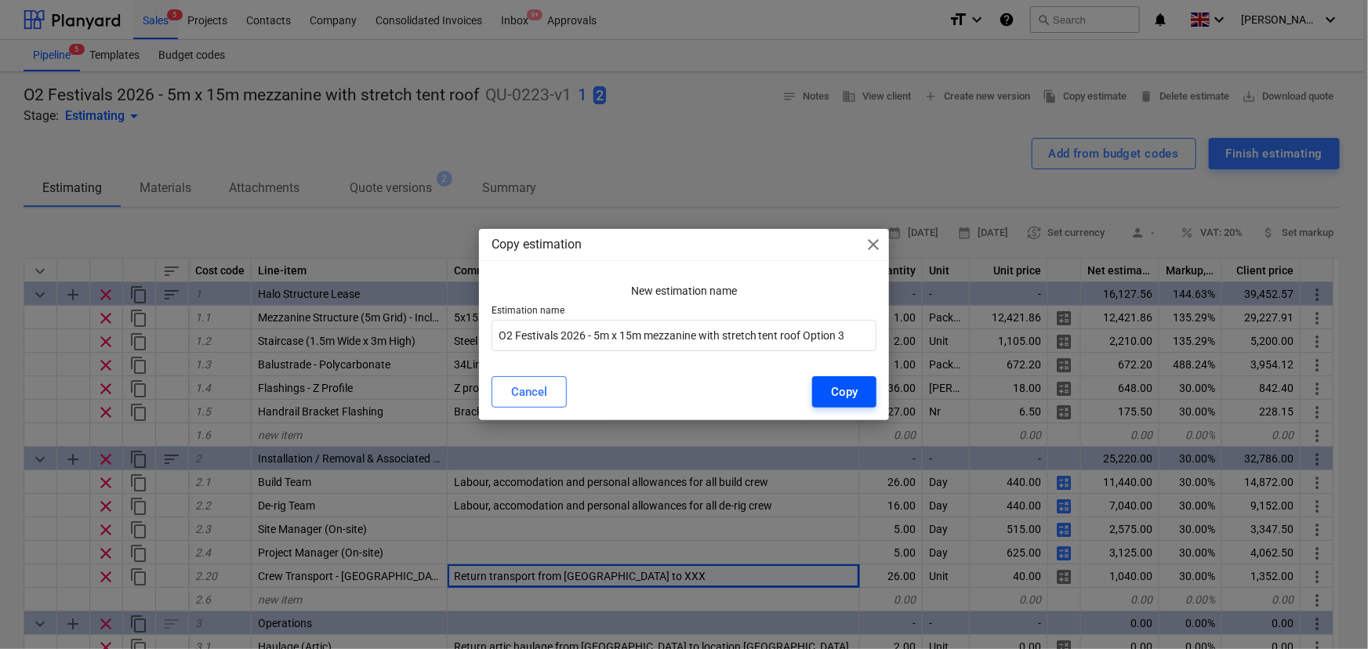
click at [822, 394] on button "Copy" at bounding box center [844, 391] width 64 height 31
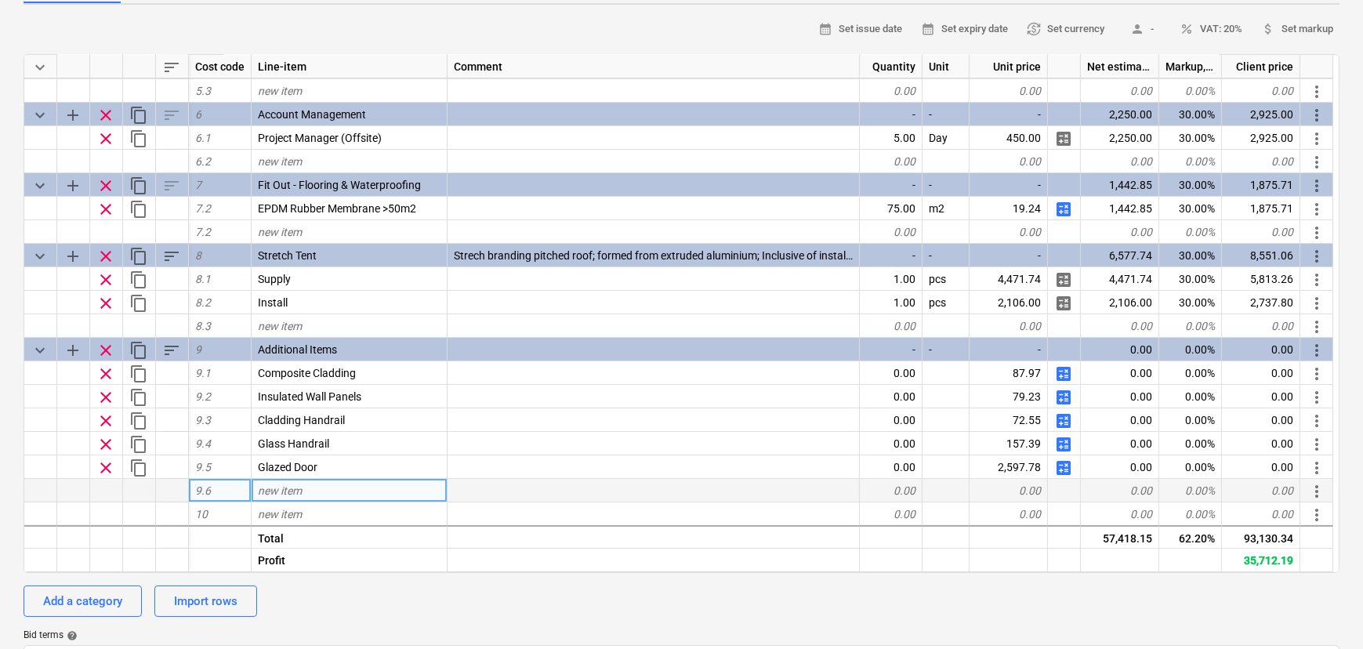
scroll to position [213, 0]
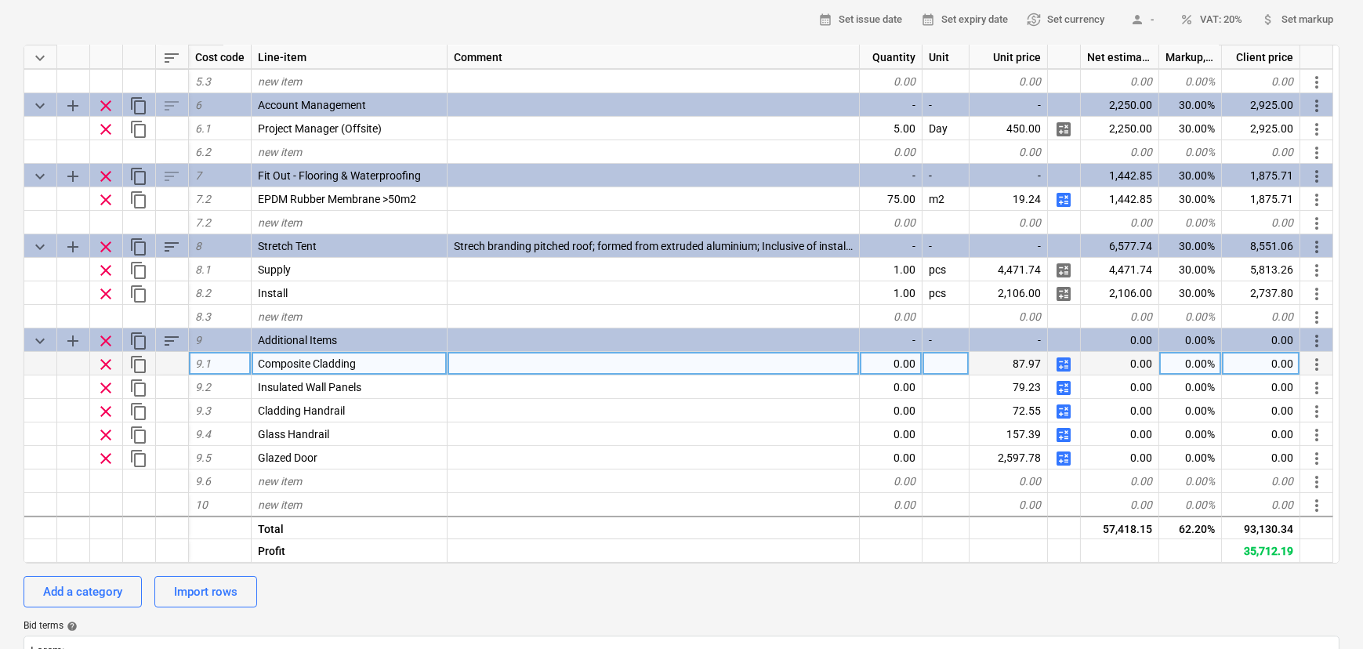
click at [100, 368] on span "clear" at bounding box center [105, 364] width 19 height 19
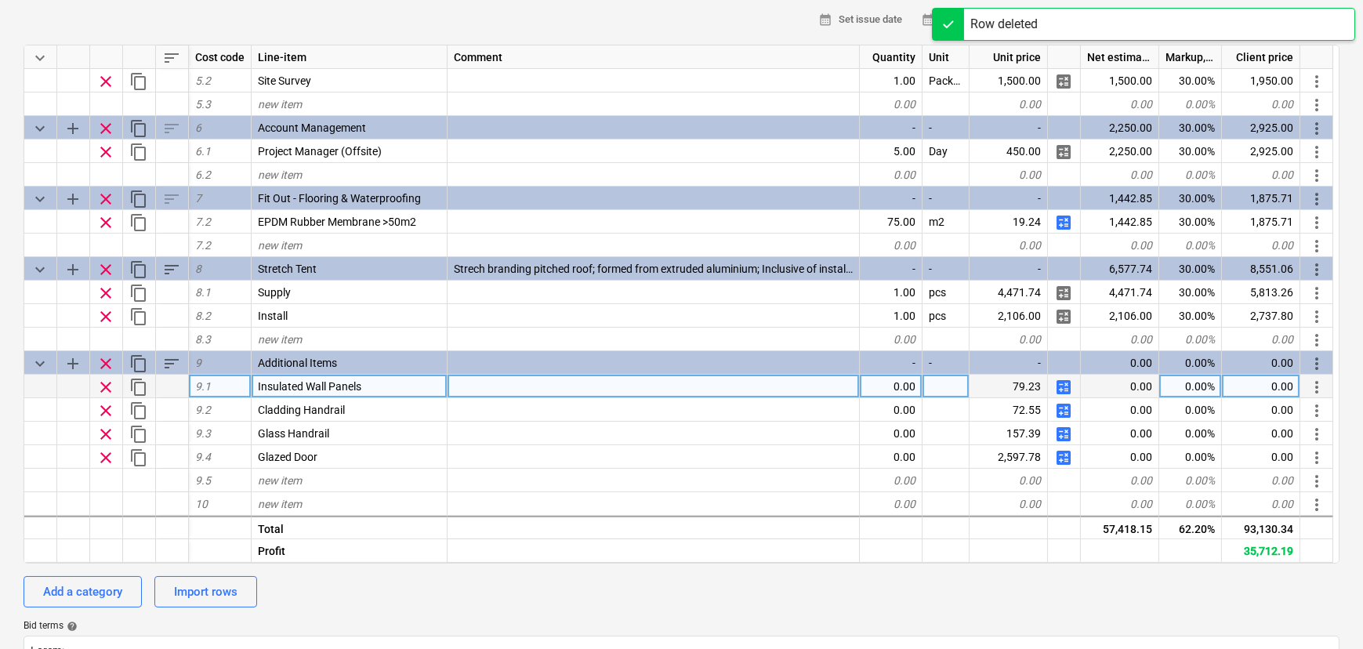
scroll to position [540, 0]
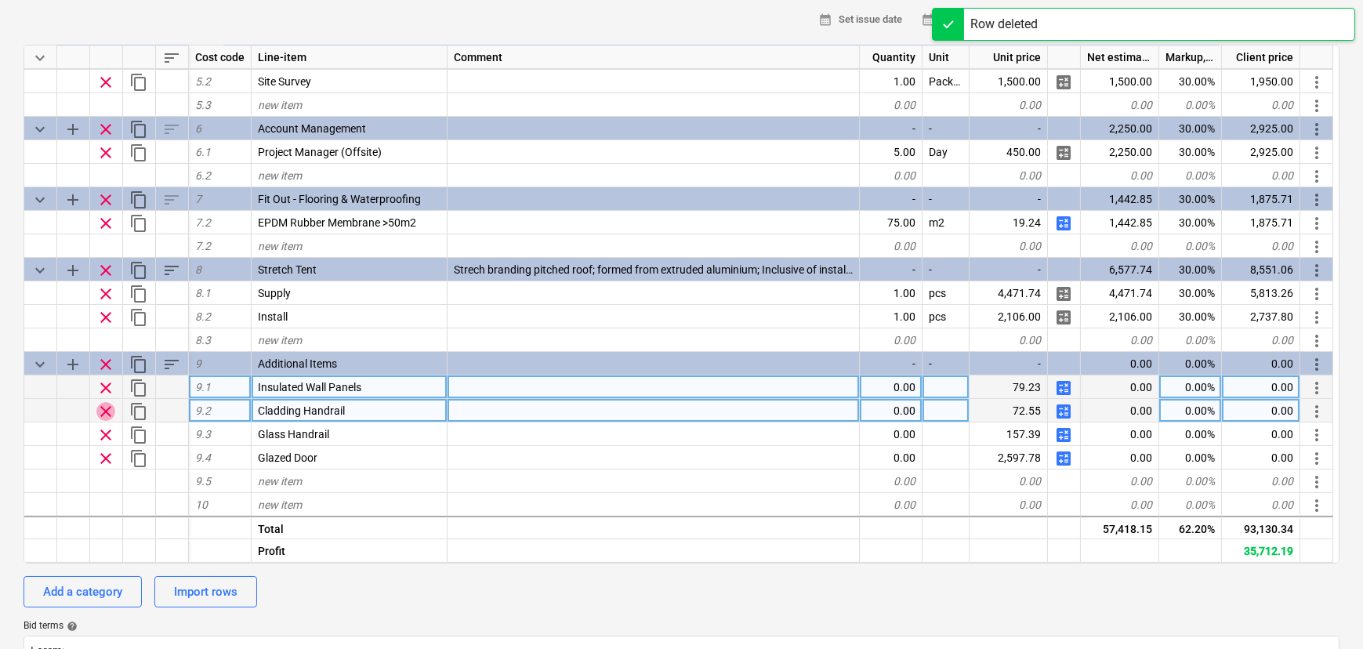
click at [105, 416] on span "clear" at bounding box center [105, 411] width 19 height 19
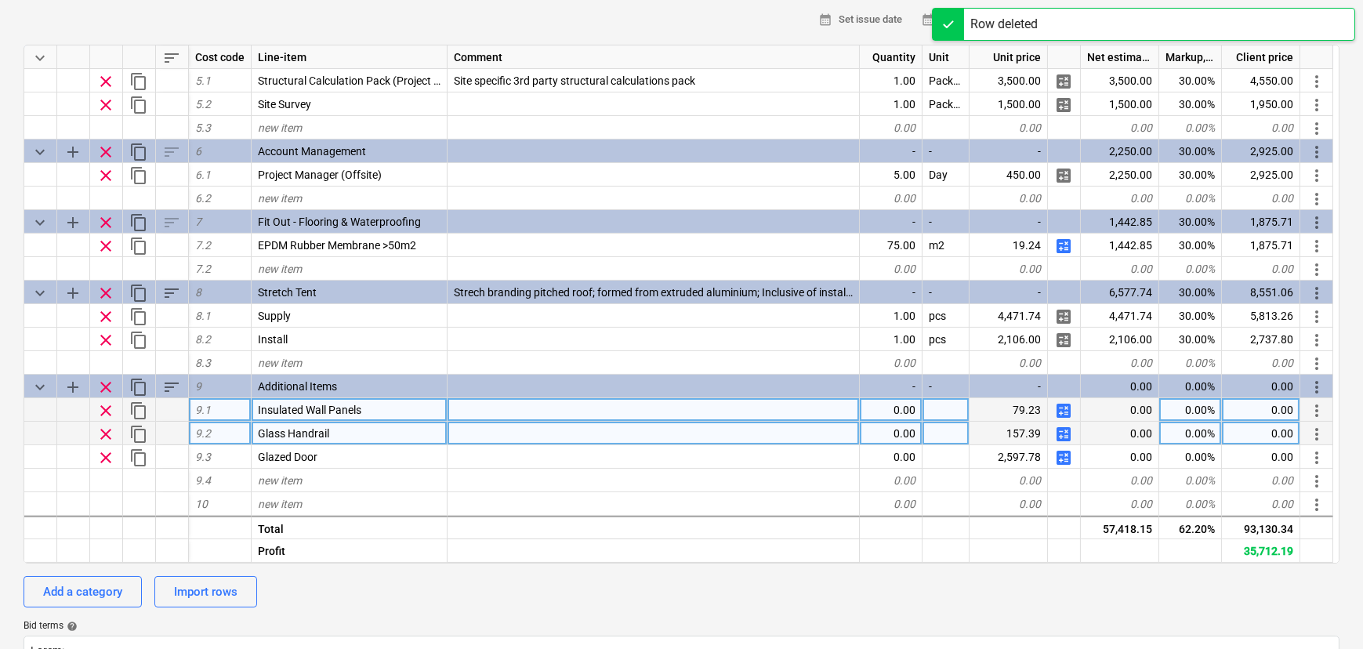
scroll to position [517, 0]
click at [104, 437] on span "clear" at bounding box center [105, 435] width 19 height 19
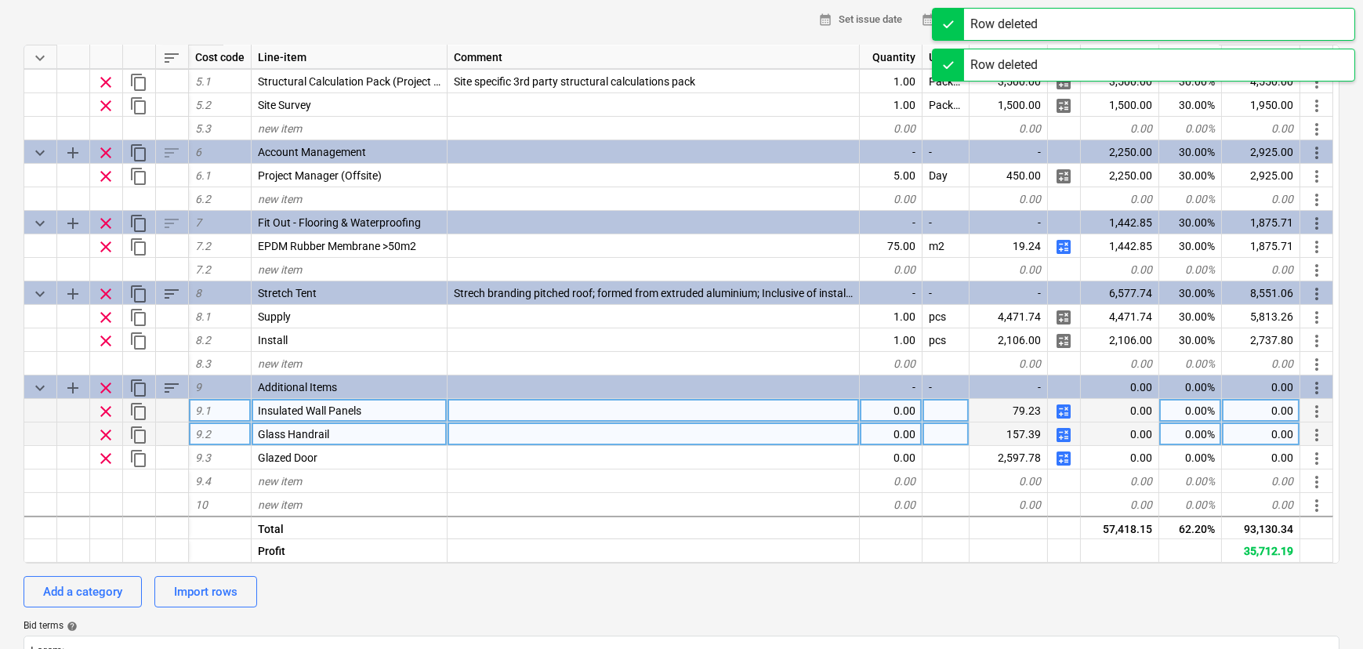
type textarea "x"
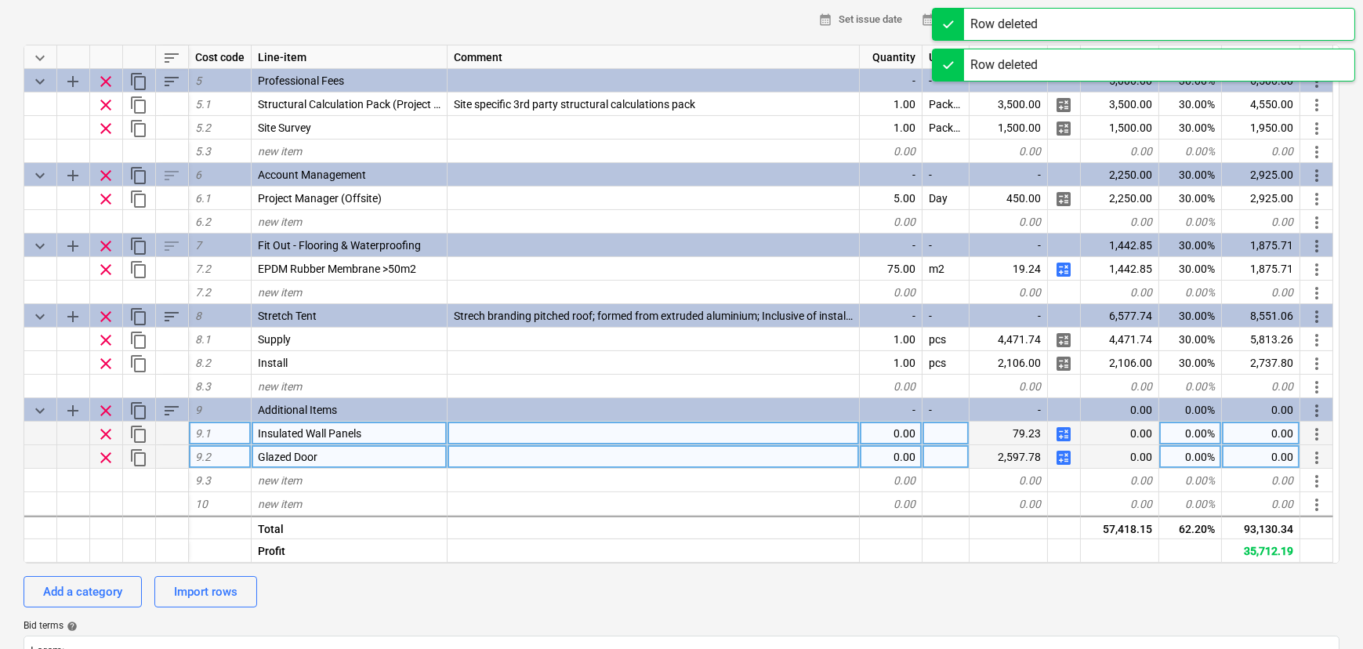
scroll to position [493, 0]
click at [897, 466] on div "0.00" at bounding box center [891, 458] width 63 height 24
type input "1"
type textarea "x"
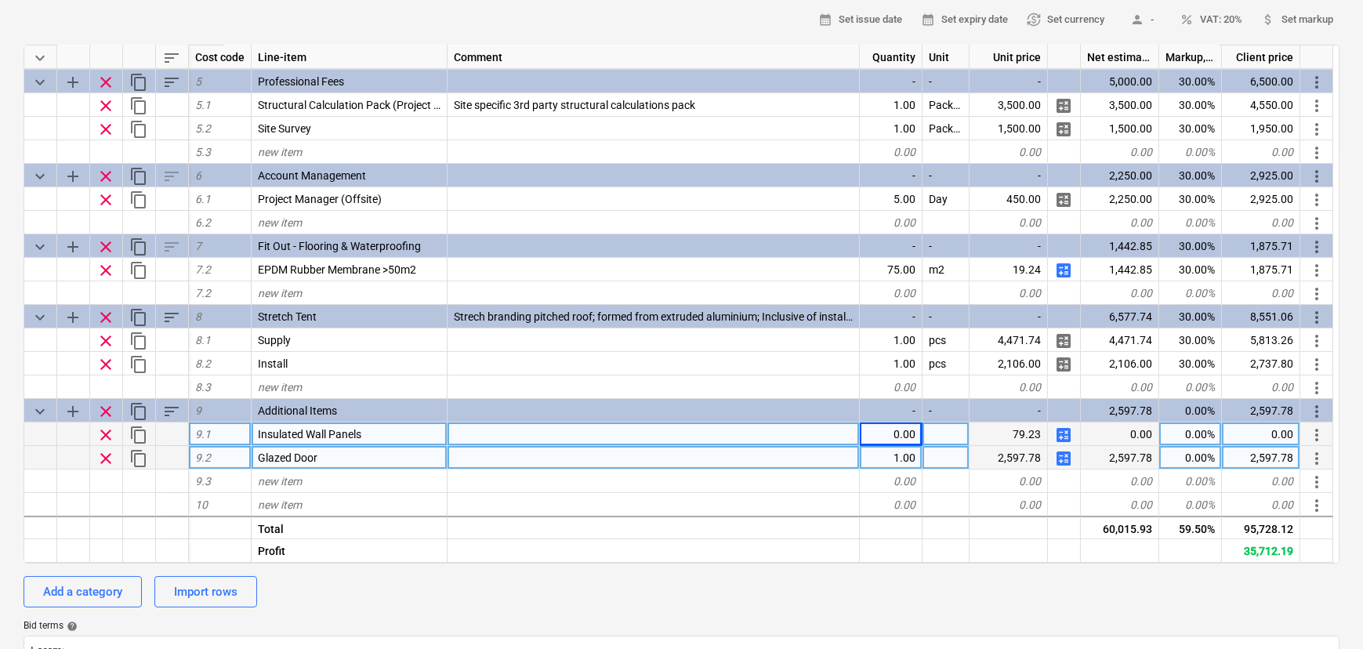
click at [904, 432] on div "0.00" at bounding box center [891, 434] width 63 height 24
type input "54"
type textarea "x"
type input "30"
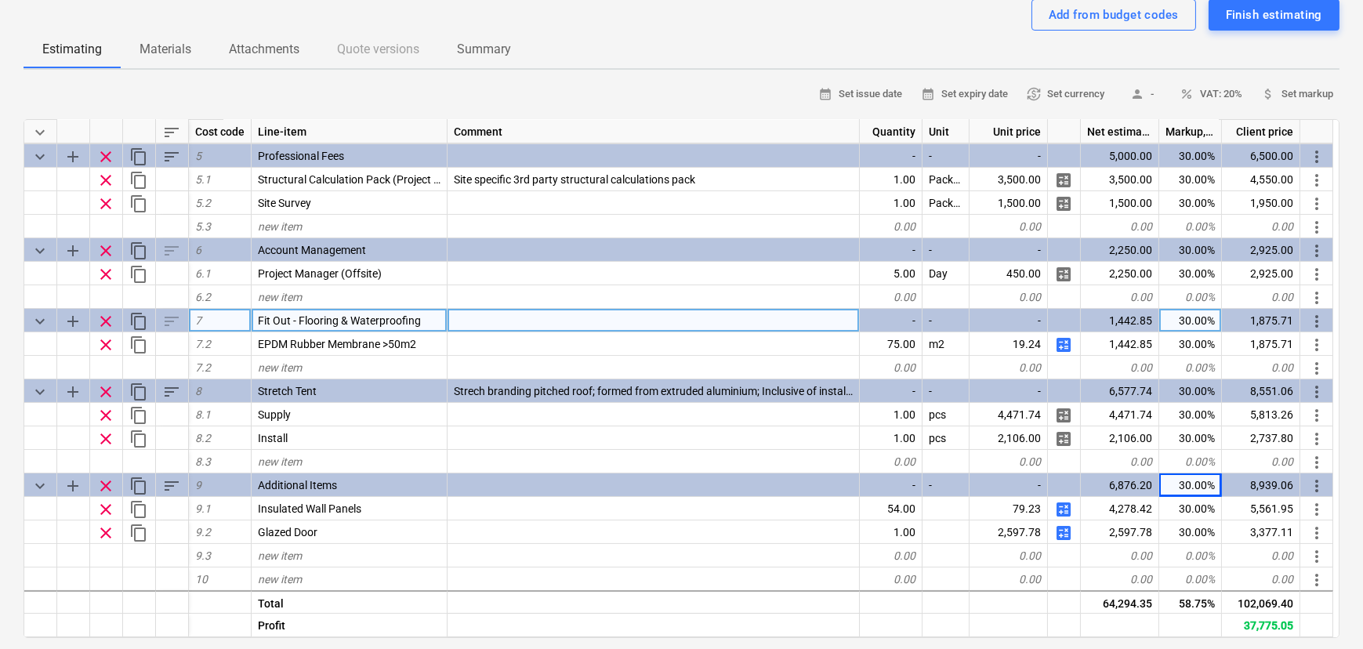
scroll to position [0, 0]
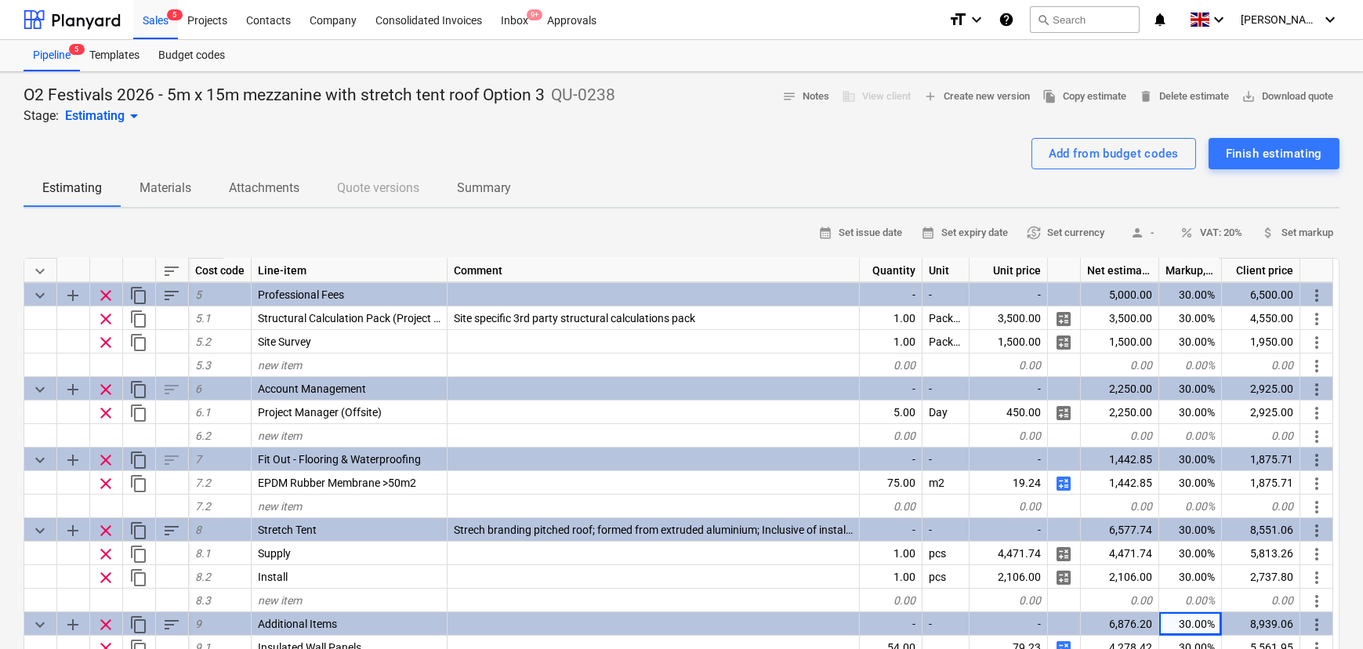
click at [157, 24] on div "Sales 5" at bounding box center [155, 19] width 45 height 40
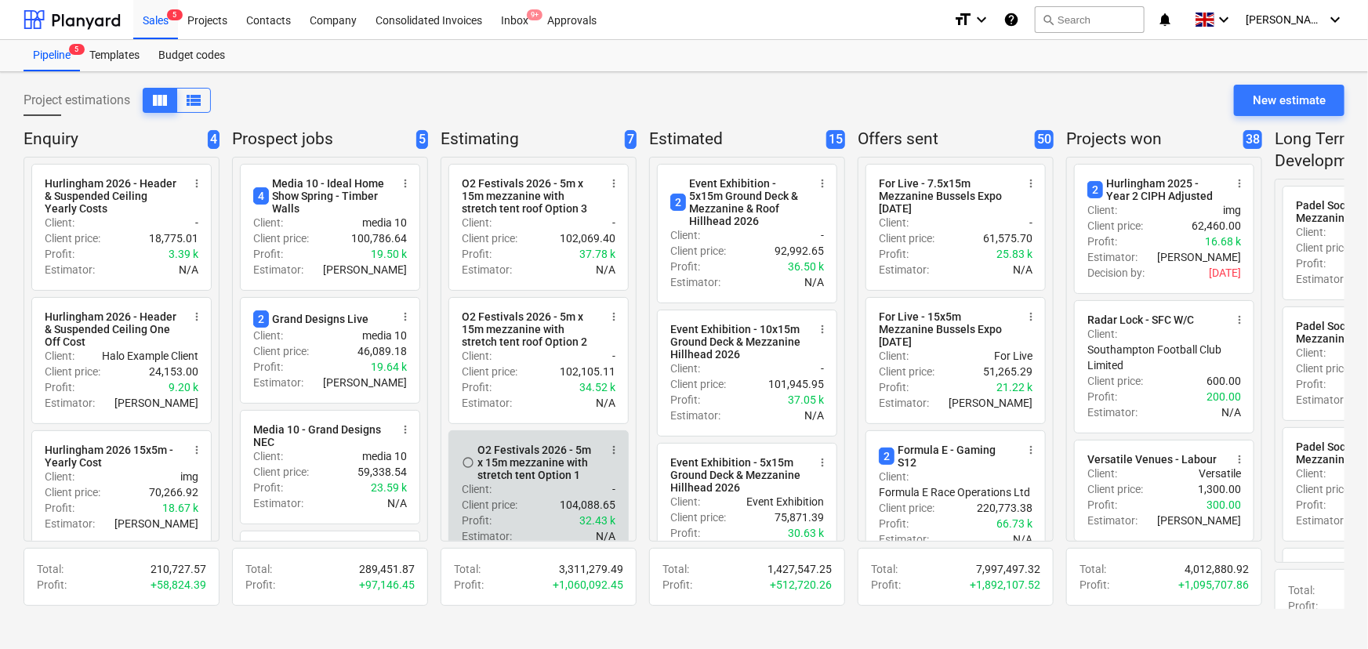
click at [531, 490] on div "radio_button_unchecked O2 Festivals 2026 - 5m x 15m mezzanine with stretch tent…" at bounding box center [538, 493] width 180 height 127
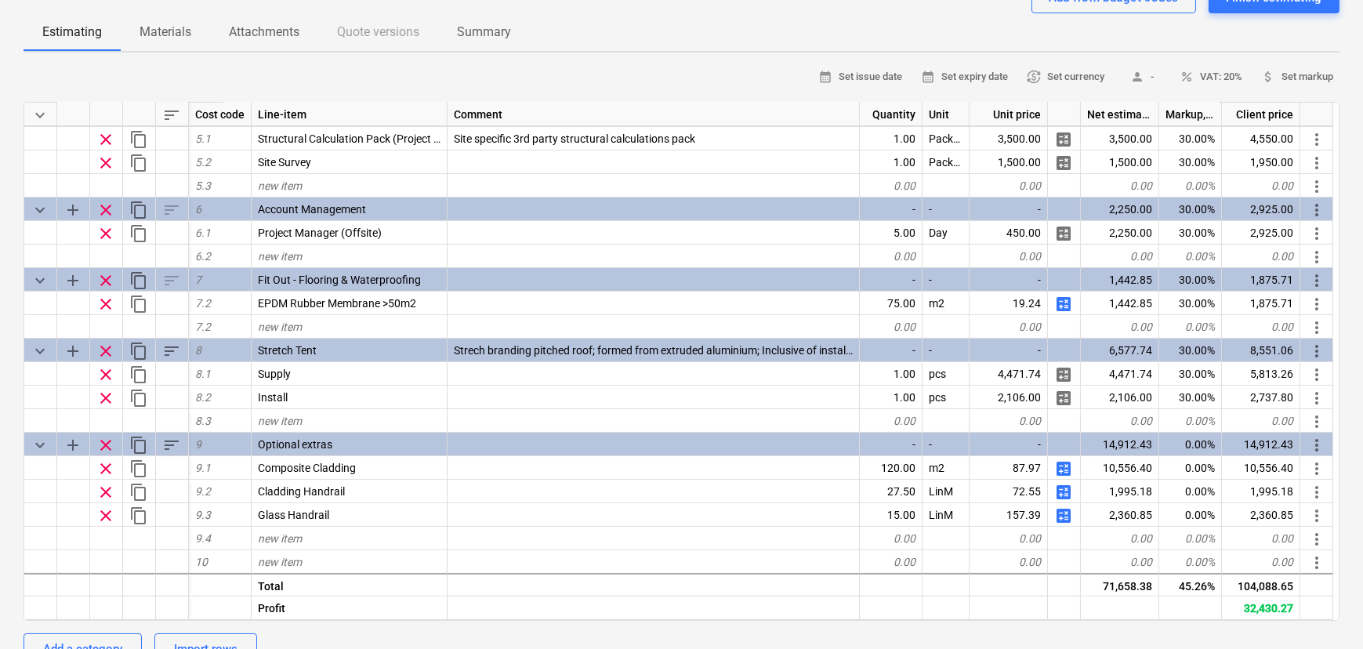
scroll to position [499, 0]
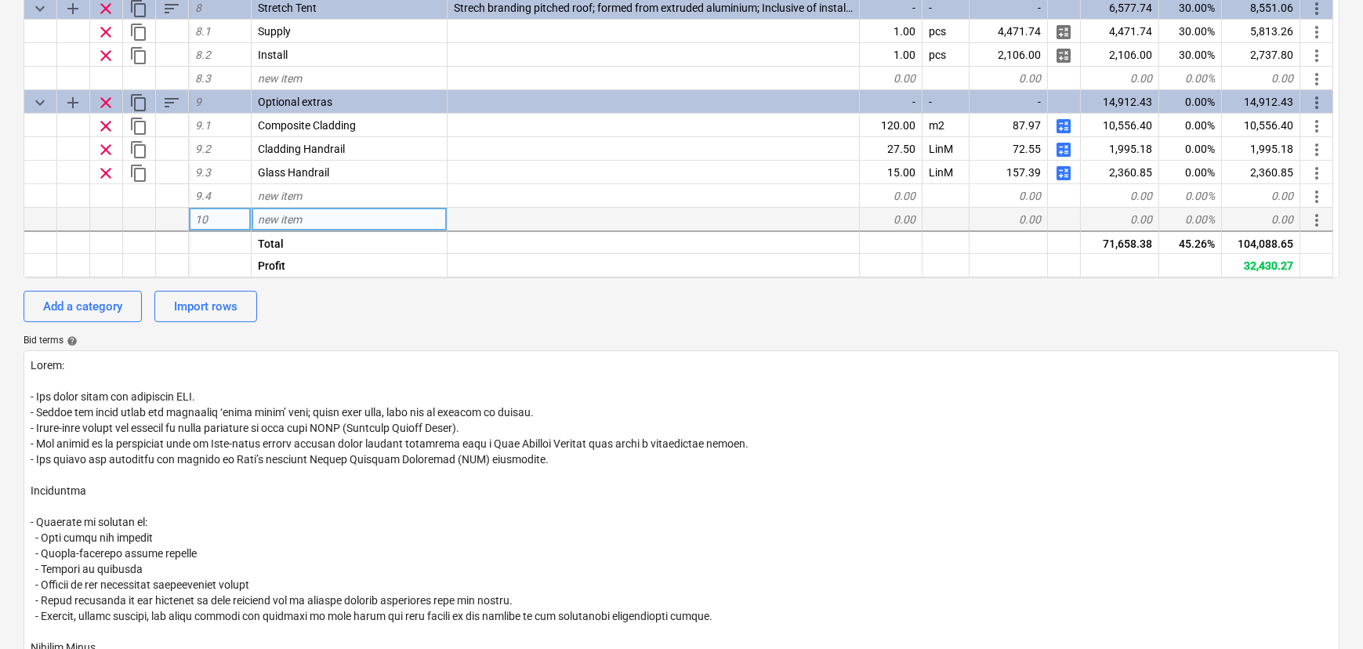
type textarea "x"
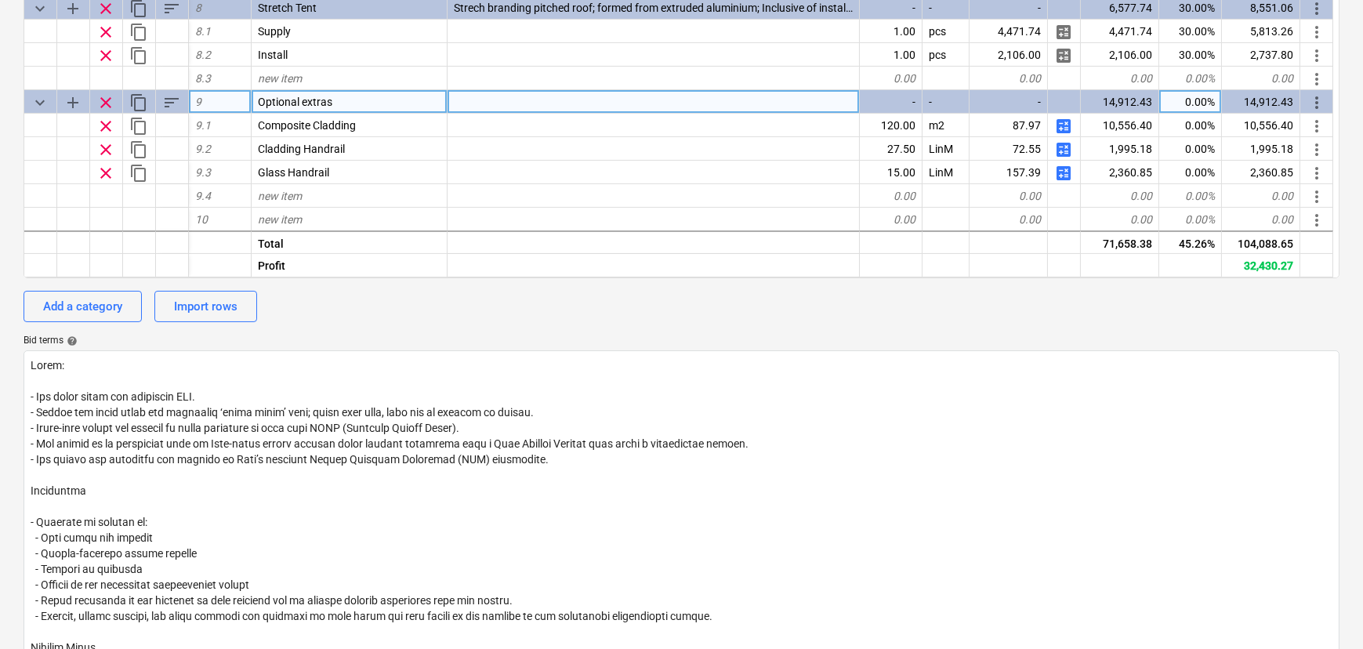
click at [1194, 113] on div "0.00%" at bounding box center [1190, 102] width 63 height 24
type input "30"
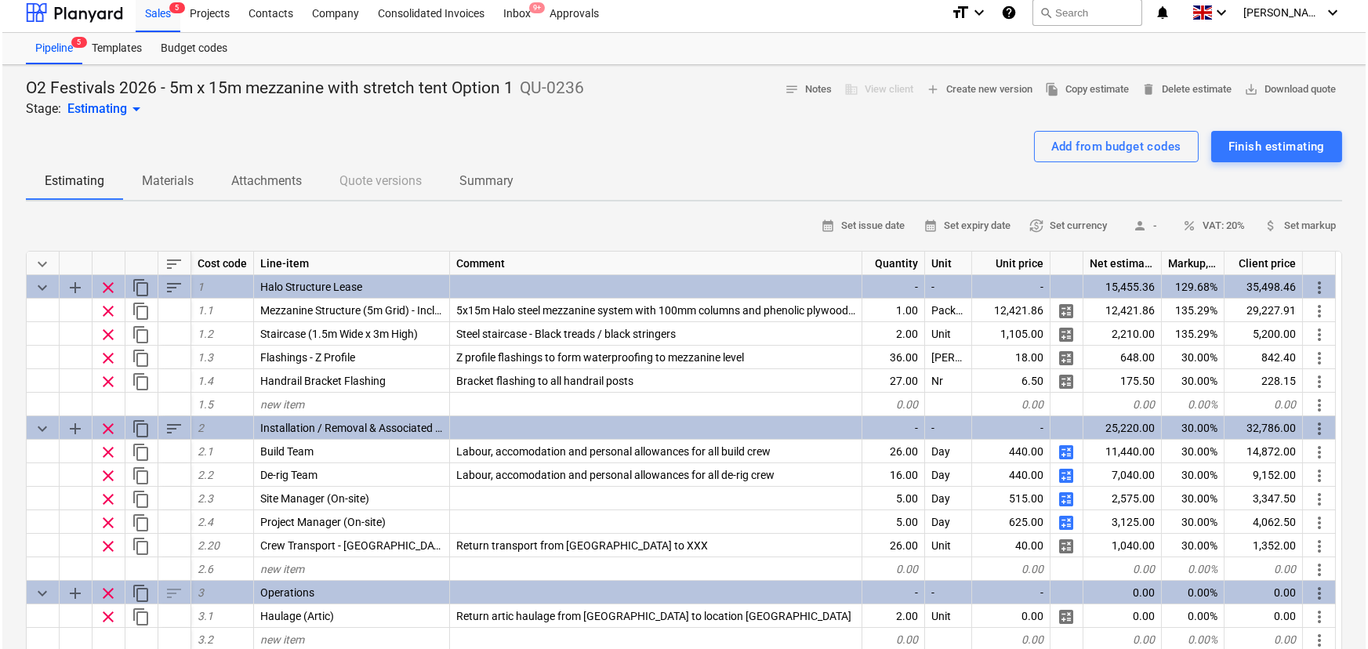
scroll to position [0, 0]
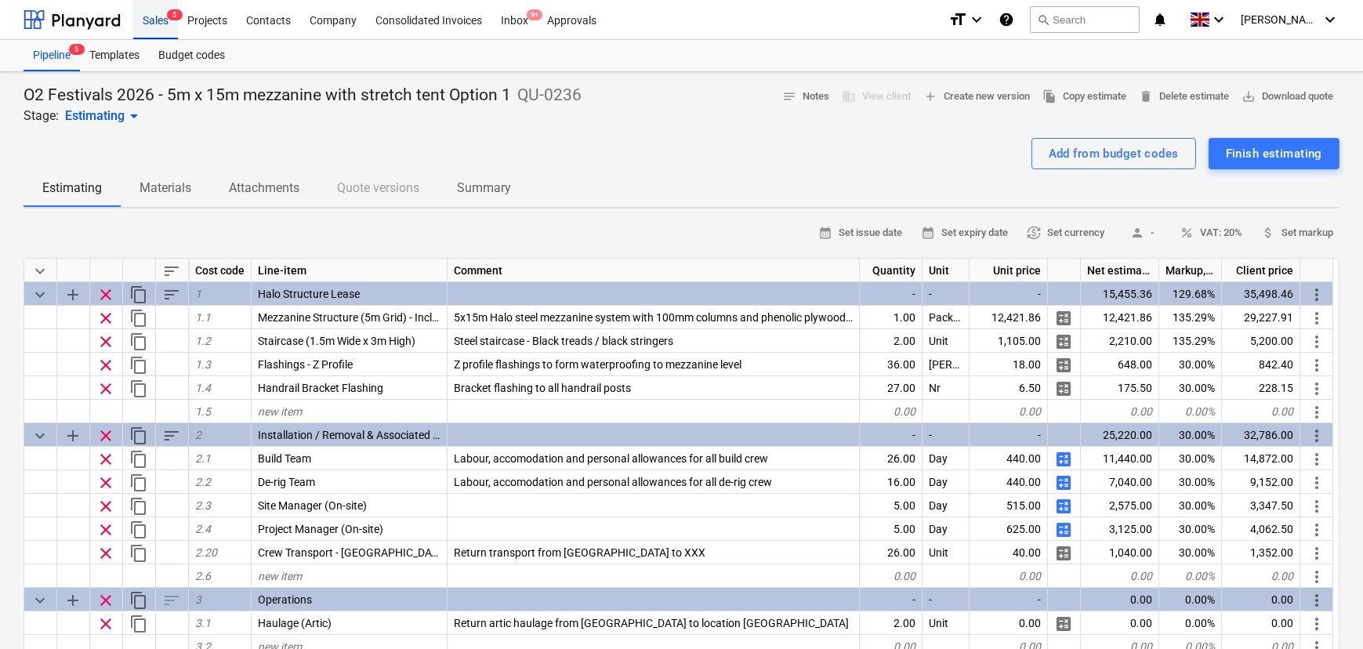
click at [171, 17] on span "5" at bounding box center [175, 14] width 16 height 11
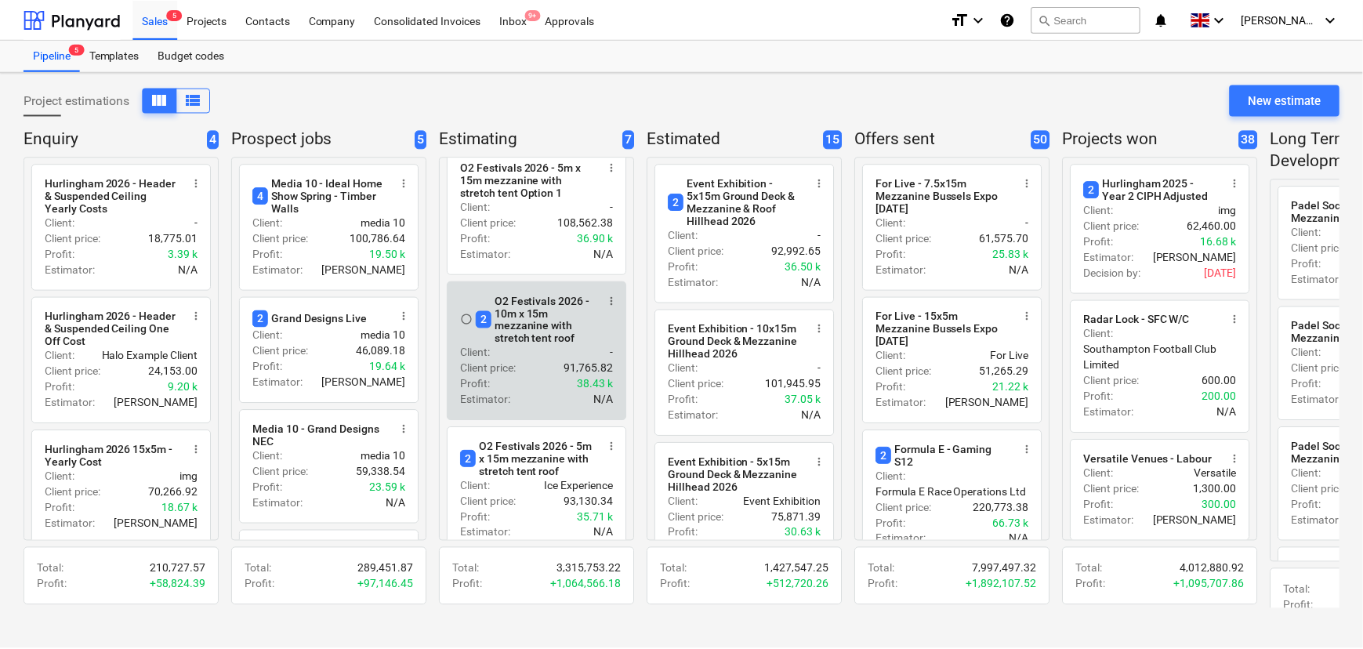
scroll to position [285, 0]
click at [535, 354] on div "radio_button_unchecked 2 O2 Festivals 2026 - 10m x 15m mezzanine with stretch t…" at bounding box center [538, 349] width 180 height 140
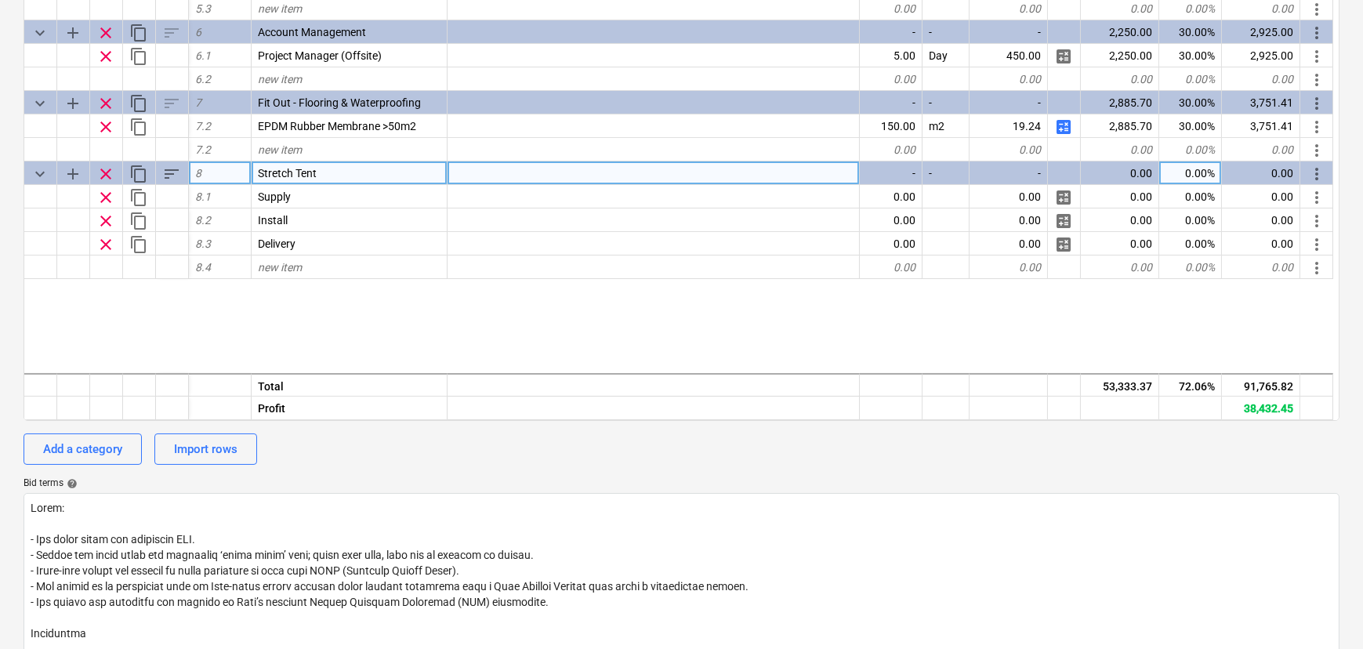
scroll to position [587, 0]
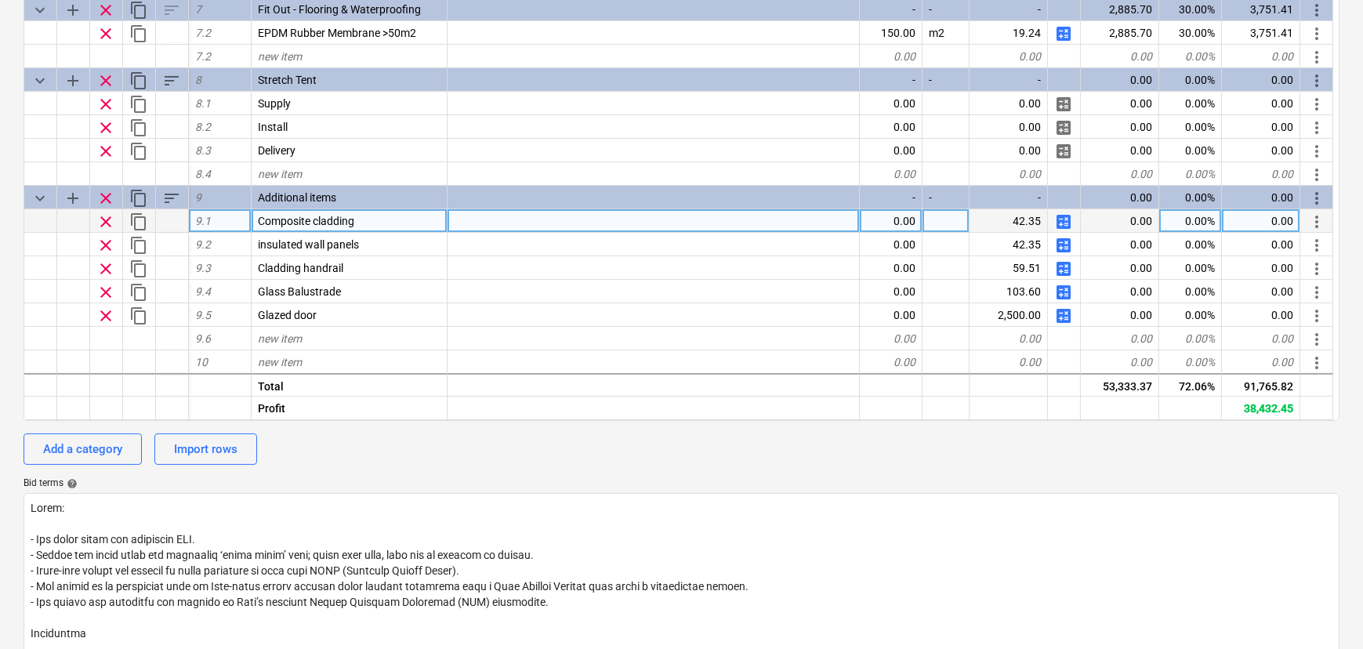
click at [1063, 225] on span "calculate" at bounding box center [1063, 221] width 19 height 19
type textarea "x"
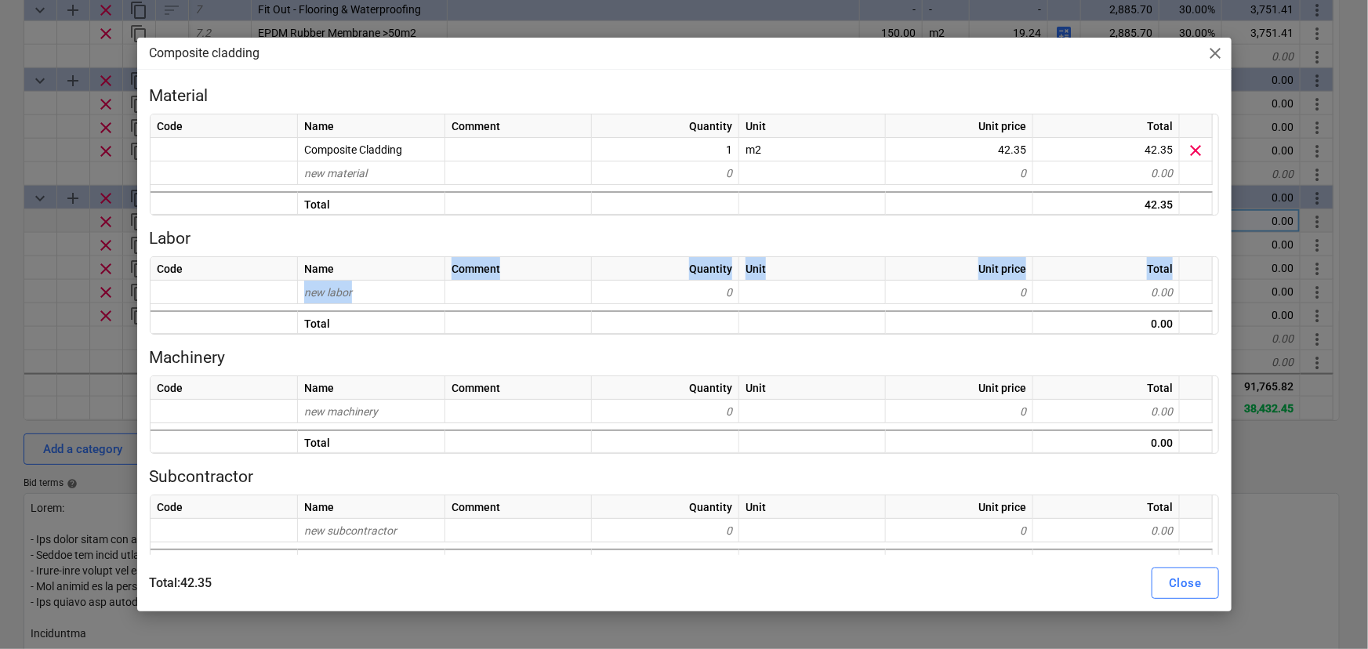
click at [394, 281] on div "Code Name Comment Quantity Unit Unit price Total new labor 0 0 0.00 Total 0.00" at bounding box center [684, 295] width 1069 height 78
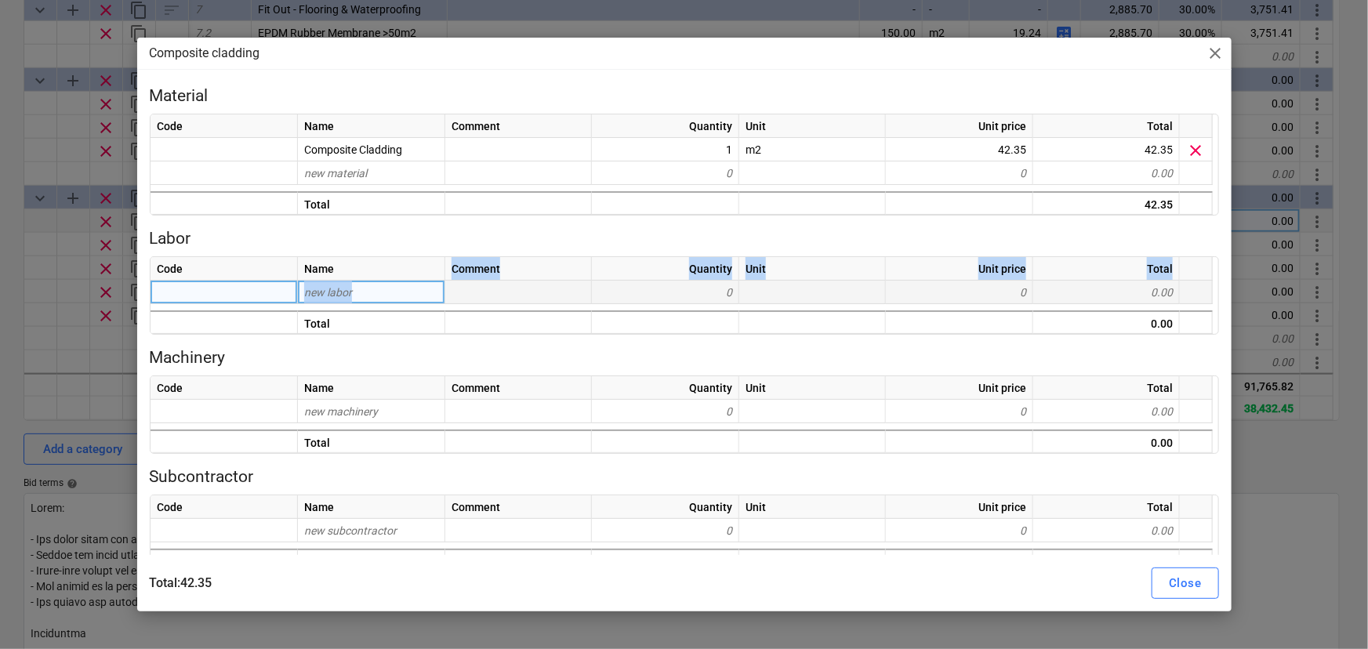
click at [375, 301] on div "new labor" at bounding box center [371, 293] width 147 height 24
type input "Install 1"
type textarea "x"
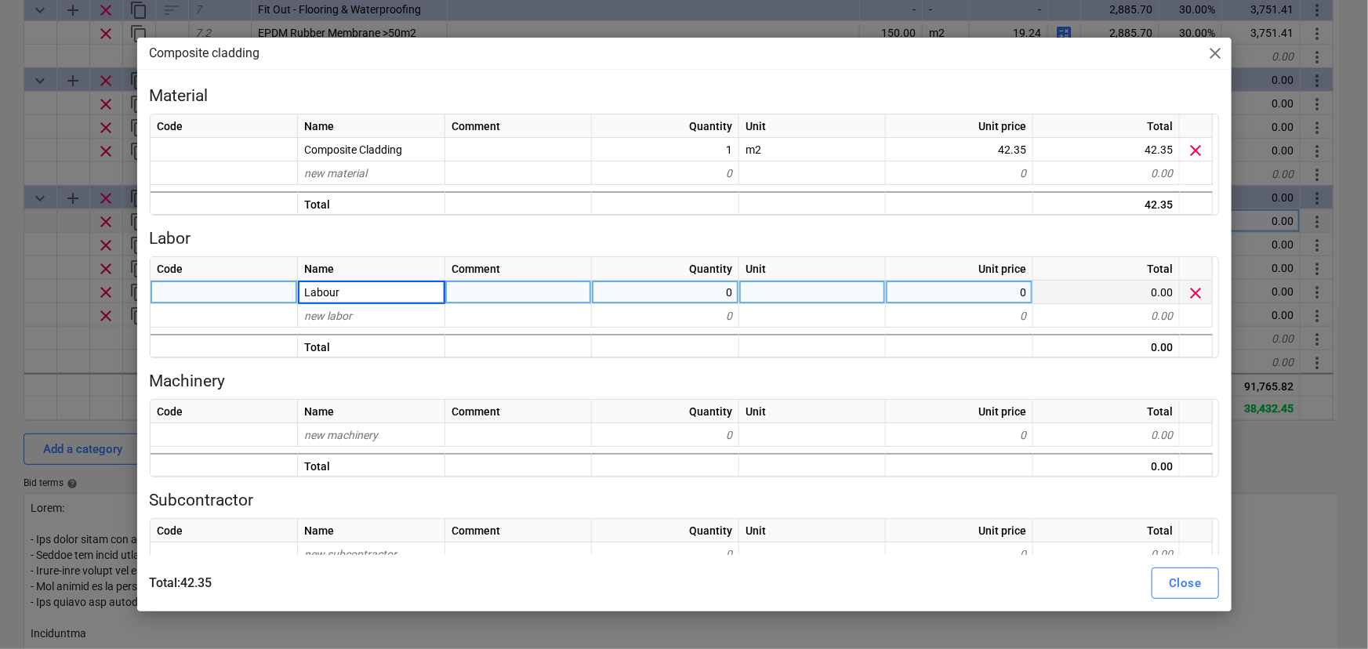
type input "Labour 1"
type textarea "x"
type input "Labour 2"
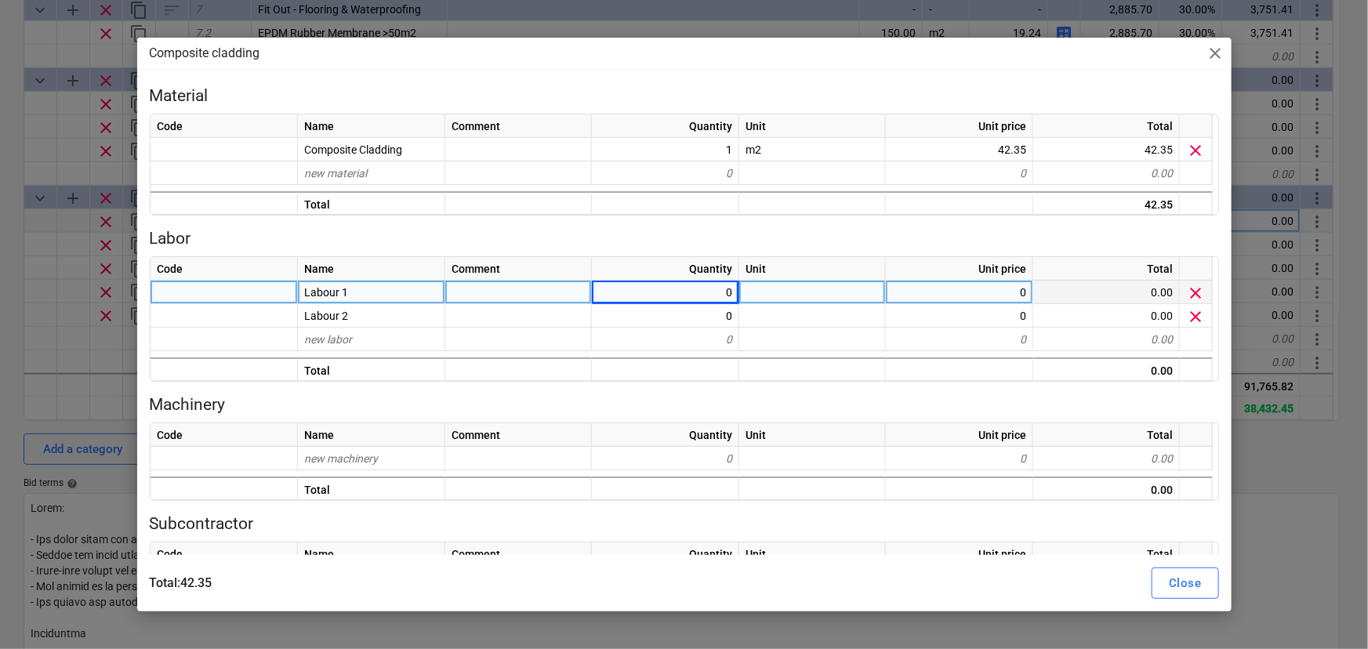
type textarea "x"
type input "22.81"
type textarea "x"
type input "22.81"
click at [1169, 580] on div "Close" at bounding box center [1185, 583] width 32 height 20
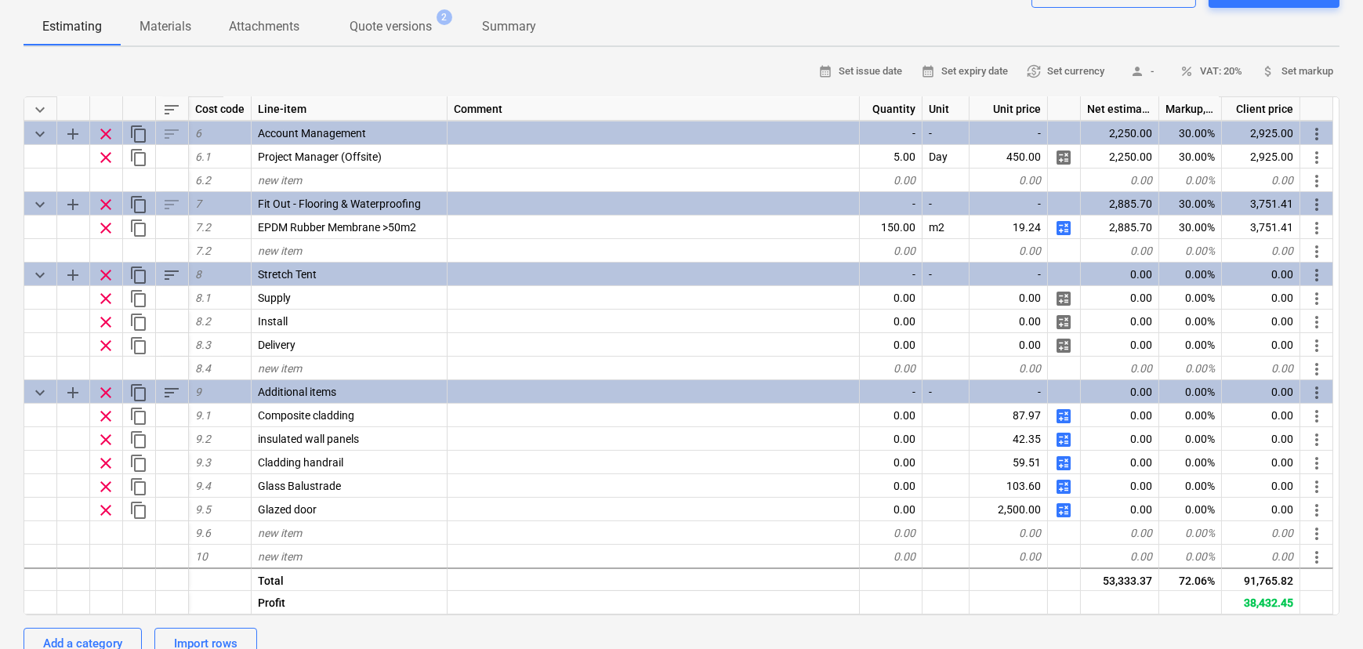
scroll to position [356, 0]
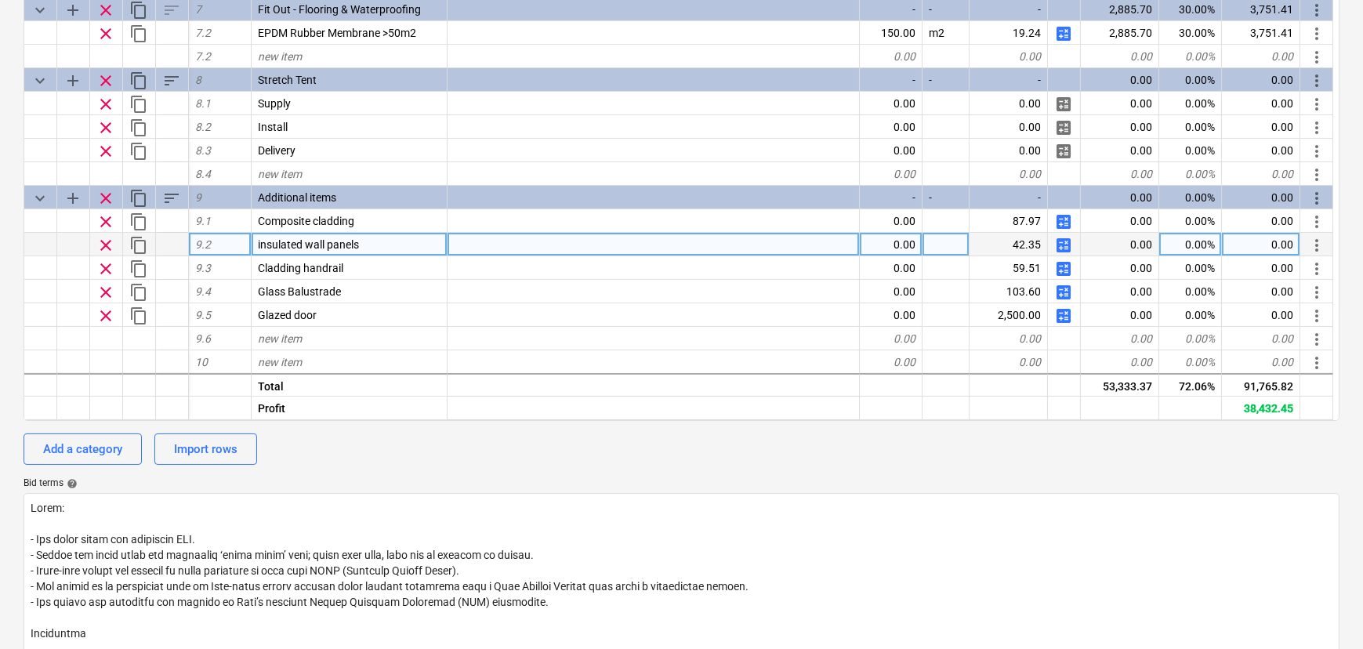
click at [1061, 245] on span "calculate" at bounding box center [1063, 245] width 19 height 19
type textarea "x"
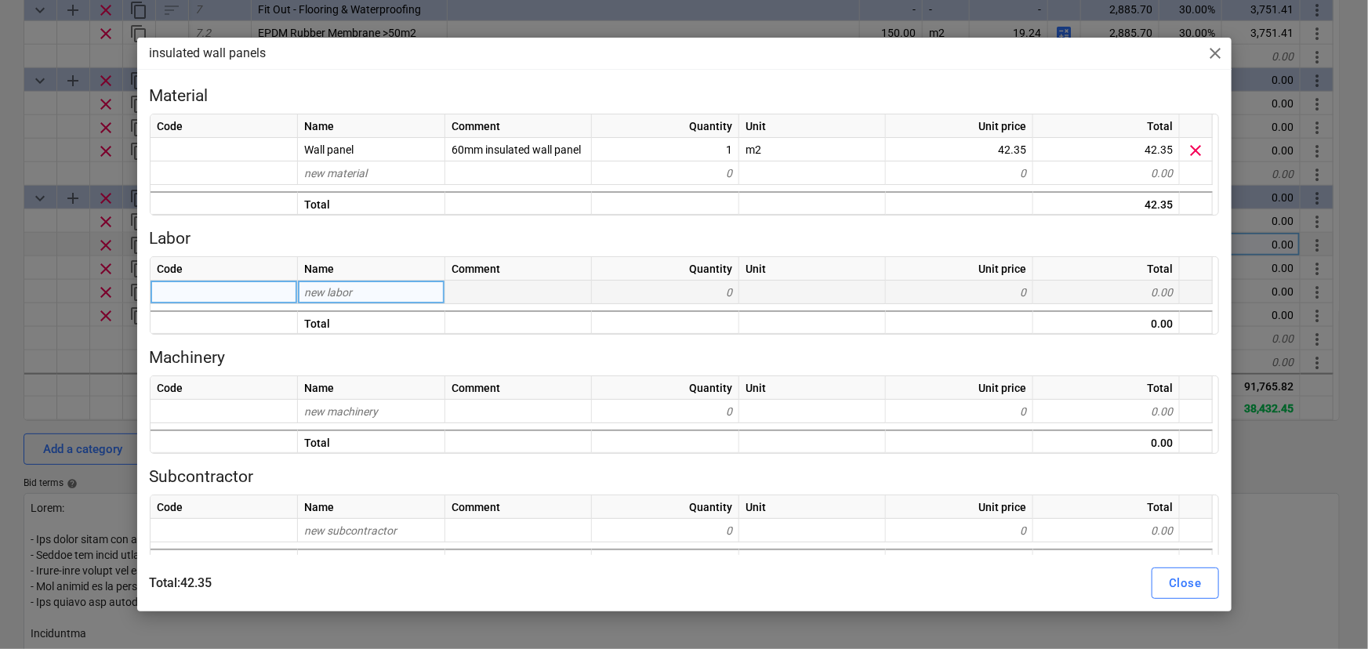
drag, startPoint x: 348, startPoint y: 277, endPoint x: 348, endPoint y: 297, distance: 19.6
click at [347, 279] on div "Name" at bounding box center [371, 269] width 147 height 24
click at [348, 297] on span "new labor" at bounding box center [328, 292] width 48 height 13
type input "Labour 1"
type textarea "x"
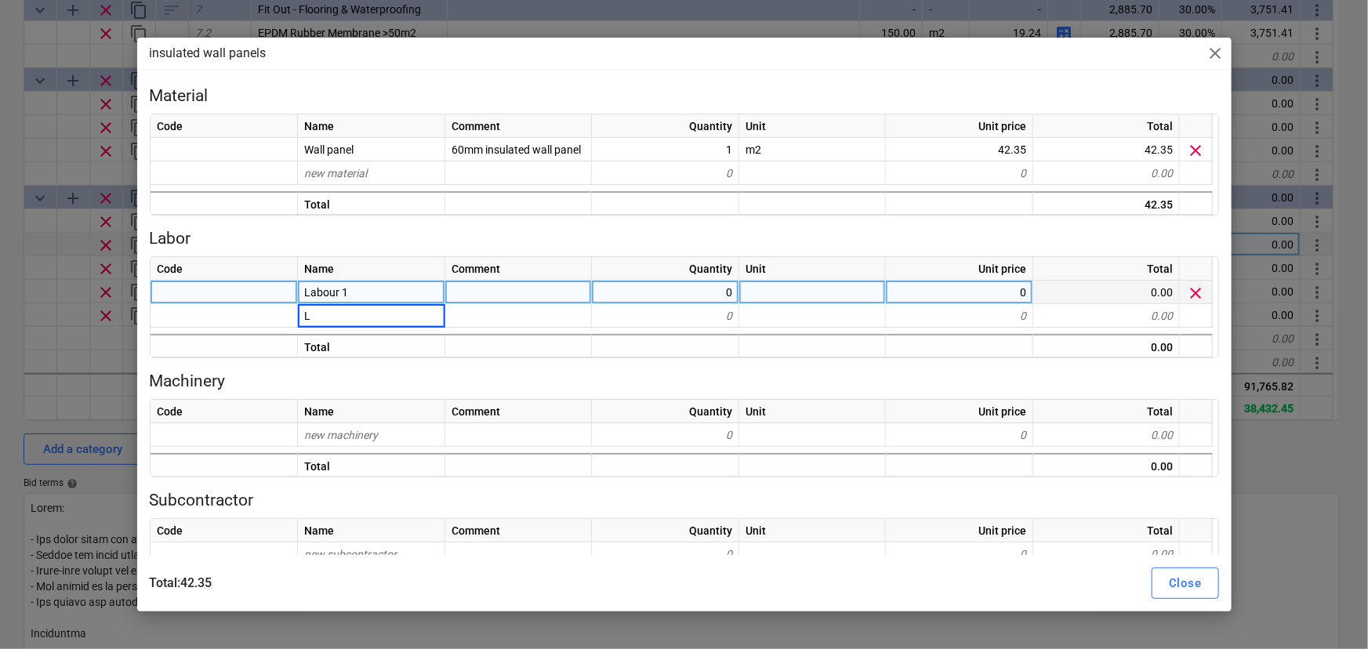
type input "La"
type input "bour 2"
type textarea "x"
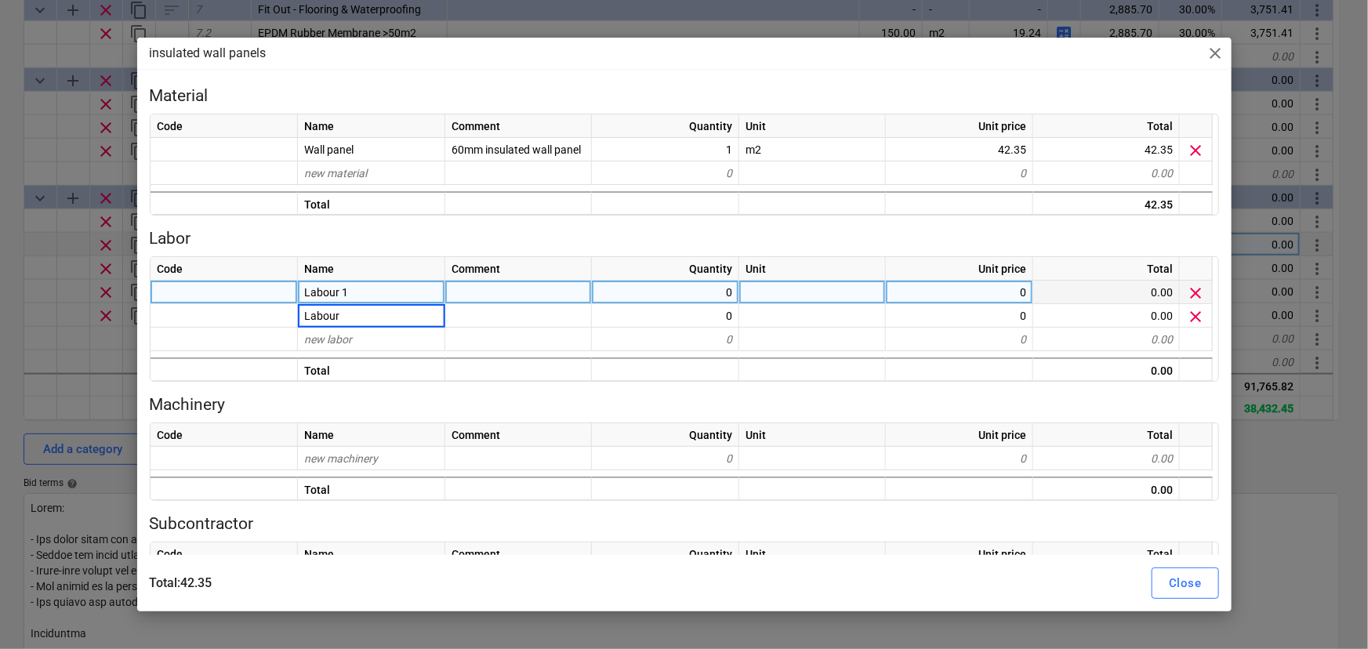
type input "Labour 2"
type textarea "x"
type input "l"
type input "Labour 3"
type textarea "x"
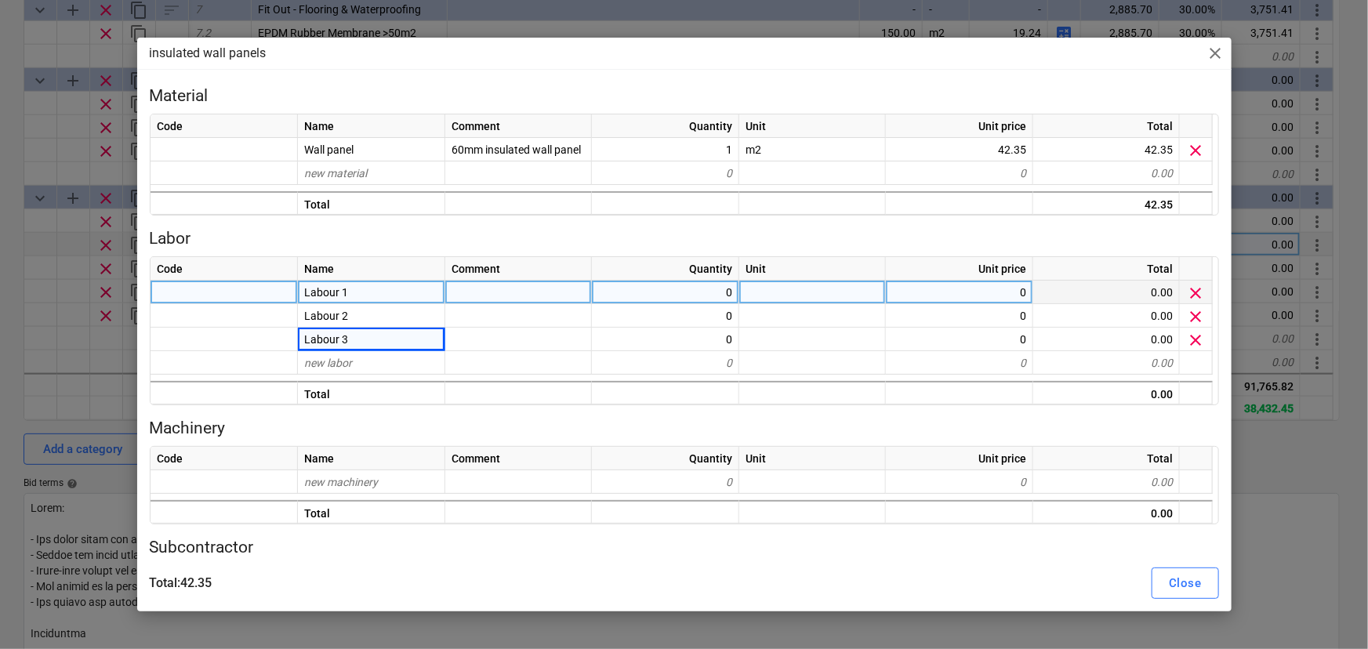
click at [712, 292] on div "0" at bounding box center [665, 293] width 147 height 24
type input "1"
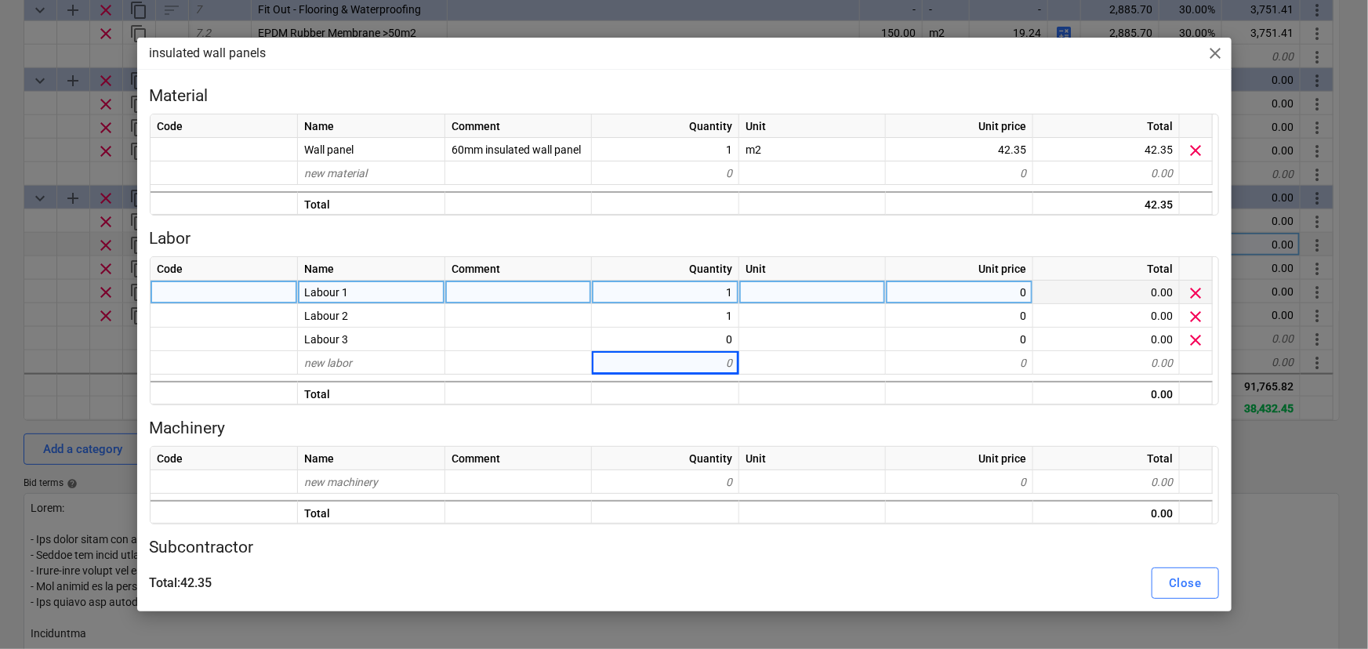
type textarea "x"
click at [992, 298] on div "0" at bounding box center [959, 293] width 147 height 24
type input "11.41"
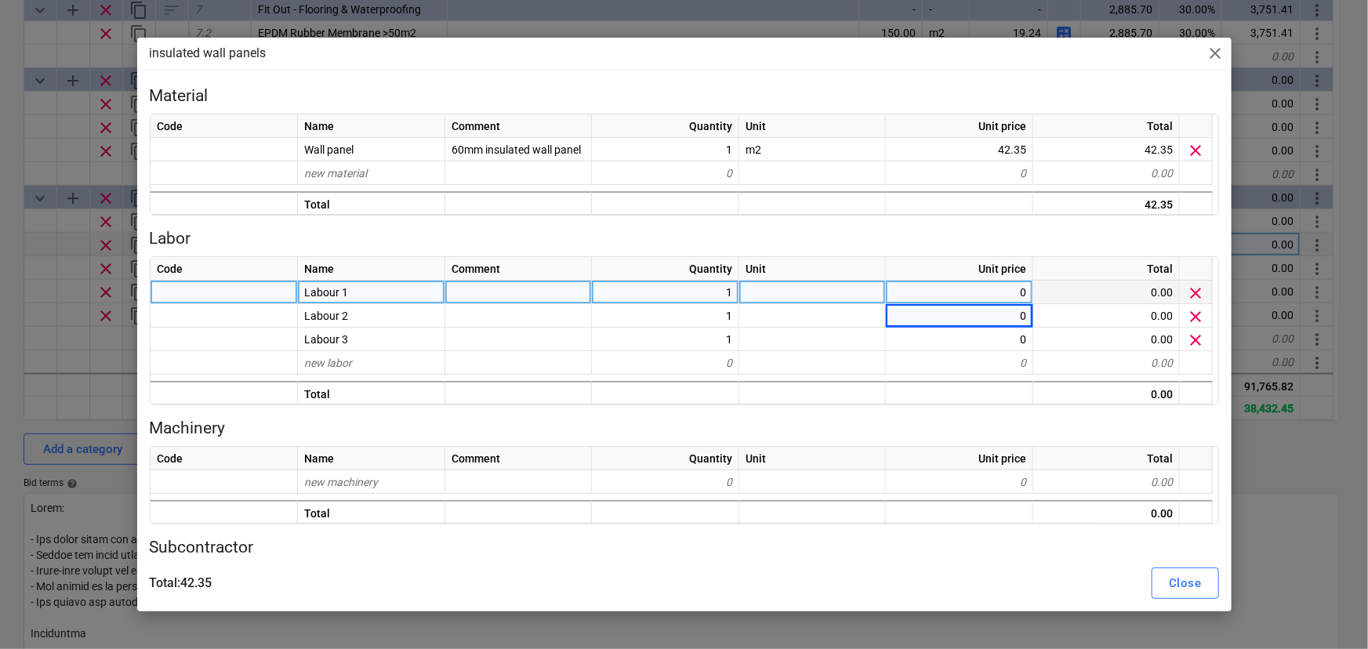
type textarea "x"
type input "11.41"
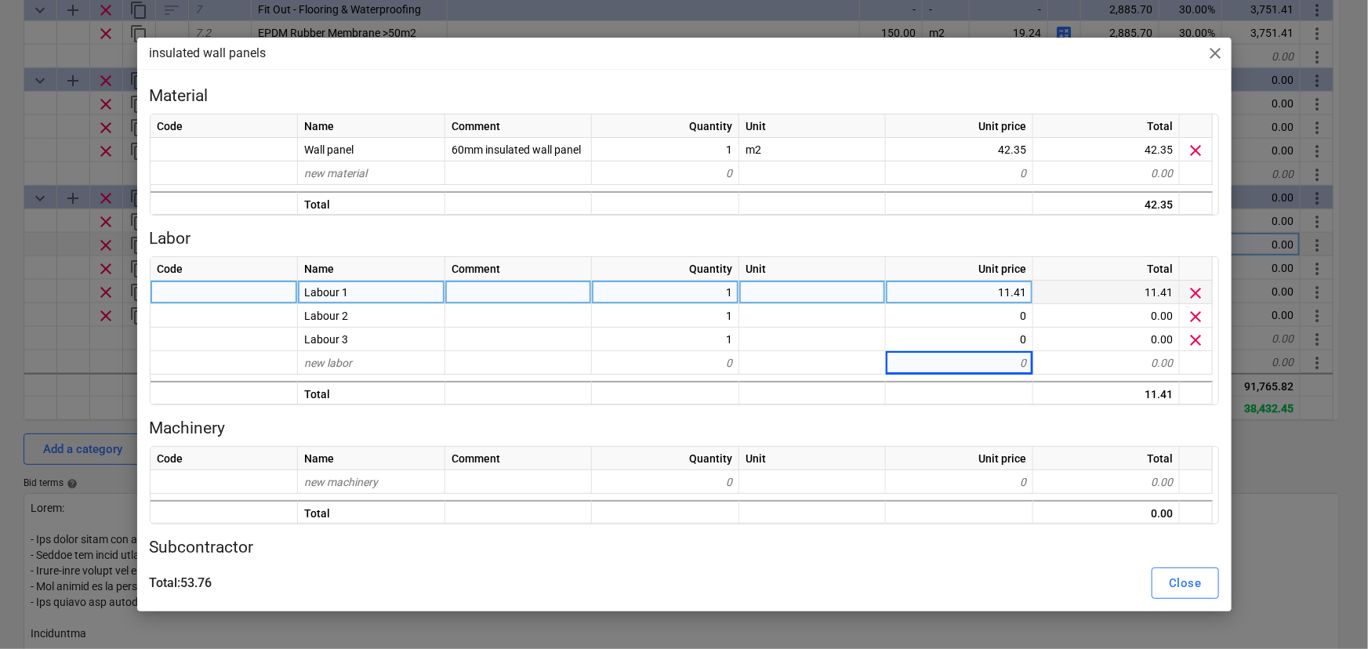
type textarea "x"
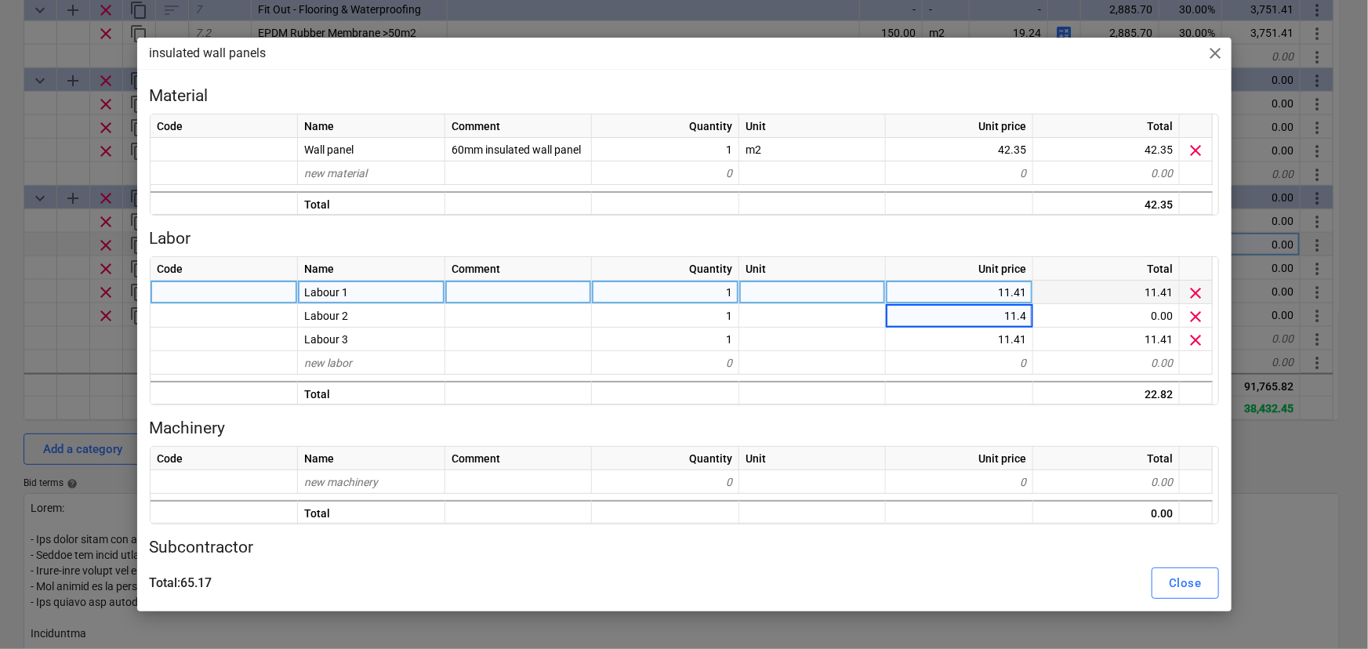
type input "11.41"
click at [1191, 578] on div "Close" at bounding box center [1185, 583] width 32 height 20
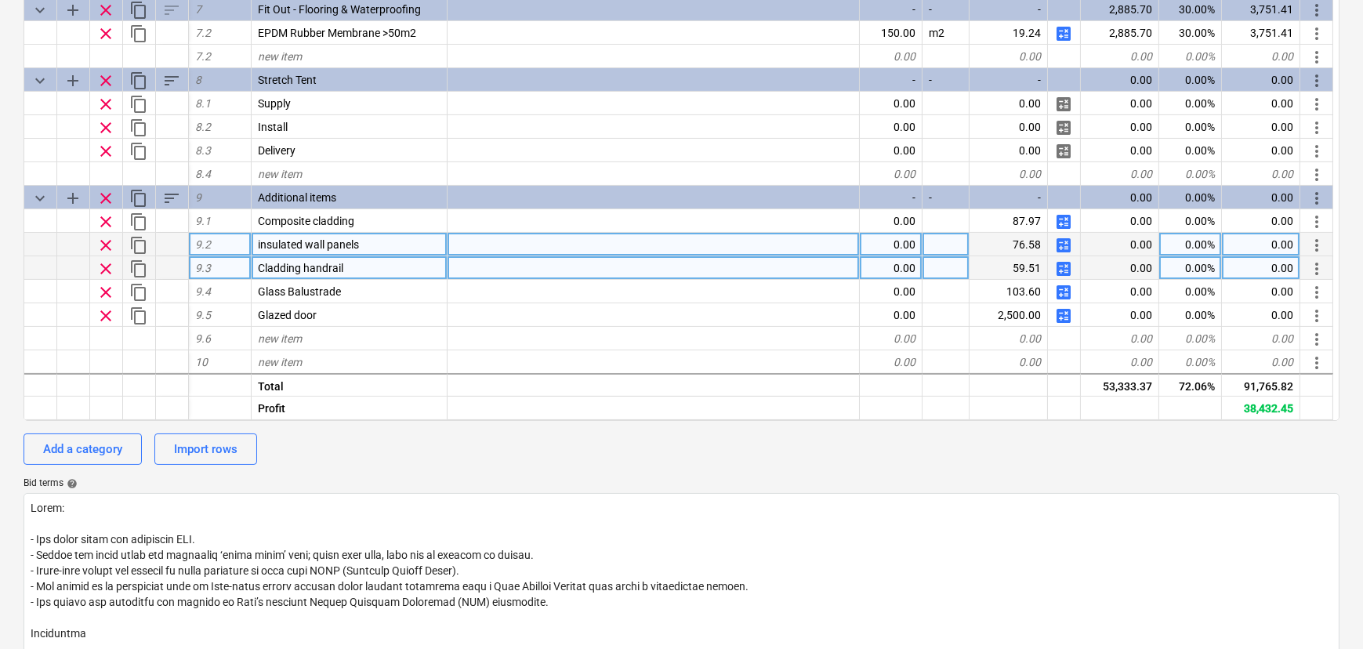
click at [1064, 271] on span "calculate" at bounding box center [1063, 268] width 19 height 19
type textarea "x"
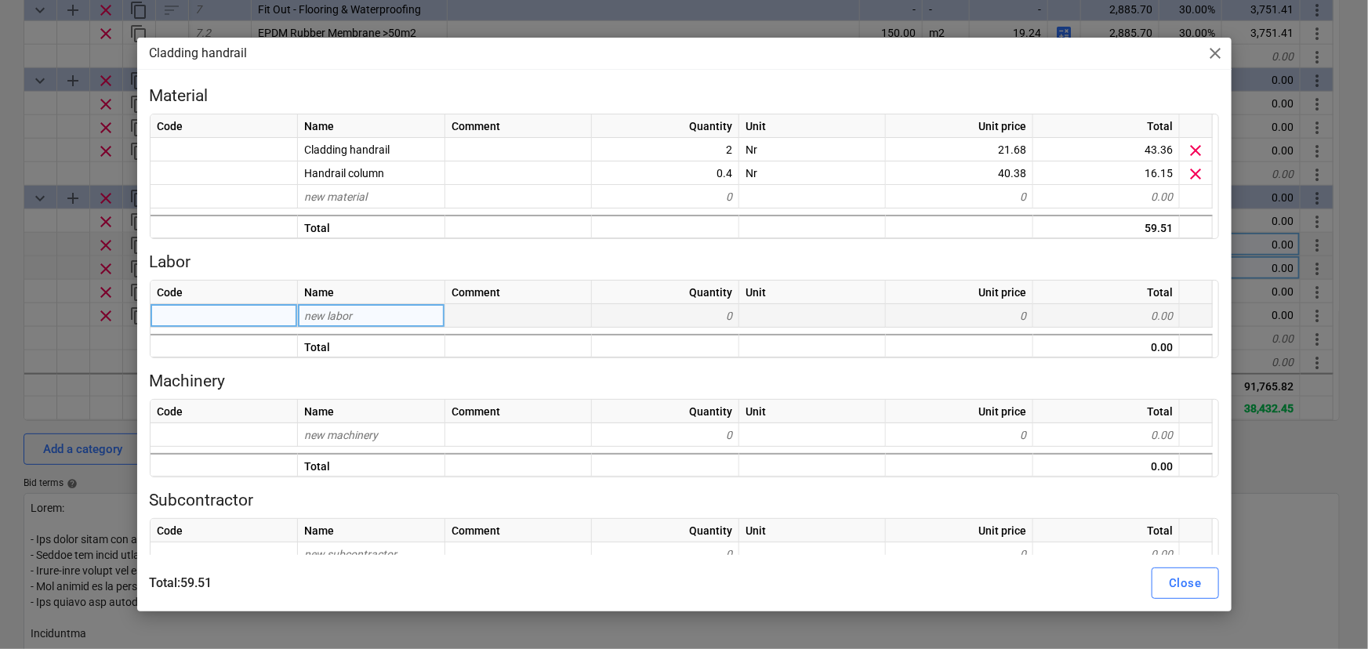
click at [389, 313] on div "new labor" at bounding box center [371, 316] width 147 height 24
type input "Labo"
type input "Labour 1"
type textarea "x"
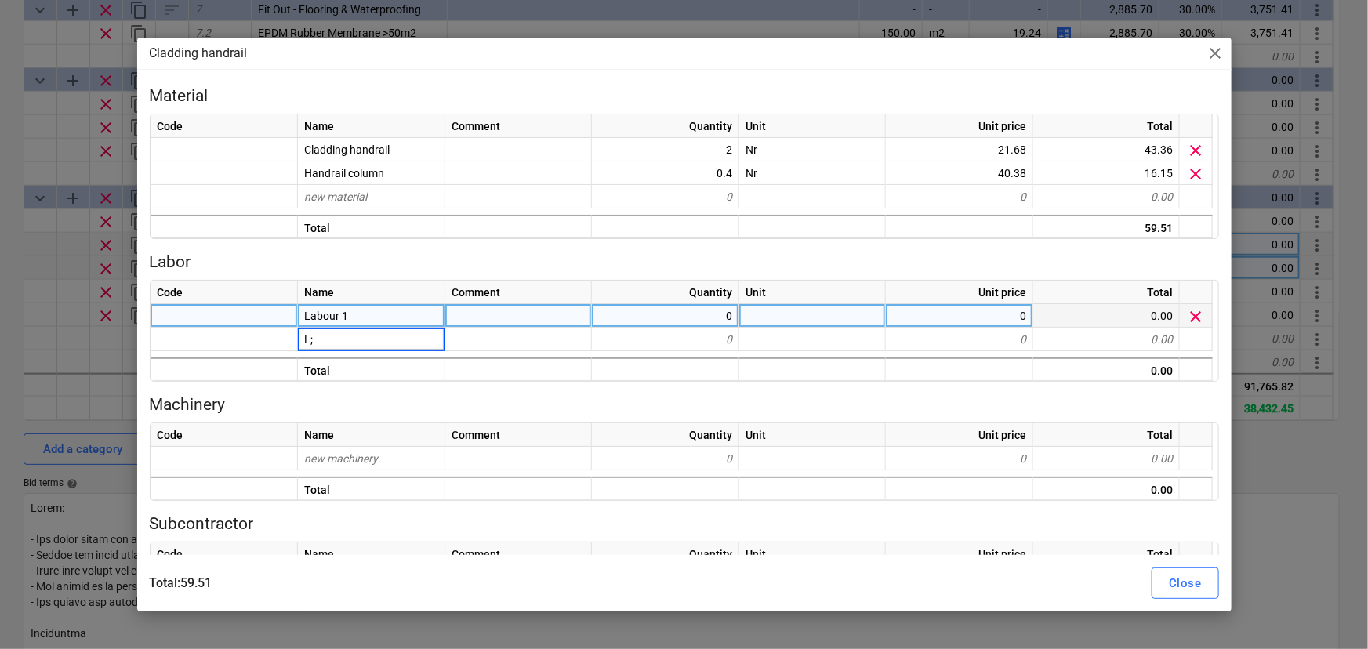
type input "L"
type input "Labour 2"
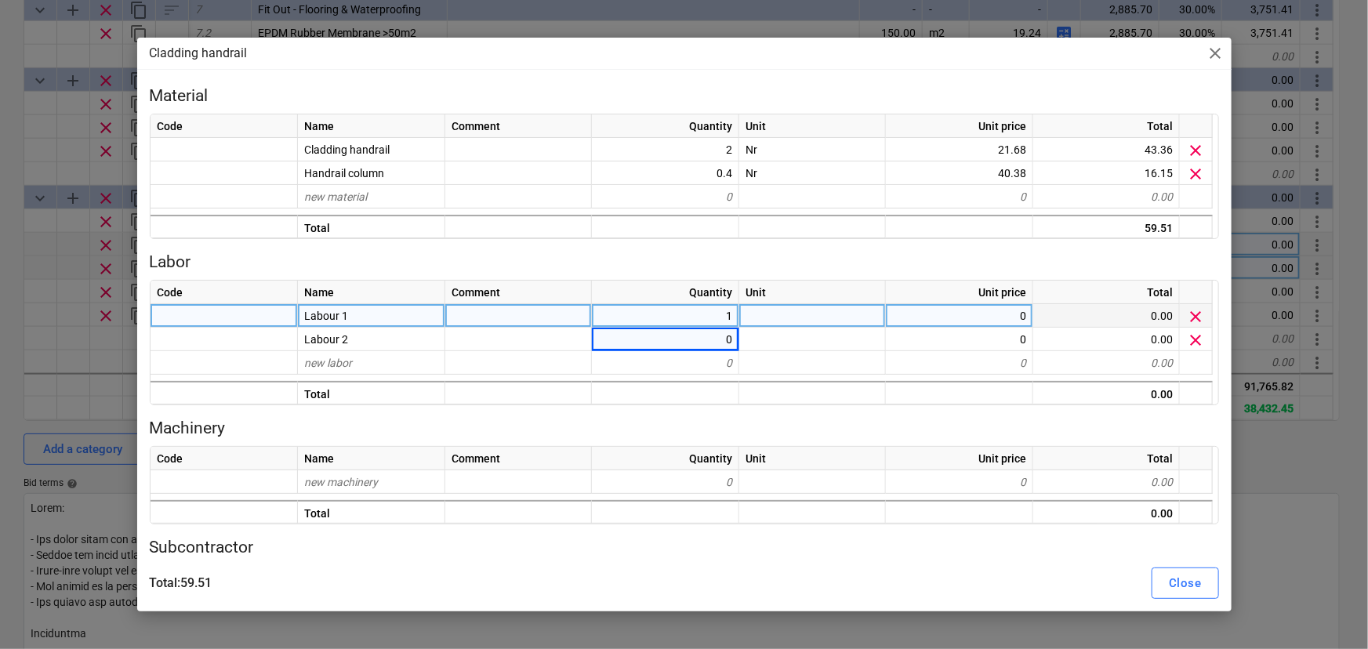
type textarea "x"
type input "6.52"
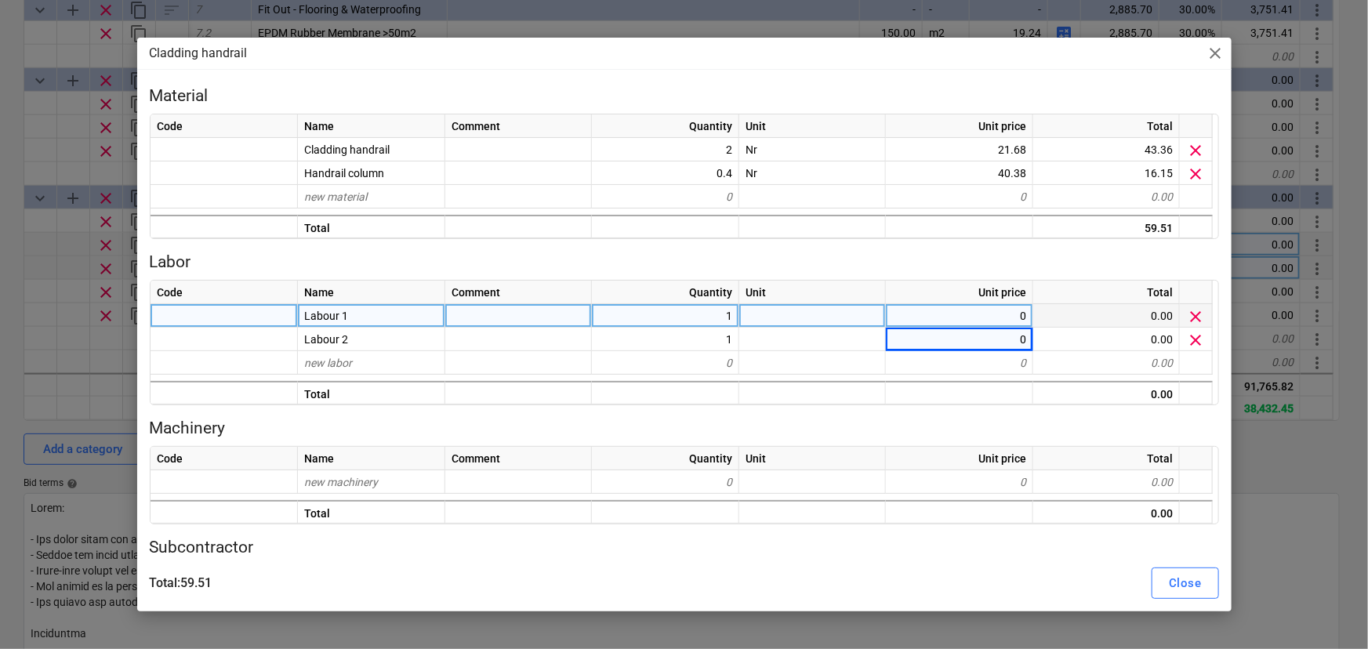
type textarea "x"
type input "6.52"
click at [1176, 589] on div "Close" at bounding box center [1185, 583] width 32 height 20
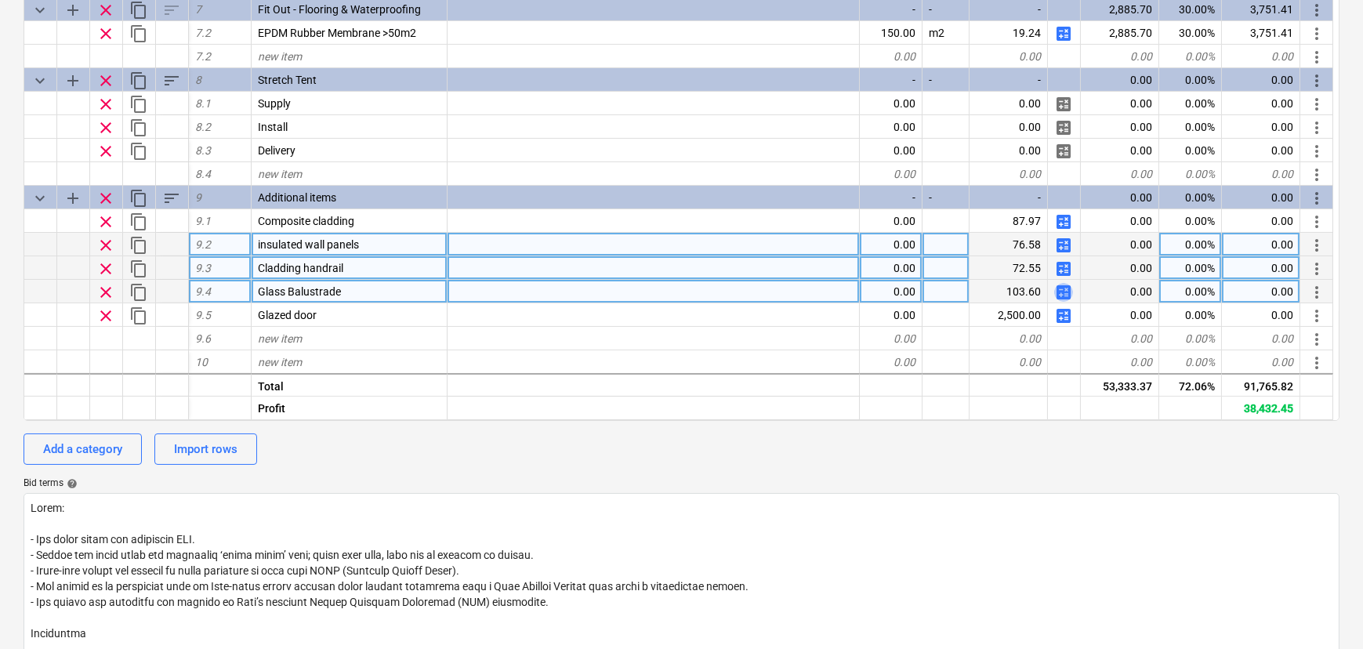
click at [1066, 301] on span "calculate" at bounding box center [1063, 292] width 19 height 19
type textarea "x"
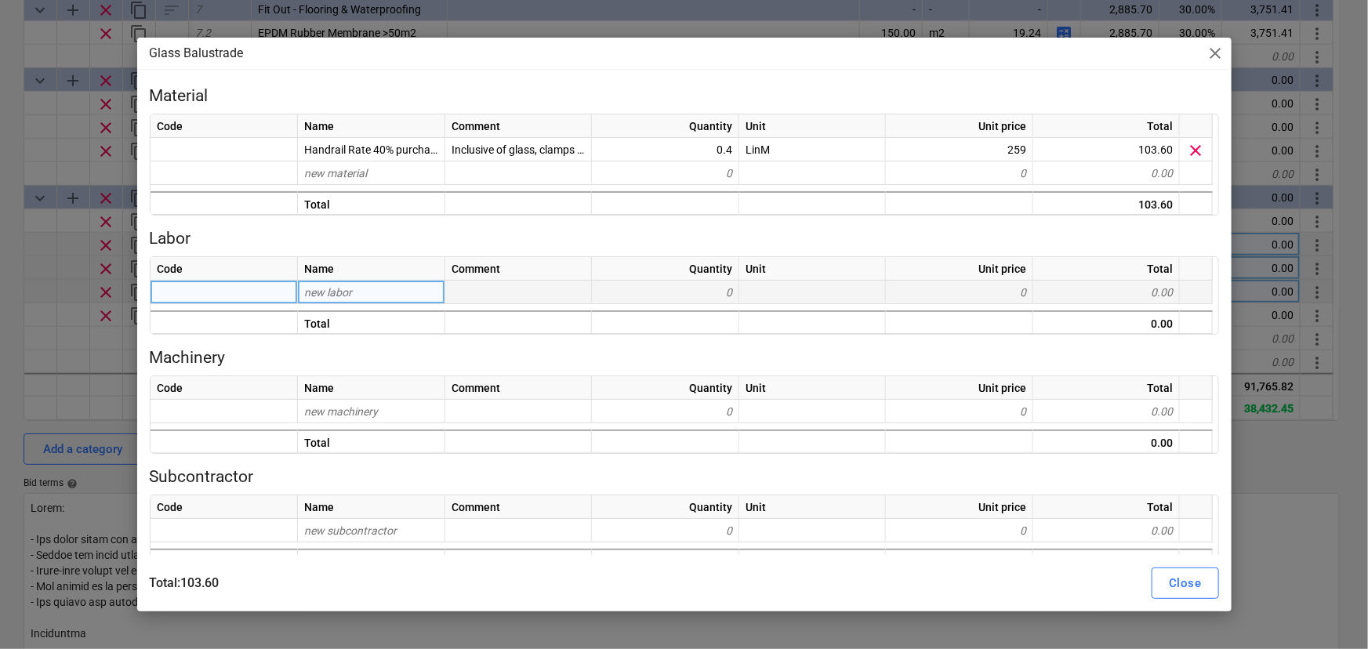
click at [317, 293] on span "new labor" at bounding box center [328, 292] width 48 height 13
type input "Labour"
type input "Labour 1"
type textarea "x"
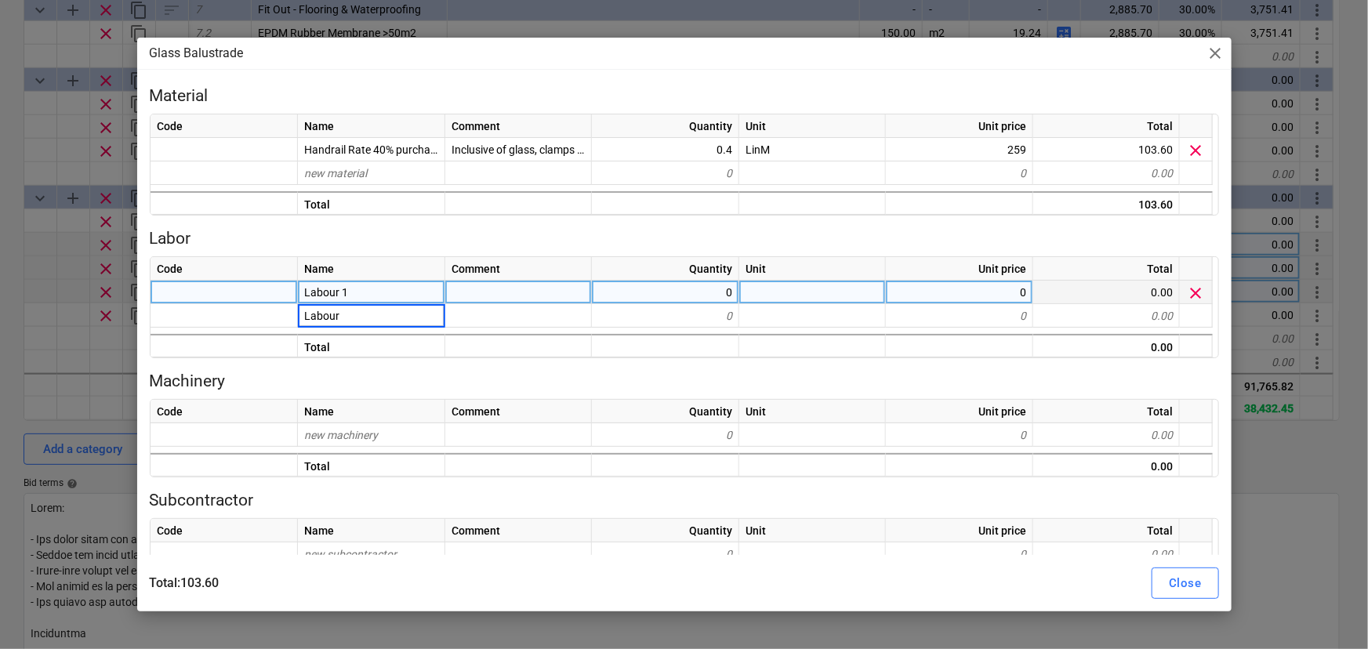
type input "Labour 2"
type textarea "x"
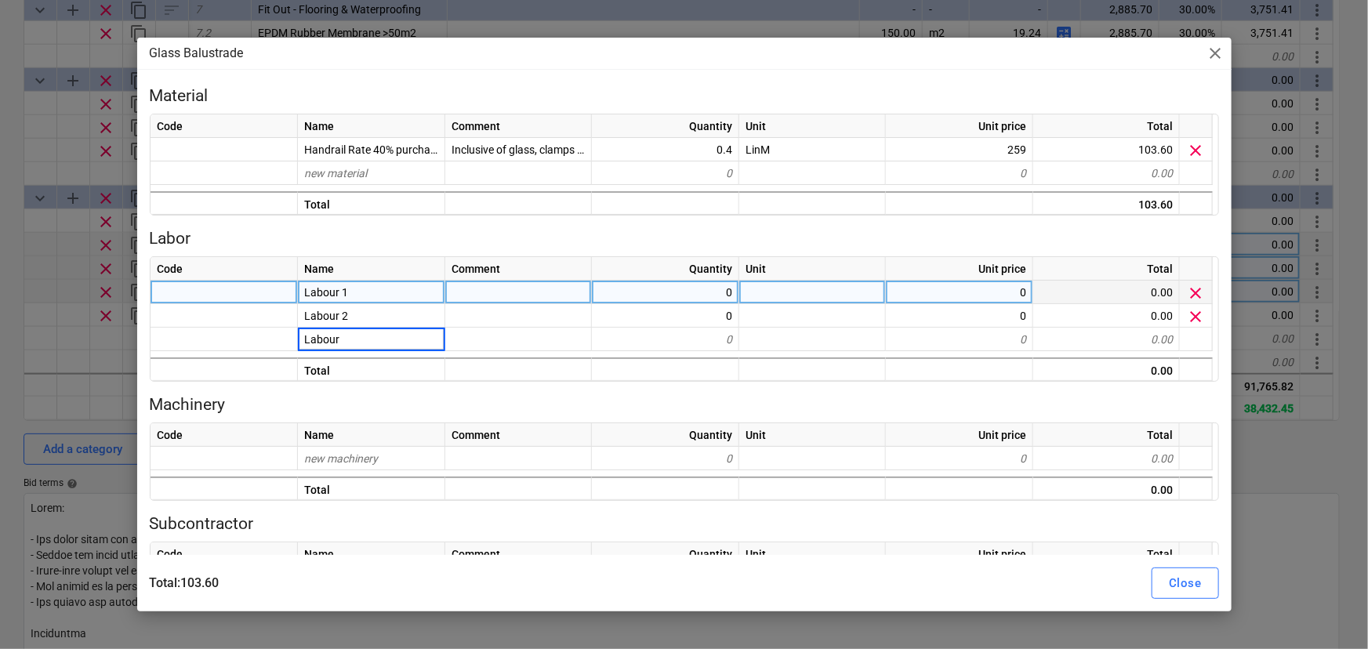
type input "Labour 3"
type textarea "x"
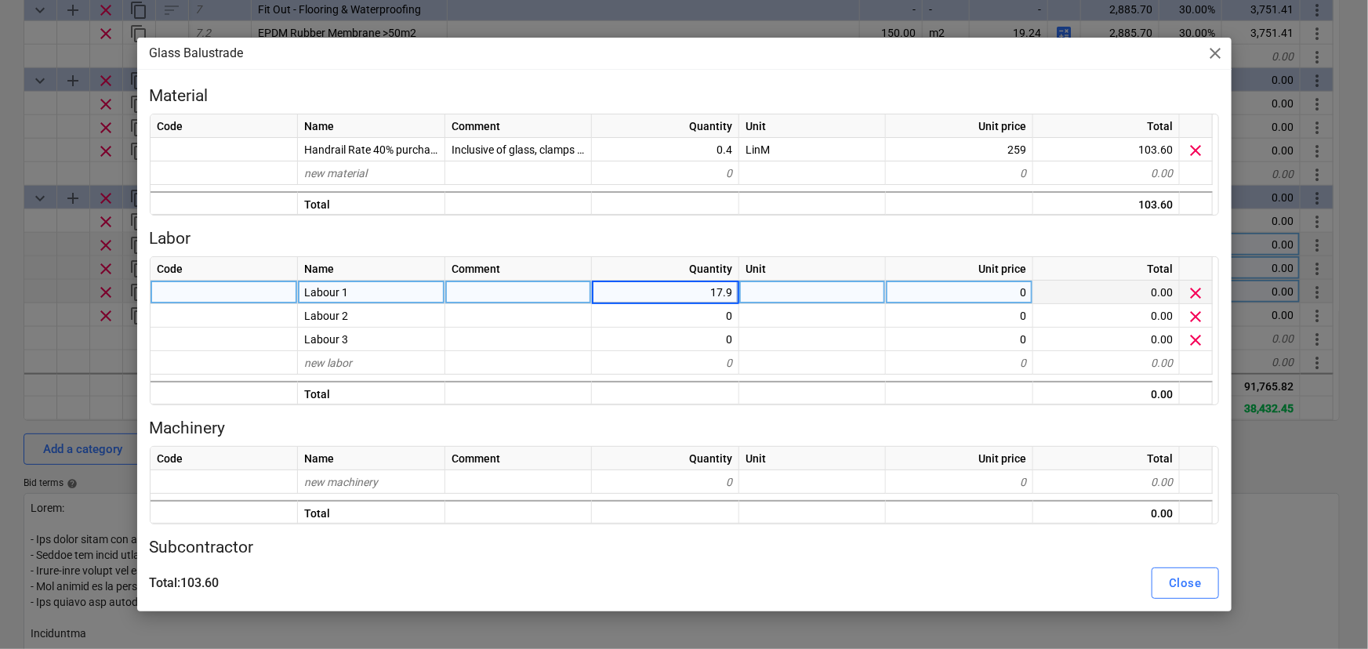
type input "17.93"
type textarea "x"
type input "9.78"
type textarea "x"
type input "4"
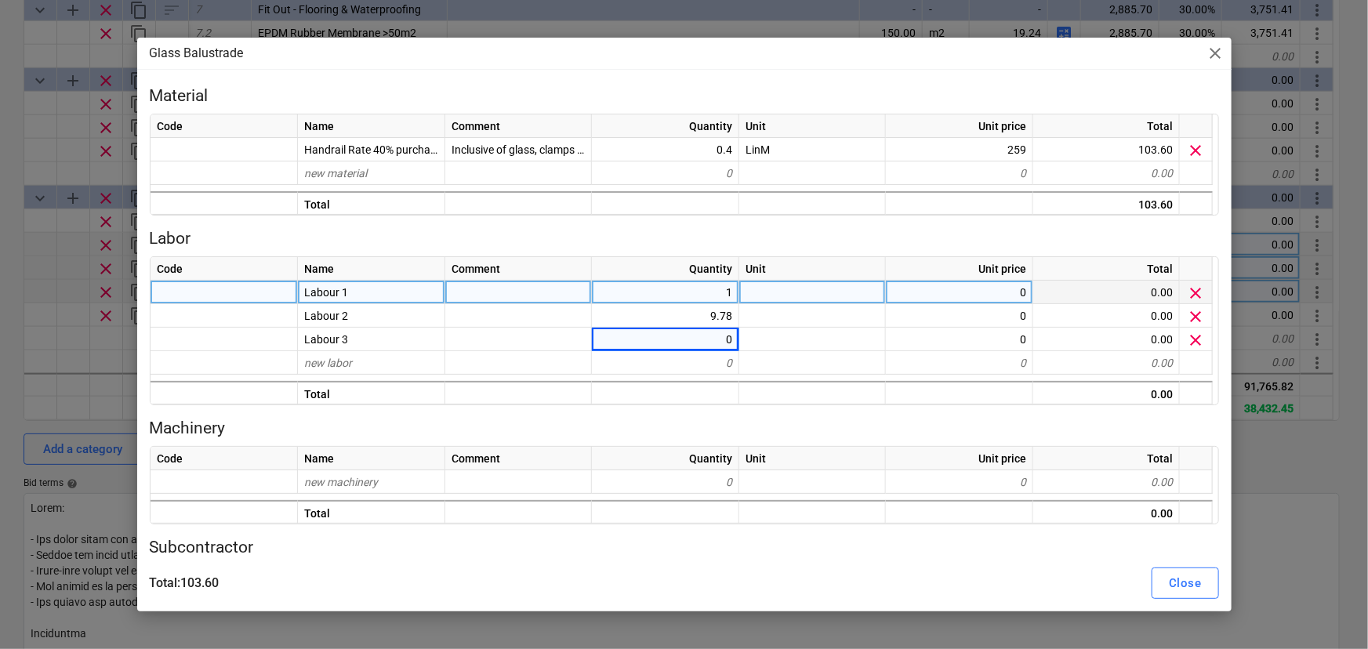
type textarea "x"
type input "17.93"
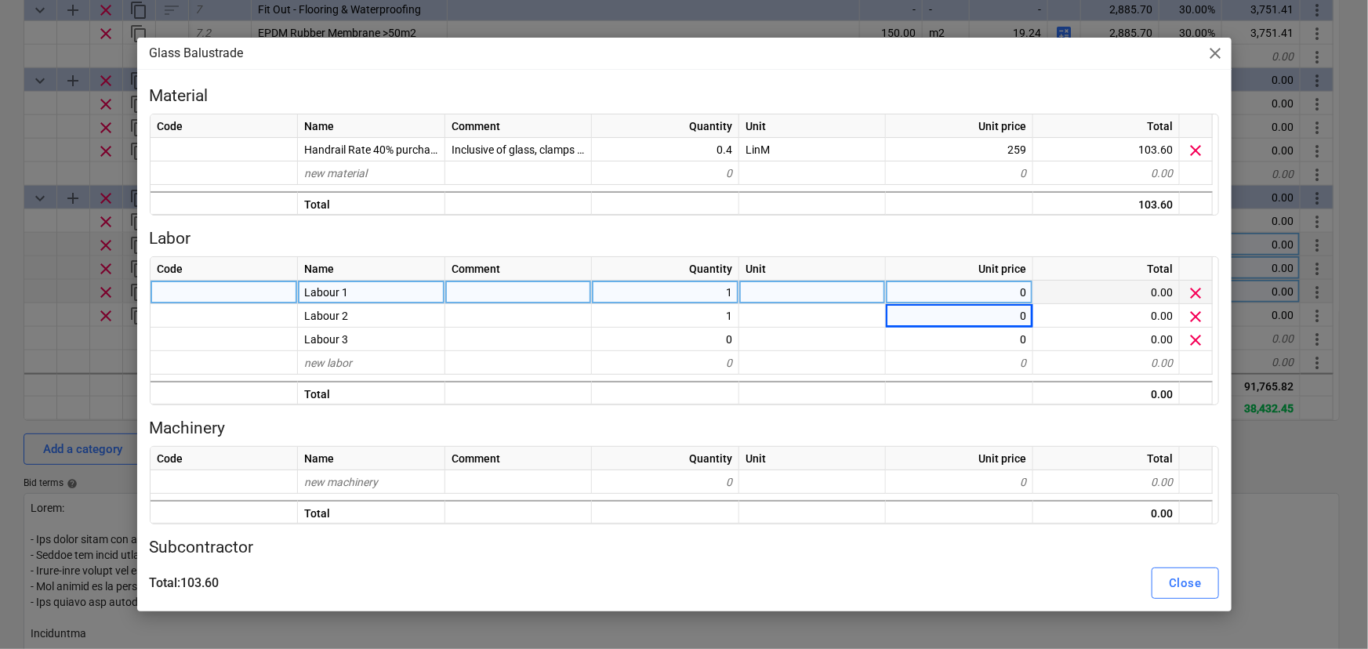
type textarea "x"
type input "17.93"
type textarea "x"
type input "17.93"
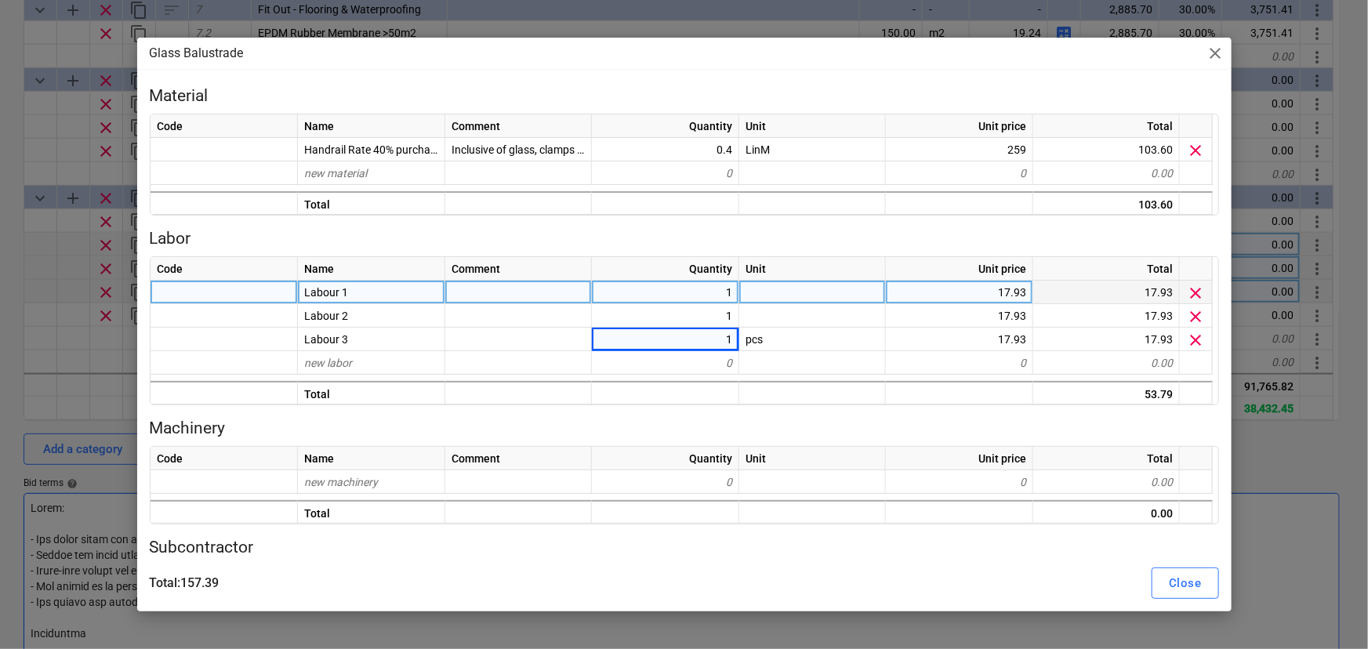
click at [1179, 590] on div "Close" at bounding box center [1185, 583] width 32 height 20
type textarea "x"
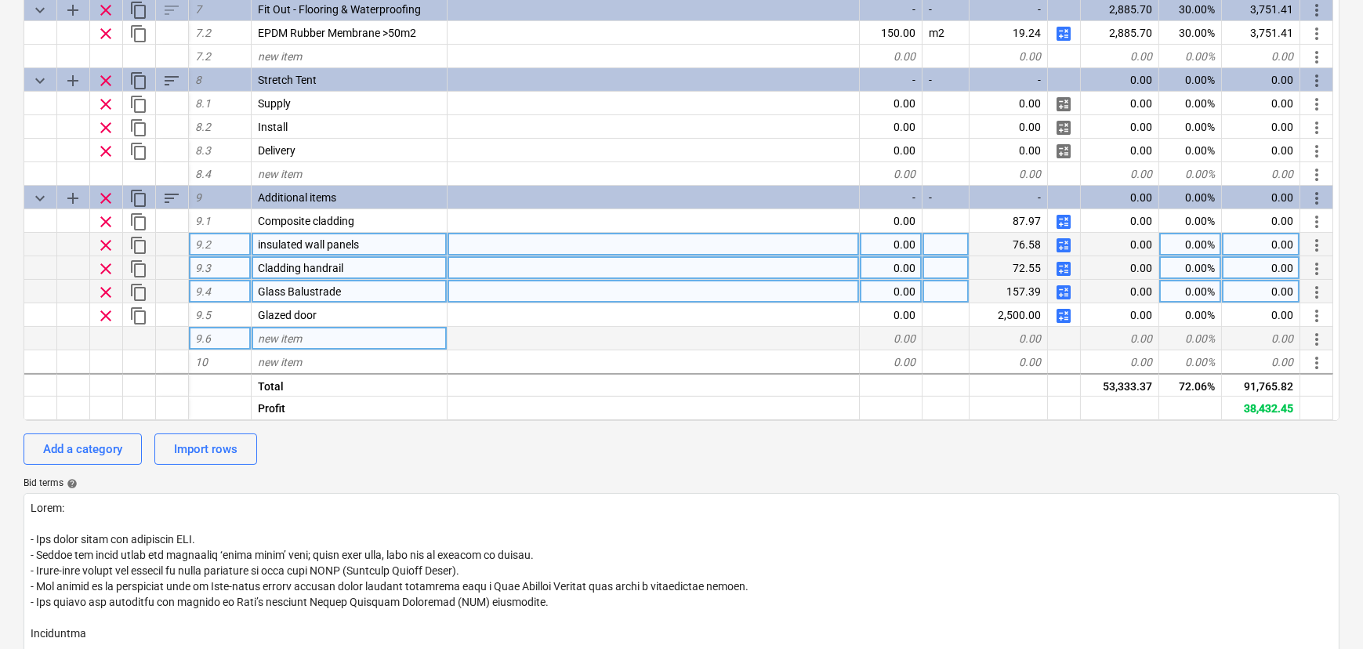
click at [312, 336] on div "new item" at bounding box center [350, 339] width 196 height 24
type input "Polycarb Handrail"
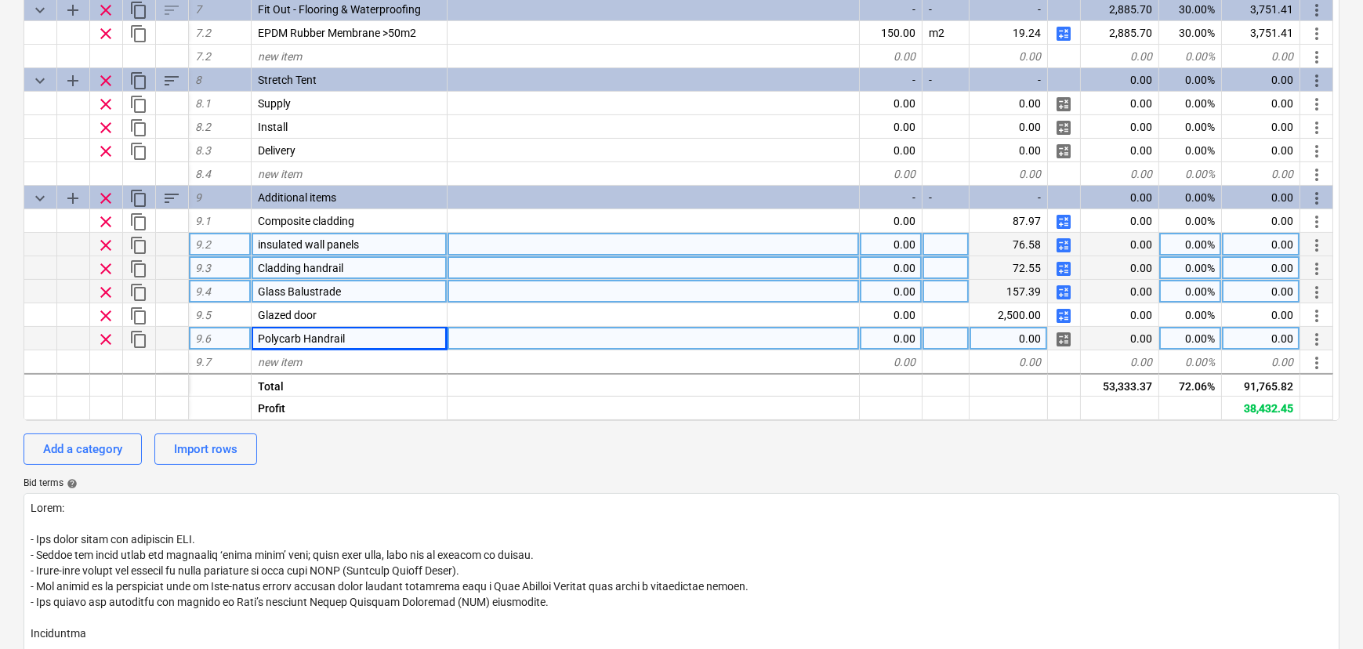
click at [1050, 341] on div "calculate" at bounding box center [1064, 339] width 33 height 24
click at [1051, 341] on div "calculate" at bounding box center [1064, 339] width 33 height 24
click at [1074, 339] on div "calculate" at bounding box center [1064, 339] width 33 height 24
click at [1063, 342] on span "calculate" at bounding box center [1063, 339] width 19 height 19
type textarea "x"
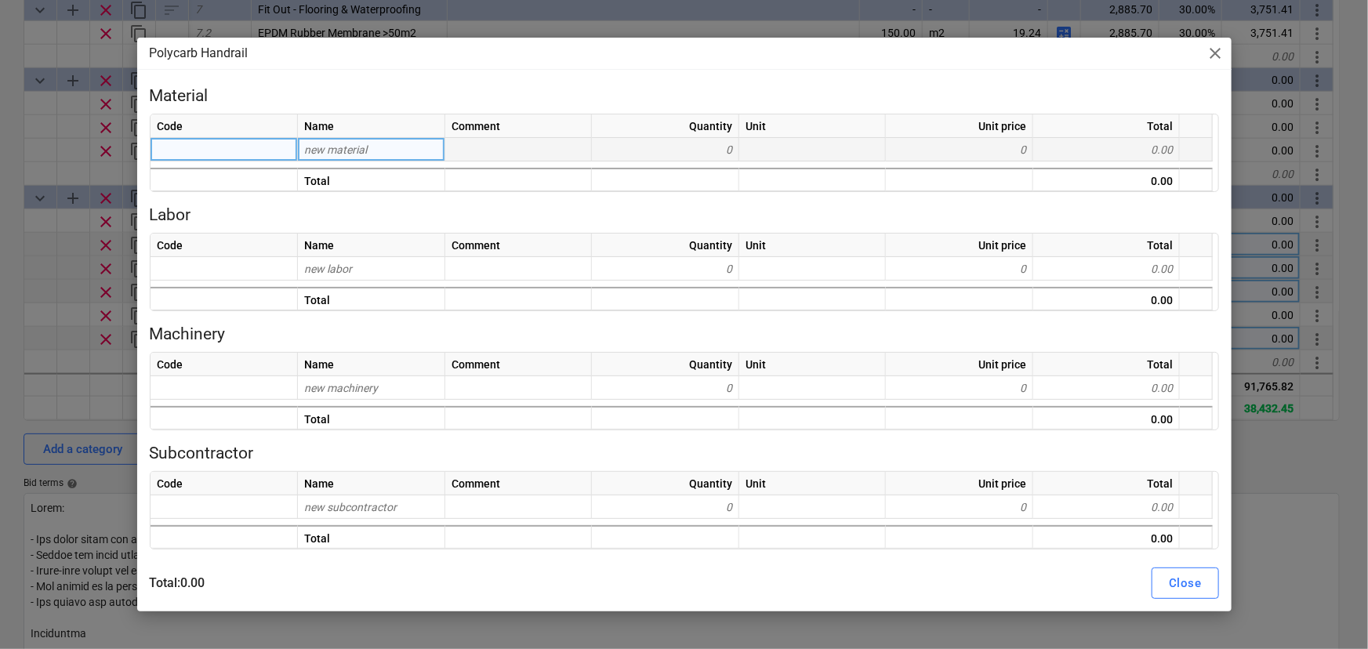
click at [384, 141] on div "new material" at bounding box center [371, 150] width 147 height 24
type input "Material"
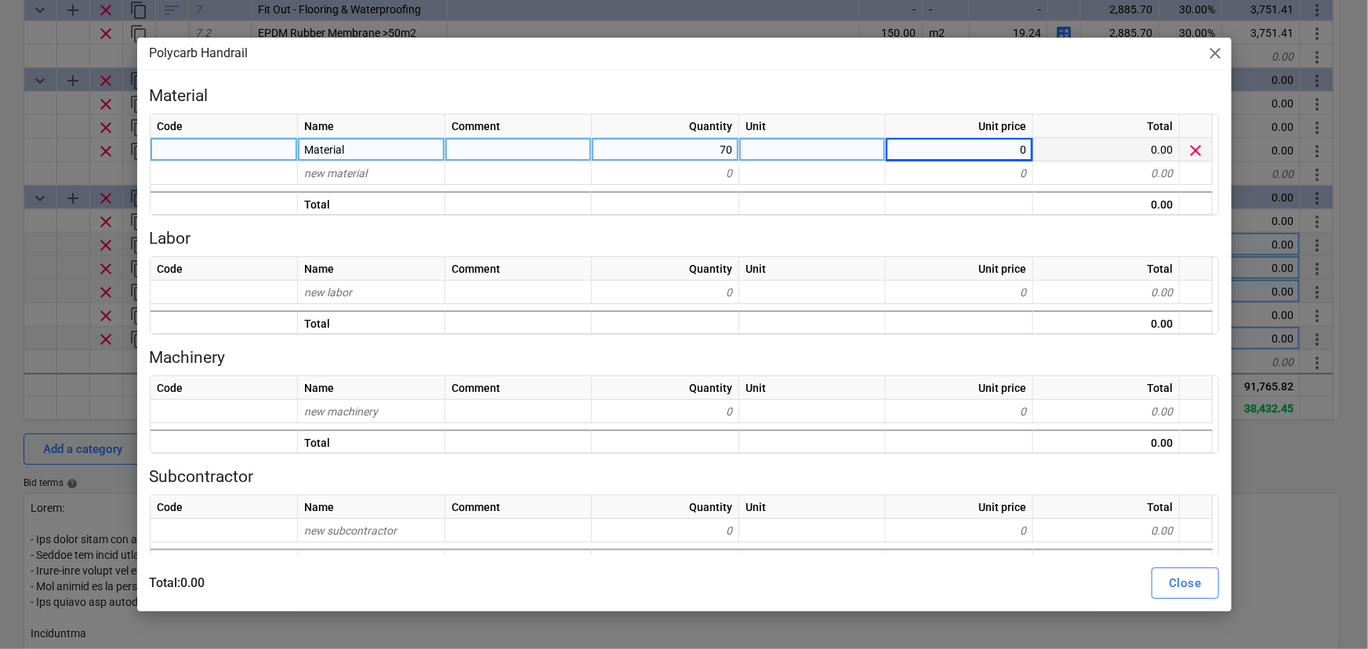
type textarea "x"
type input "90"
type textarea "x"
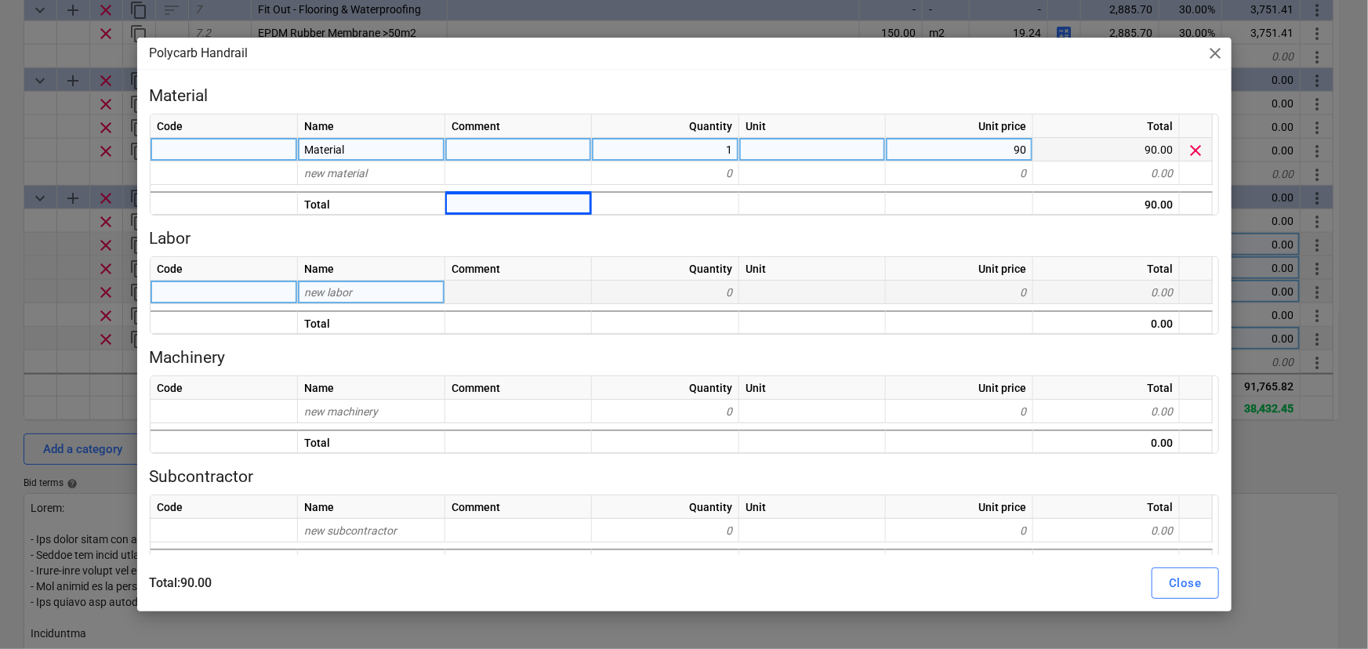
click at [354, 293] on div "new labor" at bounding box center [371, 293] width 147 height 24
type input "Labour"
type textarea "x"
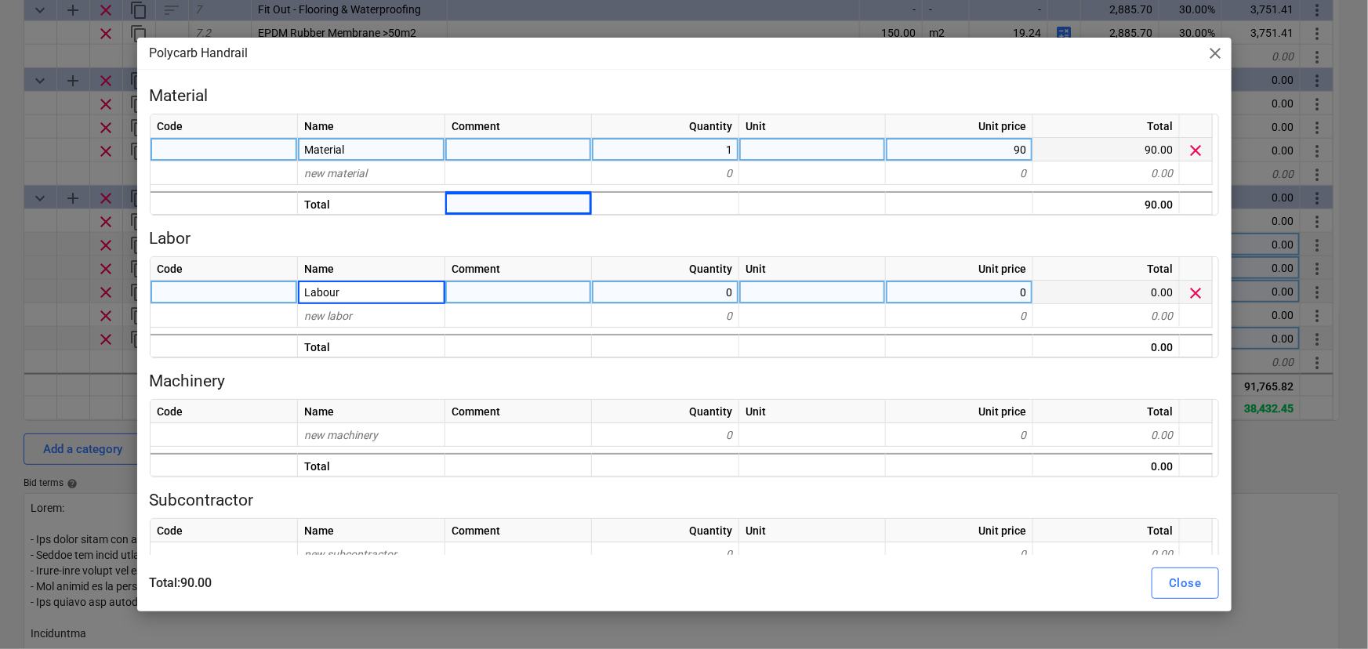
type input "Labour 1"
type textarea "x"
type input "Labour 2"
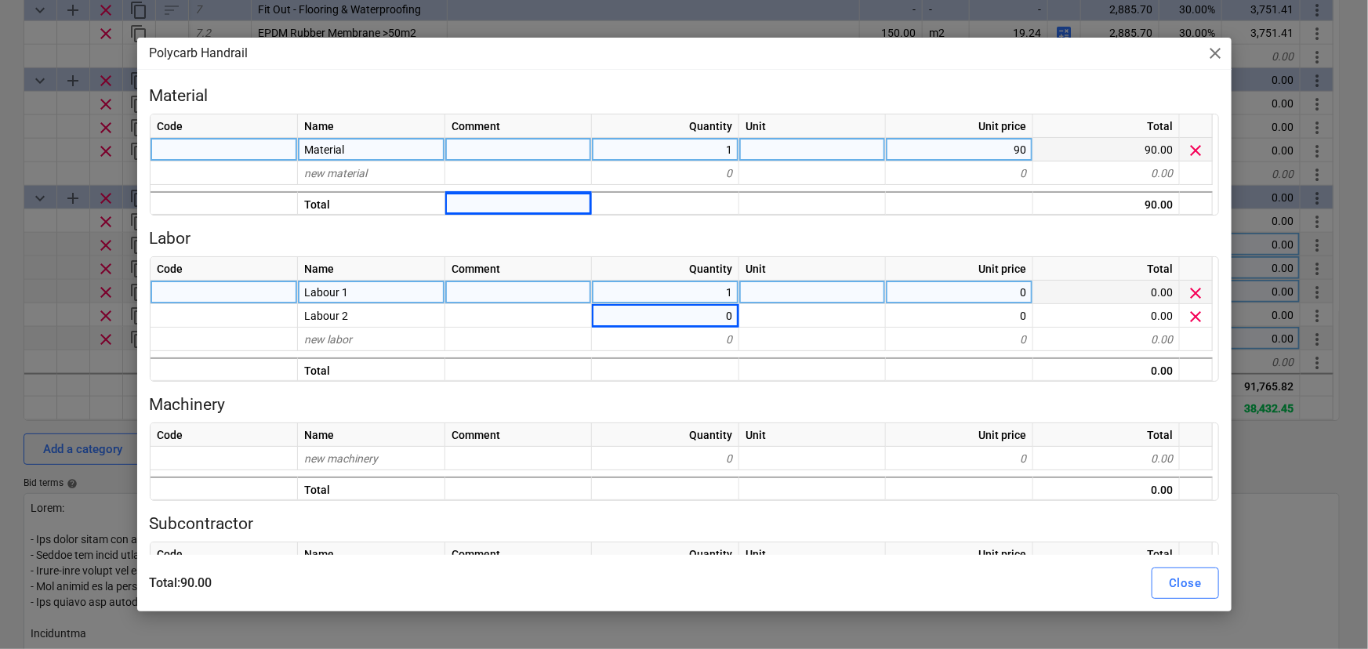
type textarea "x"
type input "9.78"
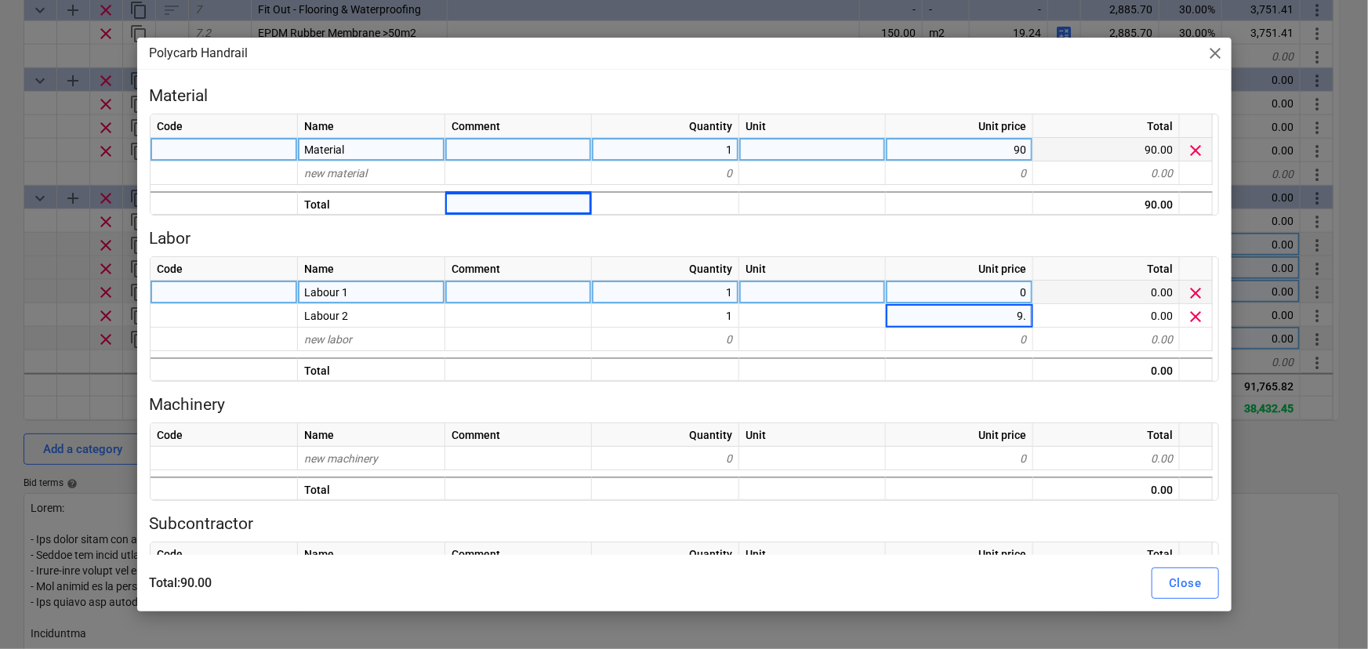
type textarea "x"
type input "9.78"
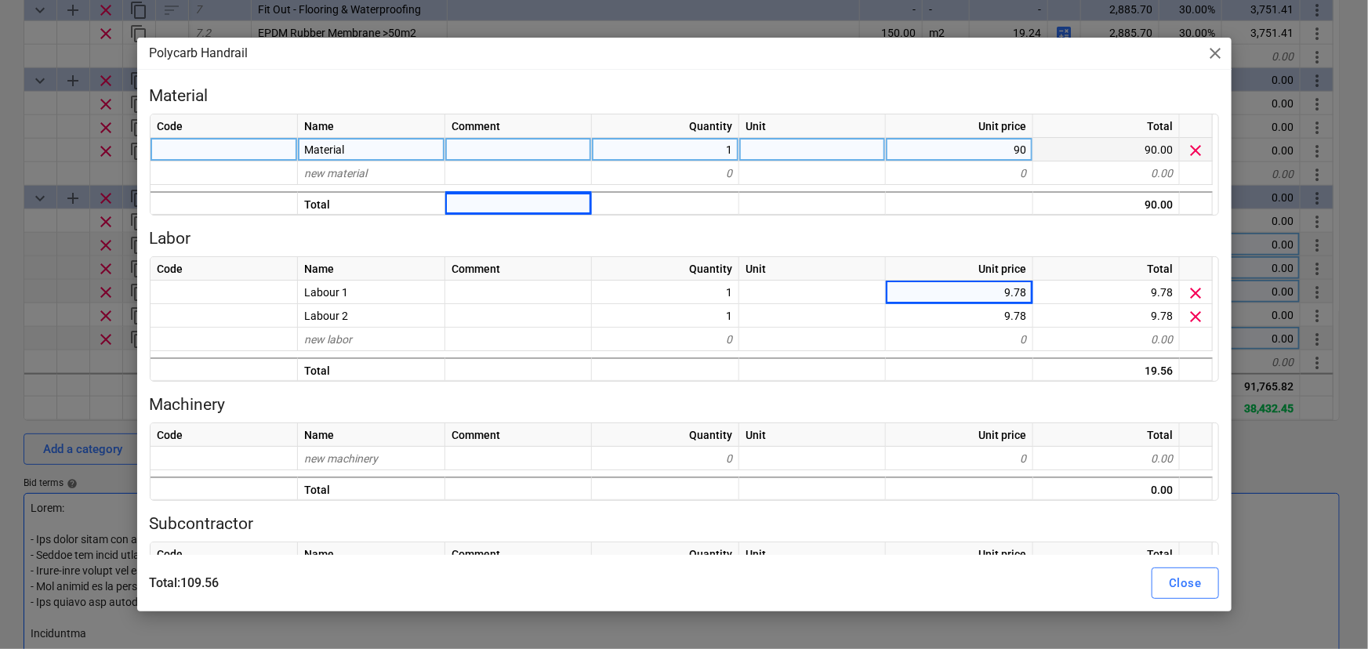
click at [1183, 575] on div "Close" at bounding box center [1185, 583] width 32 height 20
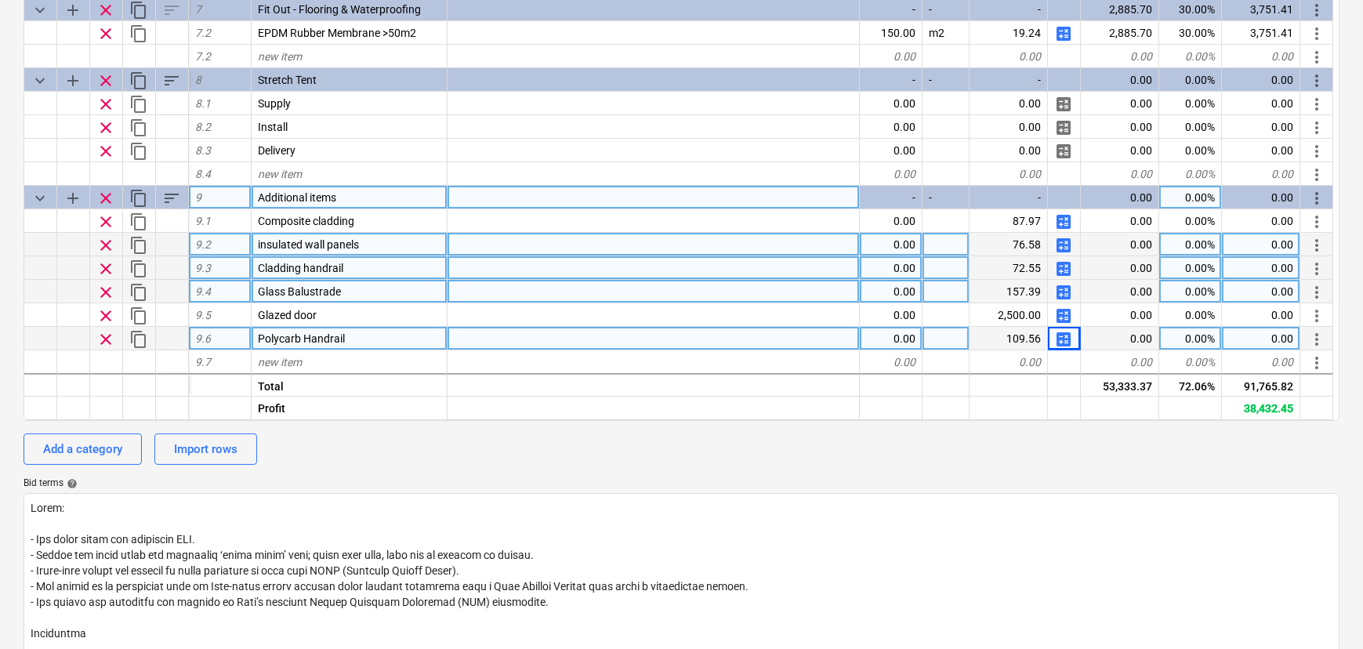
click at [172, 200] on span "sort" at bounding box center [171, 198] width 19 height 19
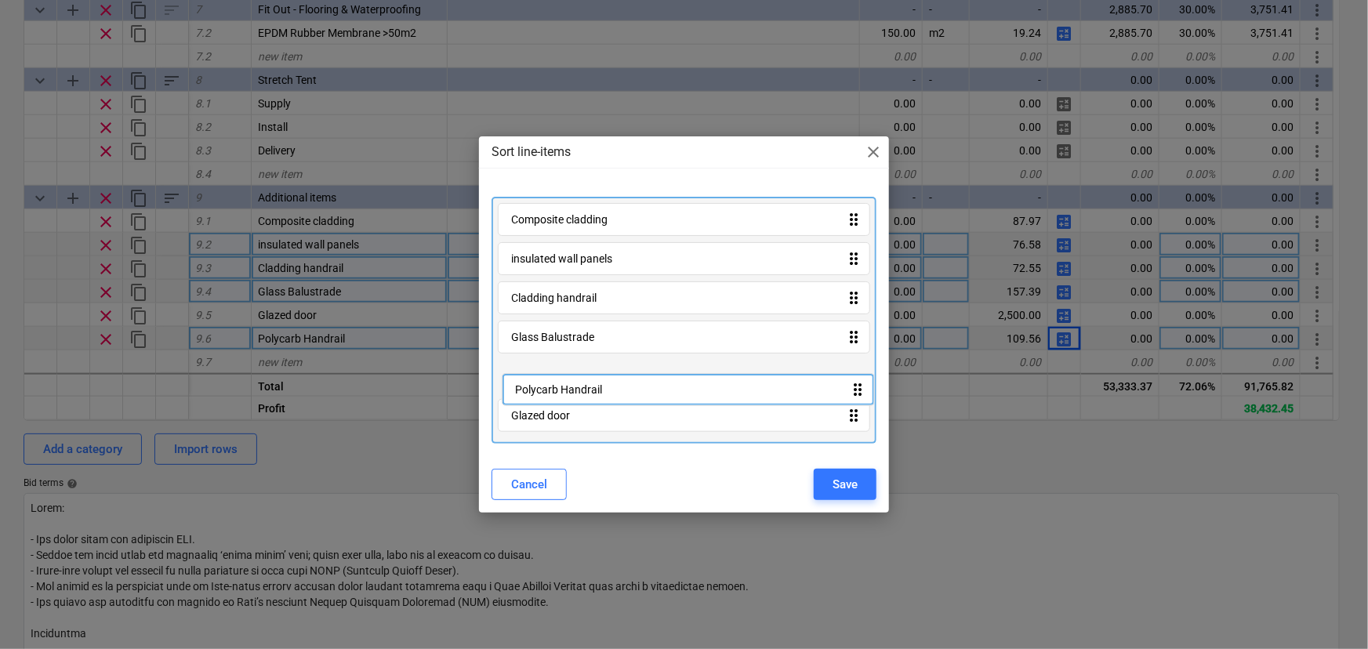
drag, startPoint x: 580, startPoint y: 415, endPoint x: 588, endPoint y: 370, distance: 46.1
click at [588, 370] on div "Composite cladding drag_indicator insulated wall panels drag_indicator Cladding…" at bounding box center [684, 321] width 386 height 248
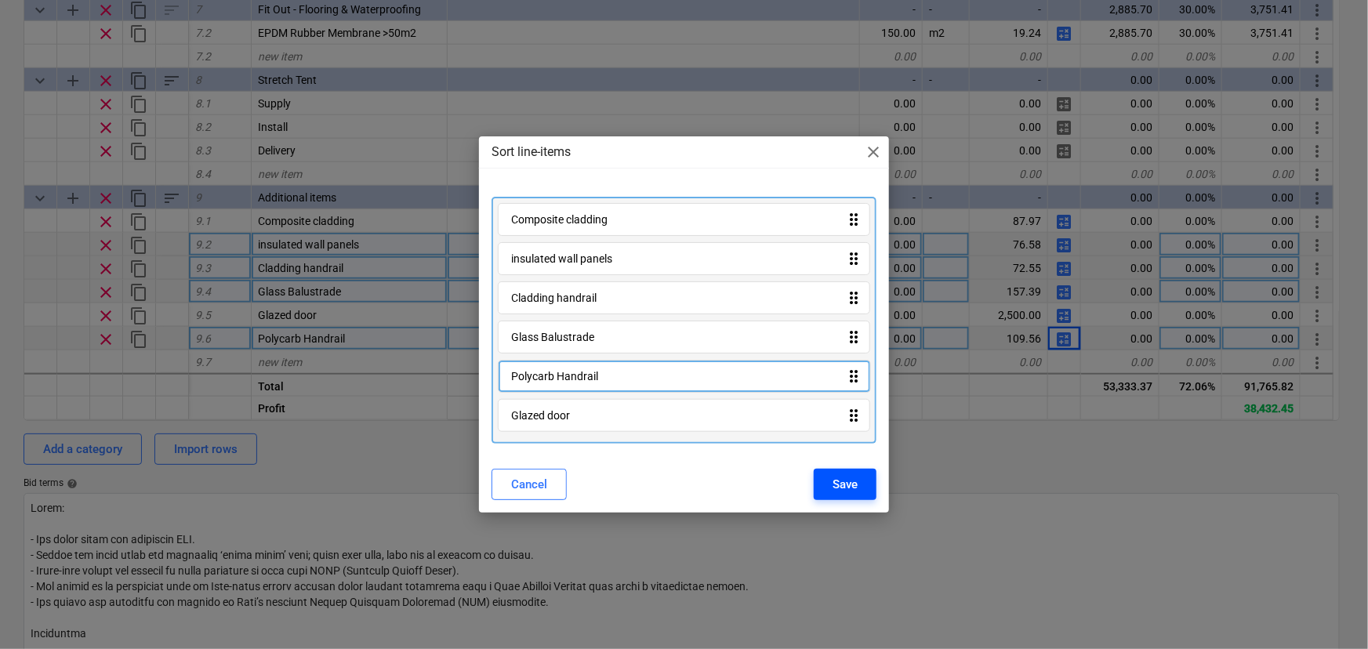
click at [837, 487] on div "Save" at bounding box center [844, 484] width 25 height 20
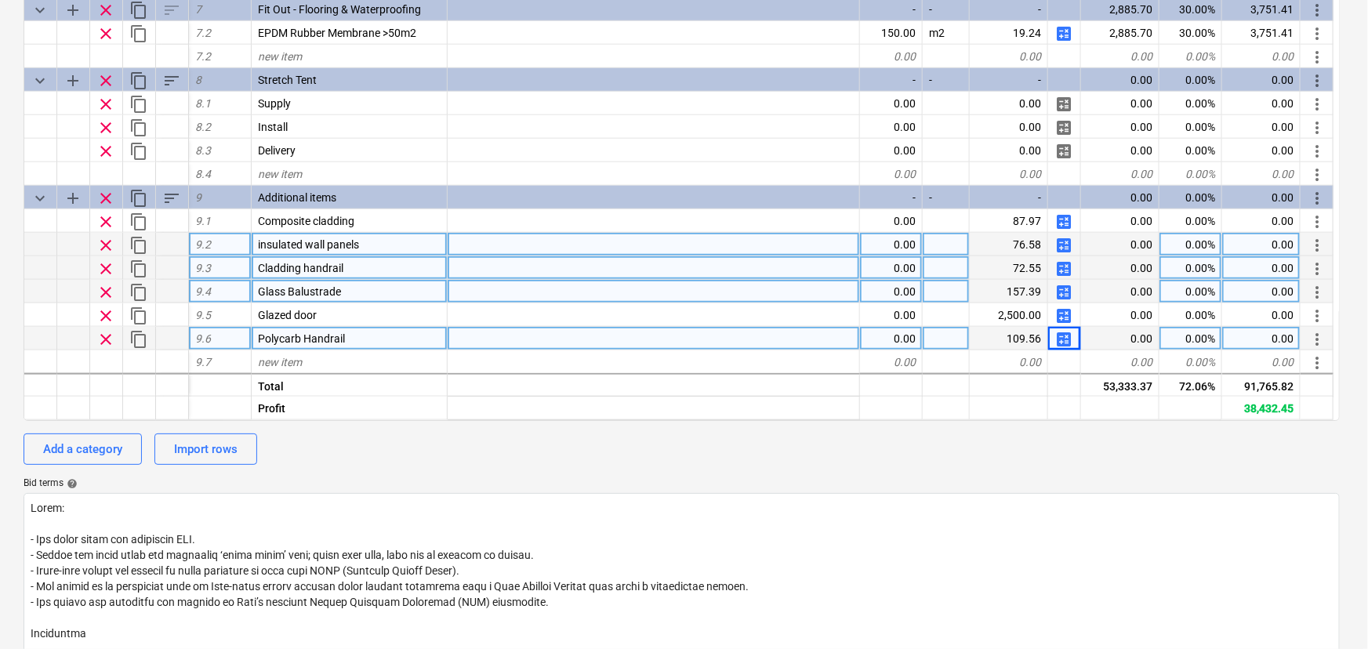
type textarea "x"
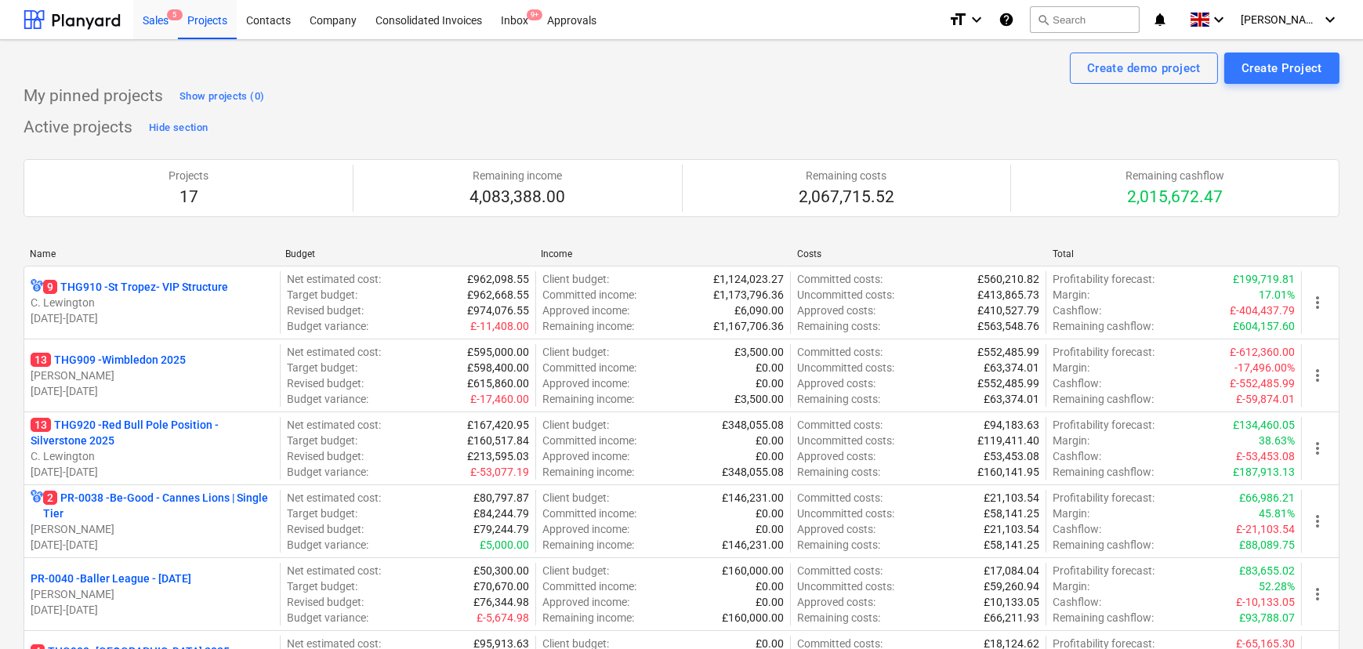
click at [165, 20] on div "Sales 5" at bounding box center [155, 19] width 45 height 40
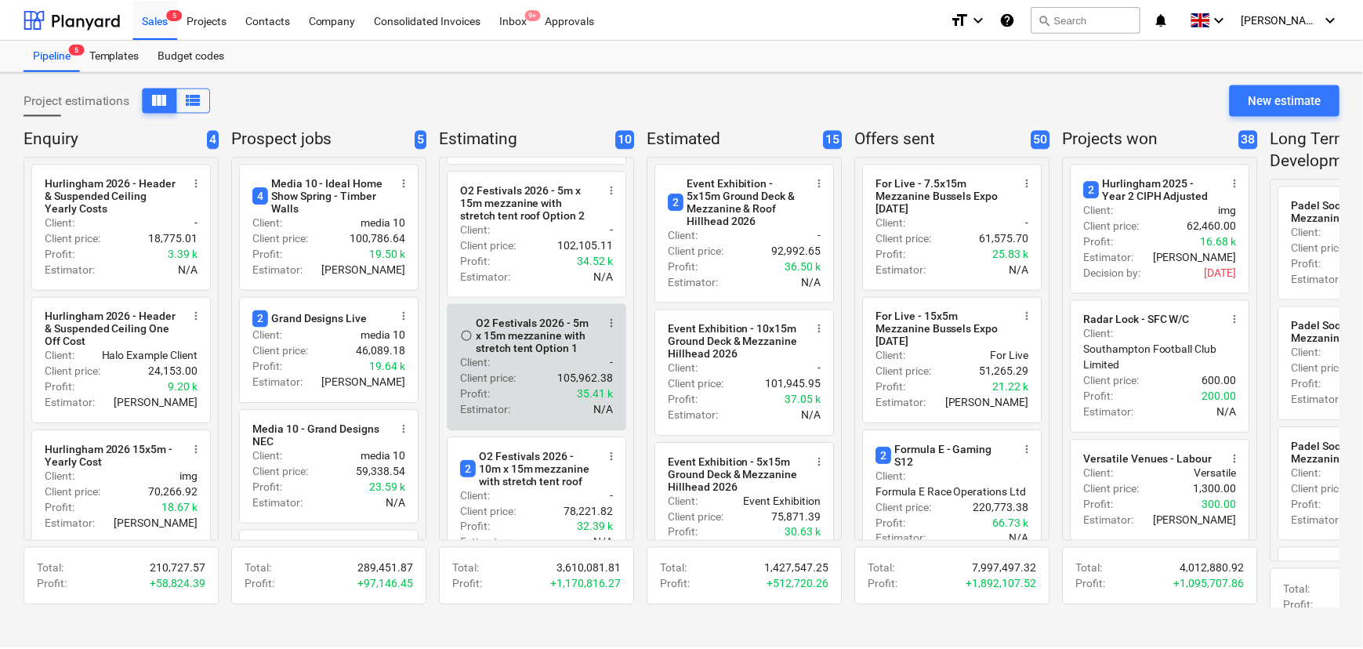
scroll to position [641, 0]
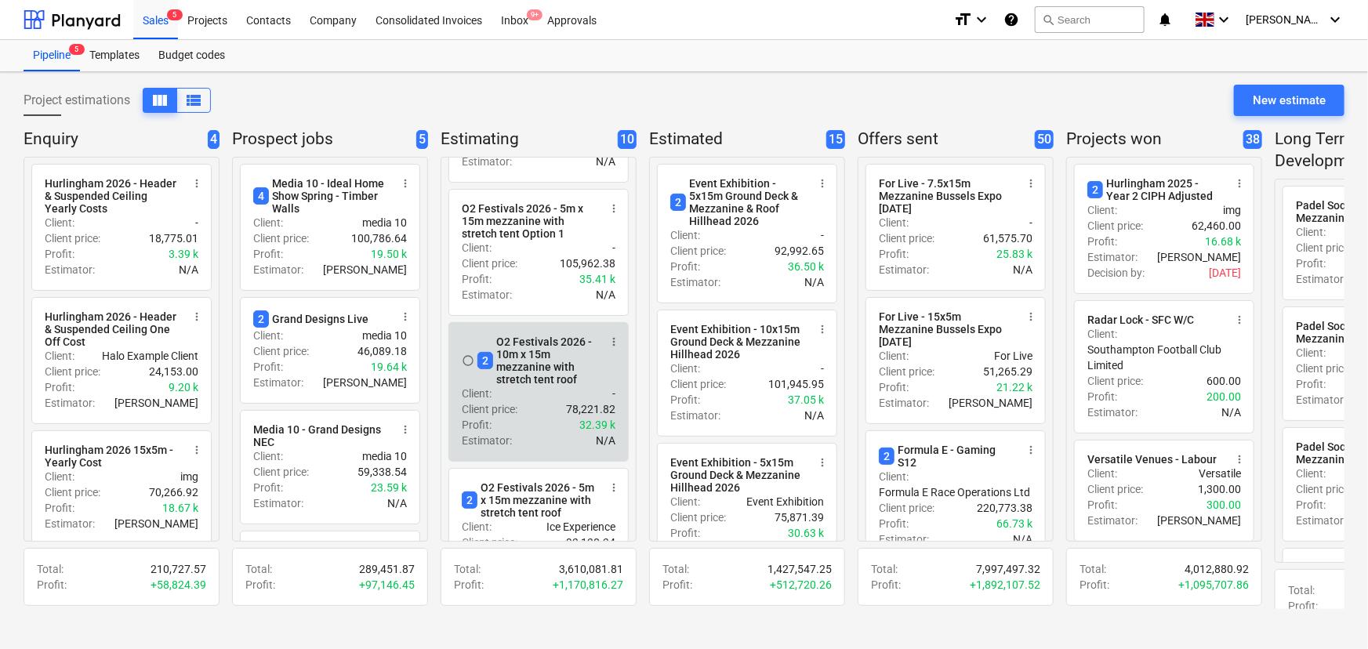
click at [552, 373] on div "2 O2 Festivals 2026 - 10m x 15m mezzanine with stretch tent roof" at bounding box center [537, 360] width 121 height 50
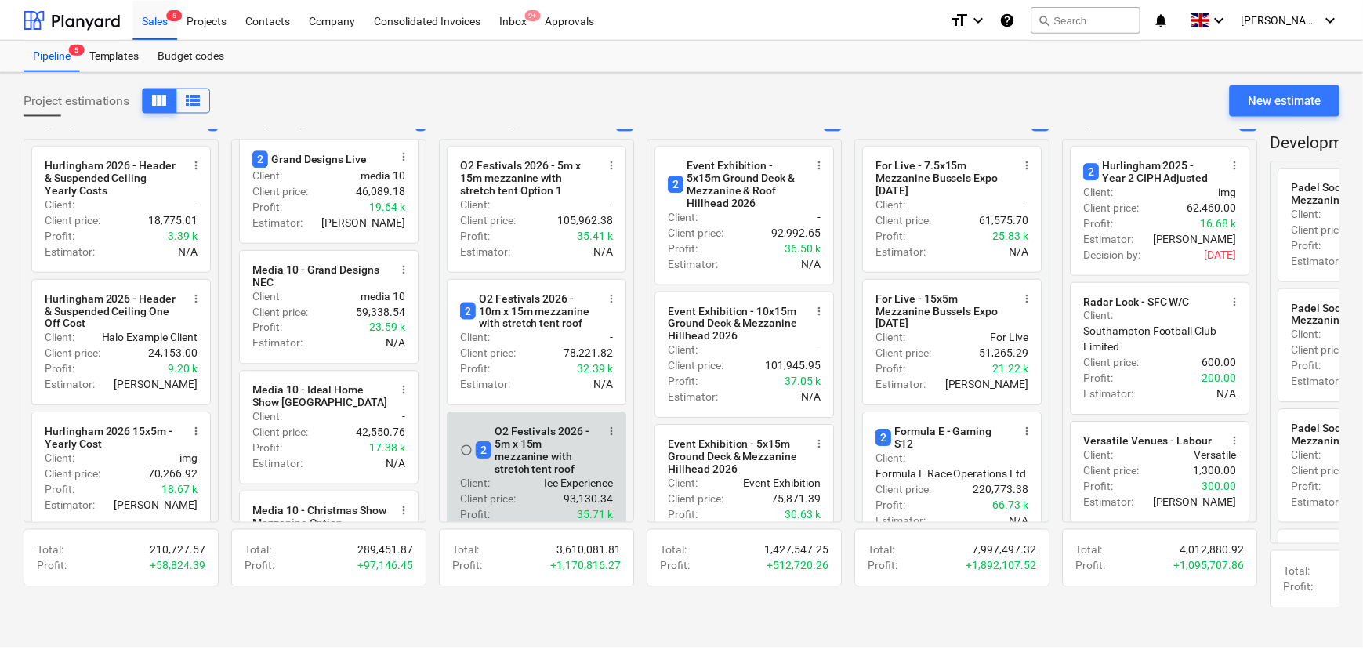
scroll to position [770, 0]
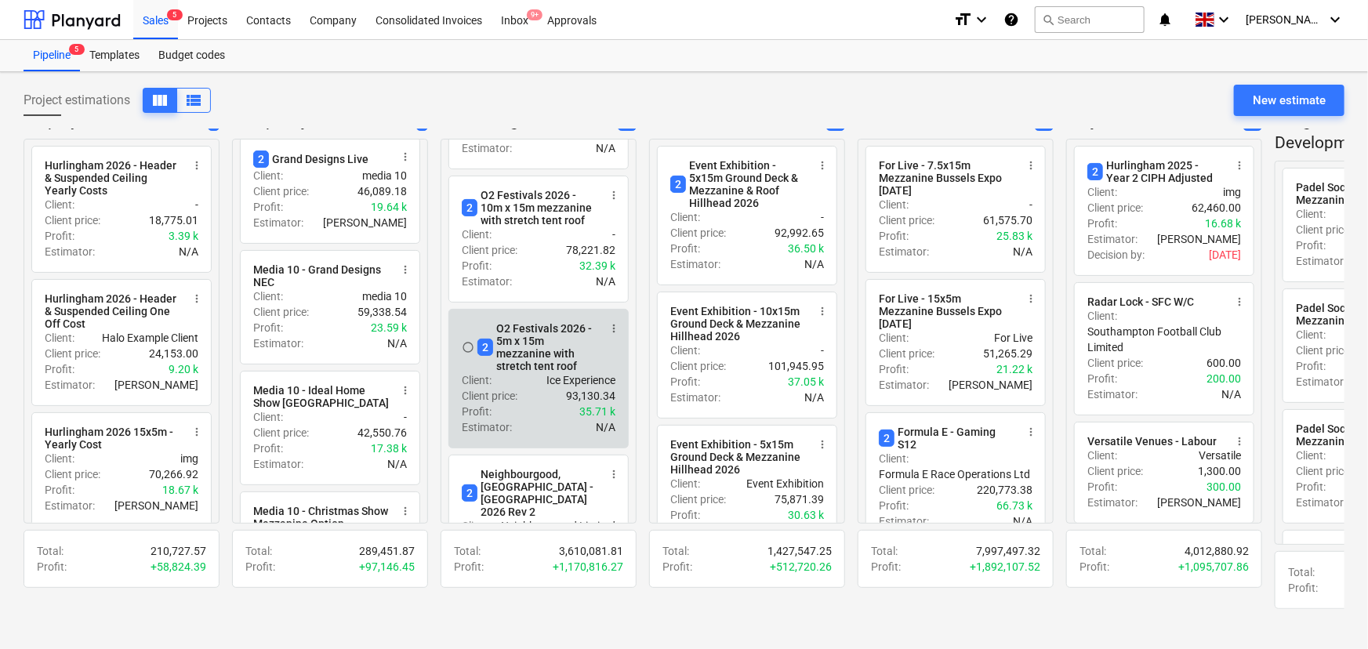
click at [553, 388] on p "Ice Experience" at bounding box center [580, 380] width 69 height 16
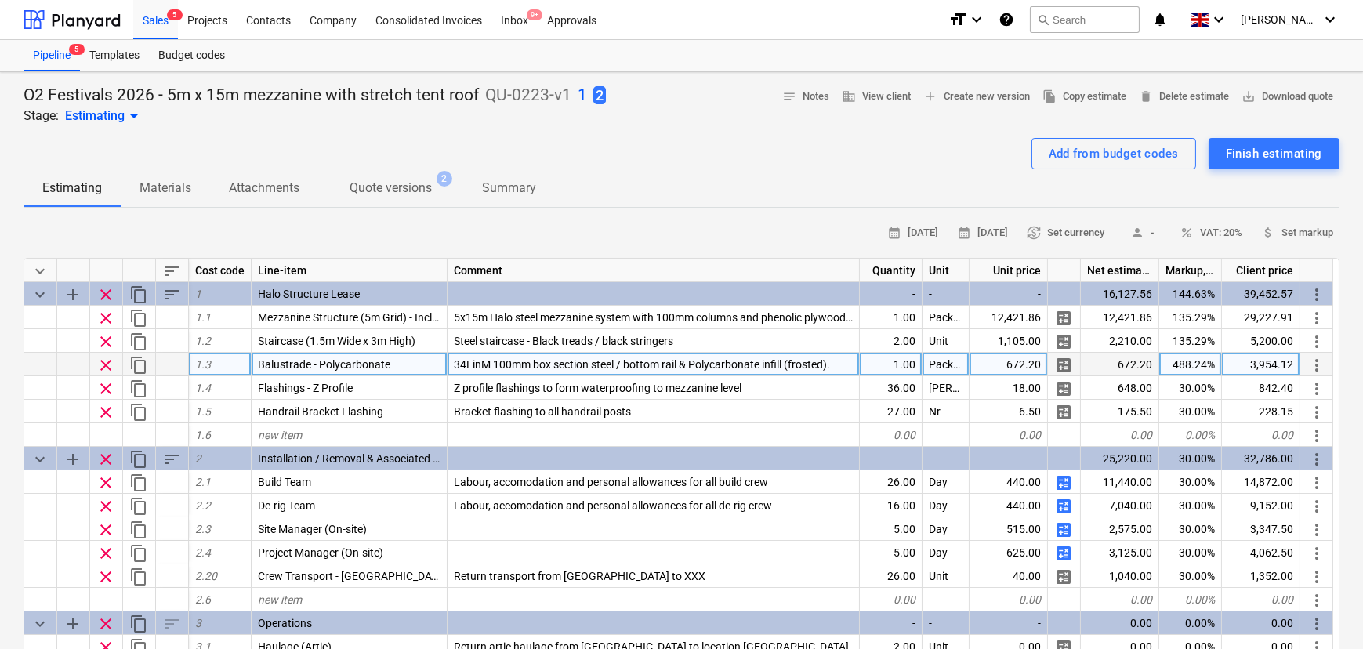
click at [110, 365] on span "clear" at bounding box center [105, 365] width 19 height 19
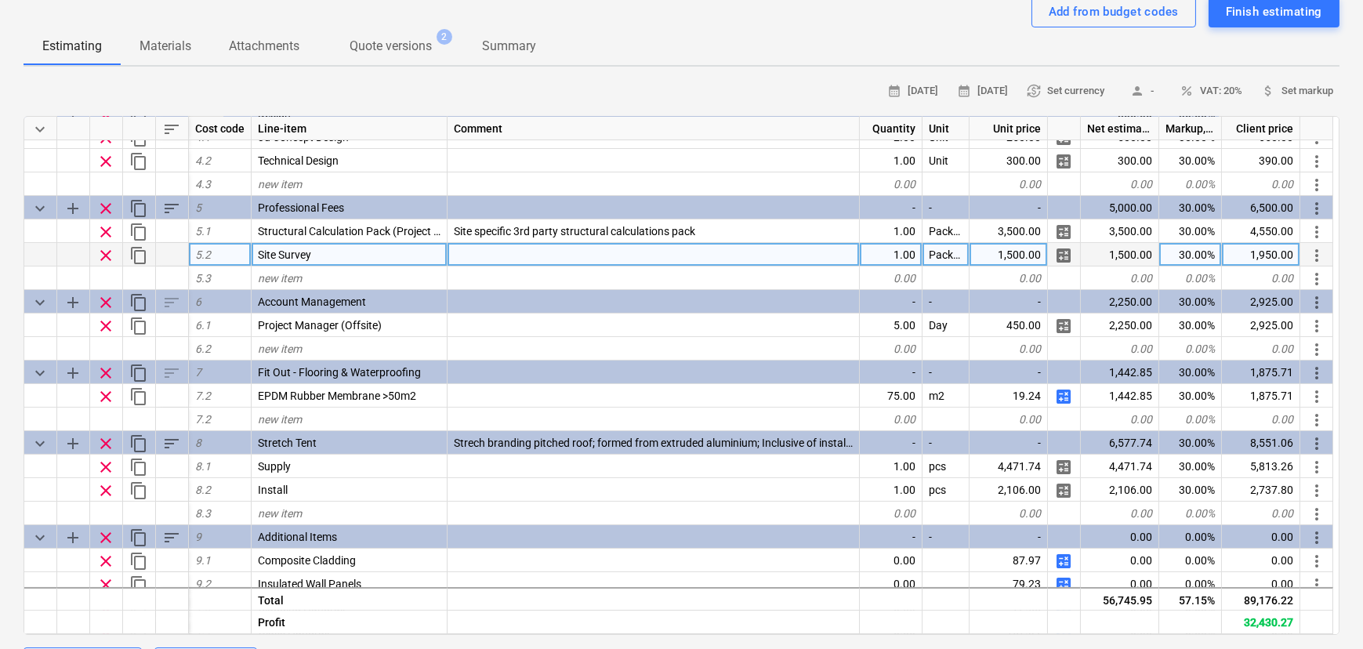
scroll to position [540, 0]
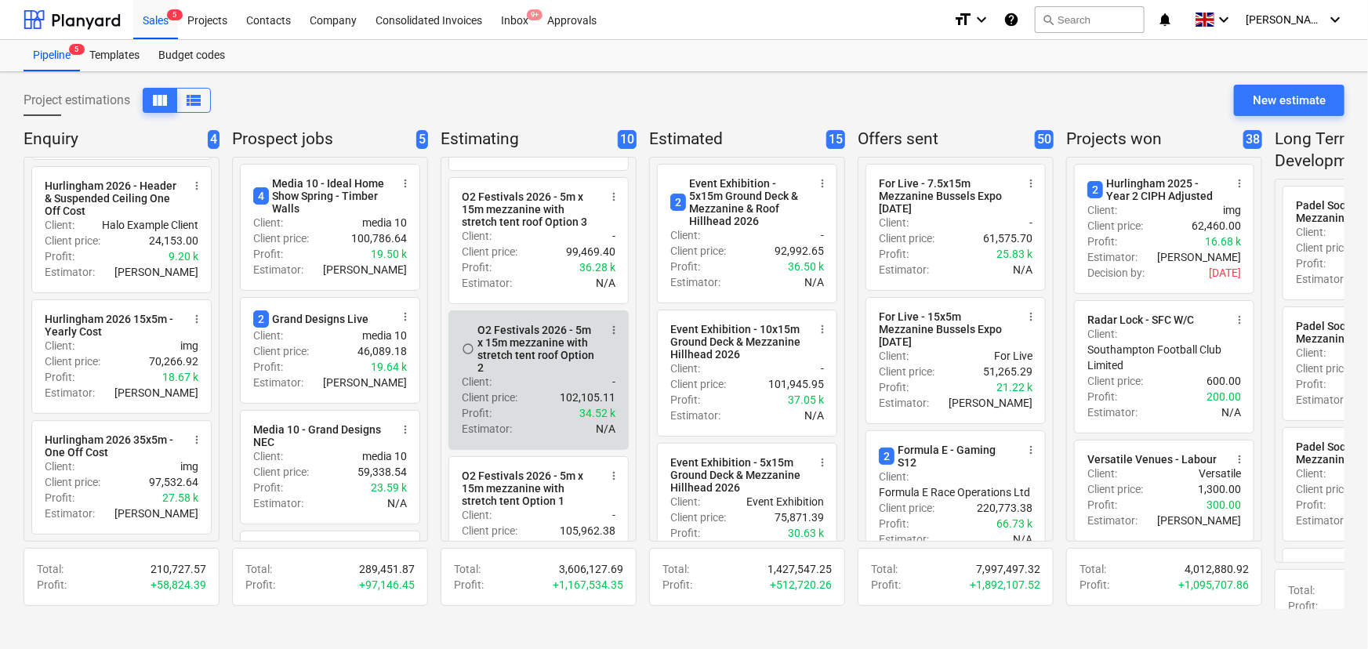
scroll to position [499, 0]
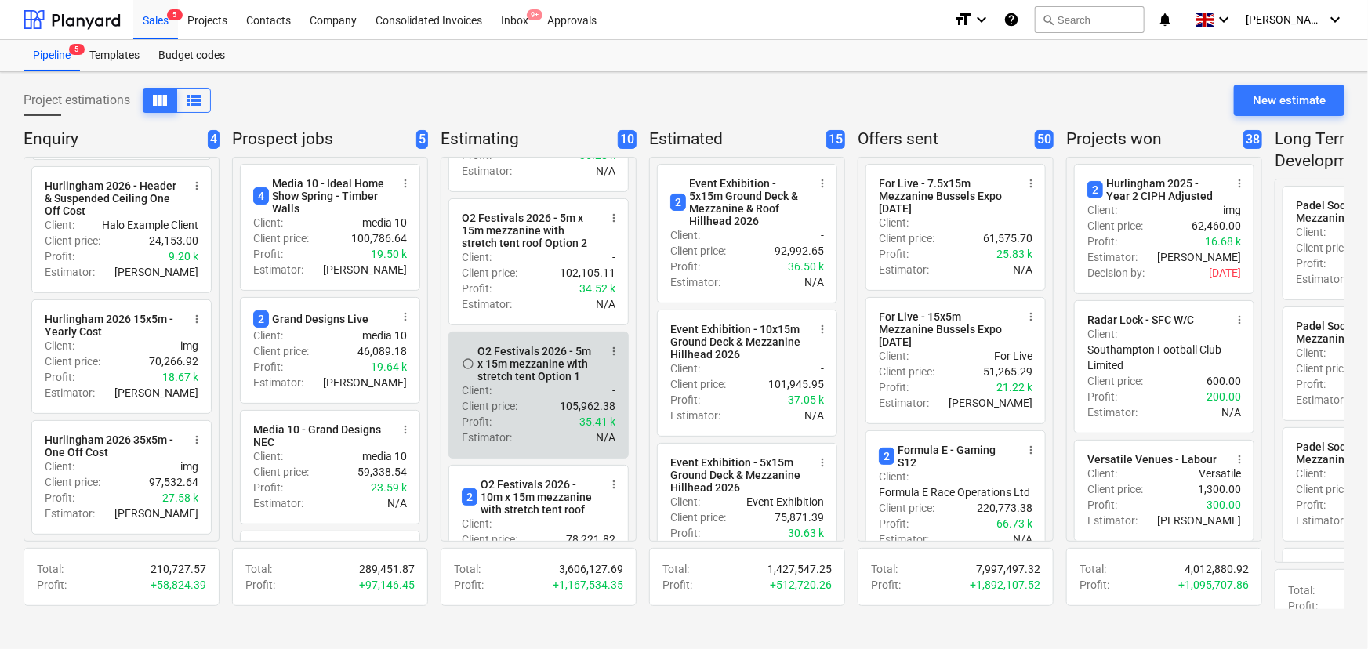
click at [516, 414] on p "Client price :" at bounding box center [490, 406] width 56 height 16
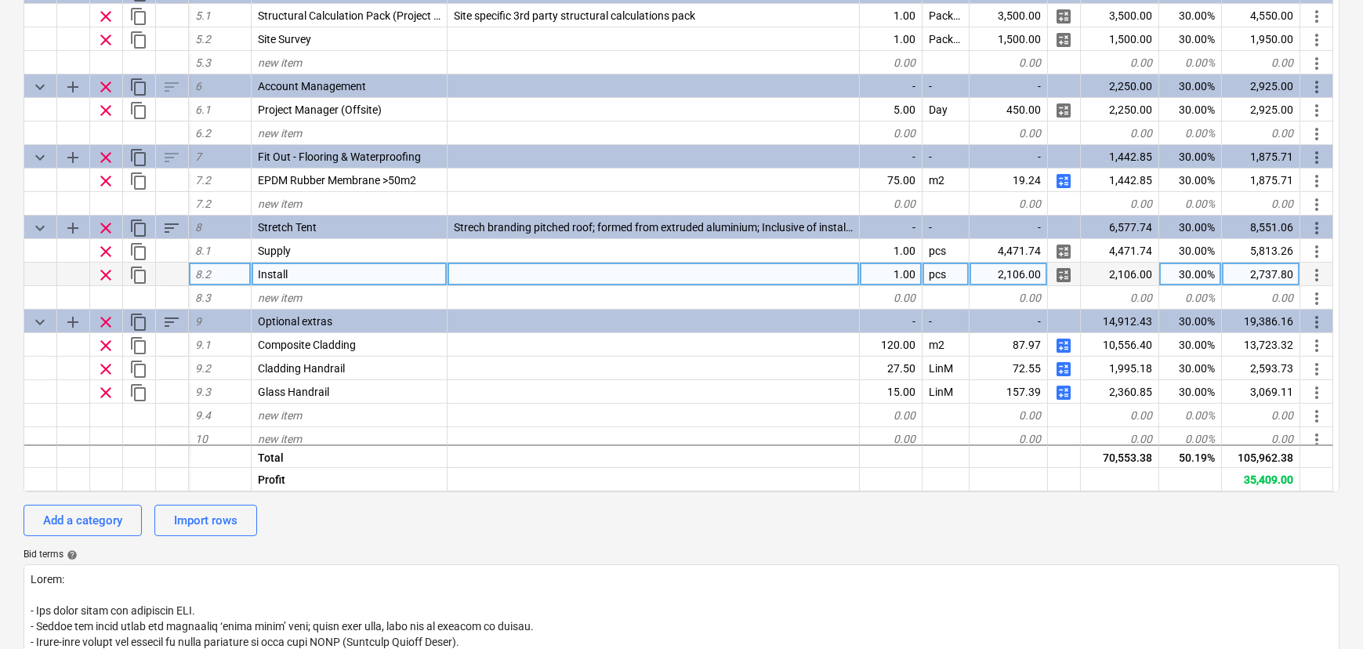
scroll to position [493, 0]
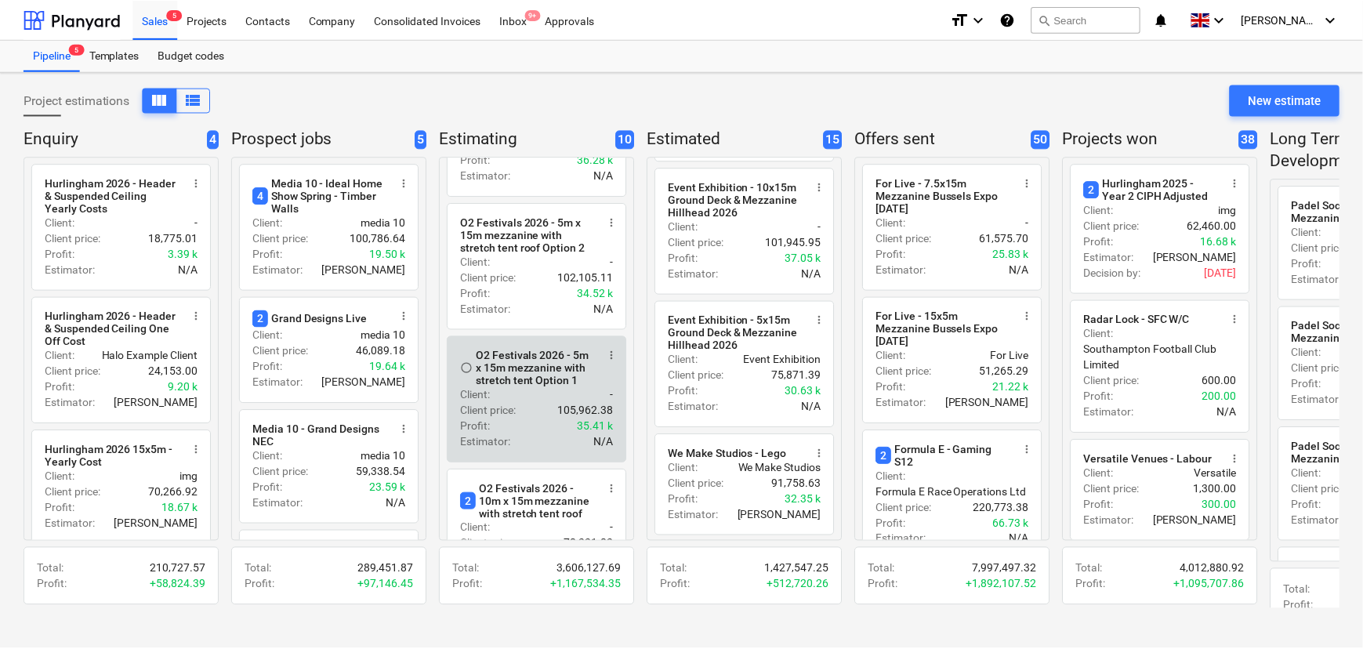
scroll to position [499, 0]
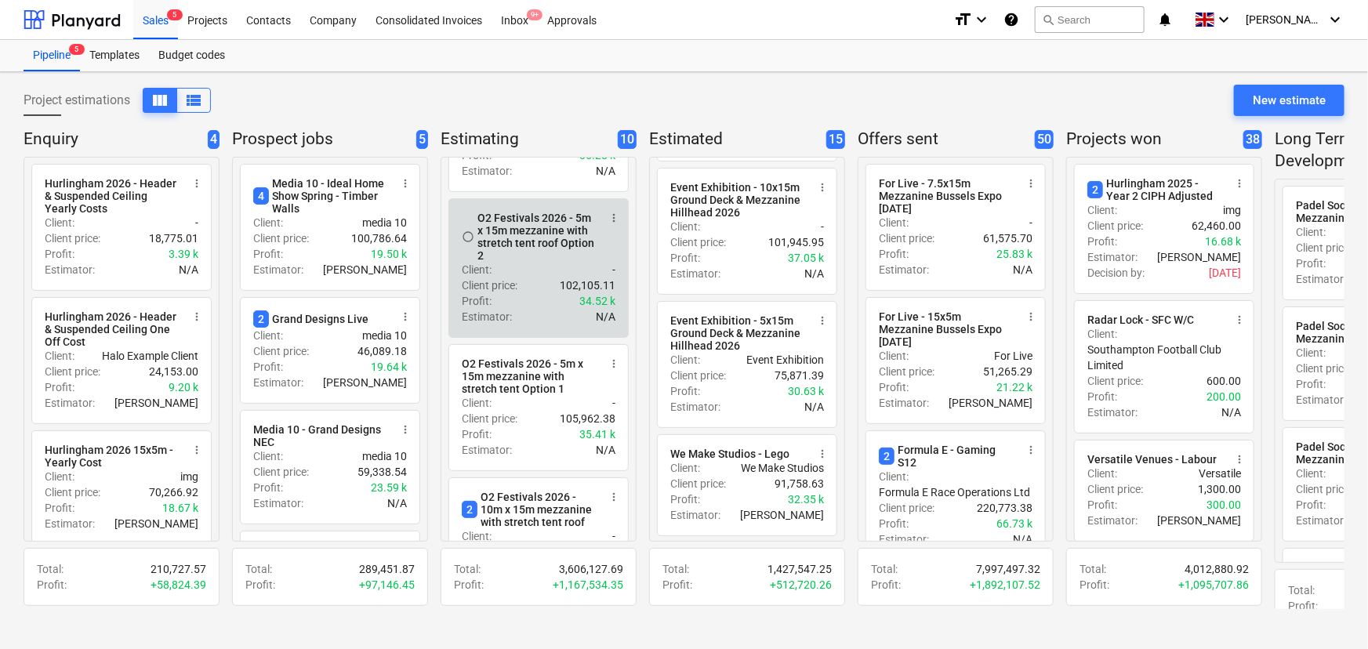
click at [526, 277] on div "Client : -" at bounding box center [539, 270] width 154 height 16
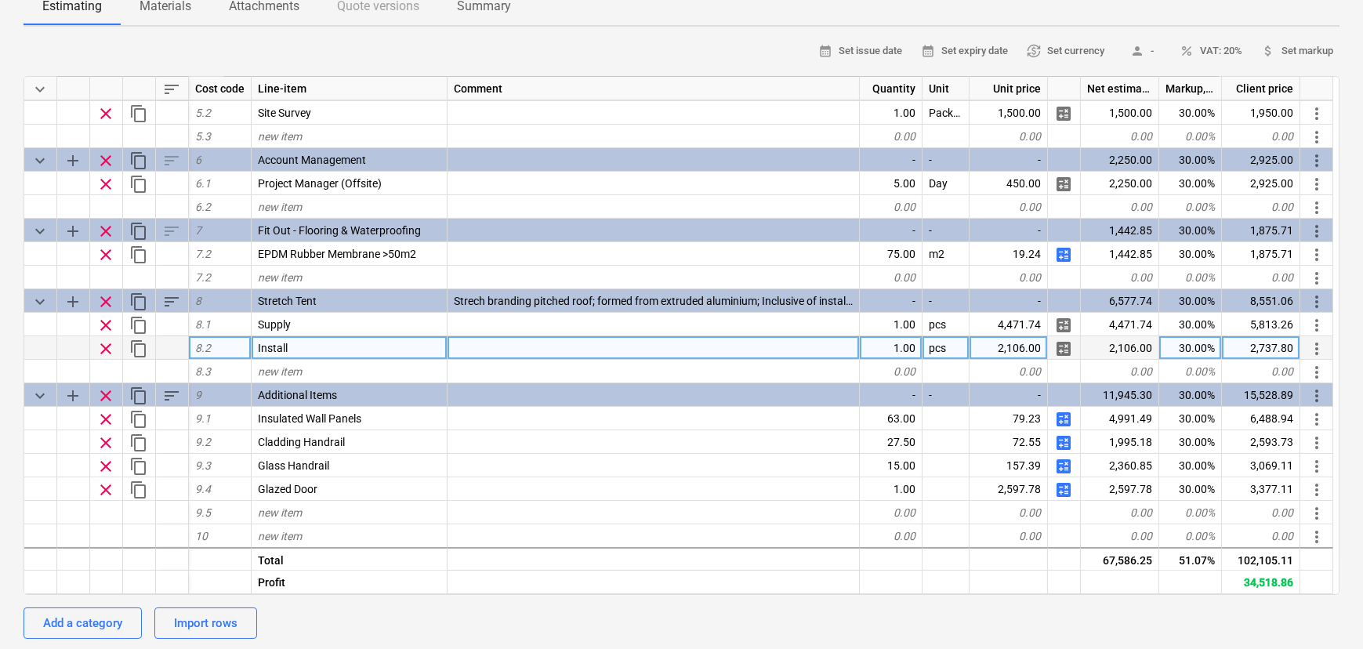
scroll to position [285, 0]
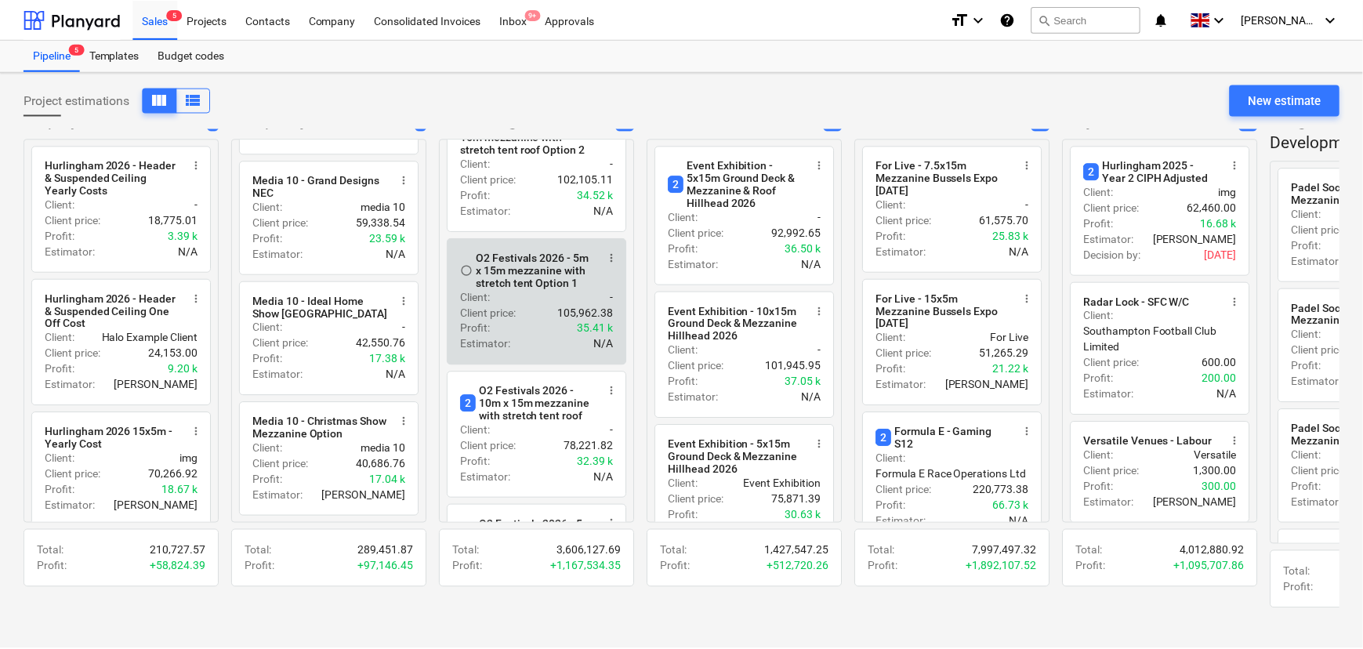
scroll to position [575, 0]
click at [519, 335] on div "Profit : 35.41 k" at bounding box center [539, 328] width 154 height 16
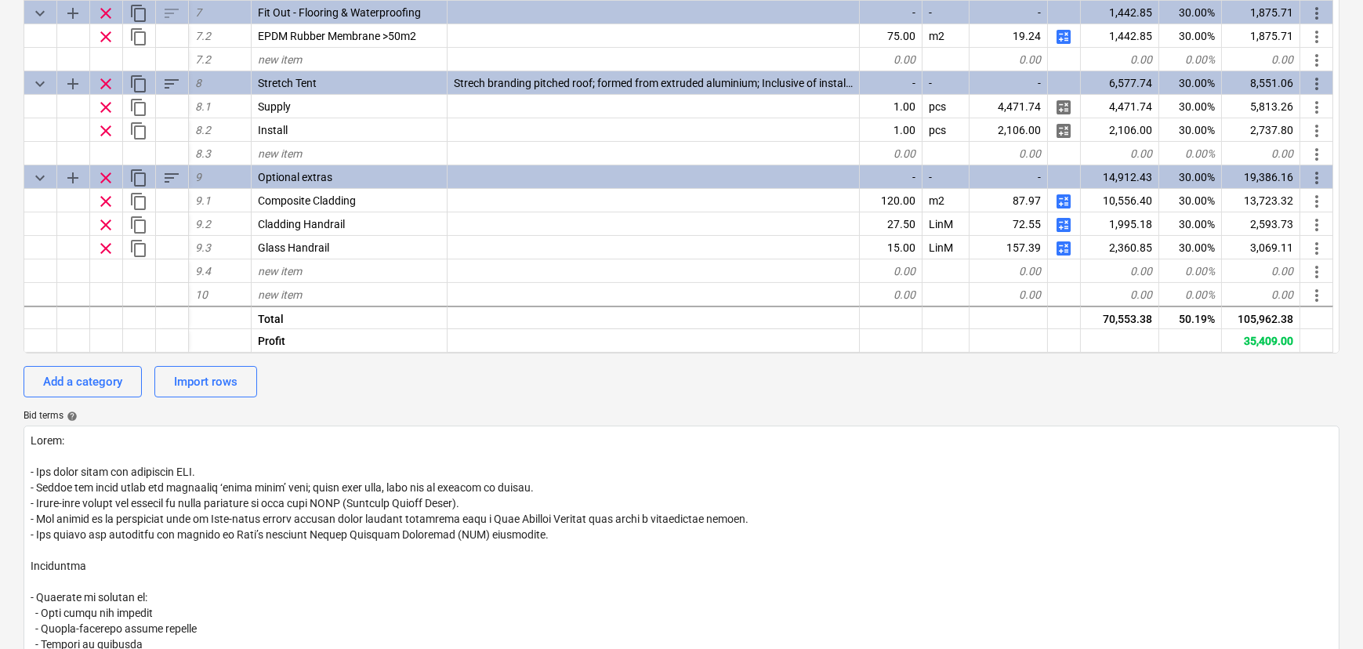
scroll to position [427, 0]
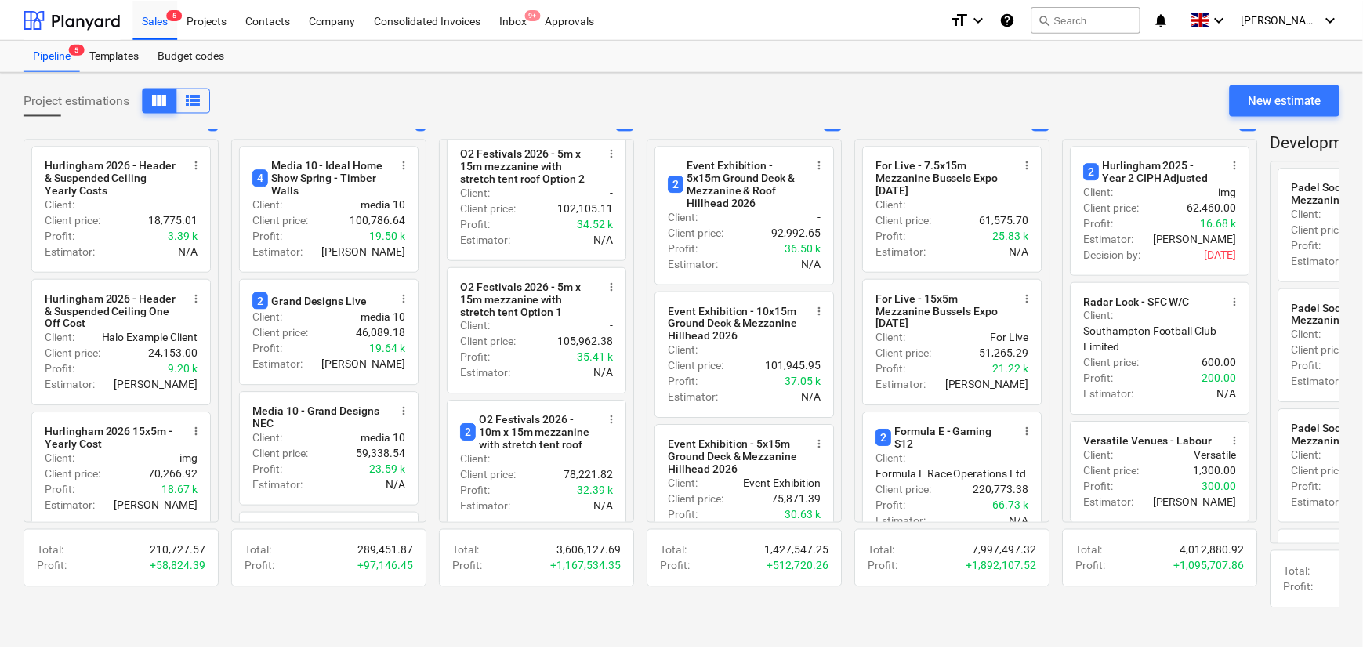
scroll to position [485, 0]
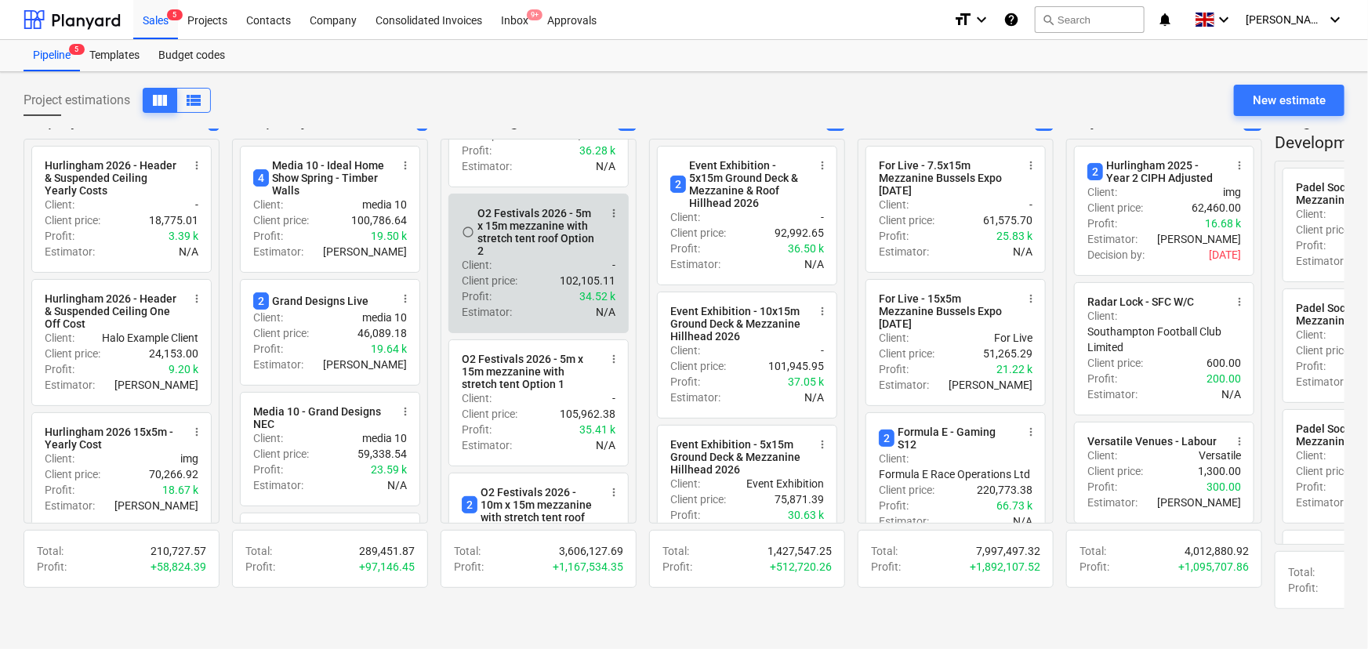
click at [504, 273] on div "Client : -" at bounding box center [539, 265] width 154 height 16
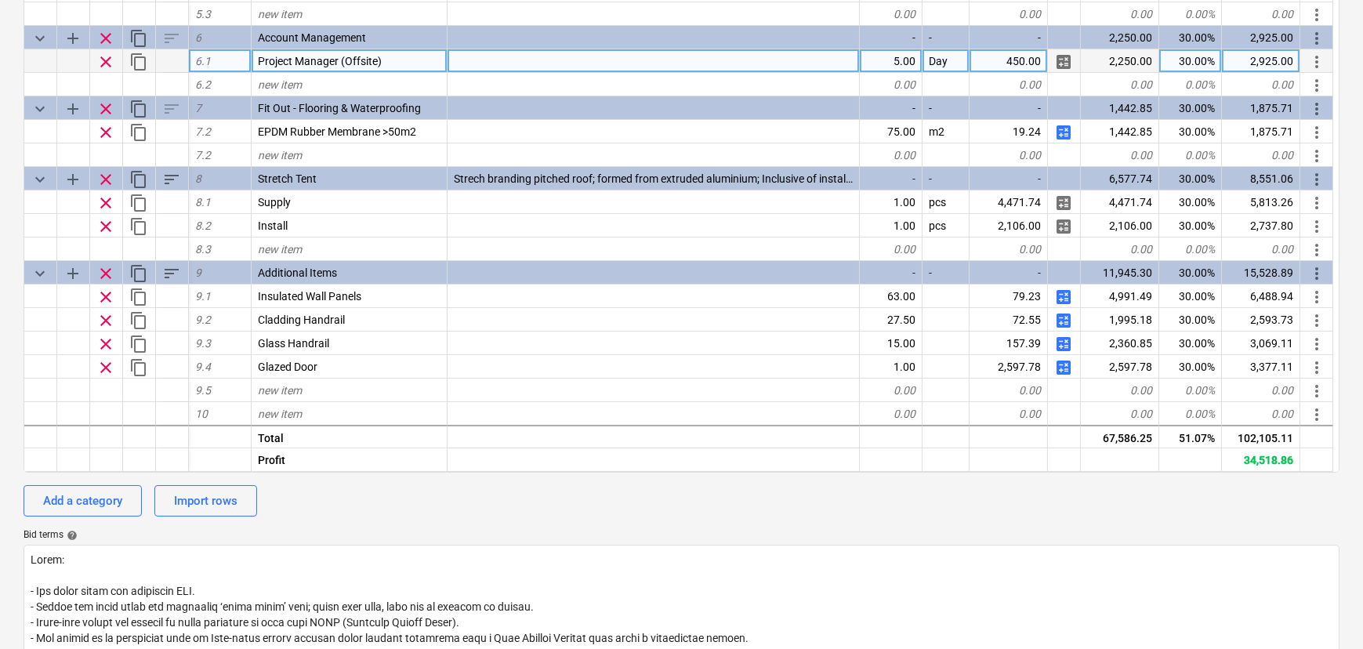
scroll to position [356, 0]
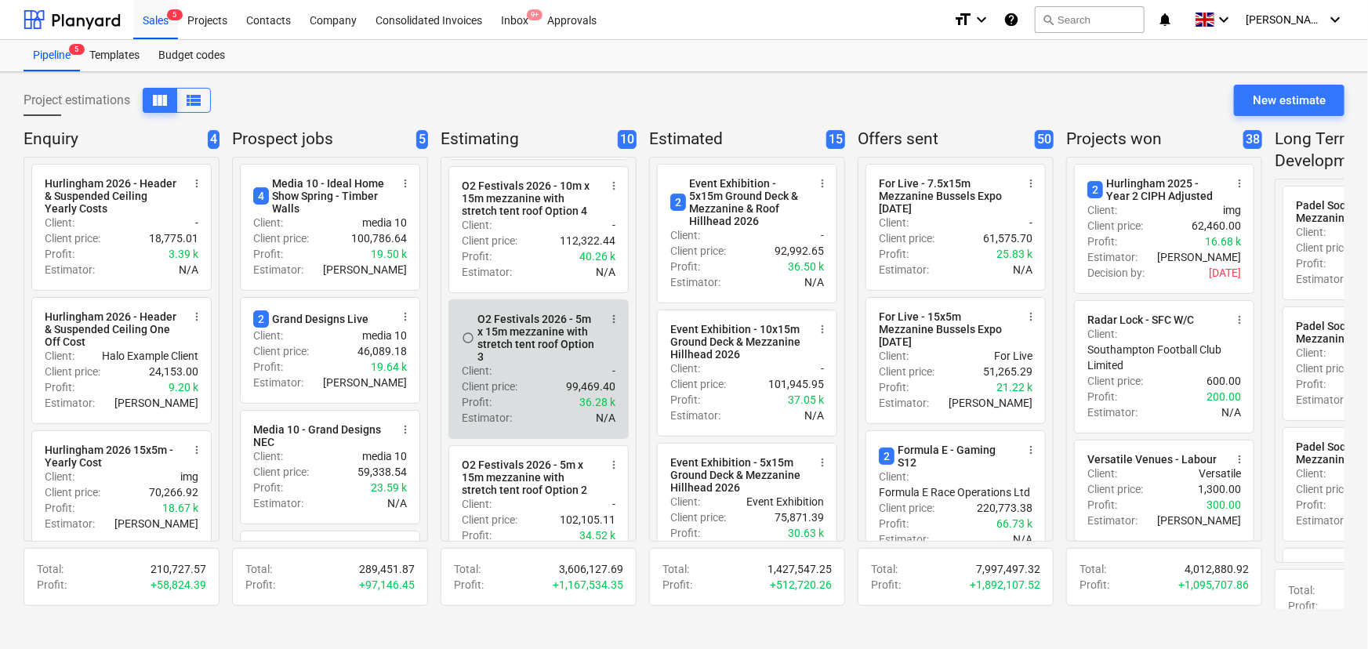
scroll to position [285, 0]
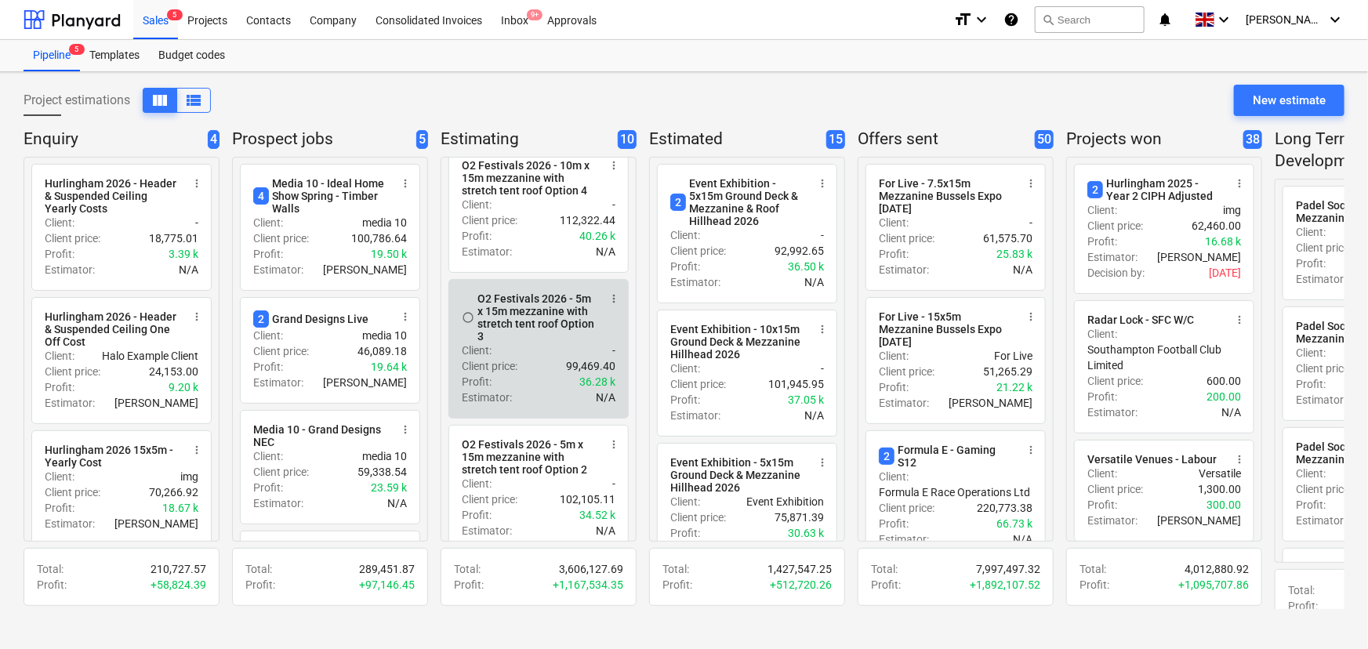
click at [485, 372] on p "Client price :" at bounding box center [490, 366] width 56 height 16
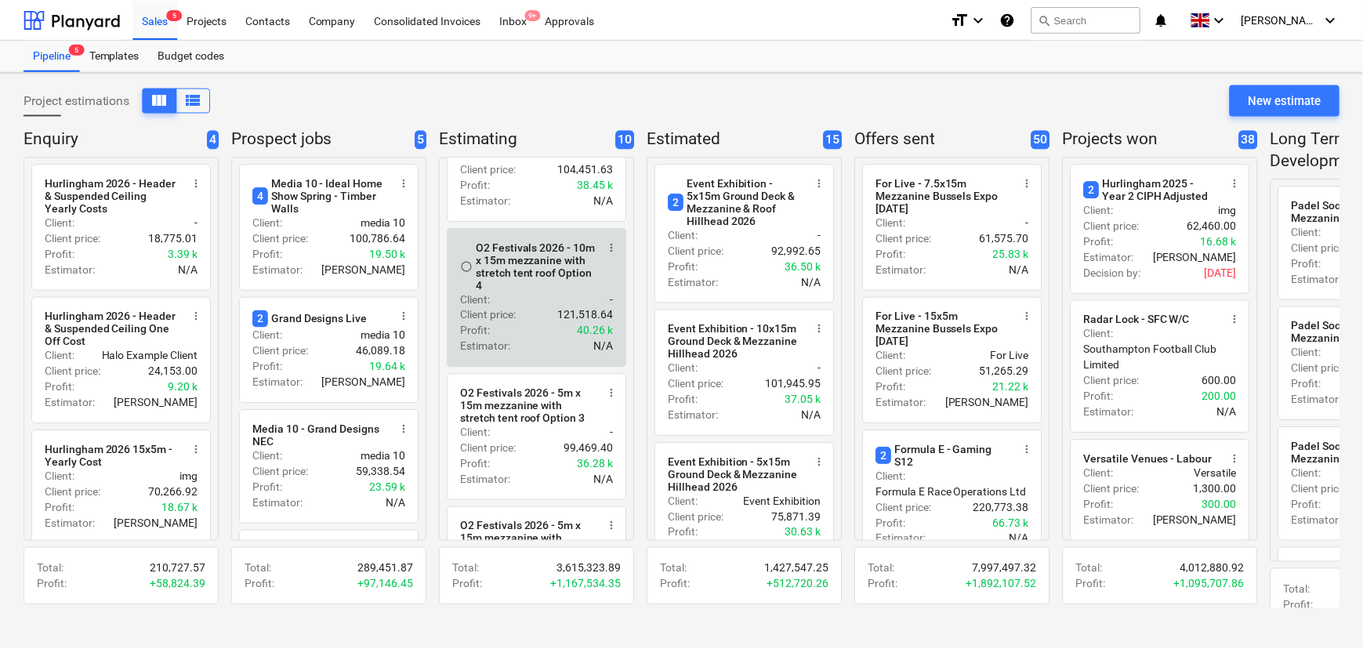
scroll to position [200, 0]
click at [547, 325] on div "Client price : 121,518.64" at bounding box center [539, 318] width 154 height 16
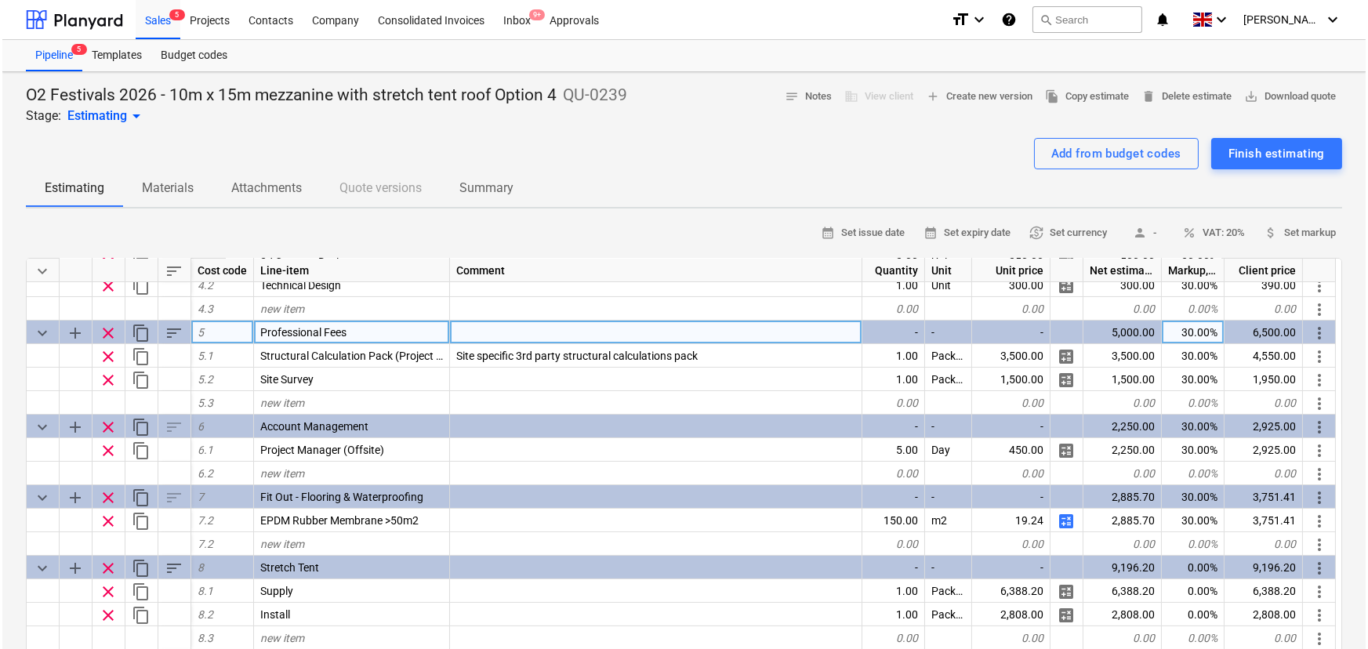
scroll to position [493, 0]
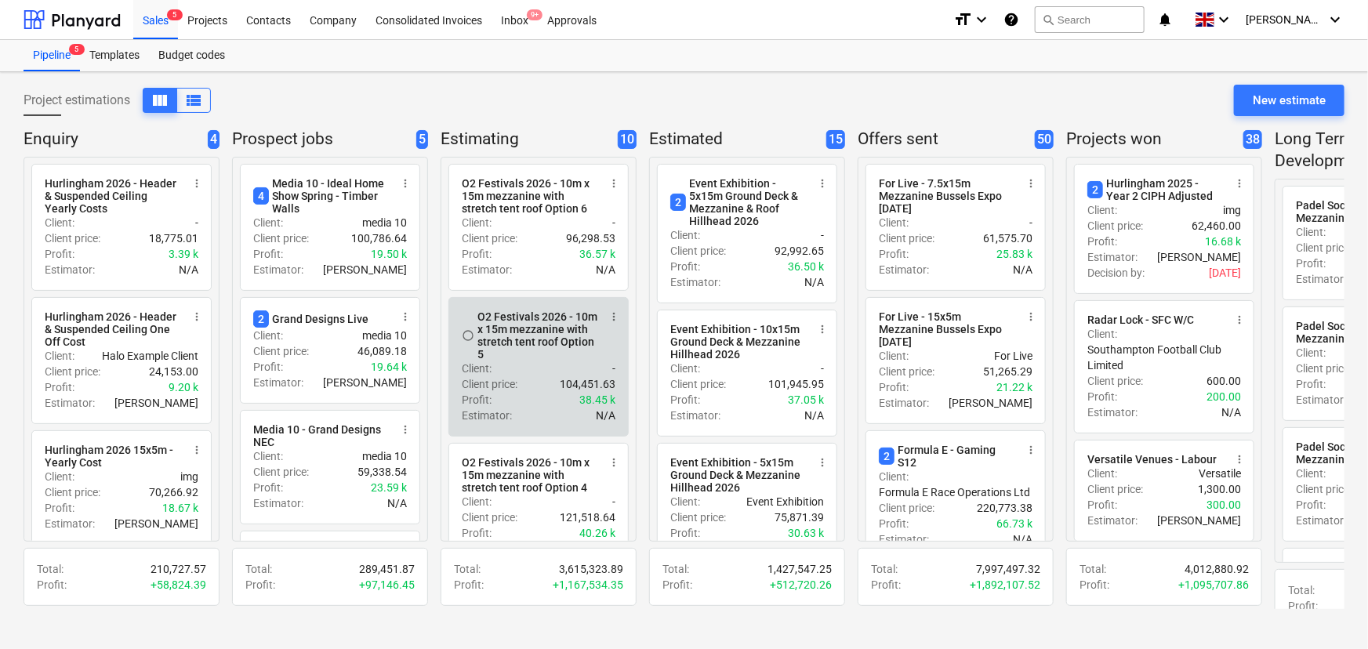
click at [530, 376] on div "Client : -" at bounding box center [539, 369] width 154 height 16
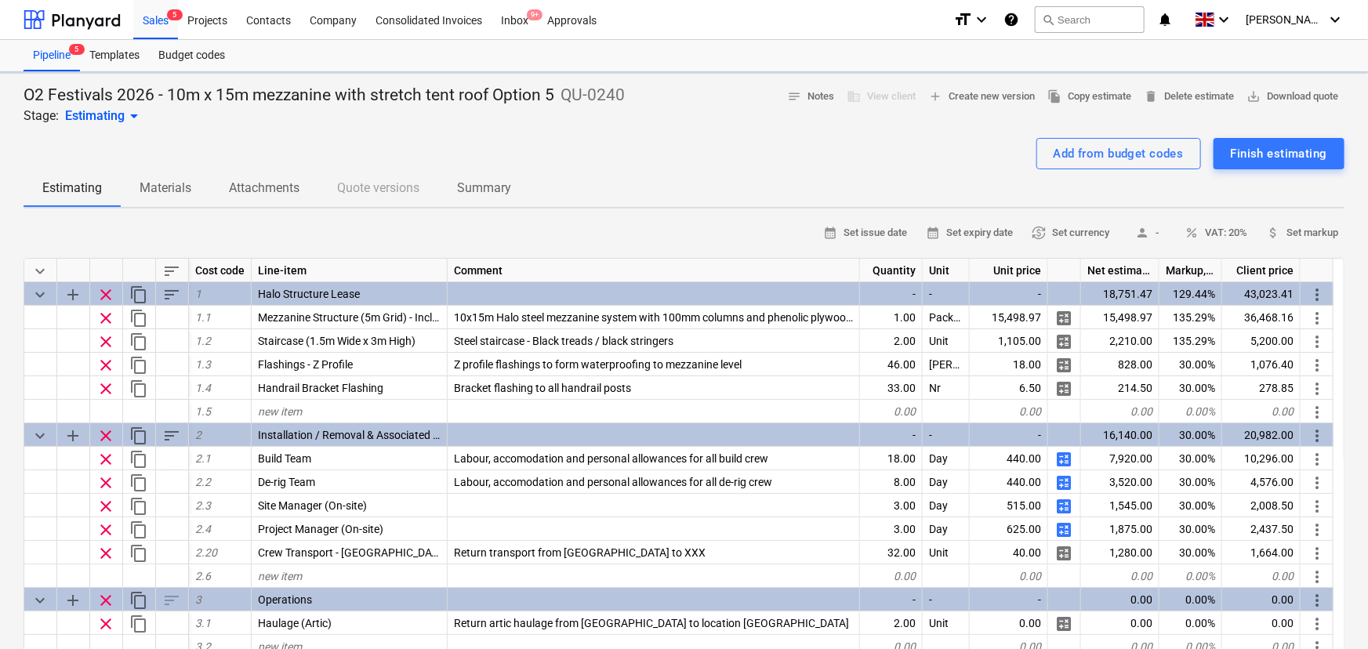
type textarea "x"
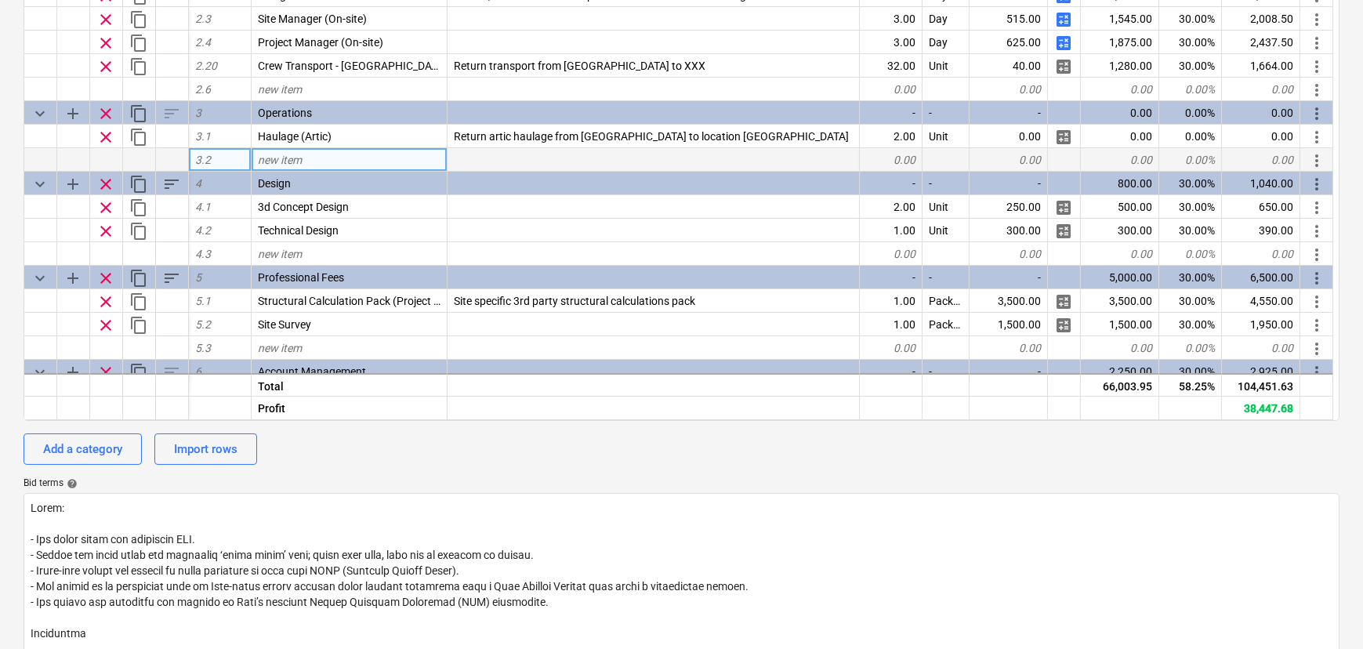
scroll to position [499, 0]
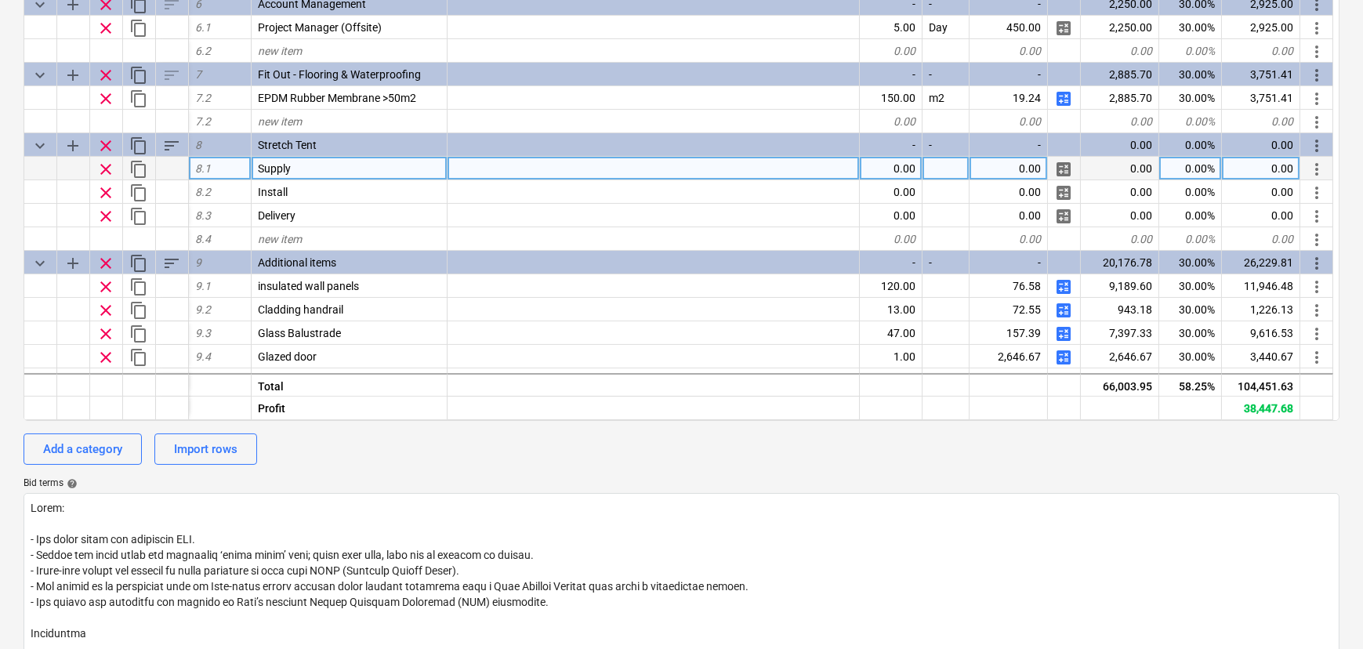
click at [991, 171] on div "0.00" at bounding box center [1009, 169] width 78 height 24
click at [882, 169] on div "0.00" at bounding box center [891, 169] width 63 height 24
type input "1"
type textarea "x"
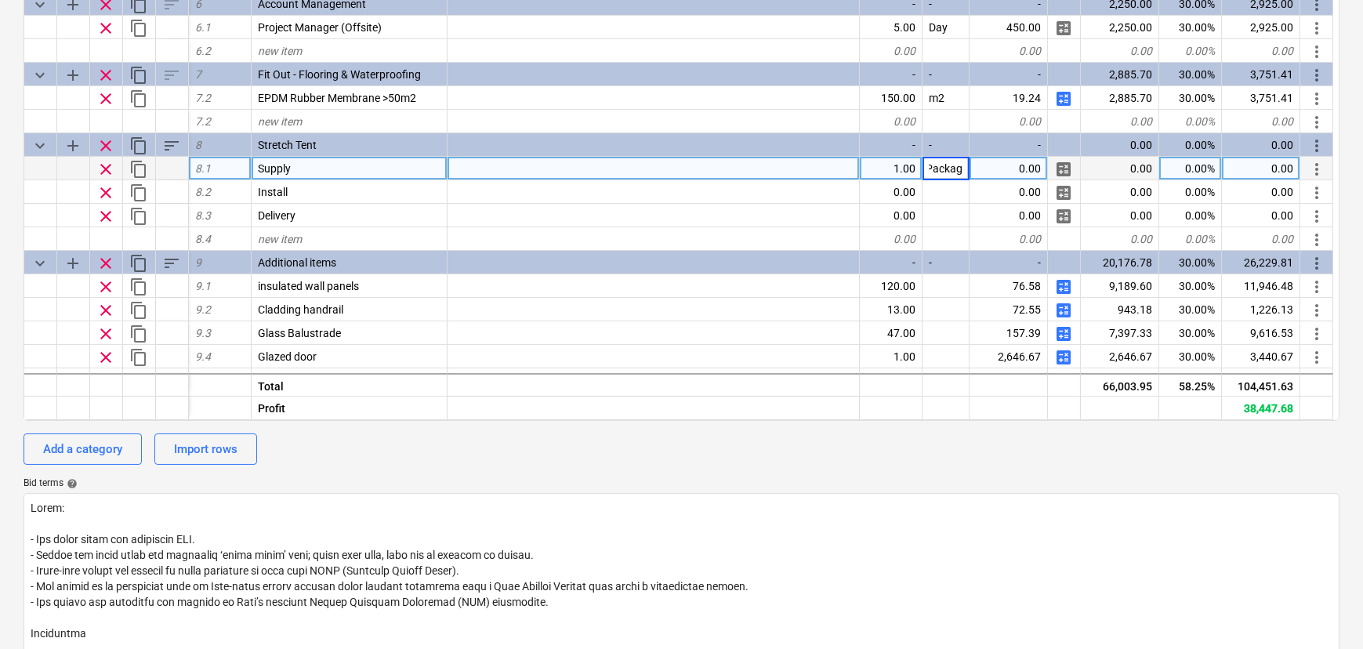
type input "Package"
type textarea "x"
type input "6388.2"
type textarea "x"
type input "2808"
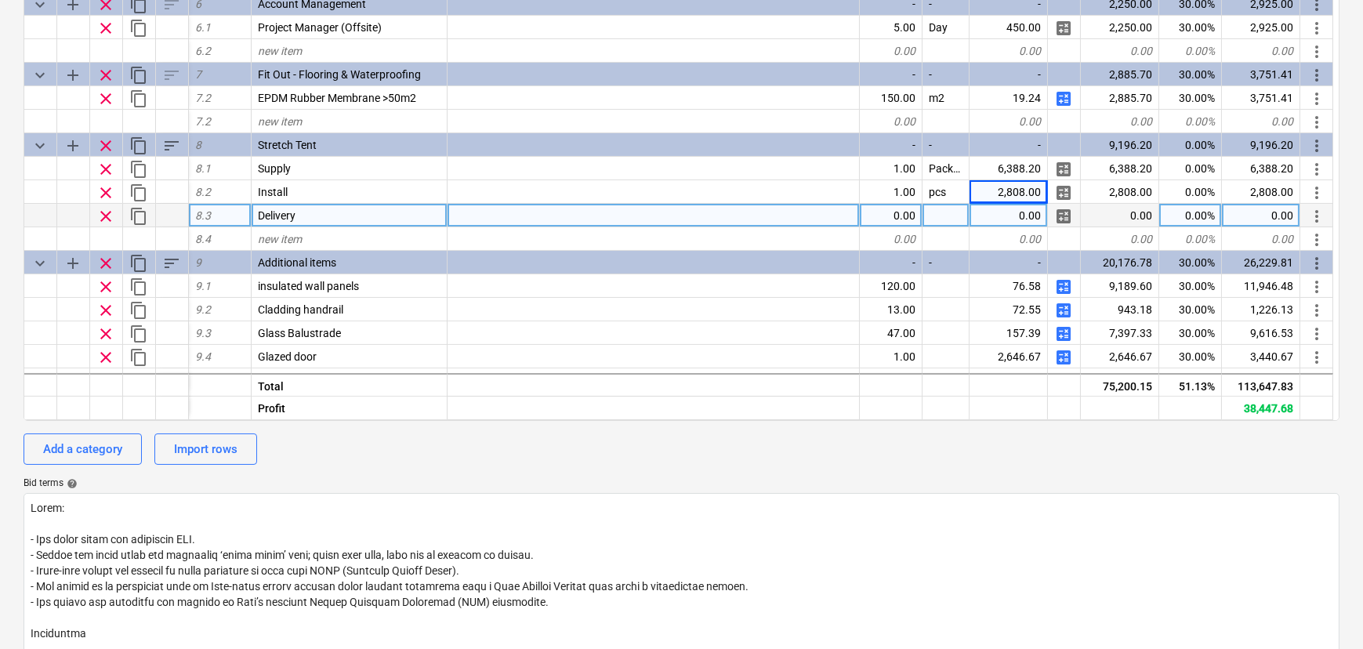
click at [102, 219] on span "clear" at bounding box center [105, 216] width 19 height 19
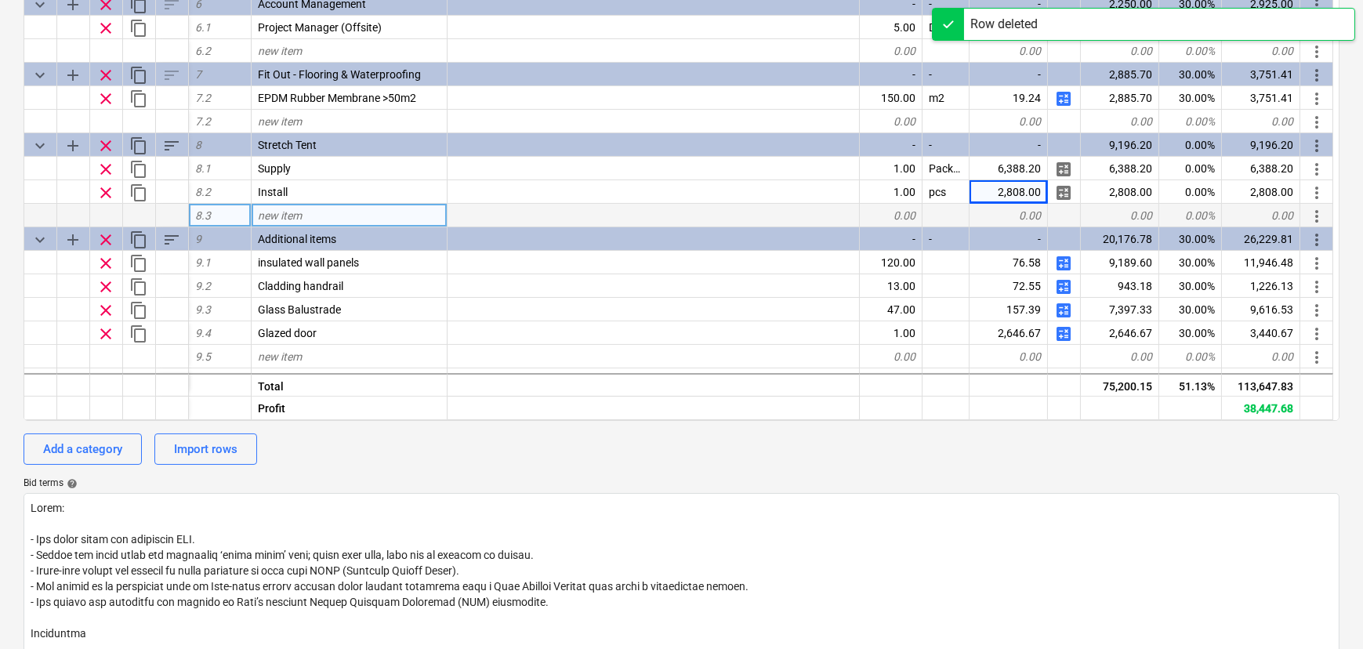
click at [16, 153] on div "O2 Festivals 2026 - 10m x 15m mezzanine with stretch tent roof Option 5 QU-0240…" at bounding box center [681, 409] width 1363 height 1387
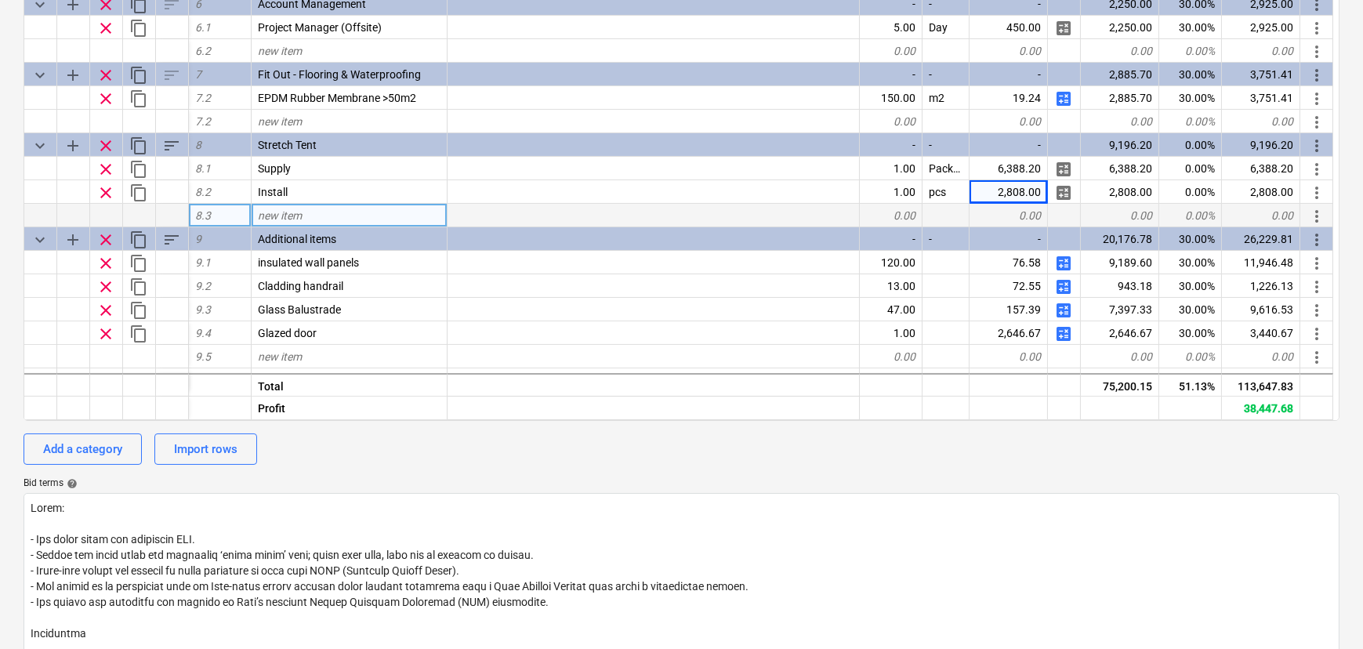
click at [479, 465] on div "Add a category Import rows" at bounding box center [682, 448] width 1316 height 31
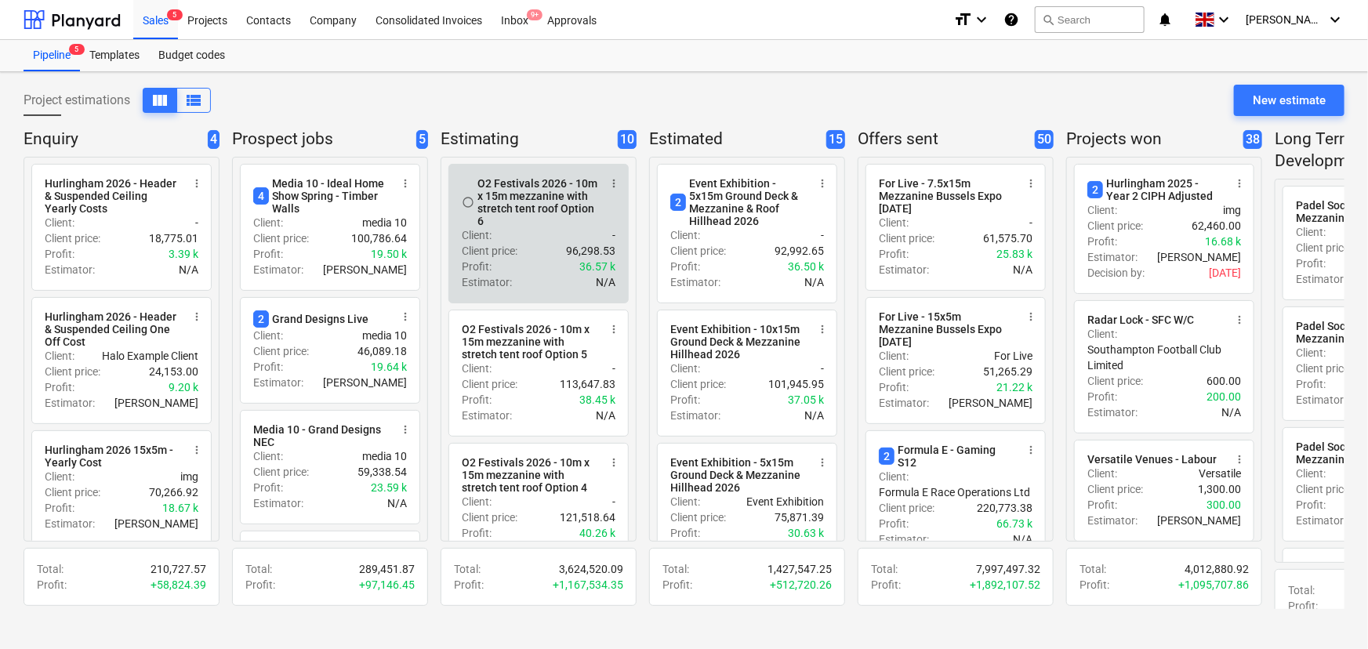
click at [517, 226] on div "O2 Festivals 2026 - 10m x 15m mezzanine with stretch tent roof Option 6" at bounding box center [537, 202] width 121 height 50
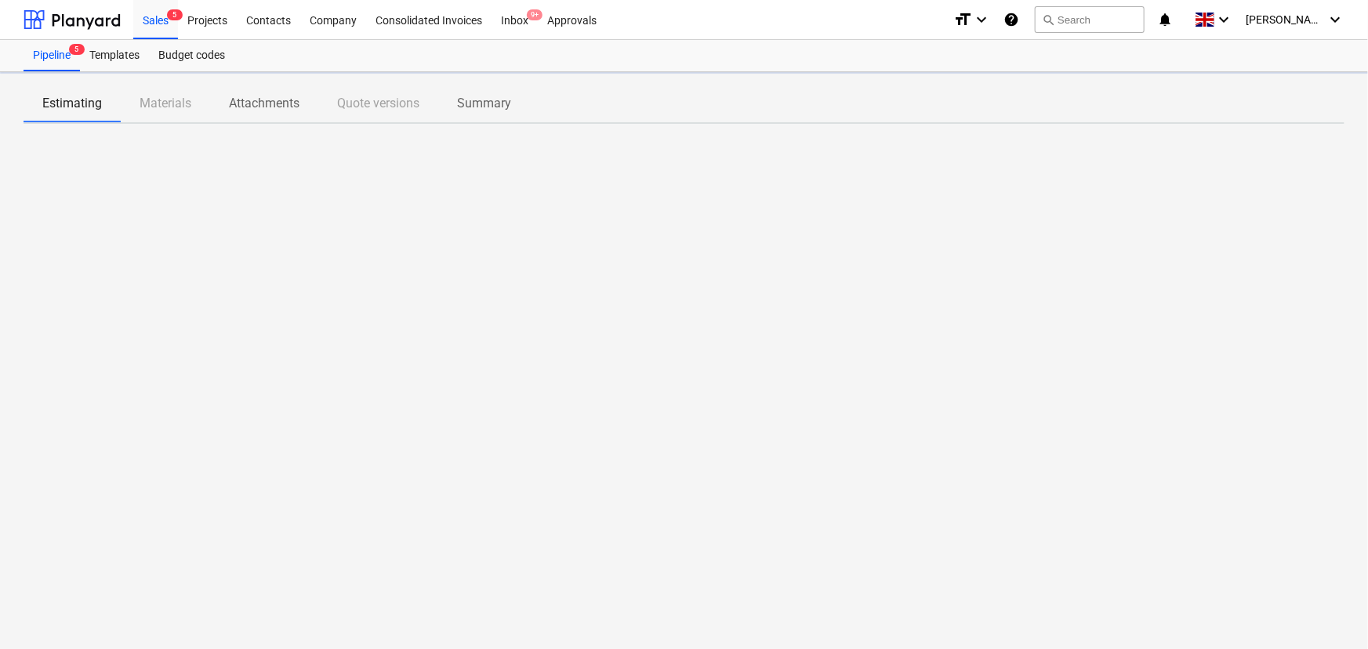
click at [517, 226] on div at bounding box center [684, 253] width 1321 height 235
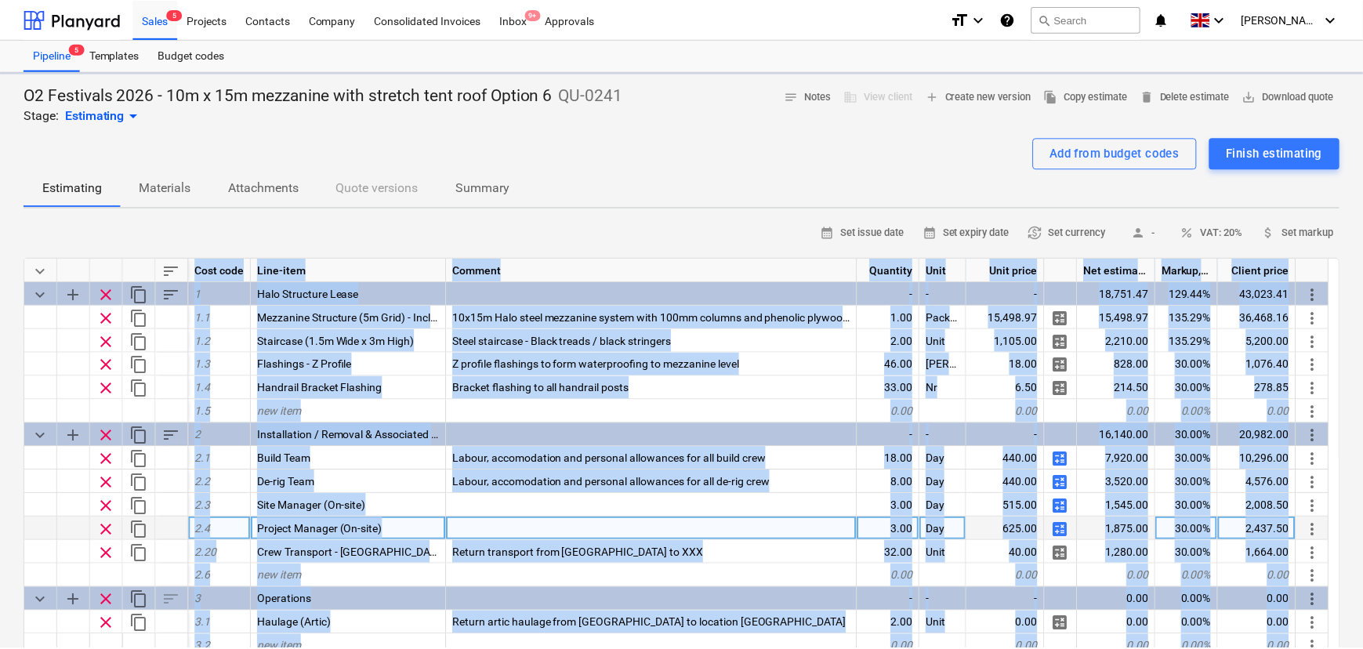
scroll to position [285, 0]
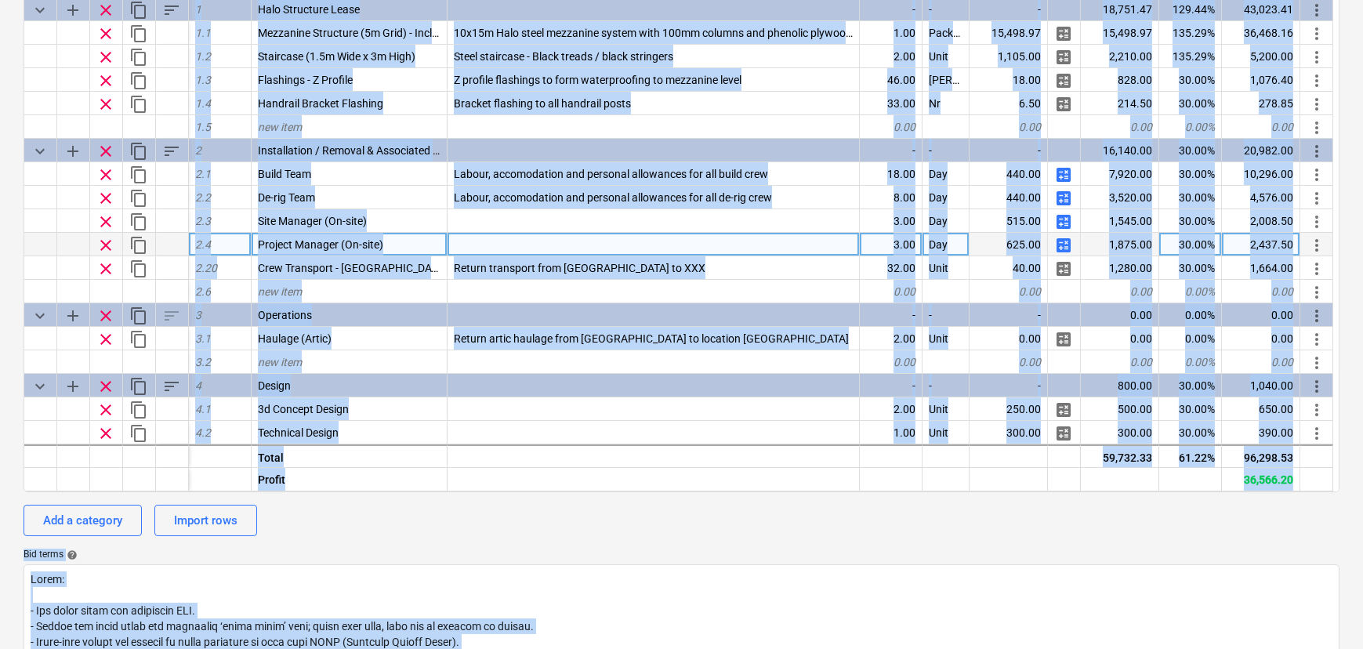
type textarea "x"
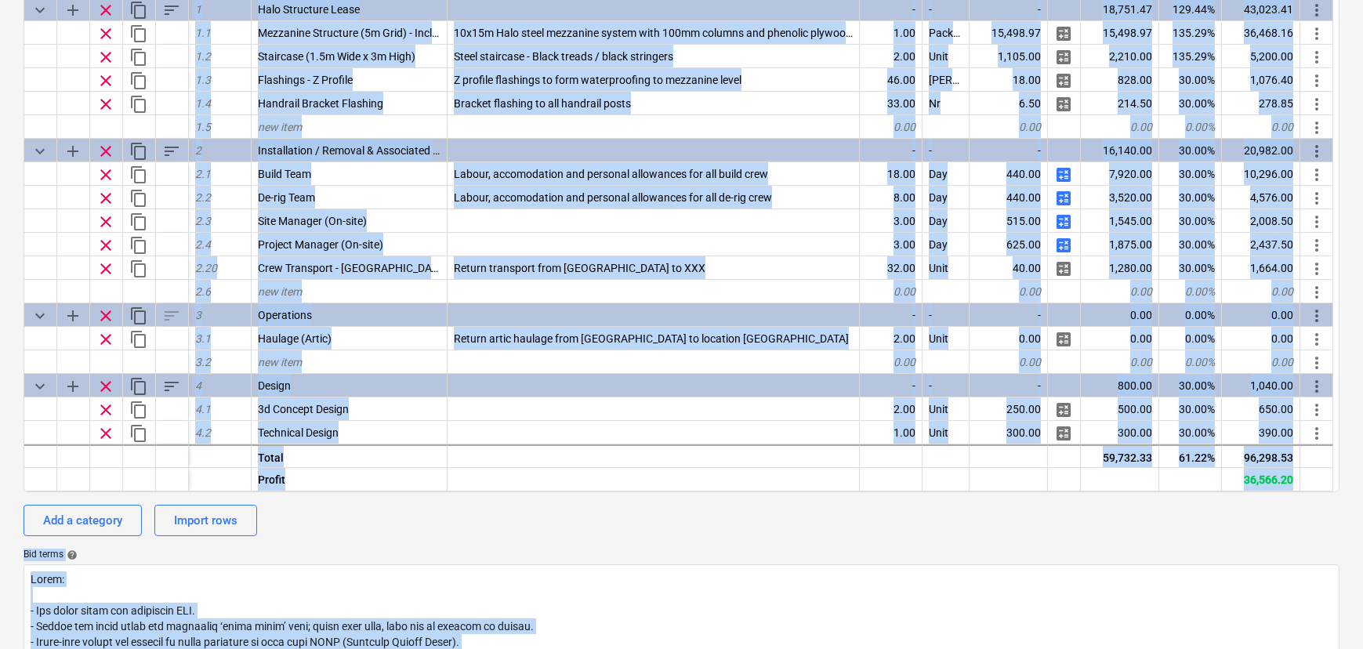
click at [16, 207] on div "O2 Festivals 2026 - 10m x 15m mezzanine with stretch tent roof Option 6 QU-0241…" at bounding box center [681, 481] width 1363 height 1387
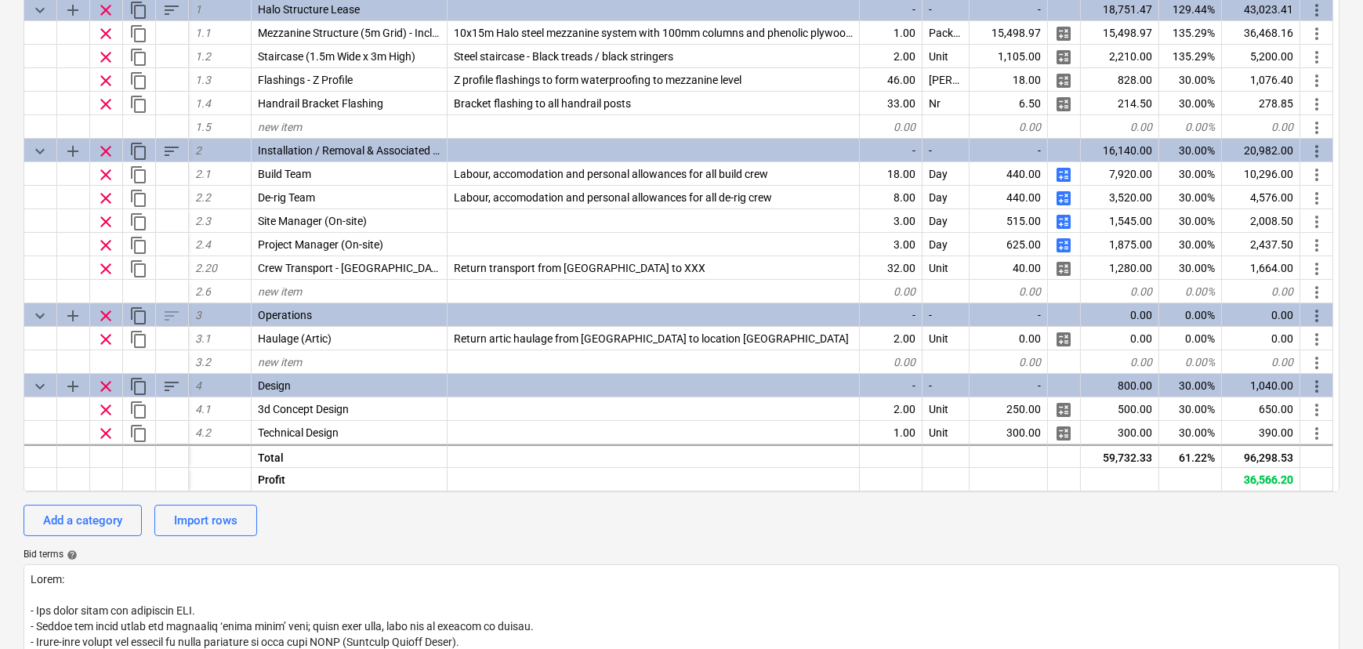
click at [16, 207] on div "O2 Festivals 2026 - 10m x 15m mezzanine with stretch tent roof Option 6 QU-0241…" at bounding box center [681, 481] width 1363 height 1387
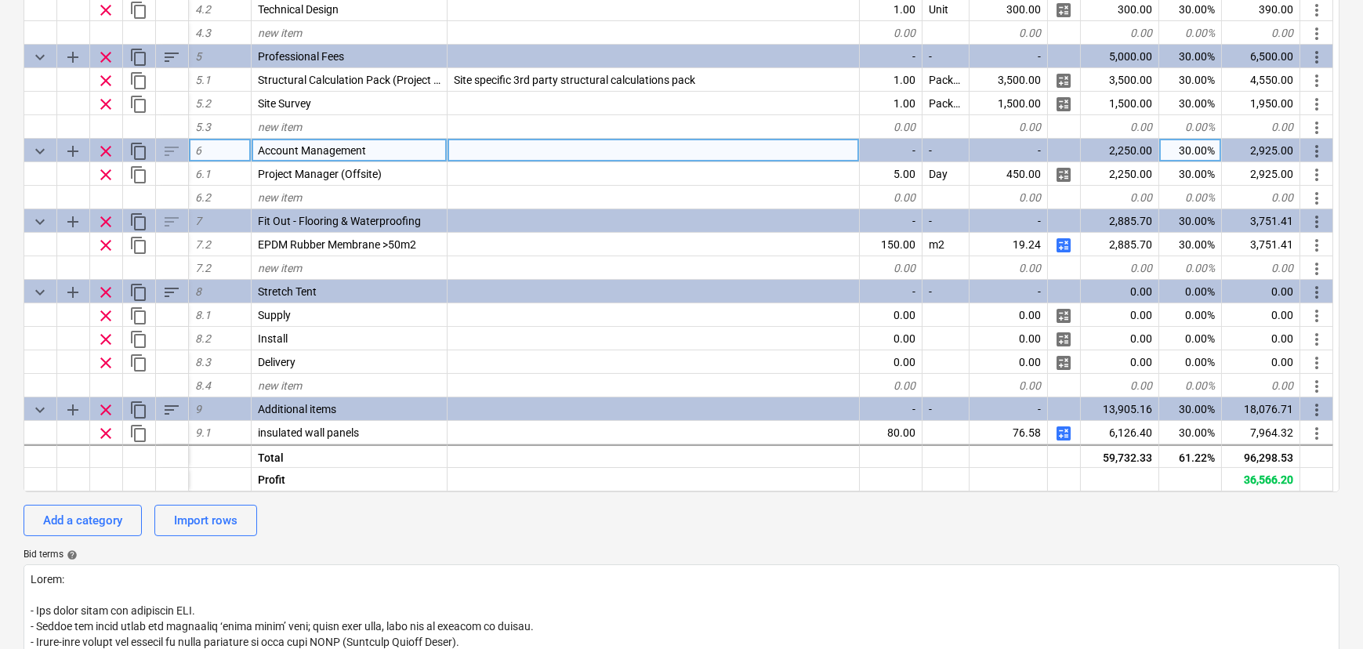
scroll to position [427, 0]
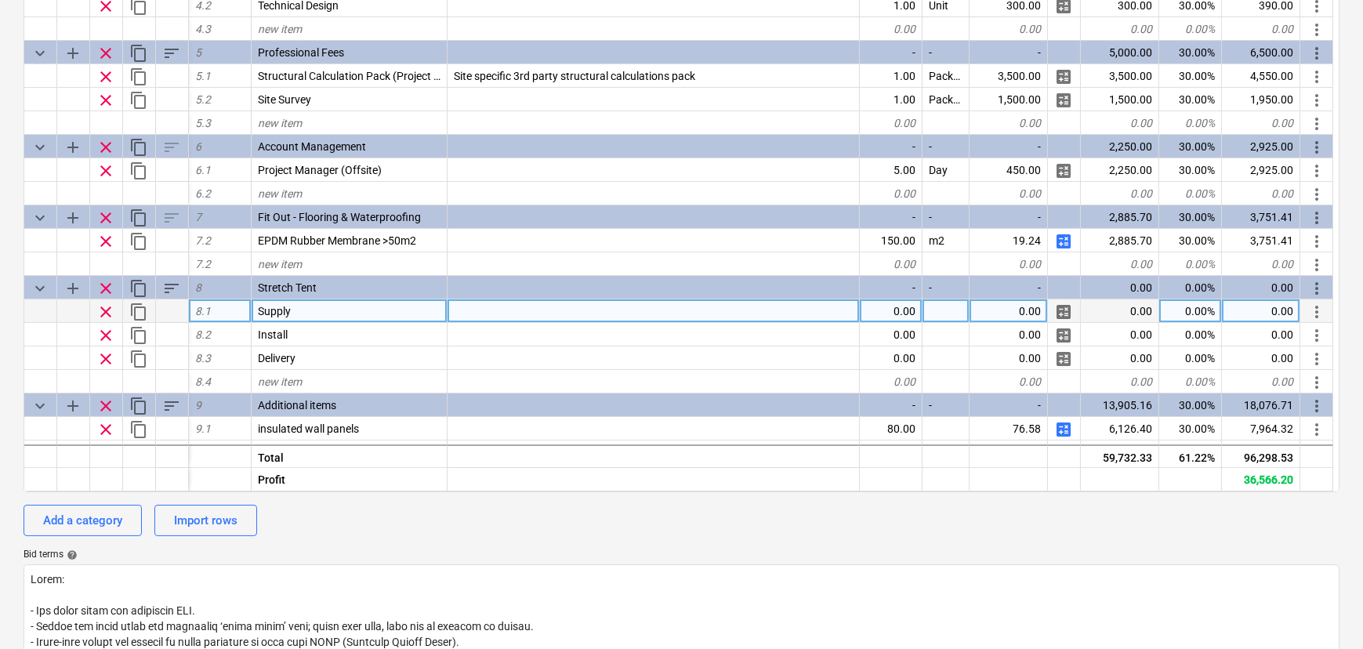
click at [877, 310] on div "0.00" at bounding box center [891, 311] width 63 height 24
click at [897, 317] on div "0.00" at bounding box center [891, 311] width 63 height 24
click at [1027, 309] on div "0.00" at bounding box center [1009, 311] width 78 height 24
type input "6388.2"
type textarea "x"
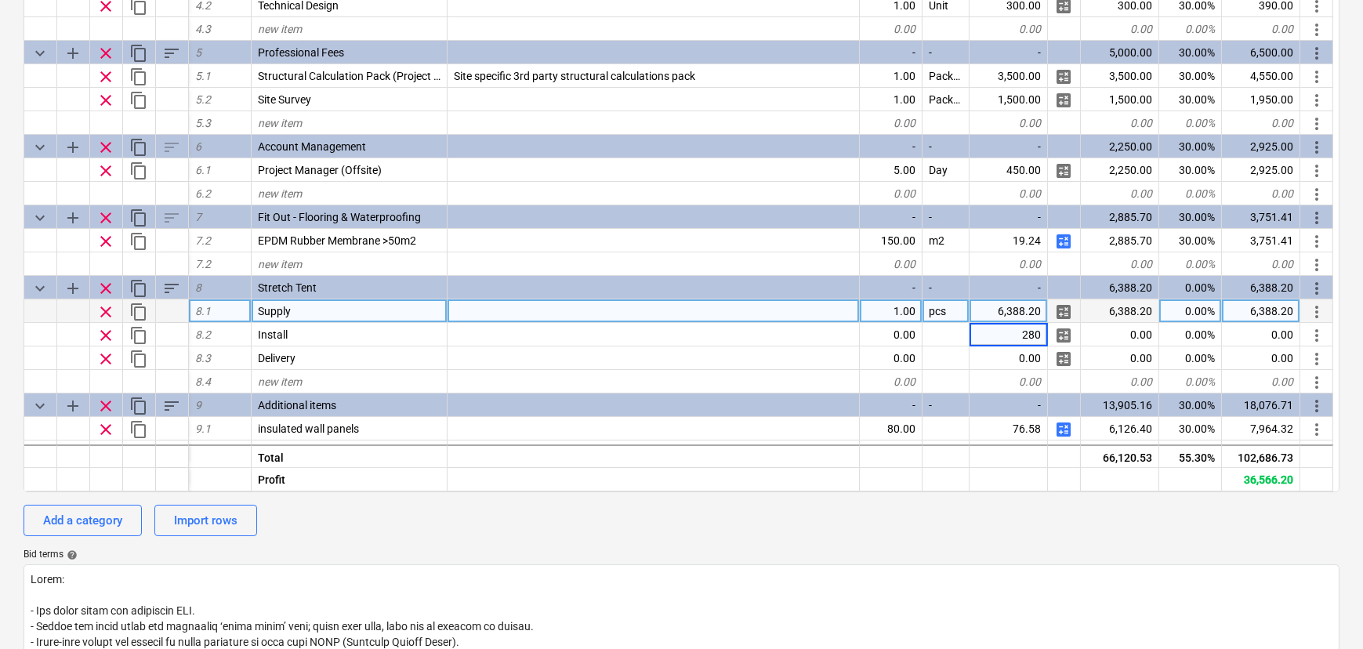
type input "2808"
type textarea "x"
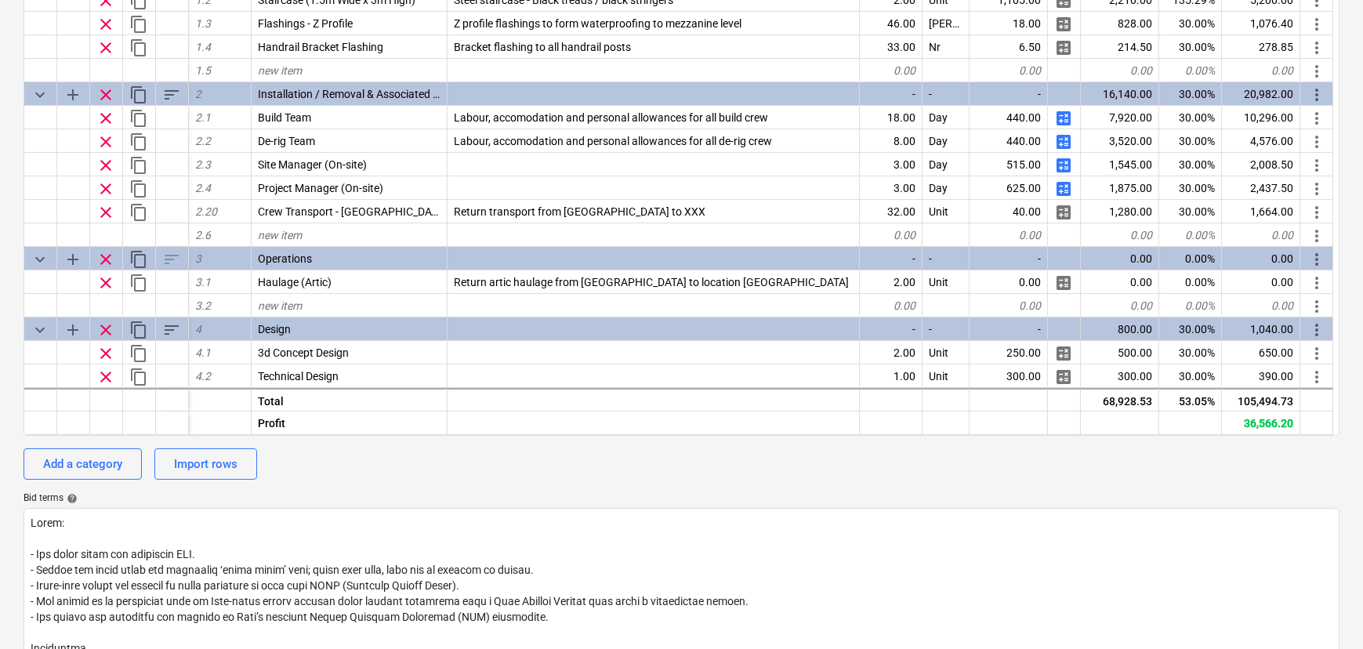
scroll to position [0, 0]
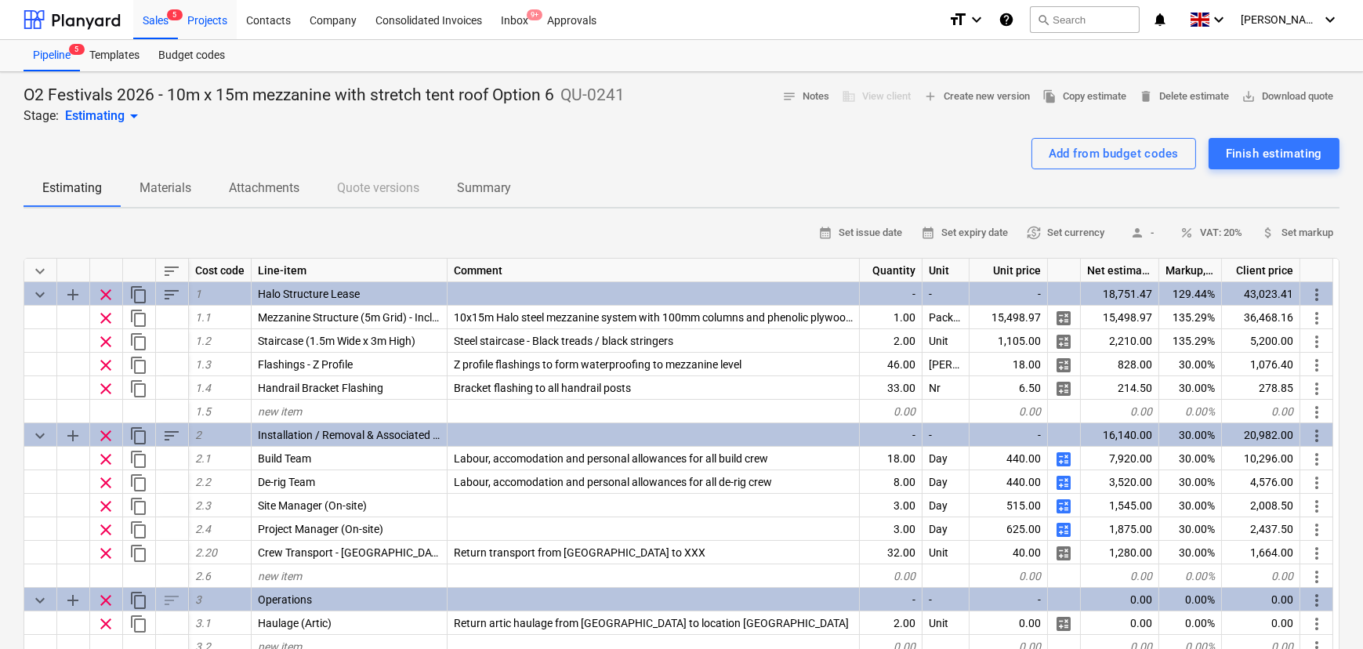
drag, startPoint x: 150, startPoint y: 24, endPoint x: 179, endPoint y: 8, distance: 33.3
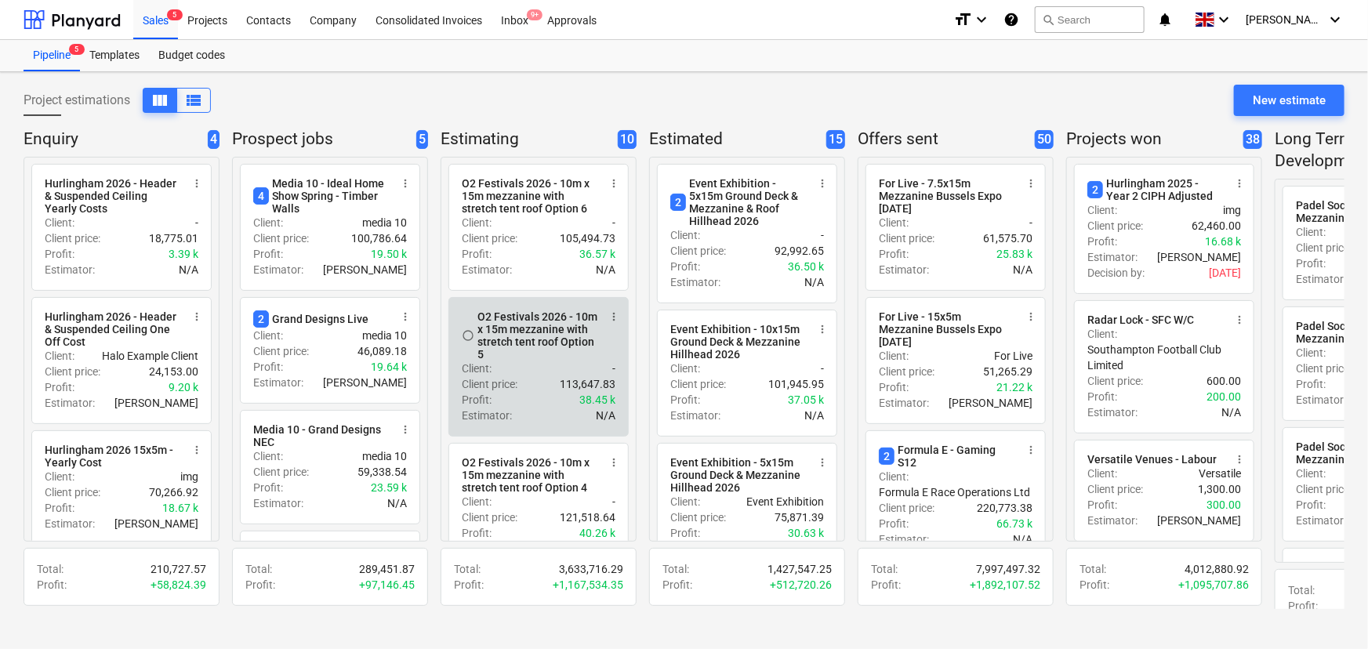
click at [513, 361] on div "O2 Festivals 2026 - 10m x 15m mezzanine with stretch tent roof Option 5" at bounding box center [537, 335] width 121 height 50
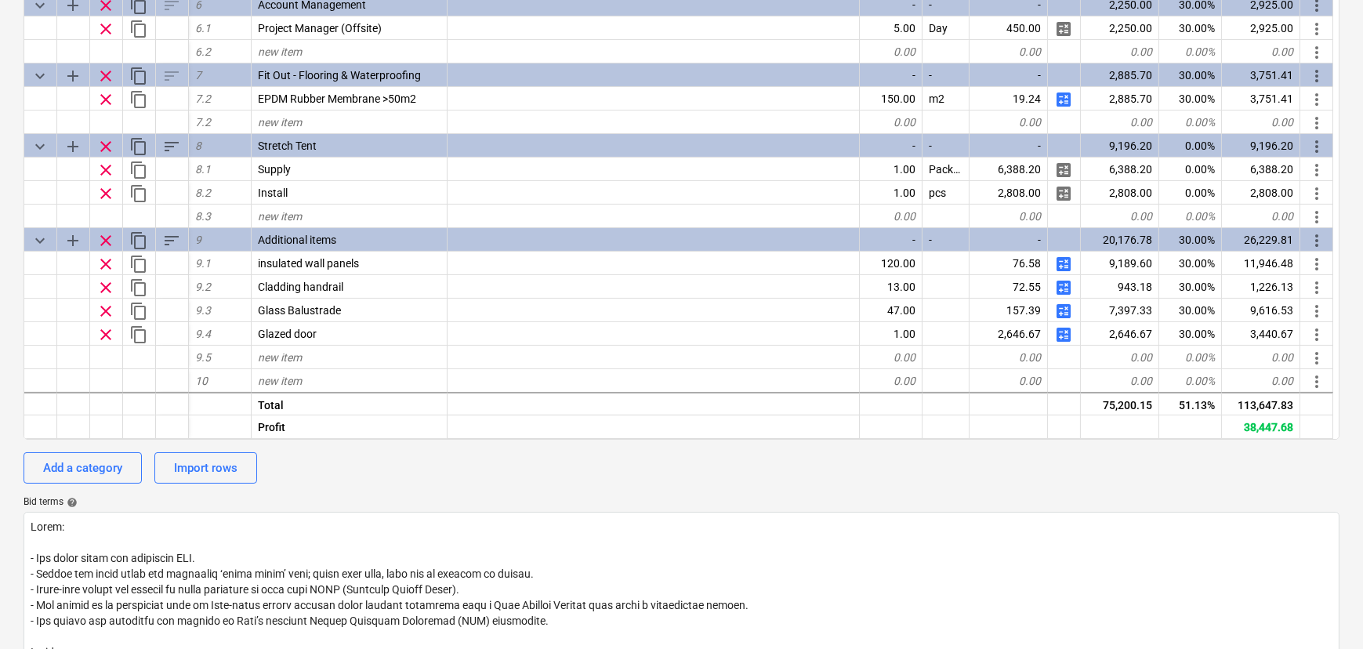
scroll to position [314, 0]
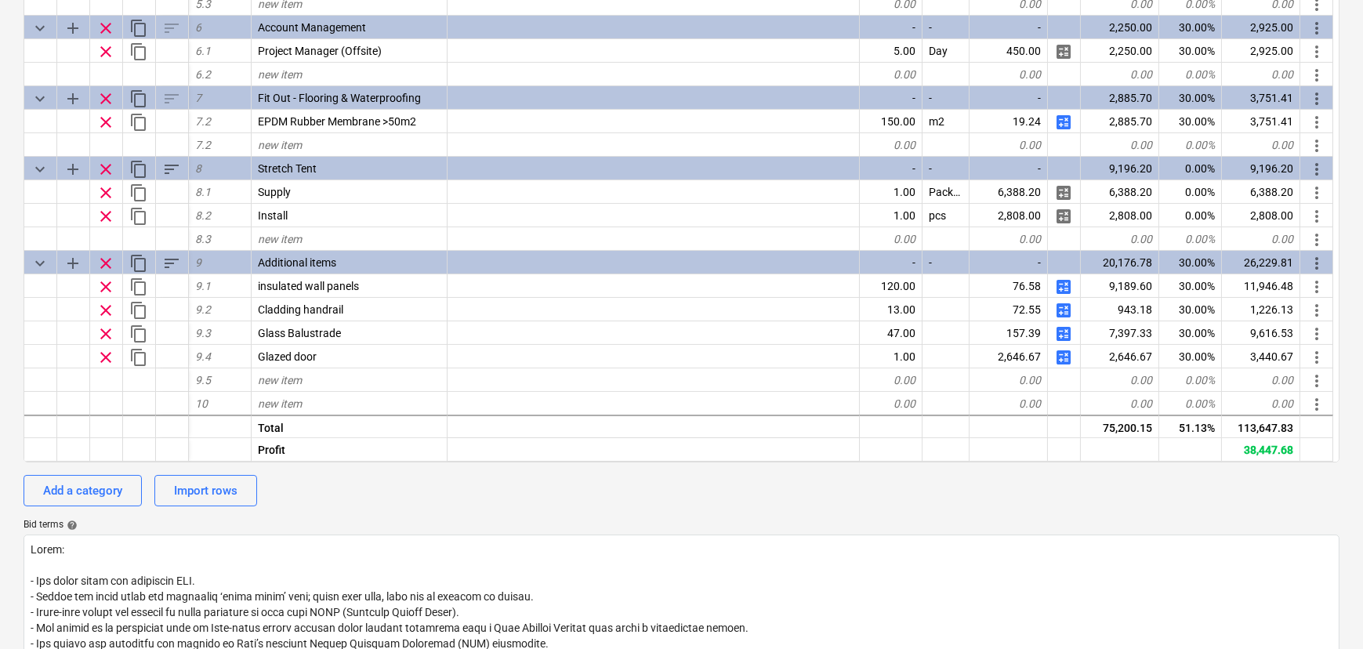
drag, startPoint x: 534, startPoint y: 531, endPoint x: 524, endPoint y: 530, distance: 10.2
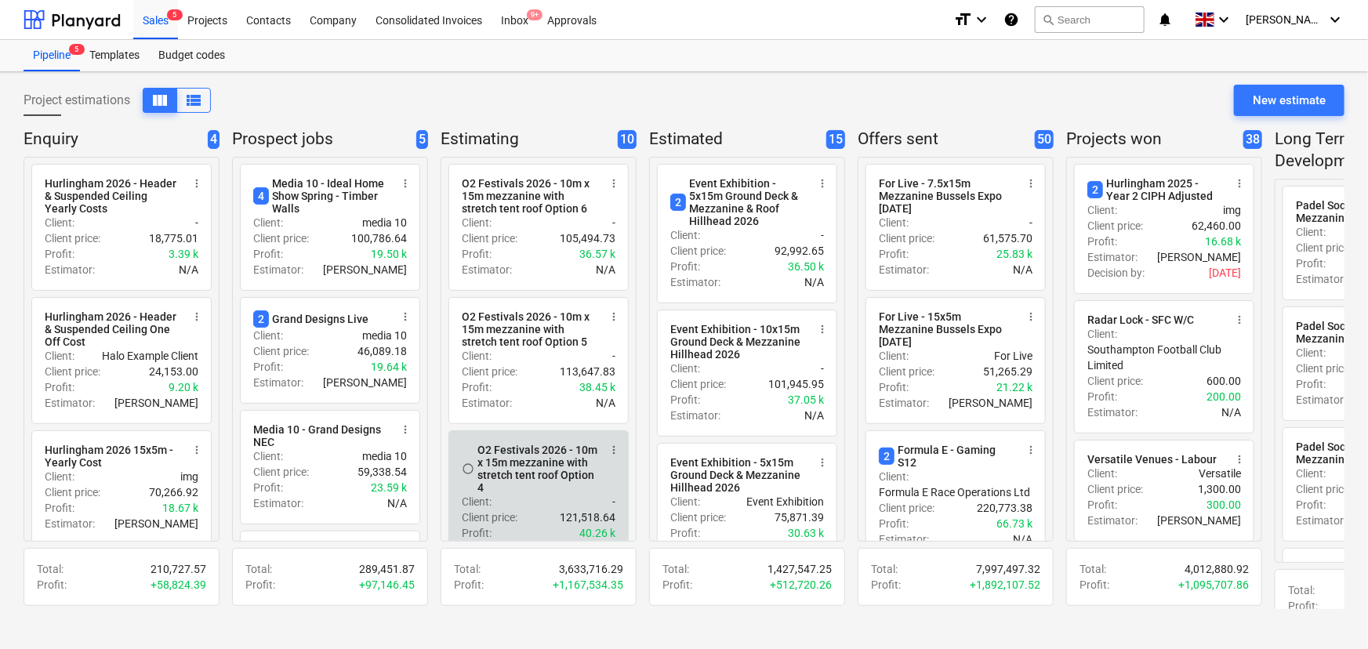
click at [517, 480] on div "O2 Festivals 2026 - 10m x 15m mezzanine with stretch tent roof Option 4" at bounding box center [537, 469] width 121 height 50
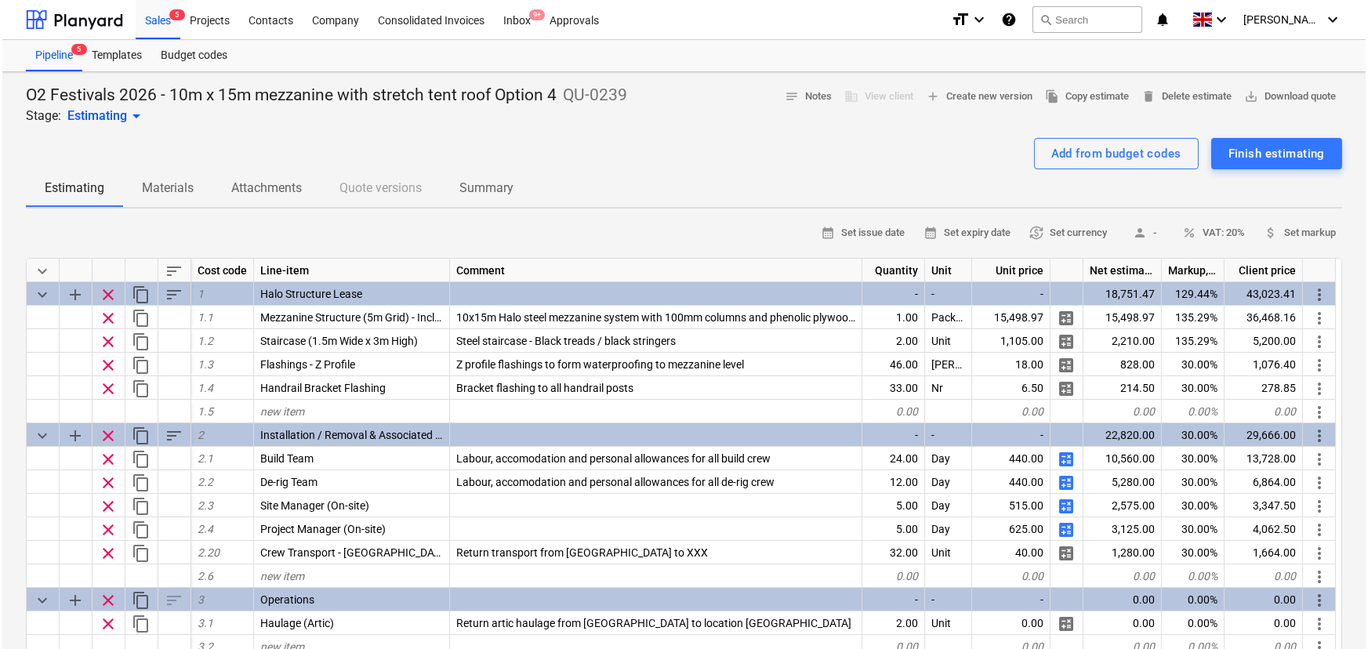
scroll to position [493, 0]
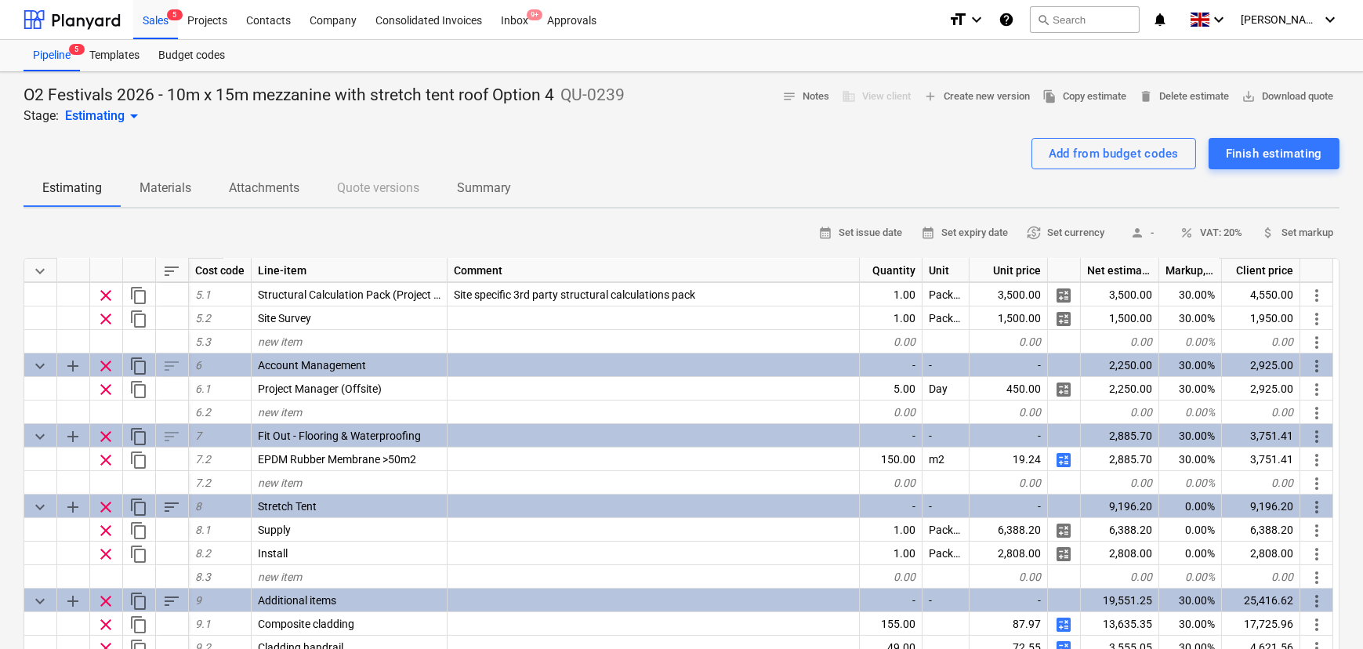
drag, startPoint x: 382, startPoint y: 118, endPoint x: 395, endPoint y: 123, distance: 14.4
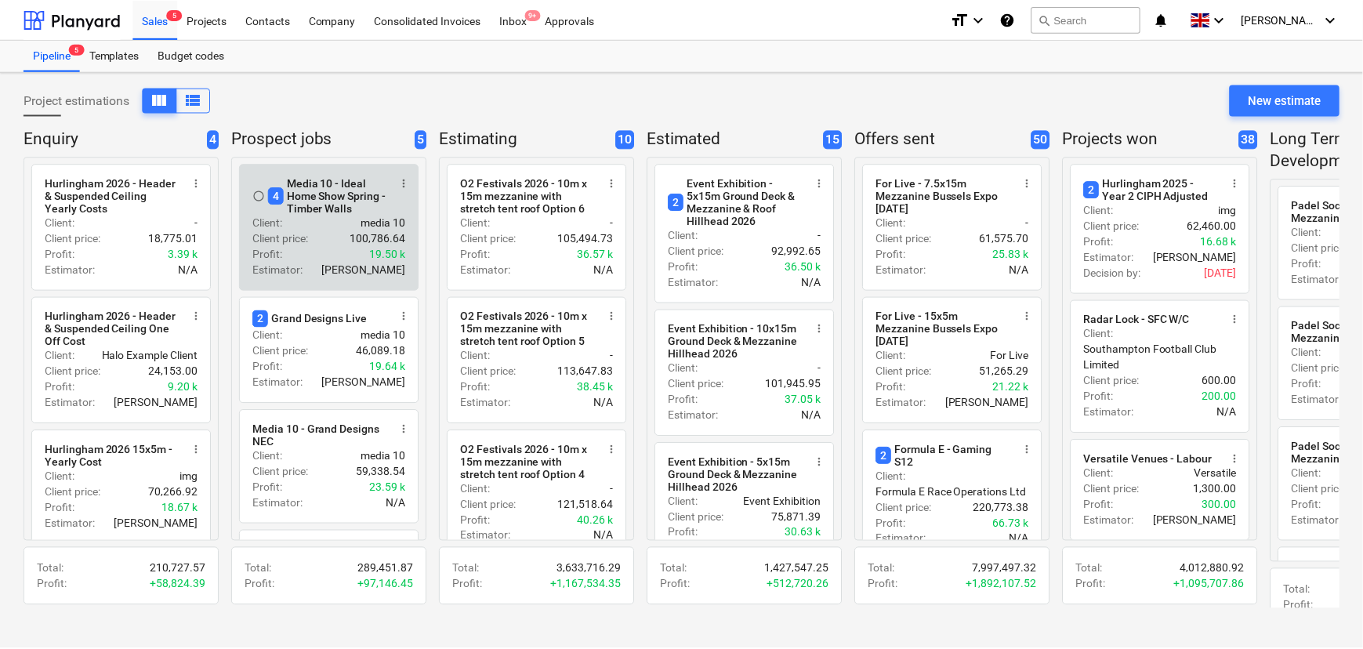
scroll to position [213, 0]
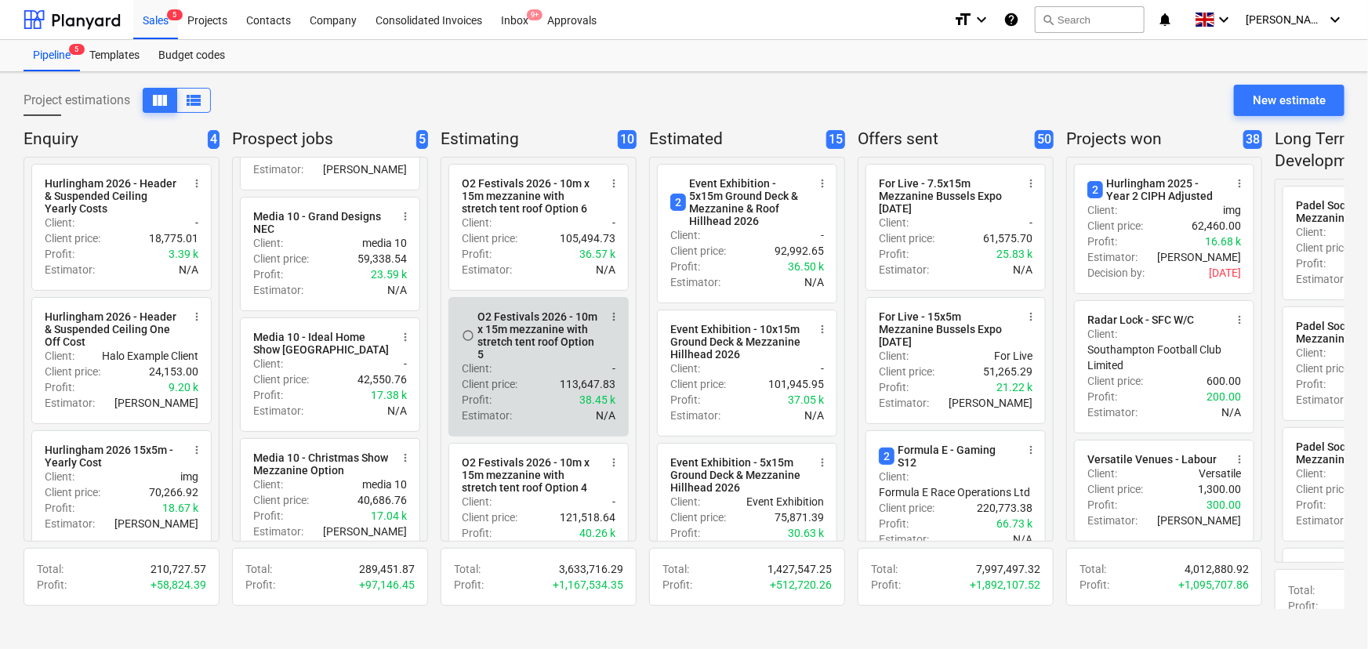
click at [534, 361] on div "O2 Festivals 2026 - 10m x 15m mezzanine with stretch tent roof Option 5" at bounding box center [537, 335] width 121 height 50
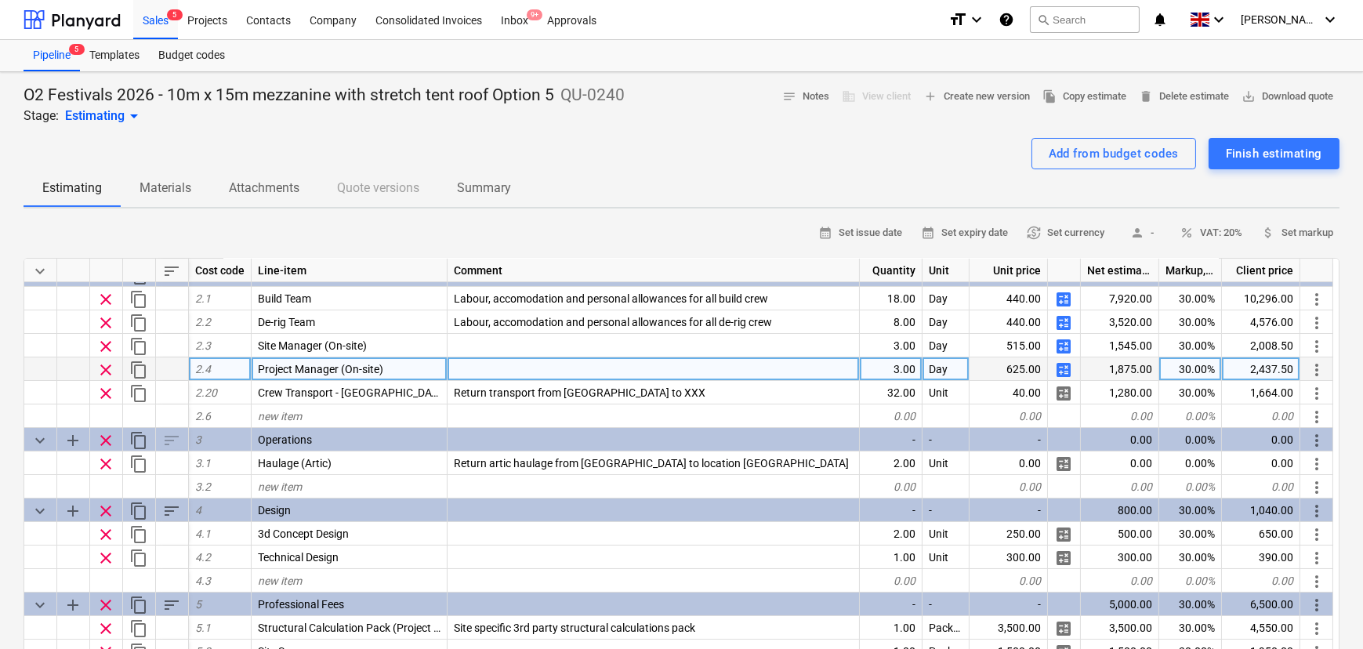
type textarea "x"
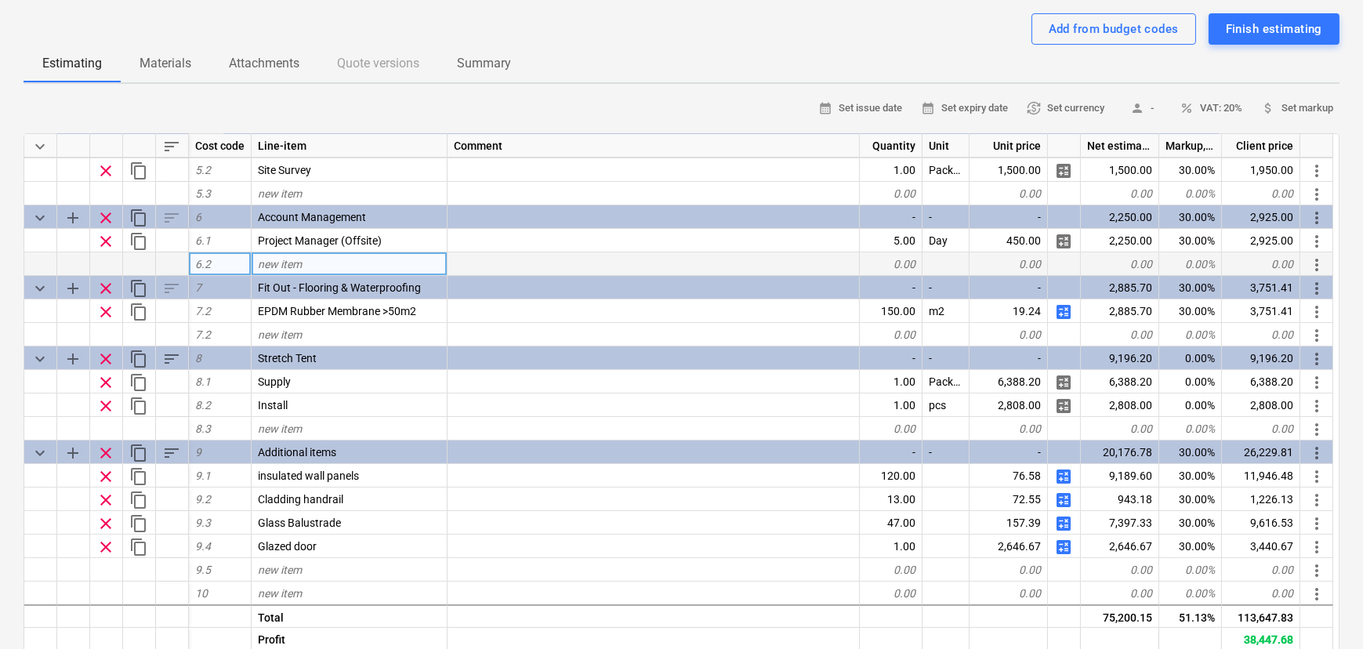
scroll to position [142, 0]
